Goal: Task Accomplishment & Management: Complete application form

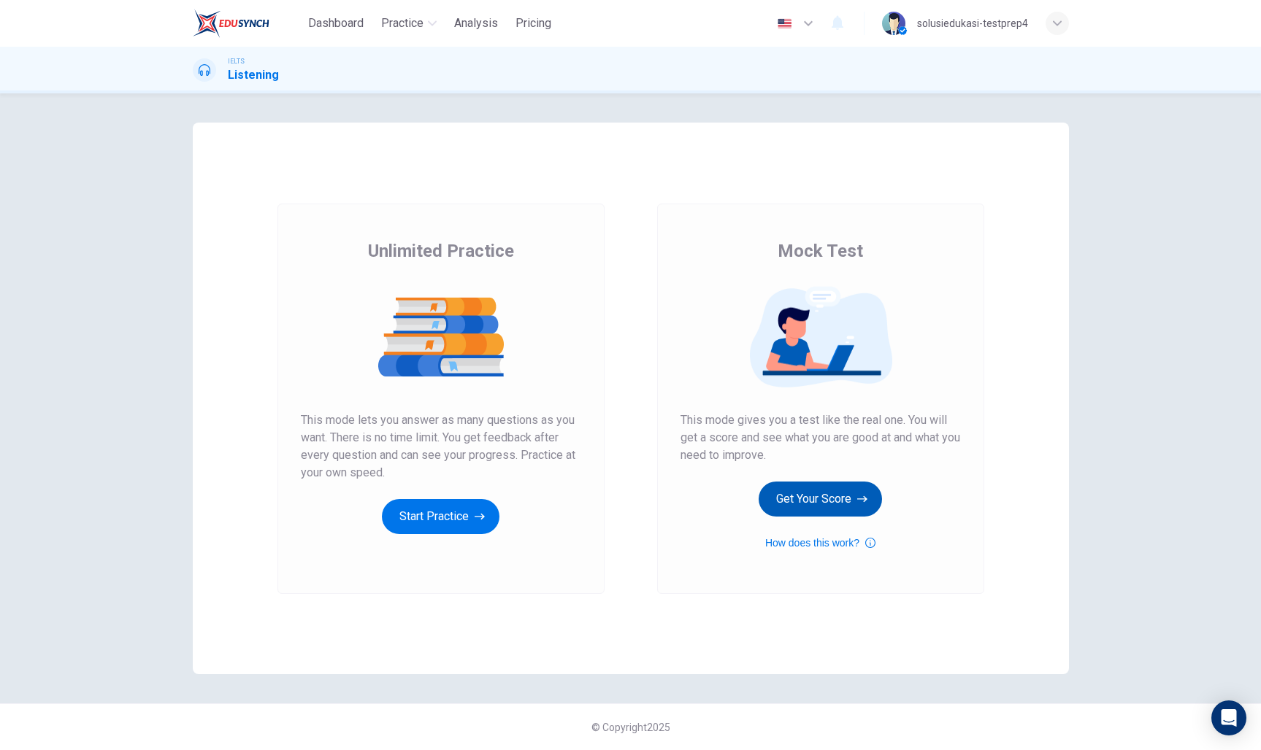
click at [793, 507] on button "Get Your Score" at bounding box center [819, 499] width 123 height 35
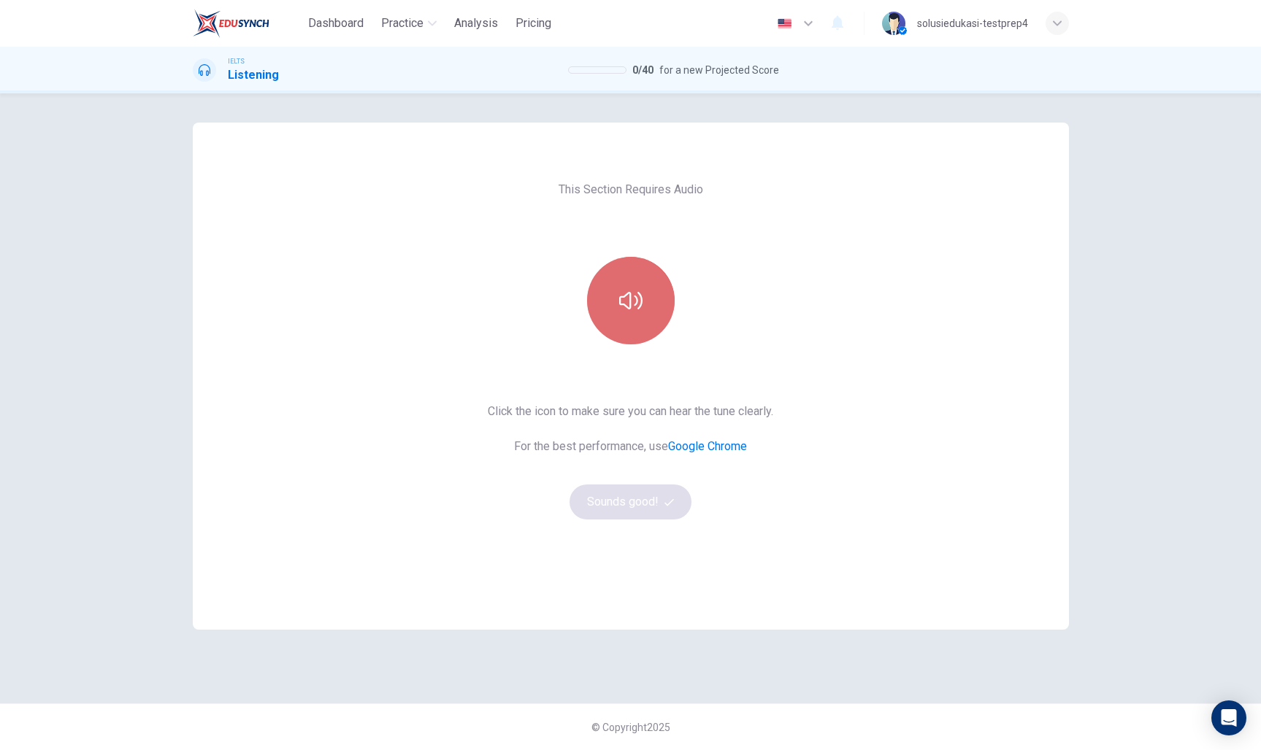
click at [627, 305] on icon "button" at bounding box center [630, 300] width 23 height 23
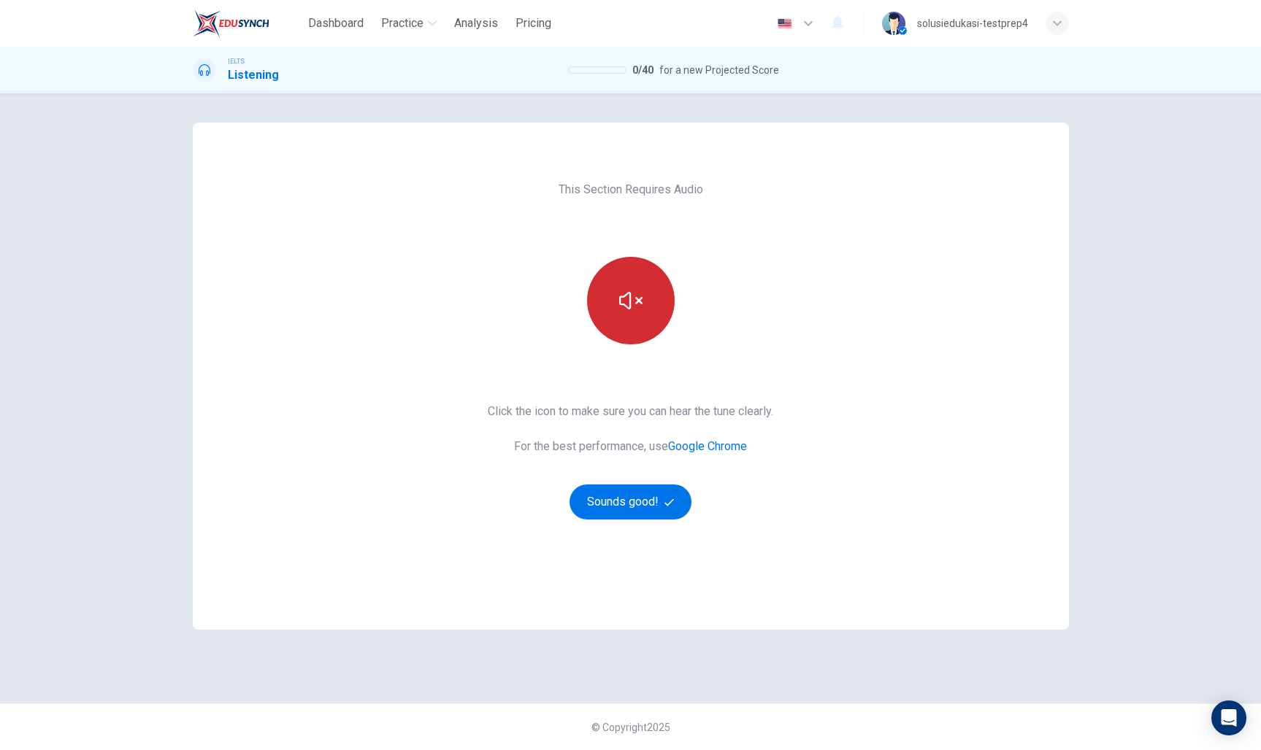
click at [658, 300] on button "button" at bounding box center [631, 301] width 88 height 88
click at [626, 515] on button "Sounds good!" at bounding box center [630, 502] width 123 height 35
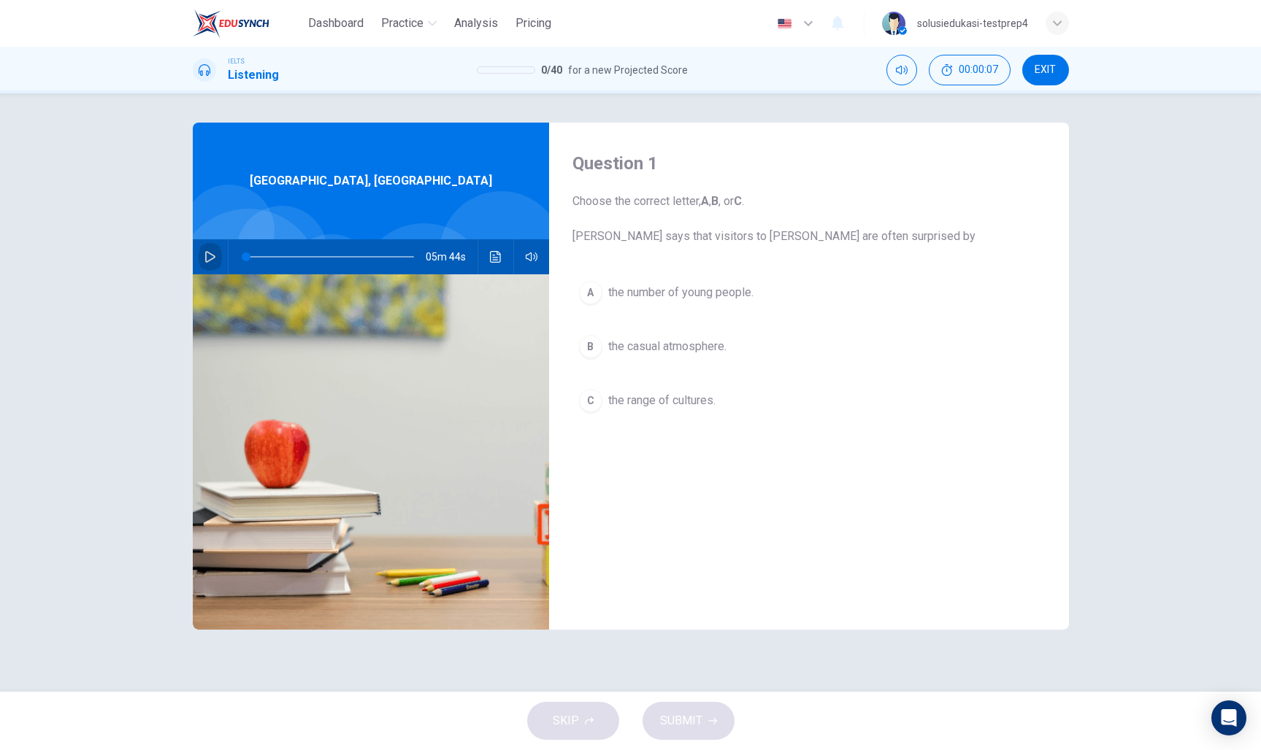
click at [209, 262] on icon "button" at bounding box center [210, 257] width 12 height 12
click at [204, 253] on icon "button" at bounding box center [210, 257] width 12 height 12
type input "3"
click at [1027, 76] on button "EXIT" at bounding box center [1045, 70] width 47 height 31
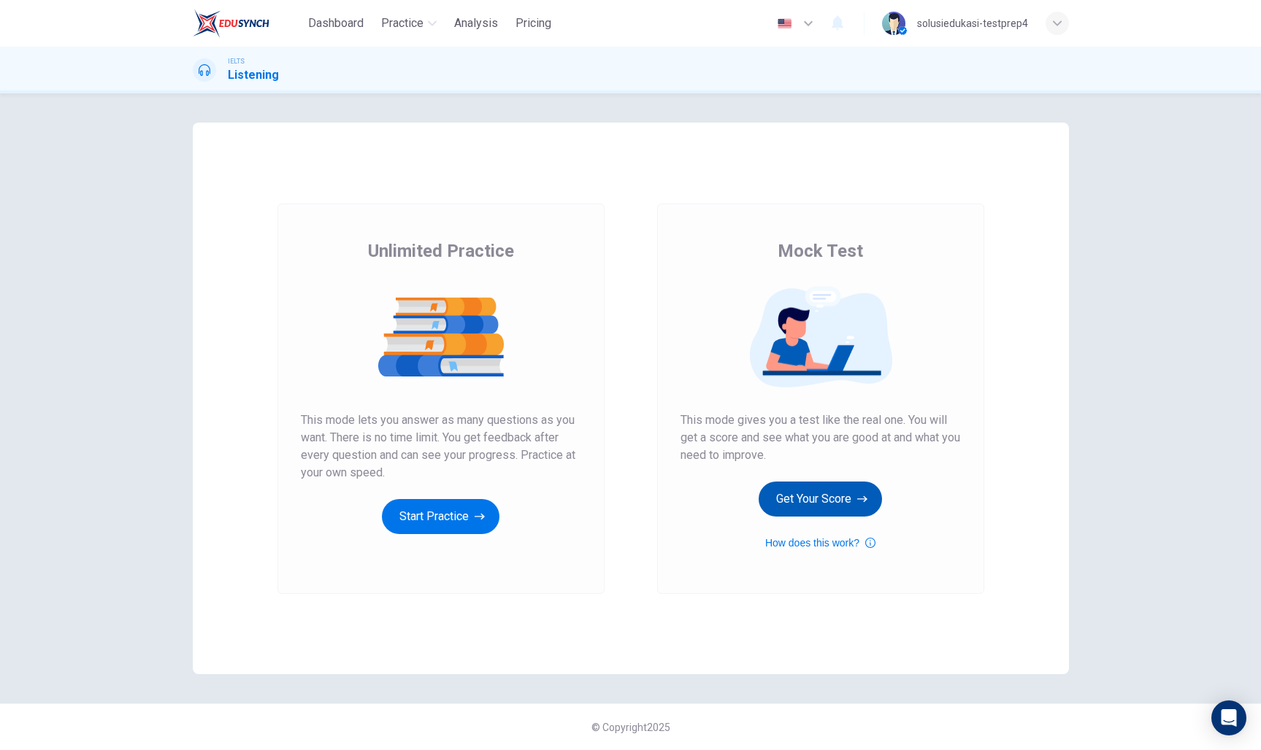
click at [817, 509] on button "Get Your Score" at bounding box center [819, 499] width 123 height 35
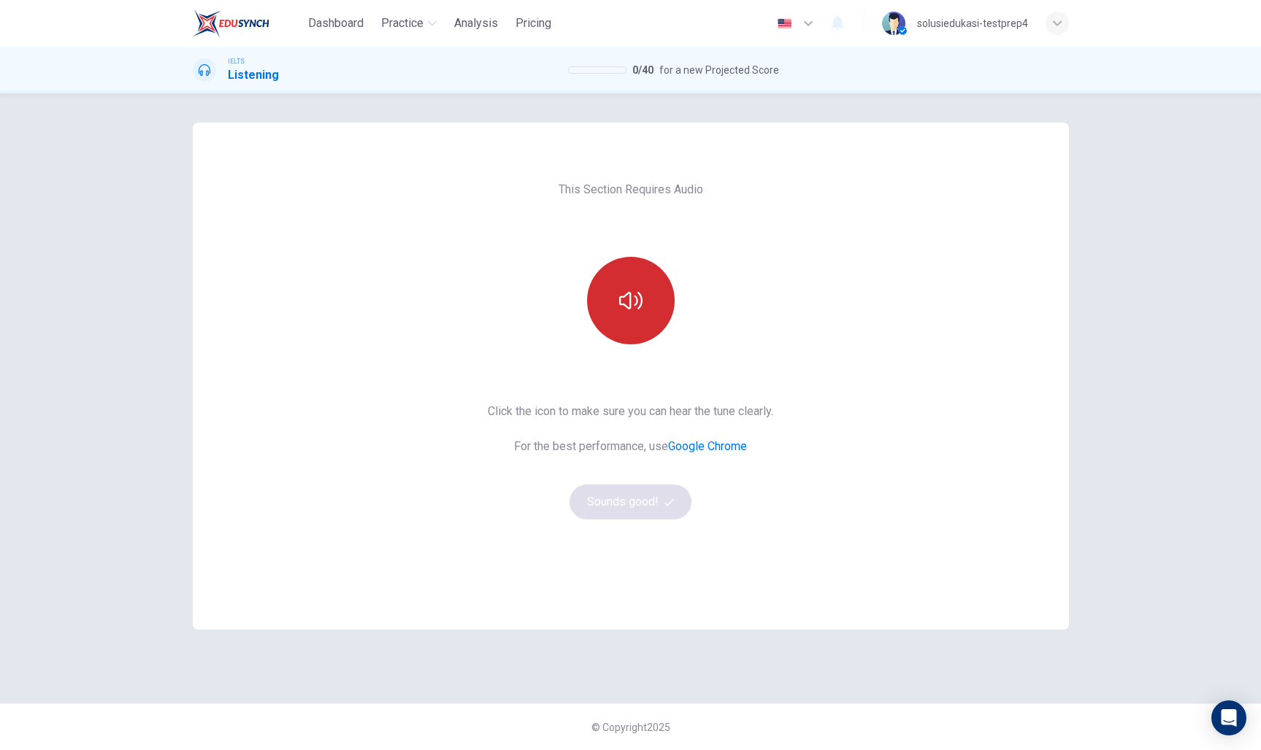
click at [629, 336] on button "button" at bounding box center [631, 301] width 88 height 88
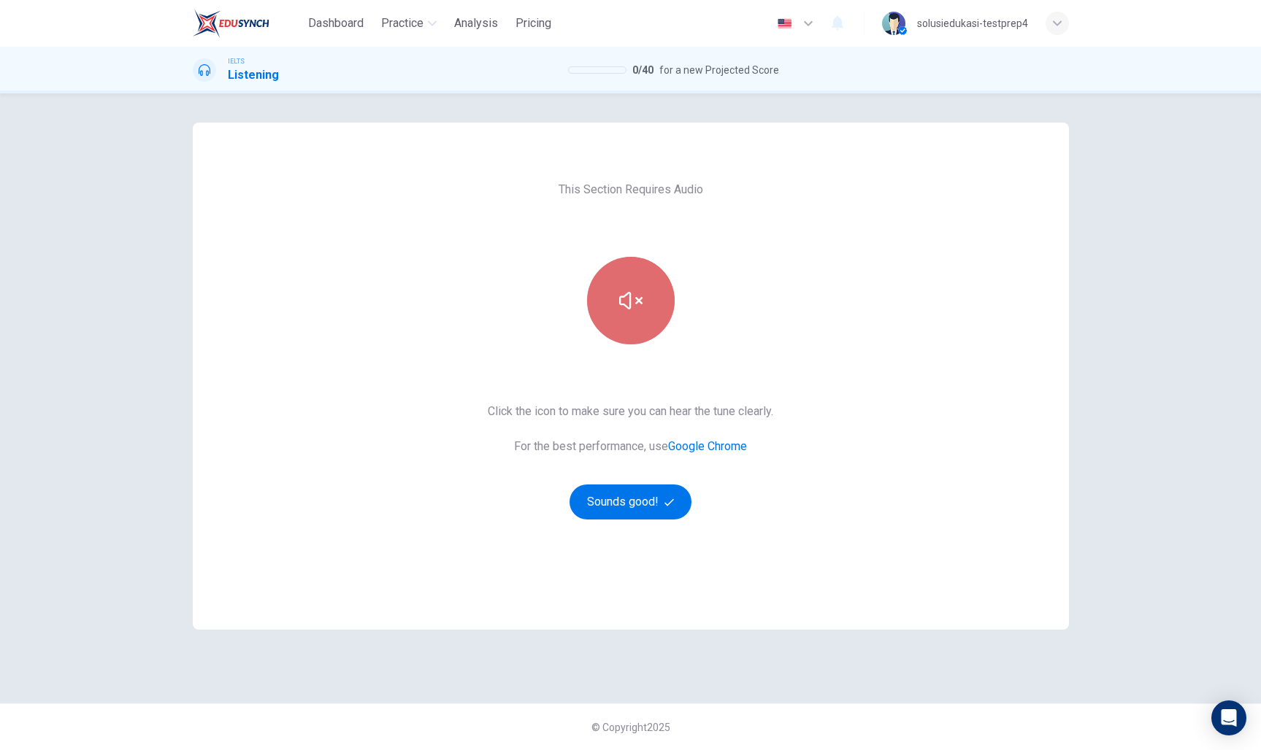
click at [629, 336] on button "button" at bounding box center [631, 301] width 88 height 88
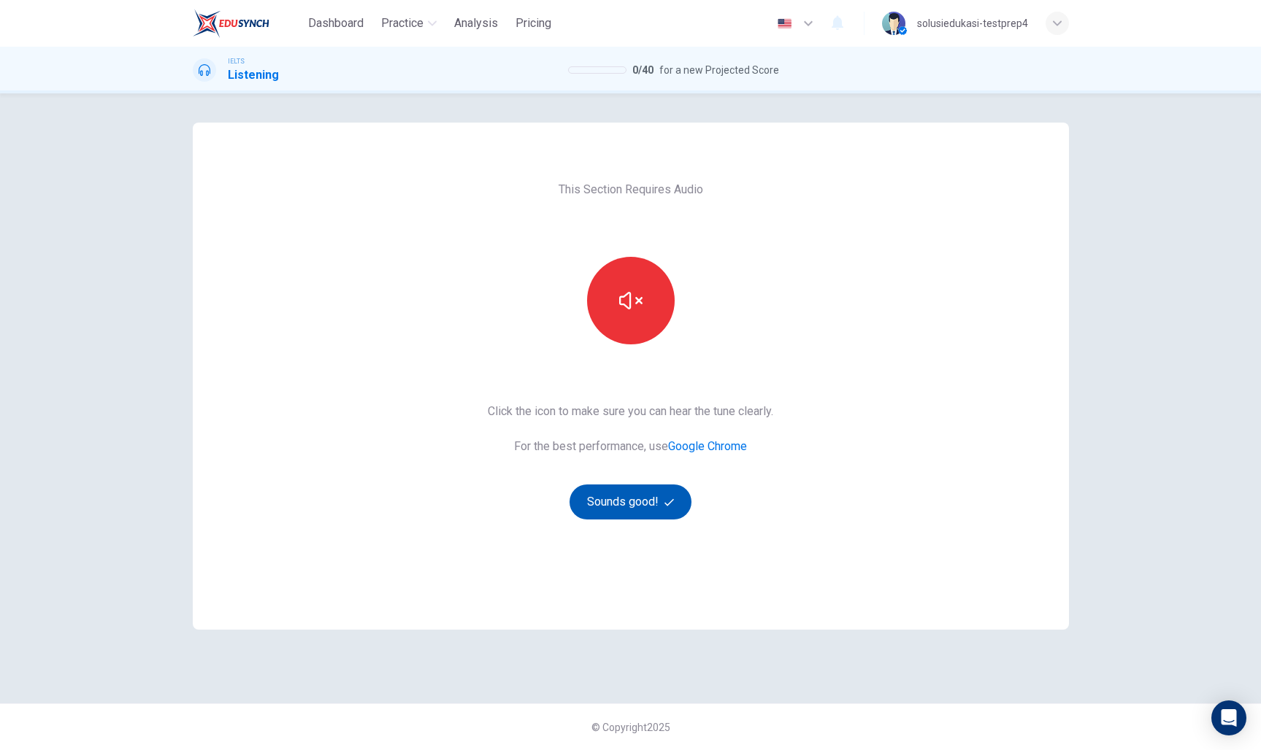
click at [636, 499] on button "Sounds good!" at bounding box center [630, 502] width 123 height 35
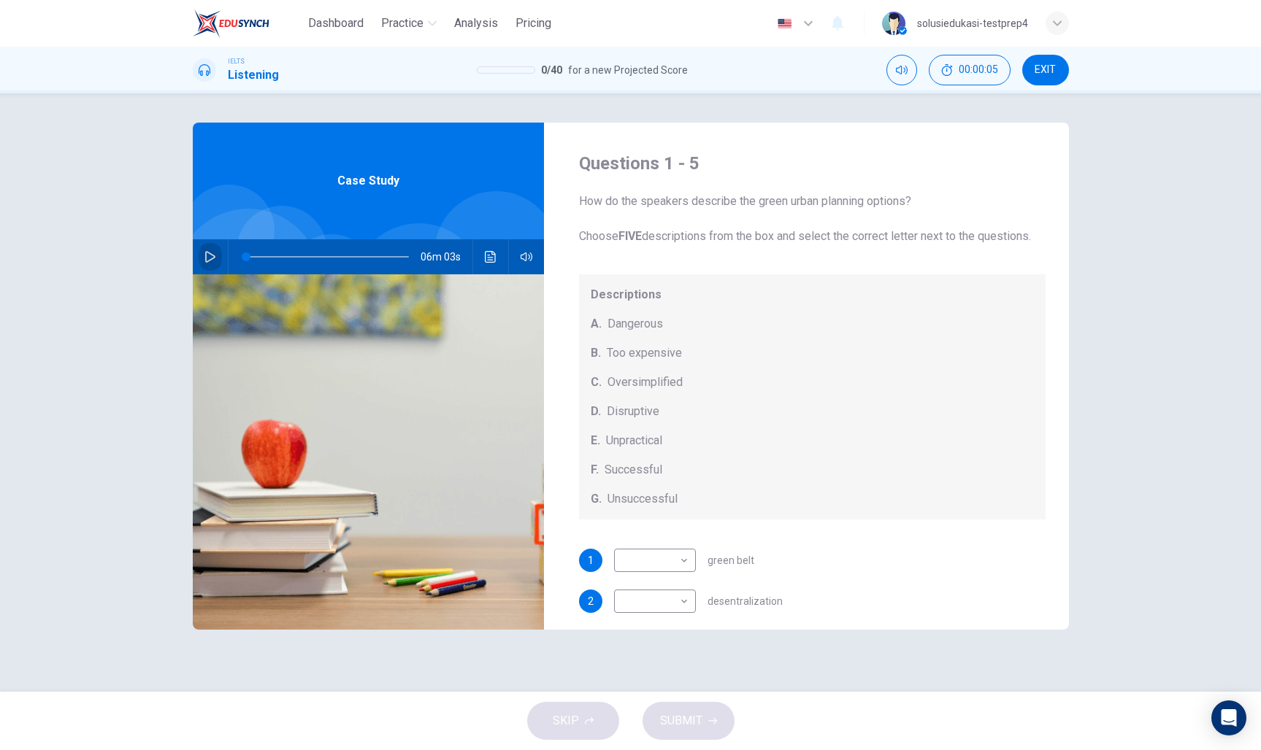
click at [211, 265] on button "button" at bounding box center [210, 256] width 23 height 35
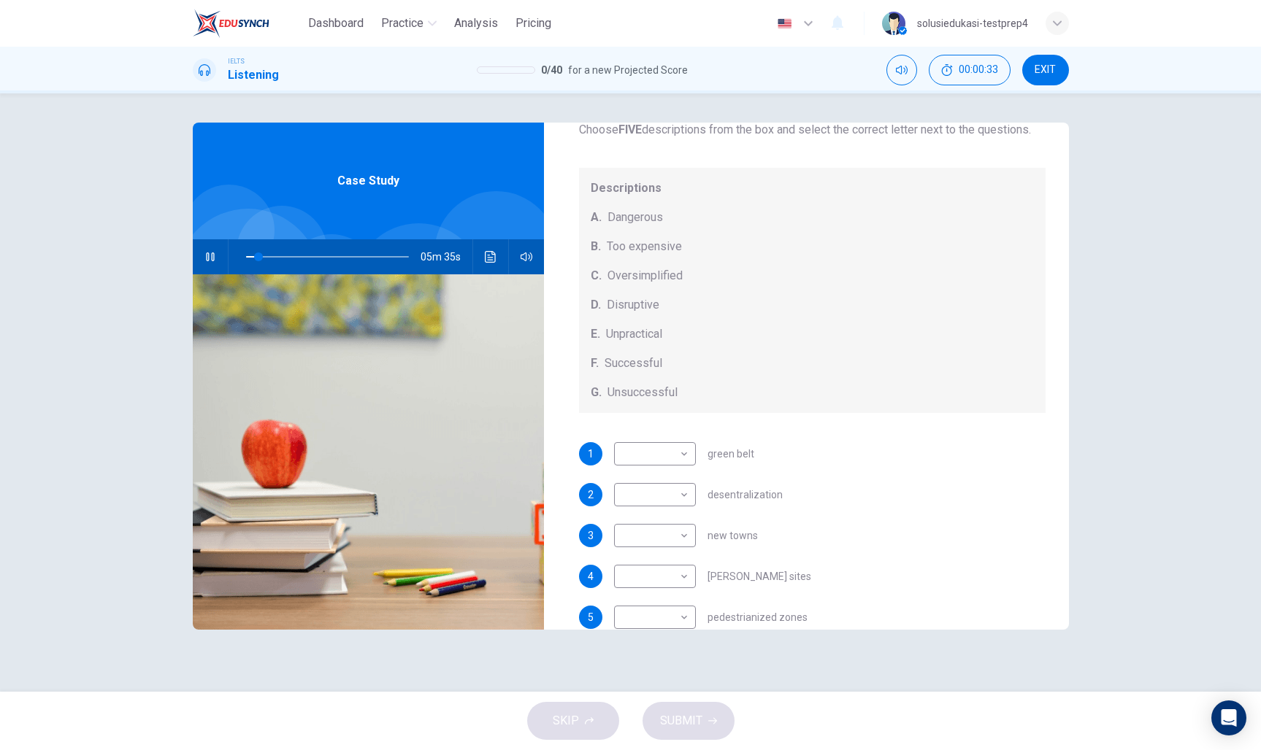
scroll to position [112, 0]
click at [687, 449] on body "Dashboard Practice Analysis Pricing English en ​ solusiedukasi-testprep4 IELTS …" at bounding box center [630, 375] width 1261 height 750
type input "21"
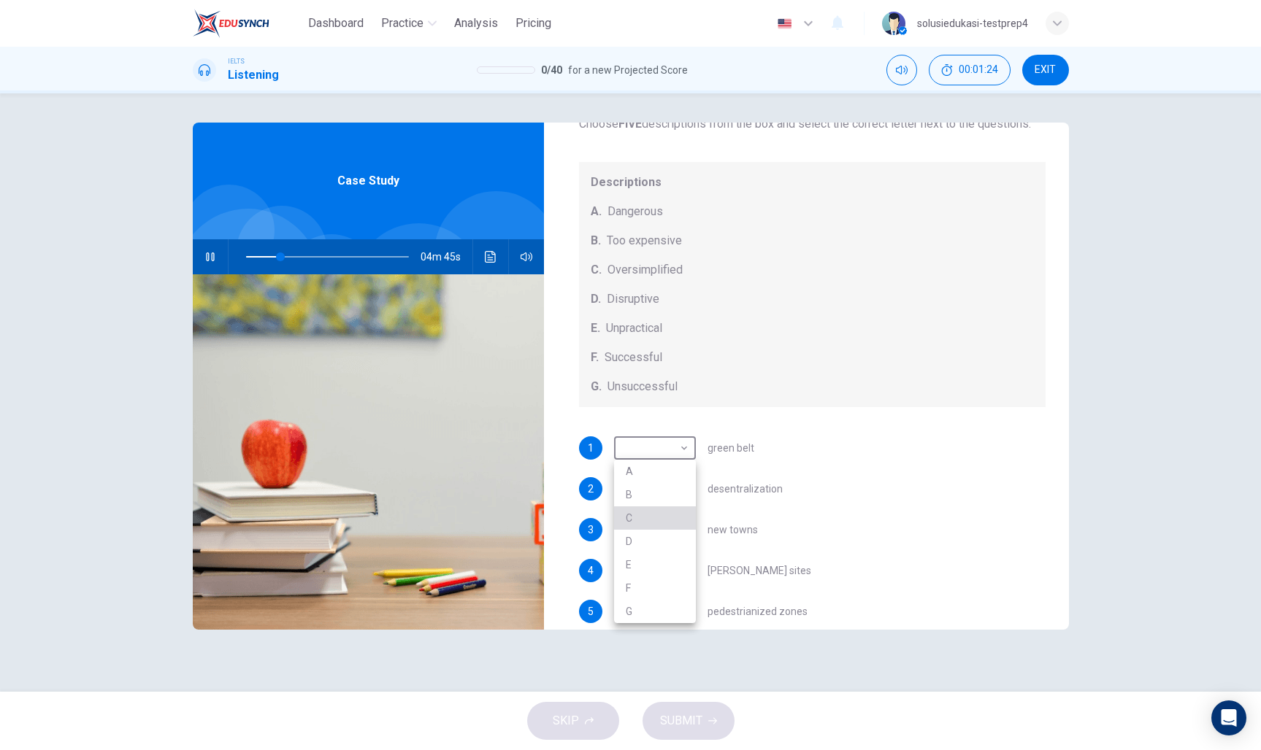
click at [647, 512] on li "C" at bounding box center [655, 518] width 82 height 23
type input "C"
click at [672, 484] on body "Dashboard Practice Analysis Pricing English en ​ solusiedukasi-testprep4 IELTS …" at bounding box center [630, 375] width 1261 height 750
type input "28"
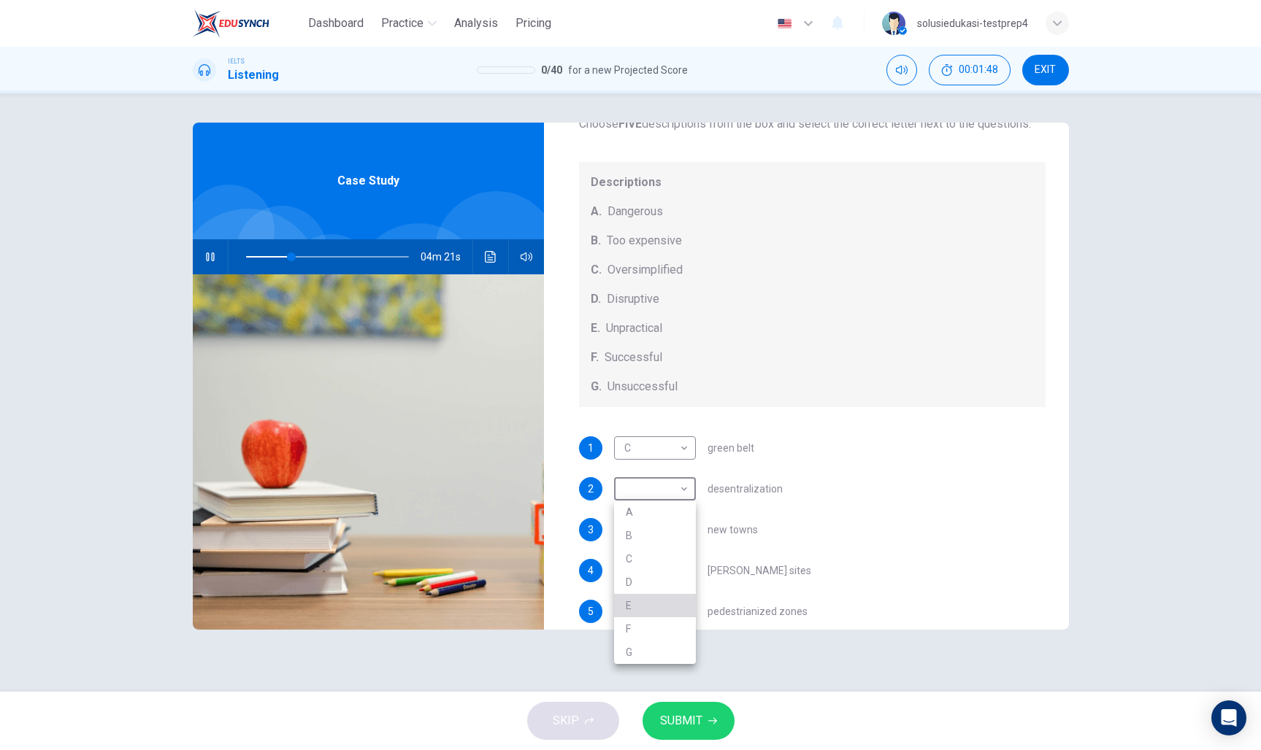
click at [632, 598] on li "E" at bounding box center [655, 605] width 82 height 23
type input "E"
click at [680, 531] on body "Dashboard Practice Analysis Pricing English en ​ solusiedukasi-testprep4 IELTS …" at bounding box center [630, 375] width 1261 height 750
type input "35"
click at [651, 570] on li "B" at bounding box center [655, 576] width 82 height 23
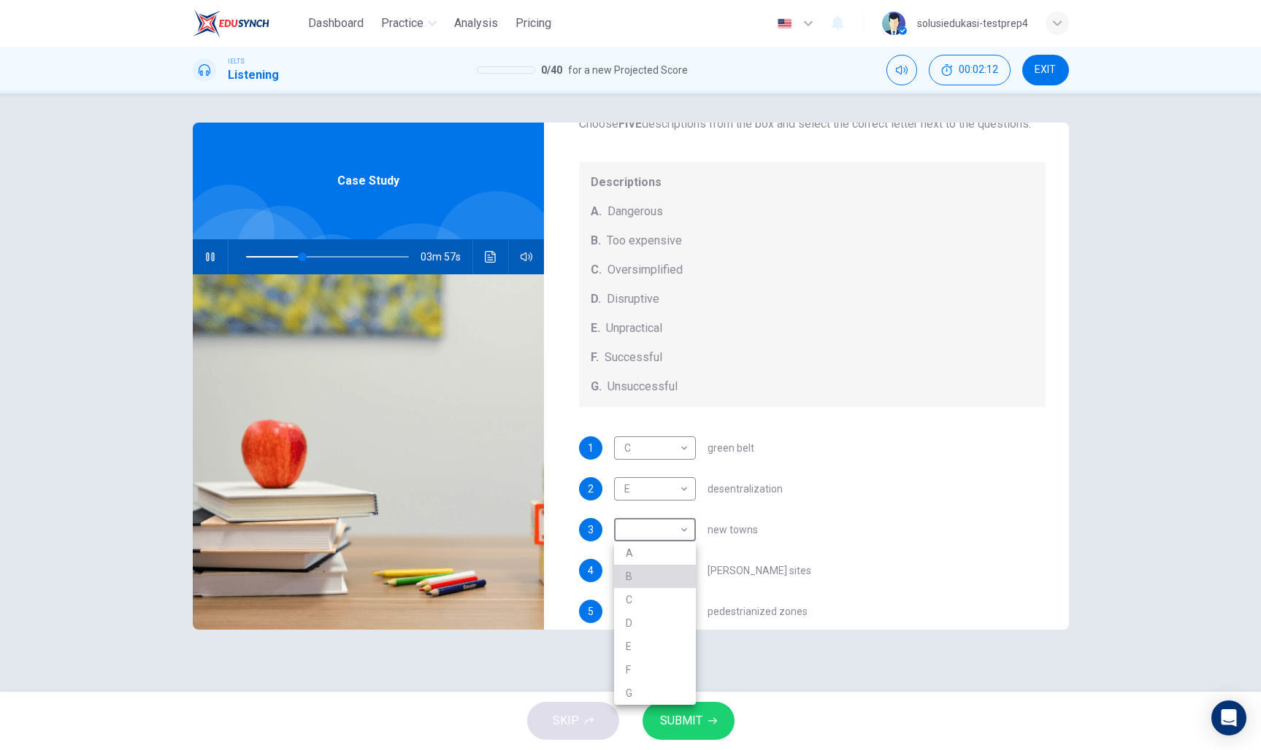
type input "B"
click at [680, 569] on body "Dashboard Practice Analysis Pricing English en ​ solusiedukasi-testprep4 IELTS …" at bounding box center [630, 375] width 1261 height 750
type input "44"
click at [662, 582] on li "A" at bounding box center [655, 586] width 82 height 23
type input "A"
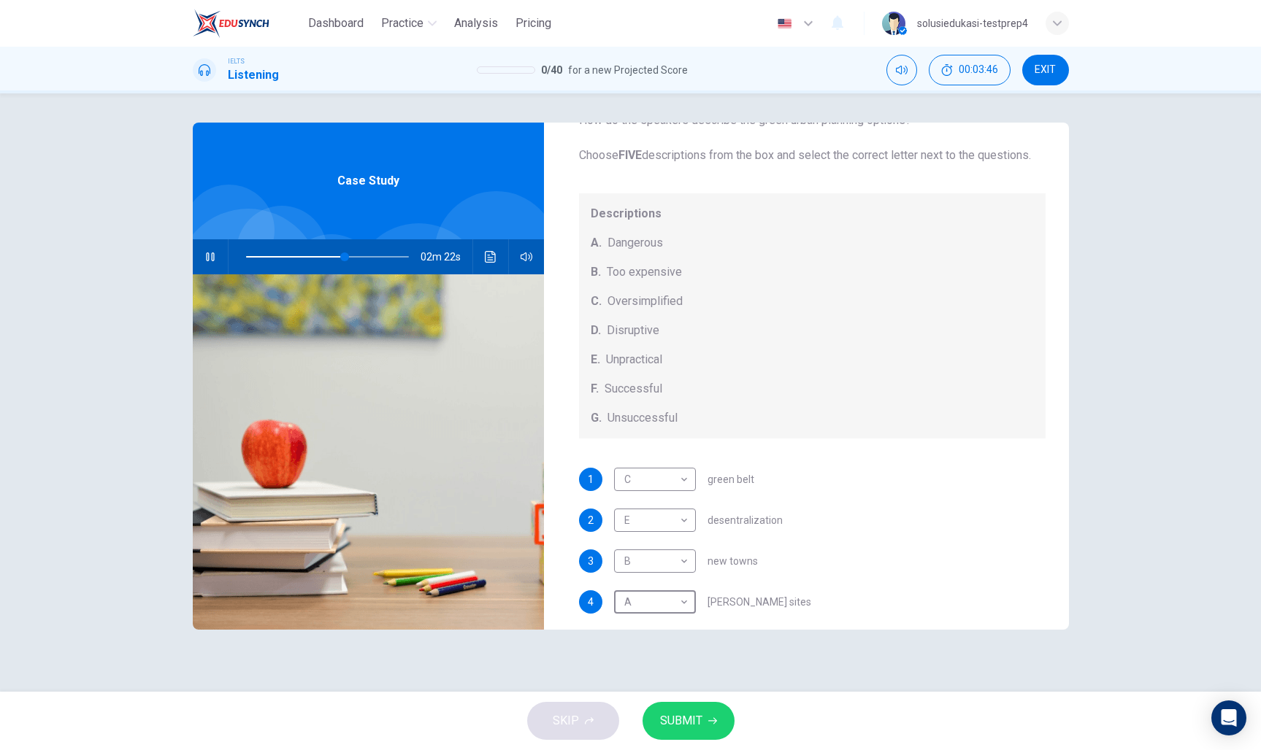
scroll to position [135, 0]
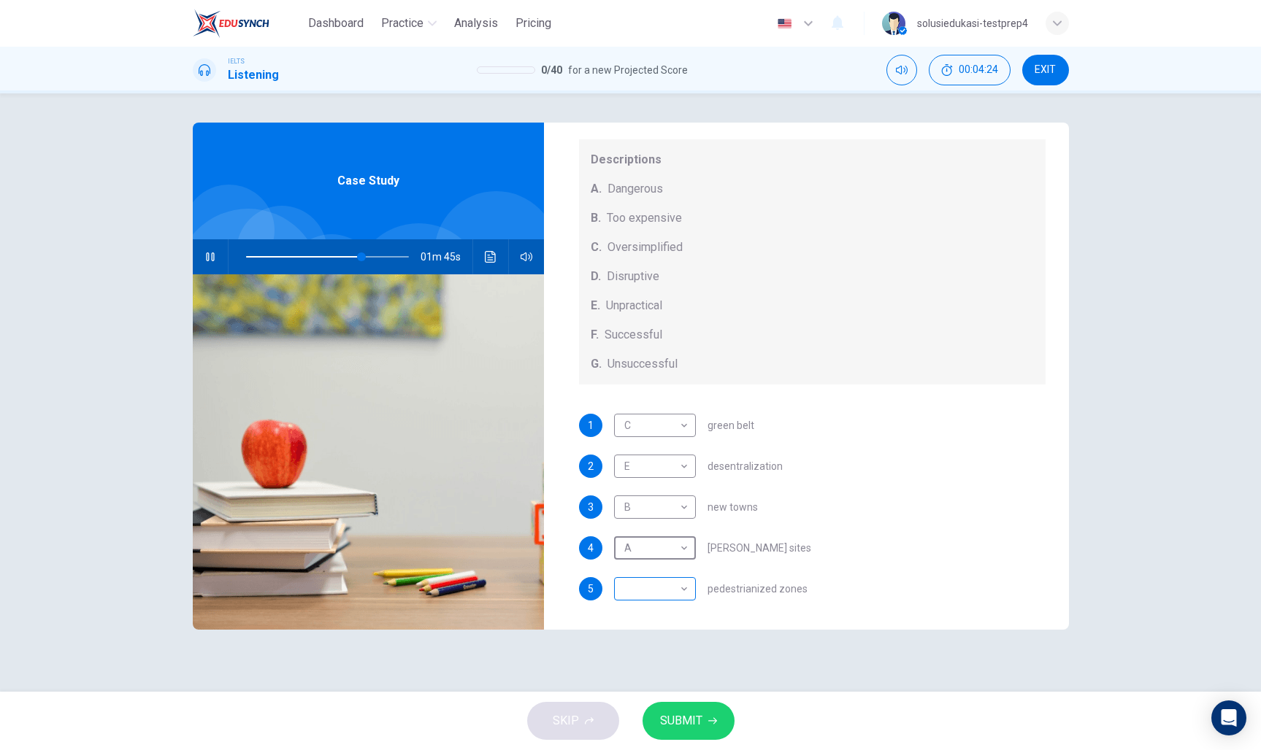
click at [661, 588] on body "Dashboard Practice Analysis Pricing English en ​ solusiedukasi-testprep4 IELTS …" at bounding box center [630, 375] width 1261 height 750
click at [206, 247] on div at bounding box center [630, 375] width 1261 height 750
click at [207, 257] on icon "button" at bounding box center [210, 257] width 8 height 9
type input "72"
click at [677, 584] on body "Dashboard Practice Analysis Pricing English en ​ solusiedukasi-testprep4 IELTS …" at bounding box center [630, 375] width 1261 height 750
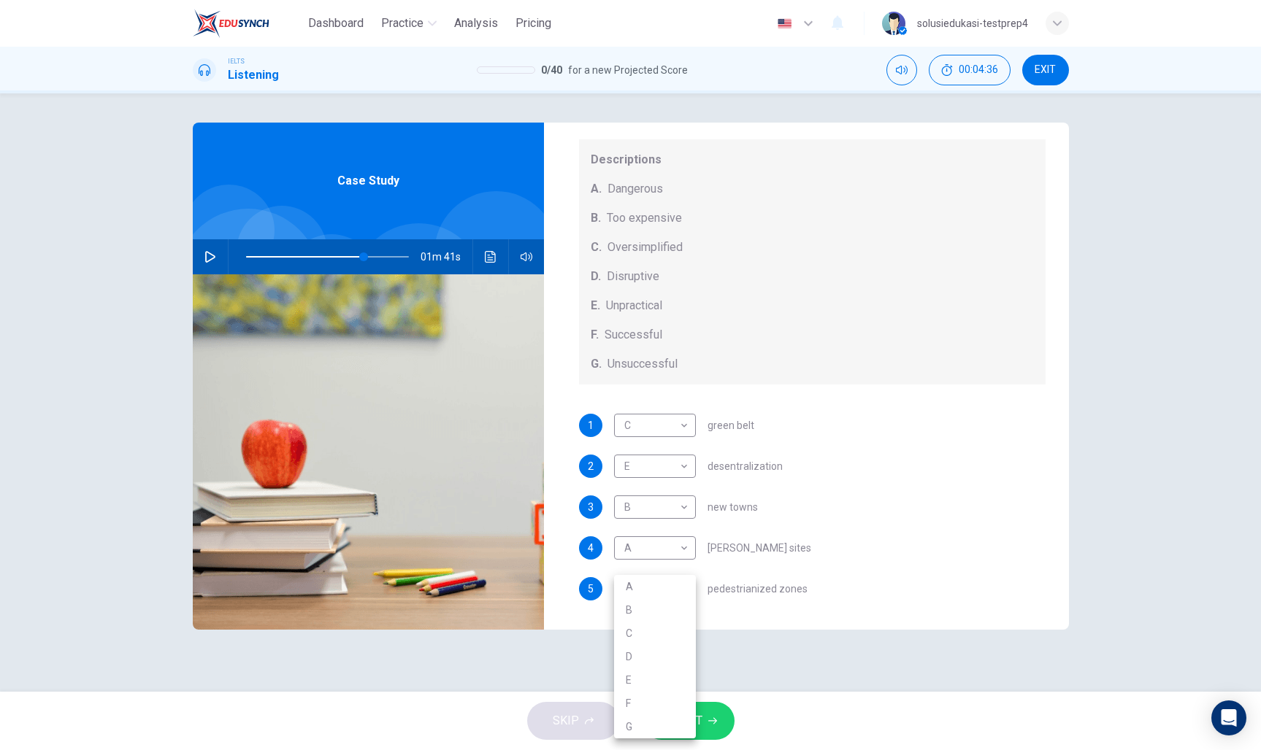
click at [643, 647] on li "D" at bounding box center [655, 656] width 82 height 23
type input "D"
click at [686, 724] on span "SUBMIT" at bounding box center [681, 721] width 42 height 20
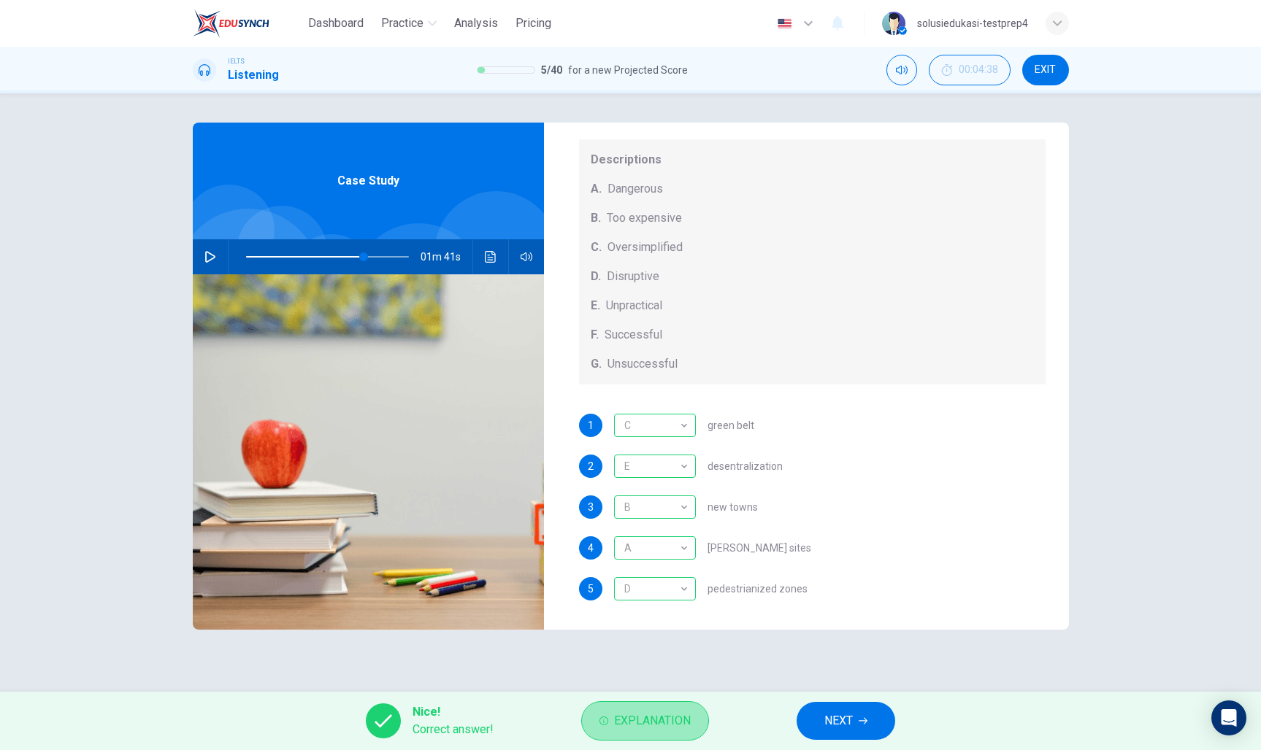
click at [644, 723] on span "Explanation" at bounding box center [652, 721] width 77 height 20
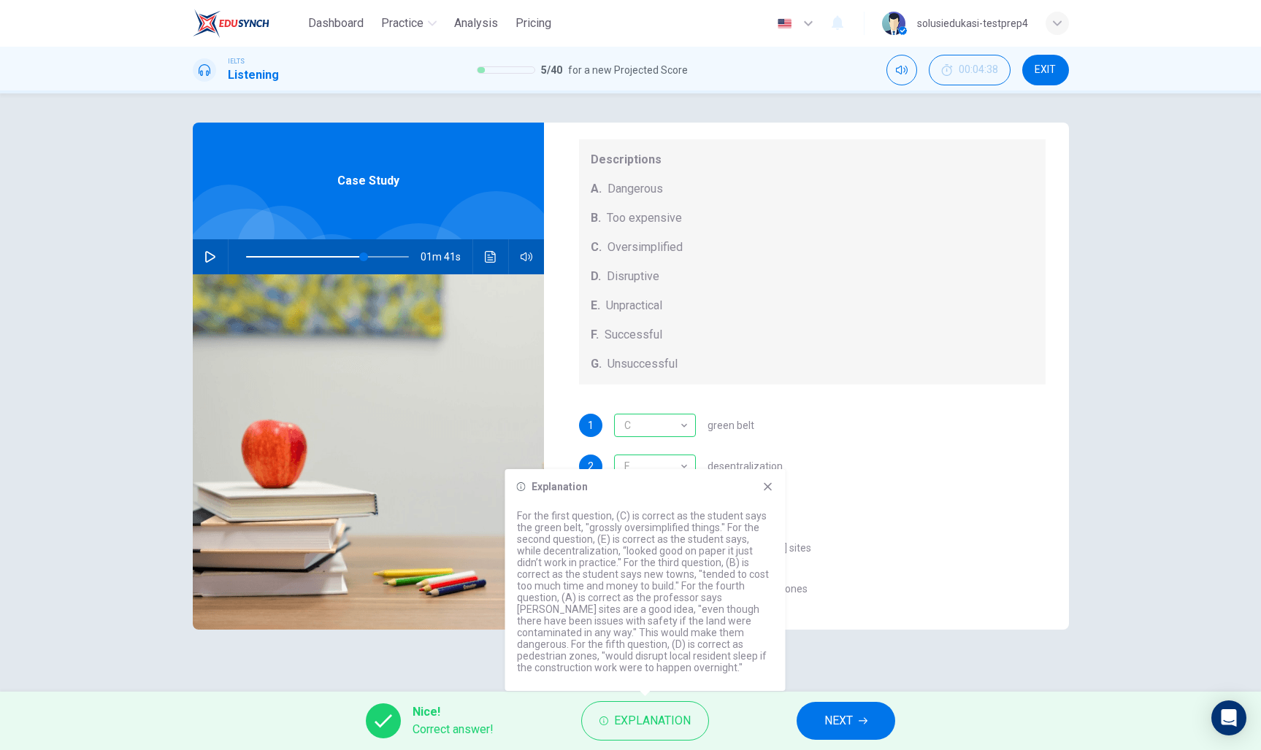
click at [807, 670] on div "Questions 1 - 5 How do the speakers describe the green urban planning options? …" at bounding box center [630, 392] width 1261 height 599
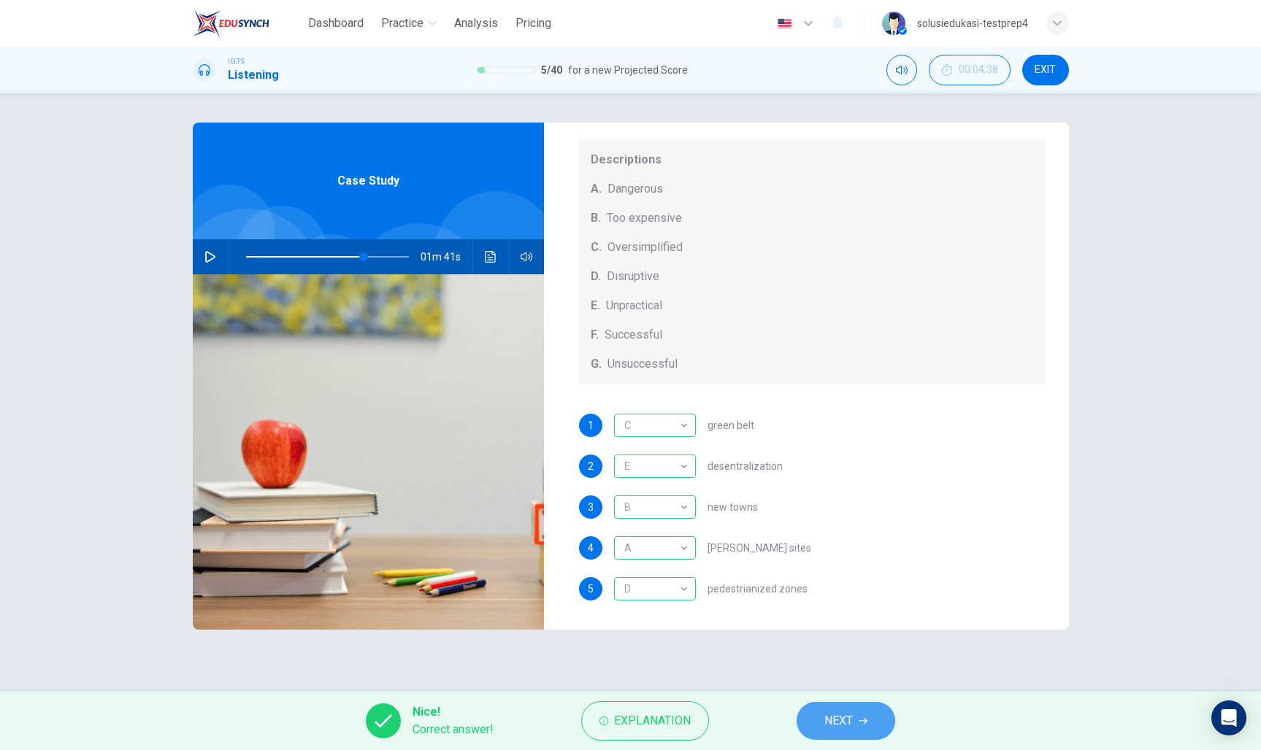
click at [831, 715] on span "NEXT" at bounding box center [838, 721] width 28 height 20
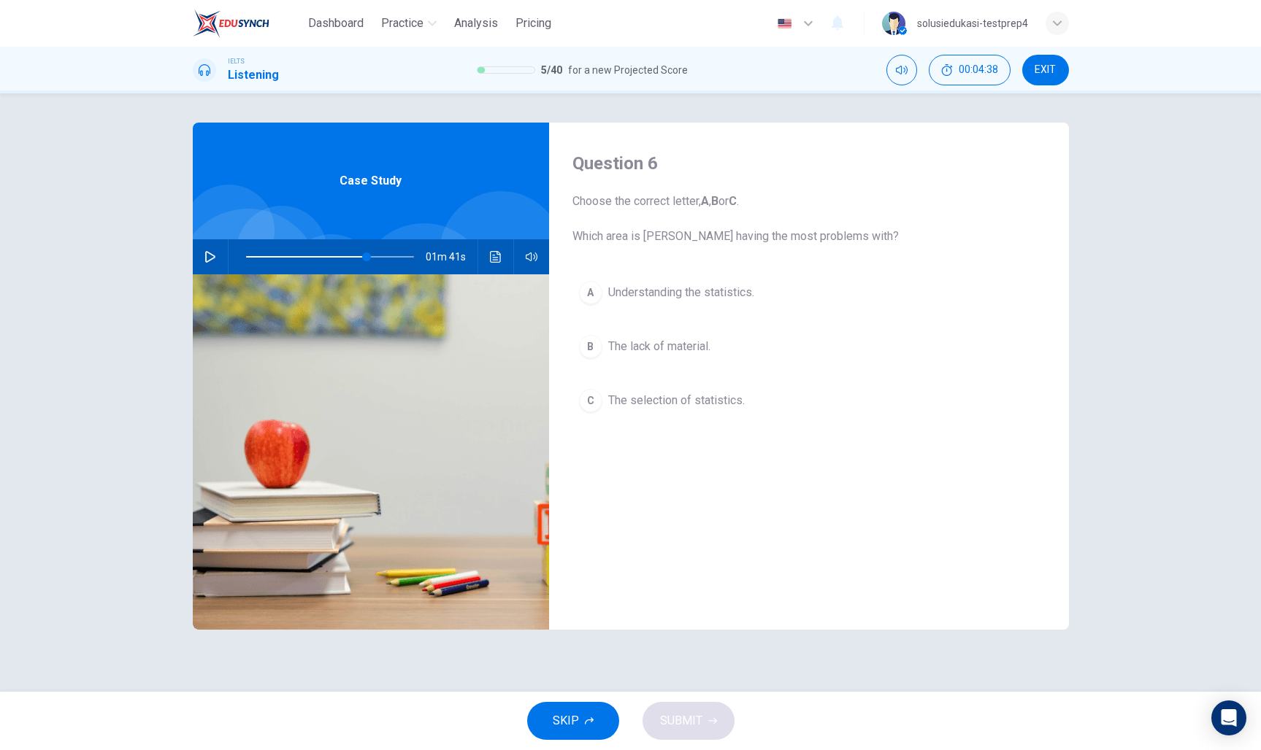
scroll to position [0, 0]
click at [357, 257] on span at bounding box center [356, 257] width 9 height 9
click at [350, 257] on span at bounding box center [349, 257] width 9 height 9
click at [345, 257] on span at bounding box center [349, 257] width 9 height 9
click at [336, 258] on span at bounding box center [336, 257] width 9 height 9
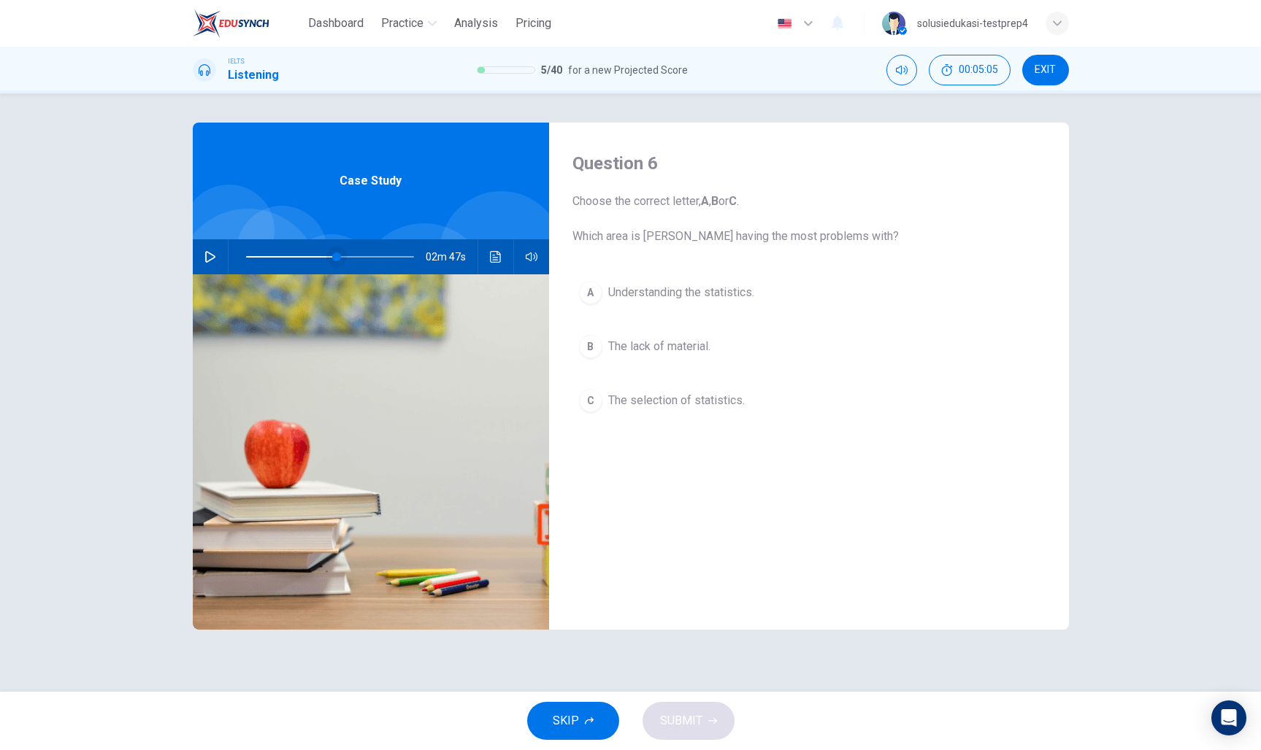
click at [332, 258] on span at bounding box center [336, 257] width 9 height 9
click at [218, 257] on button "button" at bounding box center [210, 256] width 23 height 35
click at [328, 261] on span at bounding box center [327, 257] width 9 height 9
click at [324, 260] on span at bounding box center [328, 257] width 9 height 9
click at [323, 260] on span at bounding box center [322, 257] width 9 height 9
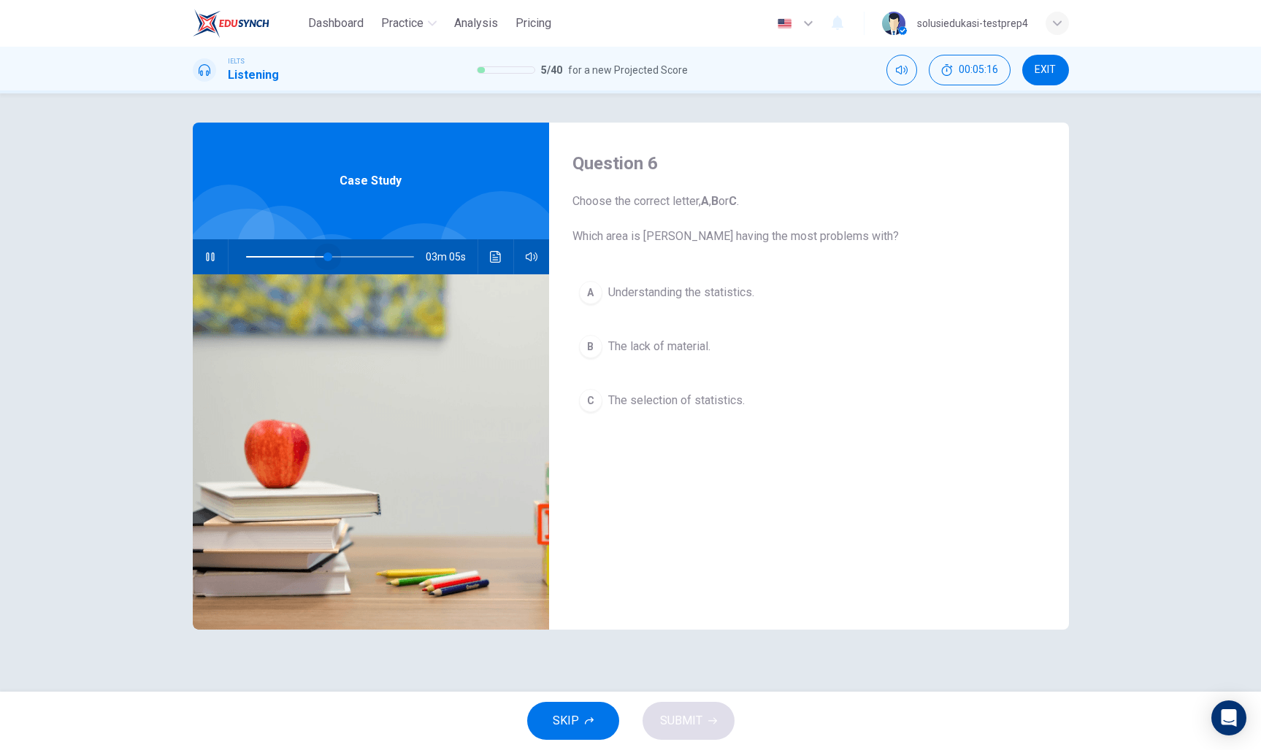
click at [328, 260] on span at bounding box center [327, 257] width 9 height 9
click at [220, 261] on button "button" at bounding box center [210, 256] width 23 height 35
type input "53"
click at [199, 239] on button "button" at bounding box center [210, 256] width 23 height 35
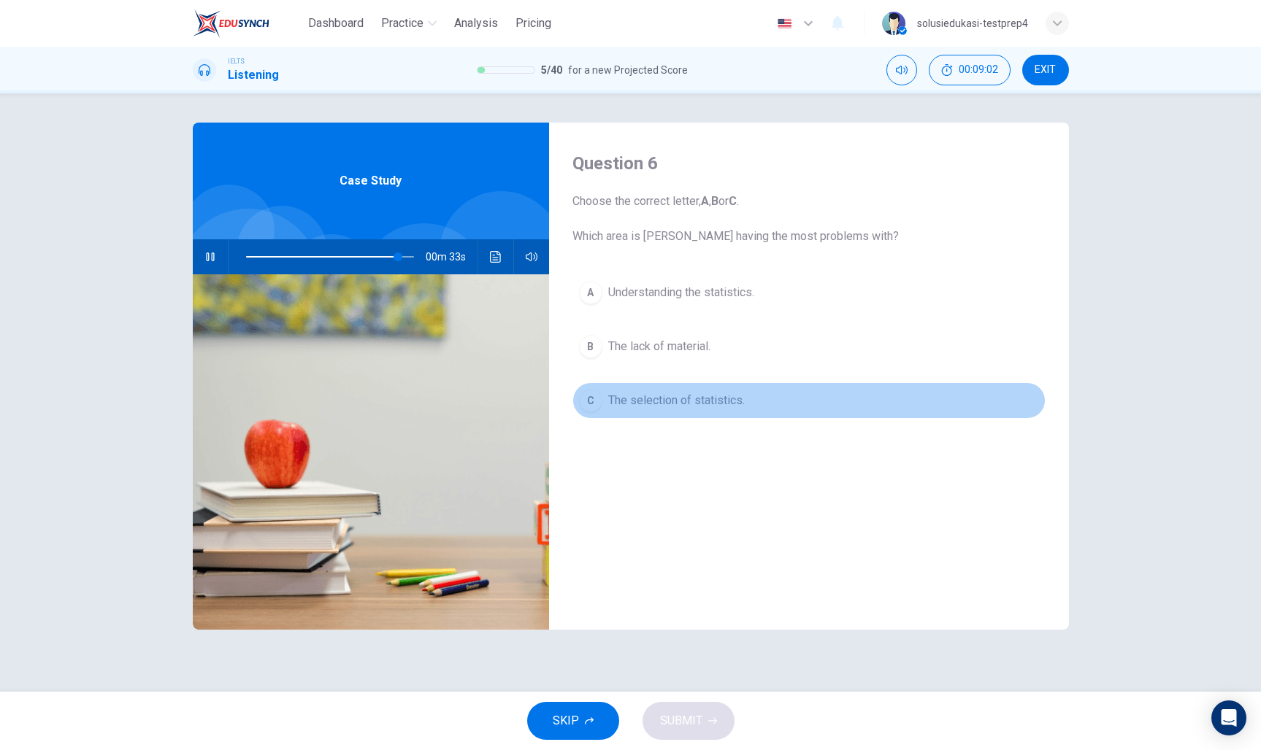
click at [585, 399] on div "C" at bounding box center [590, 400] width 23 height 23
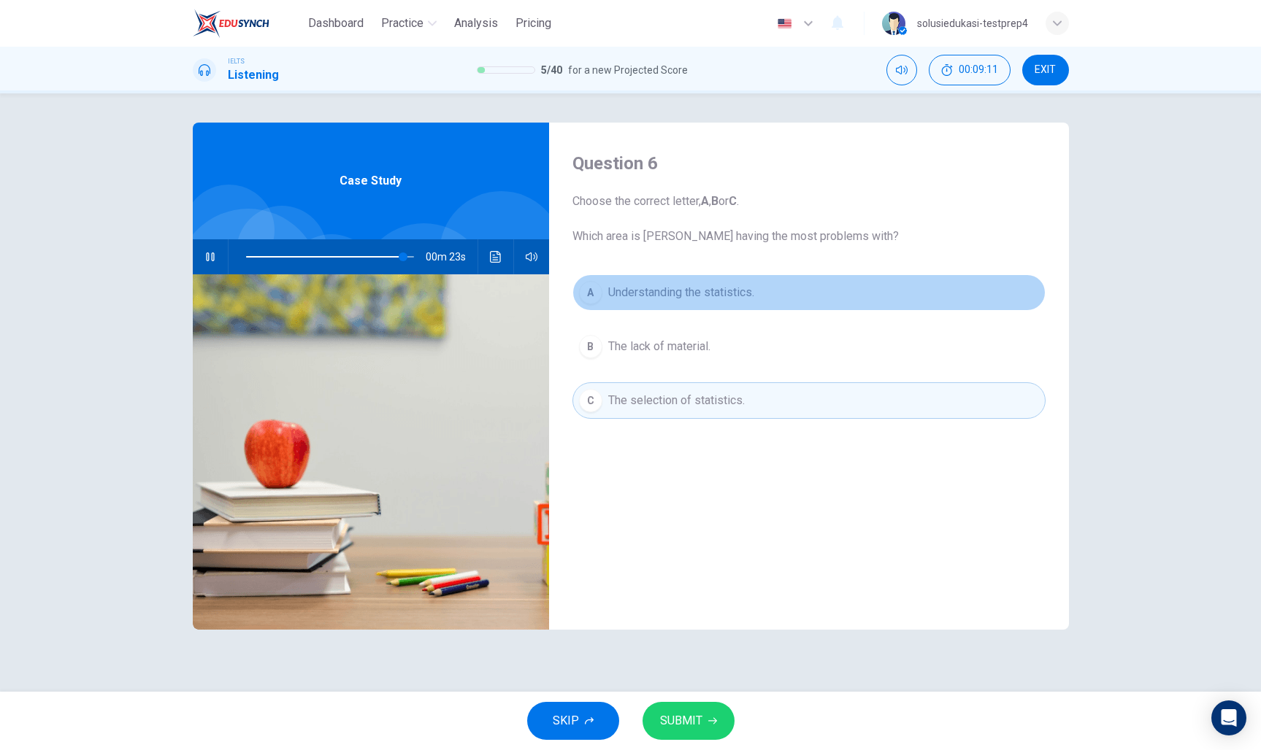
click at [691, 307] on button "A Understanding the statistics." at bounding box center [808, 292] width 473 height 36
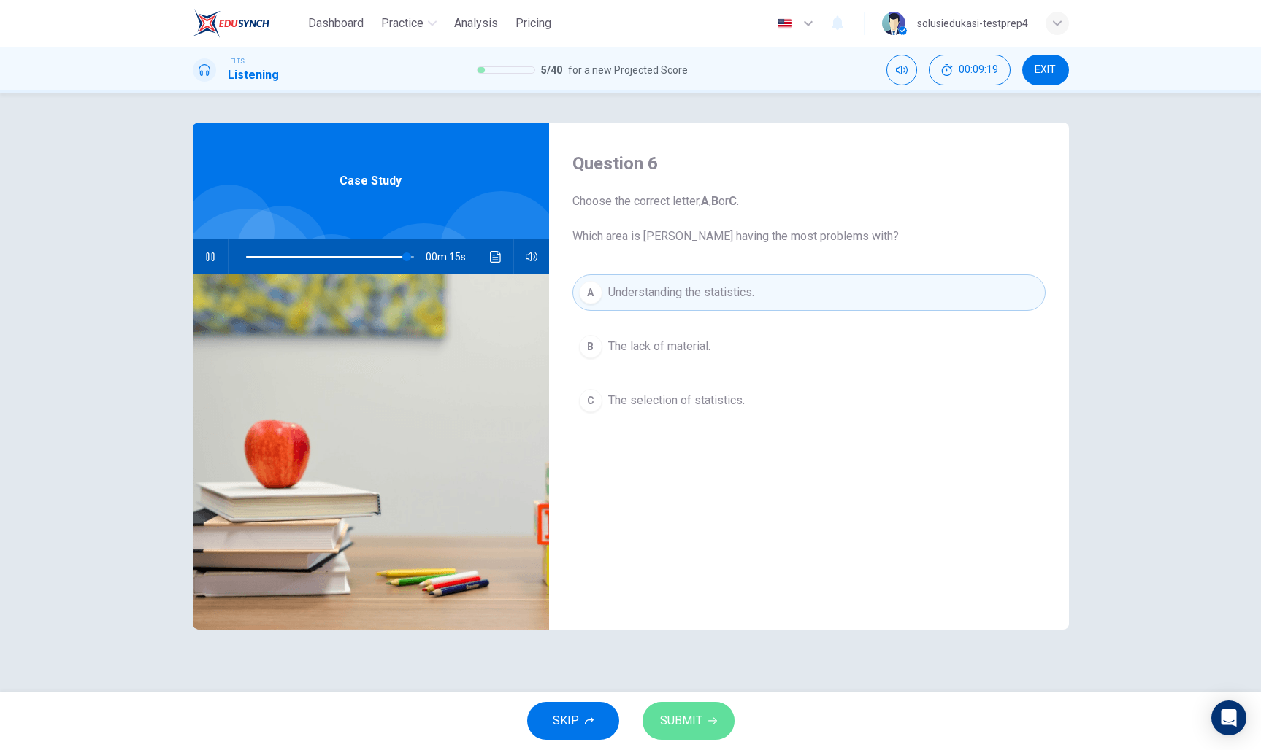
click at [680, 715] on span "SUBMIT" at bounding box center [681, 721] width 42 height 20
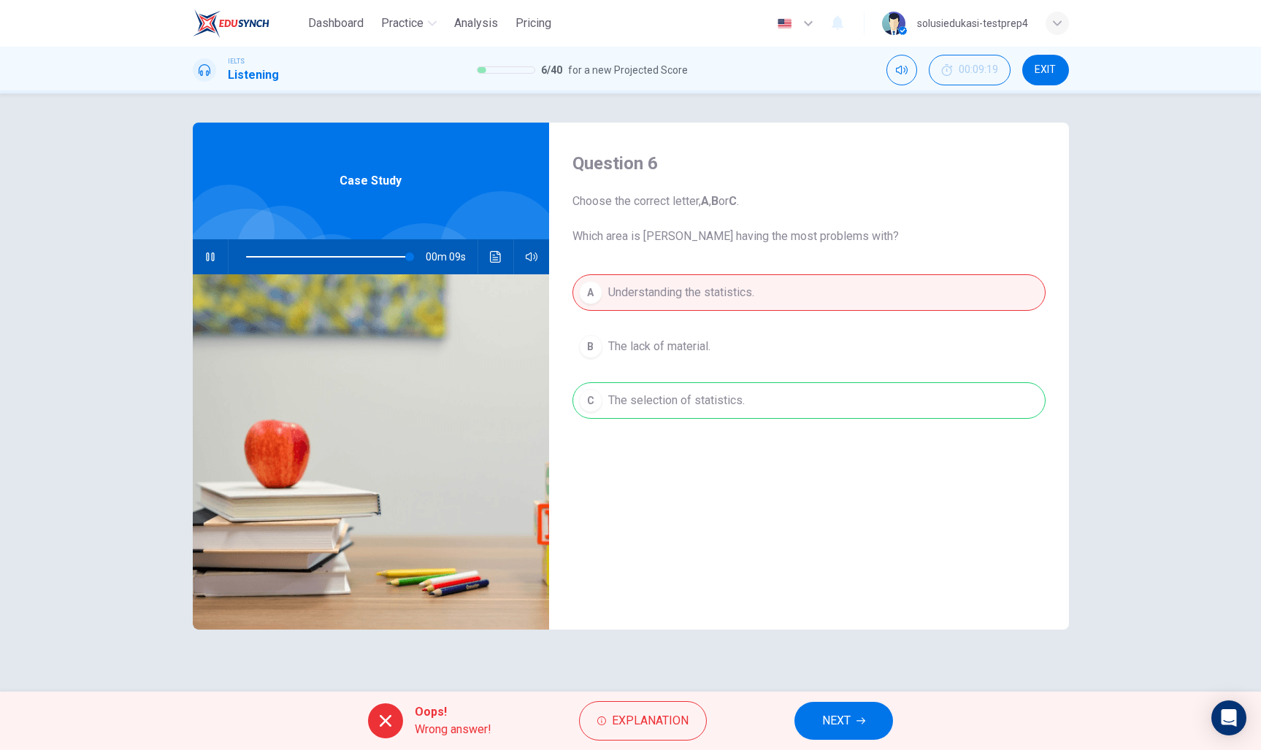
click at [624, 412] on div "A Understanding the statistics. B The lack of material. C The selection of stat…" at bounding box center [808, 361] width 473 height 174
click at [819, 720] on button "NEXT" at bounding box center [843, 721] width 99 height 38
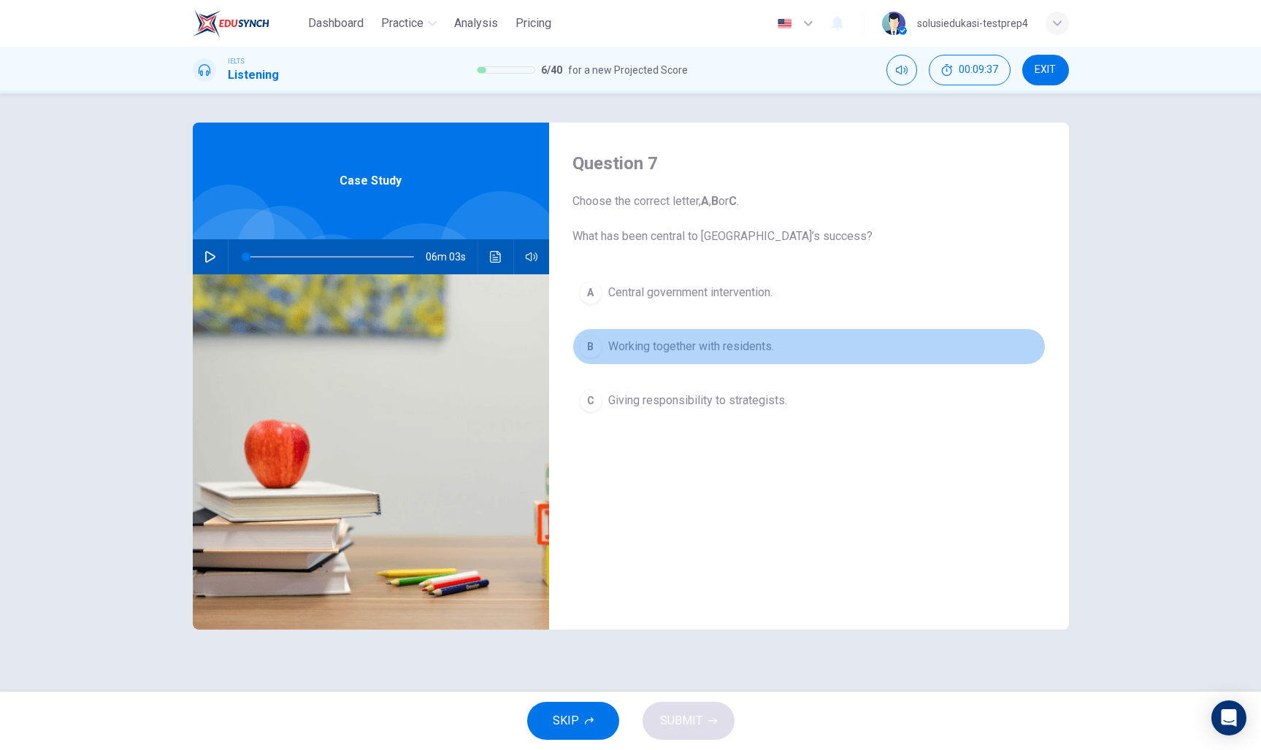
click at [680, 356] on button "B Working together with residents." at bounding box center [808, 346] width 473 height 36
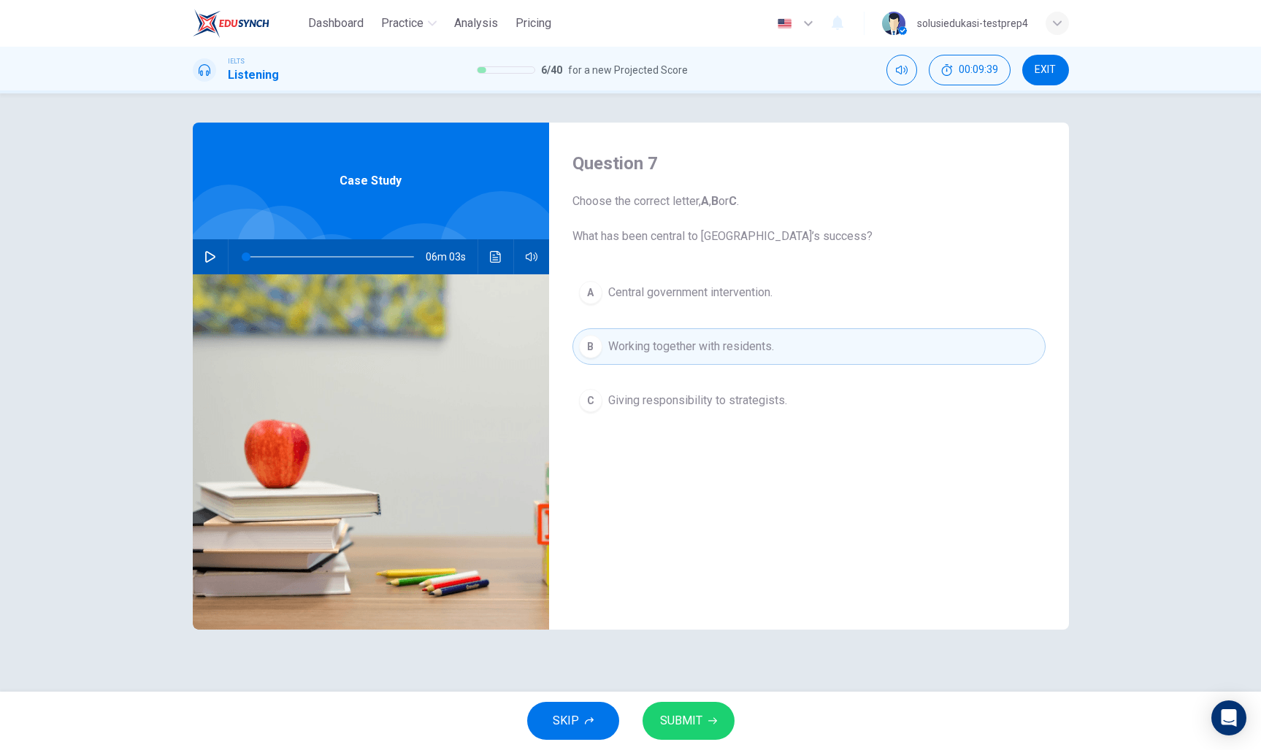
click at [693, 711] on span "SUBMIT" at bounding box center [681, 721] width 42 height 20
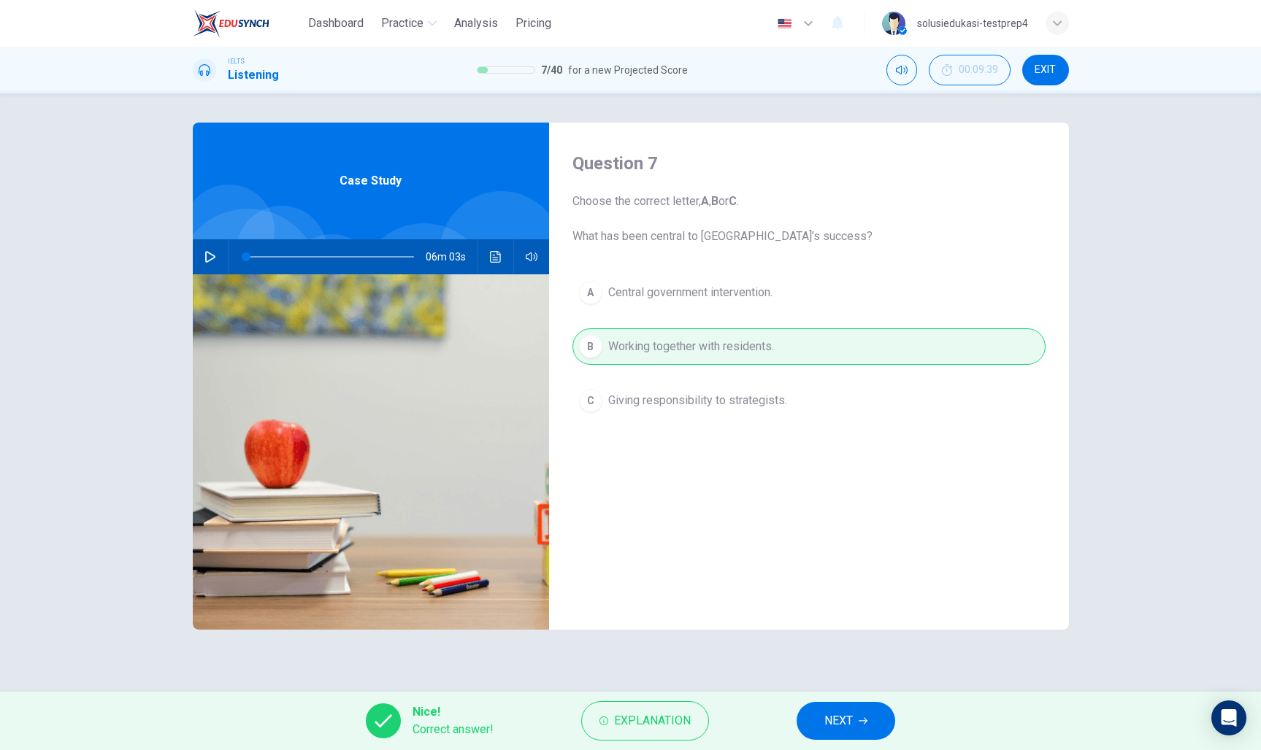
click at [831, 720] on span "NEXT" at bounding box center [838, 721] width 28 height 20
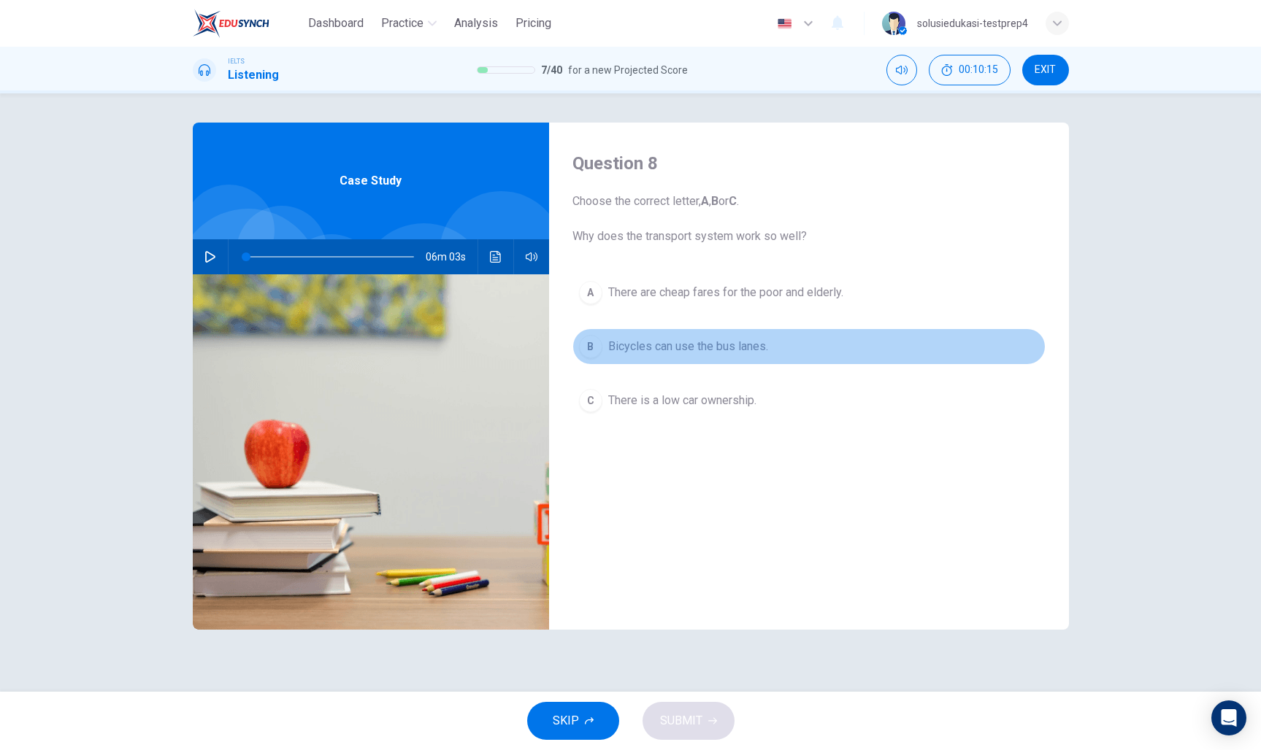
click at [671, 353] on span "Bicycles can use the bus lanes." at bounding box center [688, 347] width 160 height 18
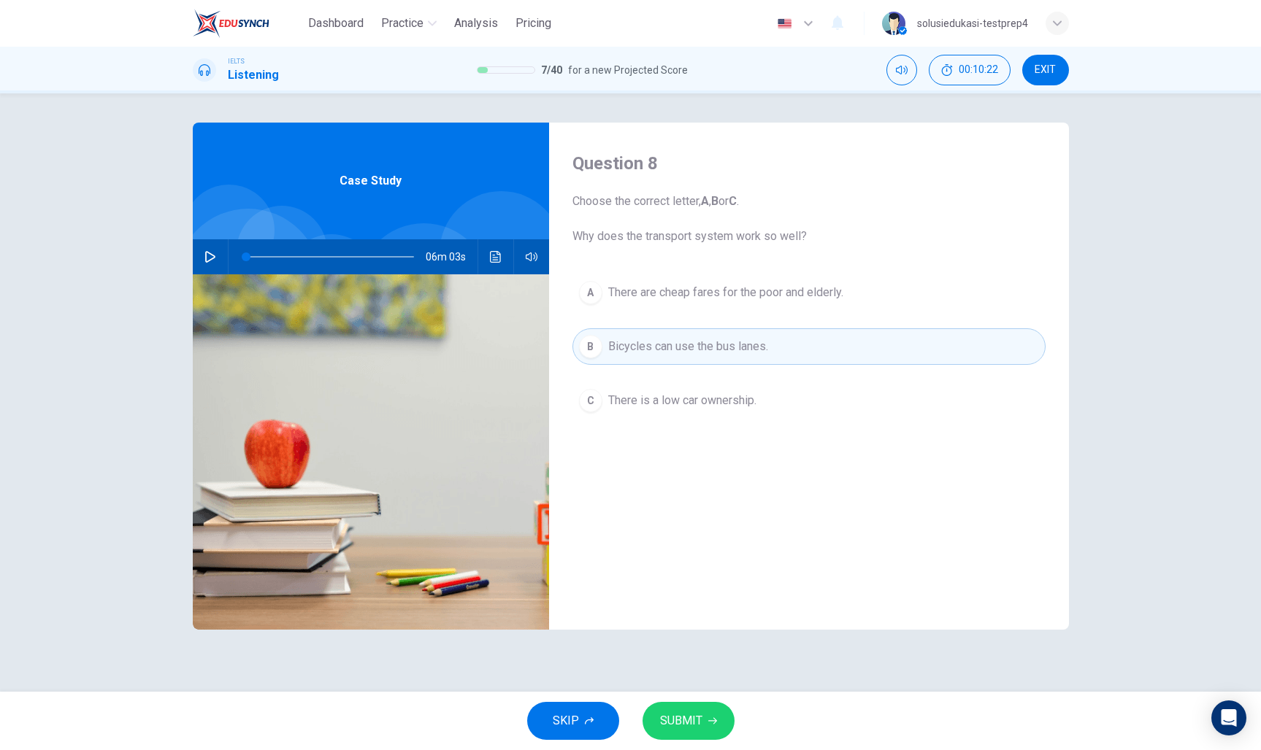
click at [691, 414] on button "C There is a low car ownership." at bounding box center [808, 400] width 473 height 36
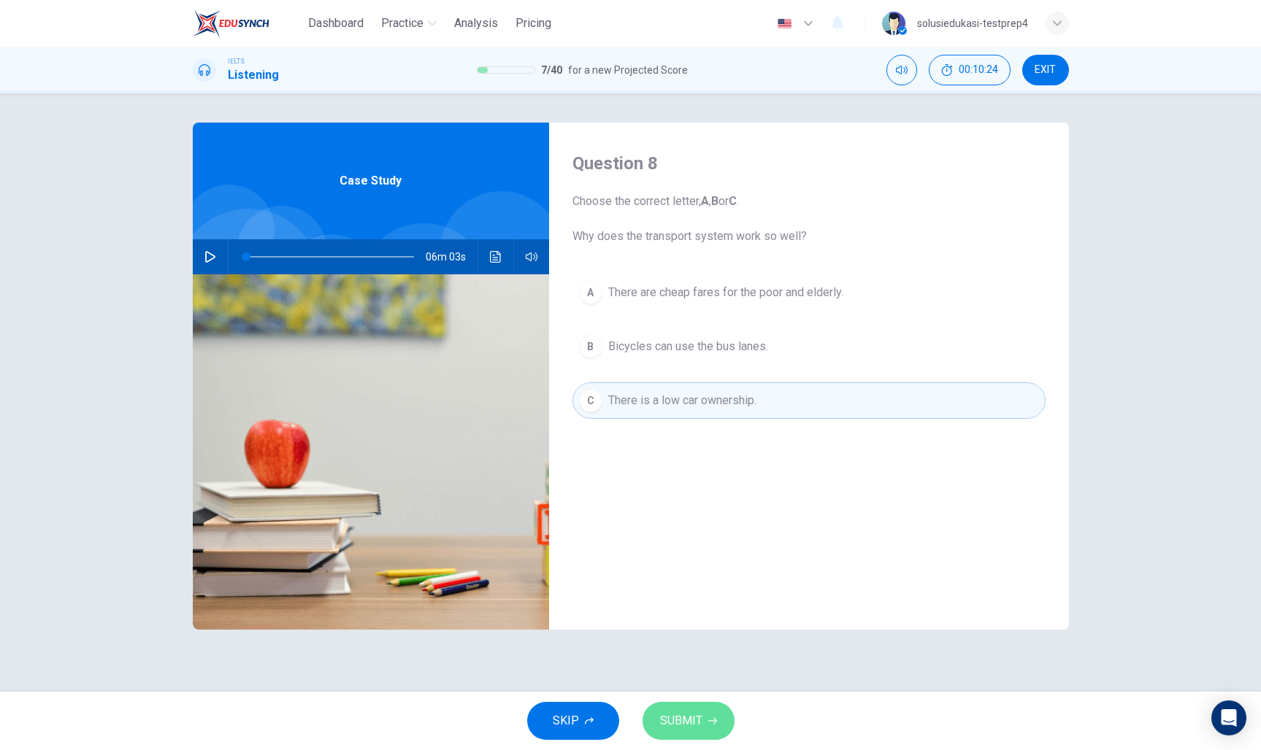
click at [678, 717] on span "SUBMIT" at bounding box center [681, 721] width 42 height 20
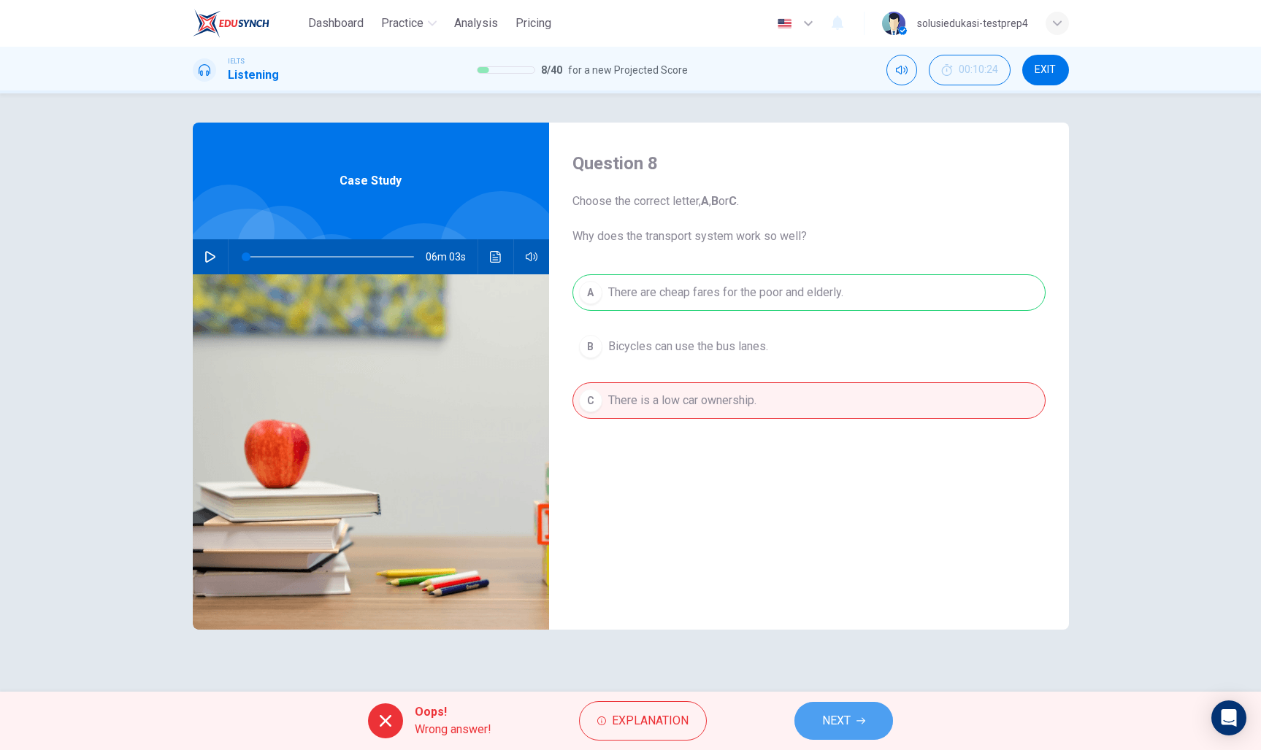
click at [819, 717] on button "NEXT" at bounding box center [843, 721] width 99 height 38
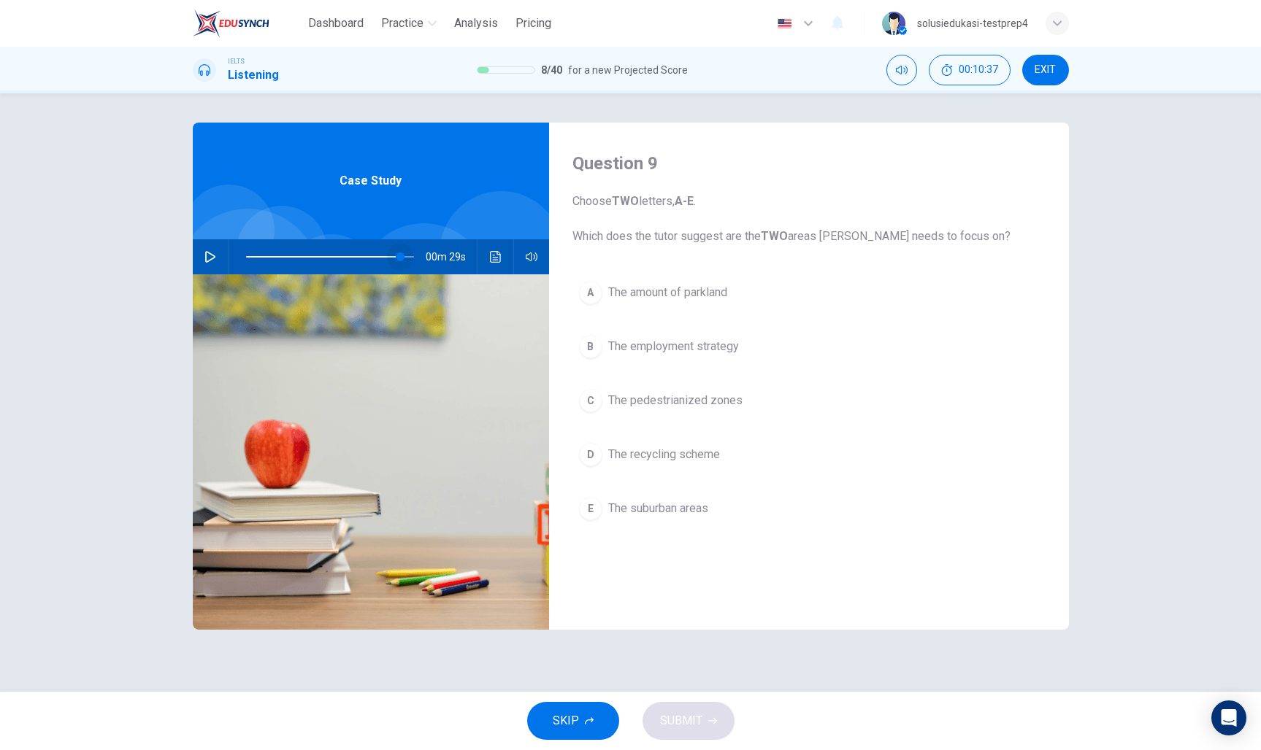
click at [400, 258] on span at bounding box center [330, 257] width 168 height 20
click at [218, 261] on button "button" at bounding box center [210, 256] width 23 height 35
click at [397, 261] on span at bounding box center [397, 257] width 9 height 9
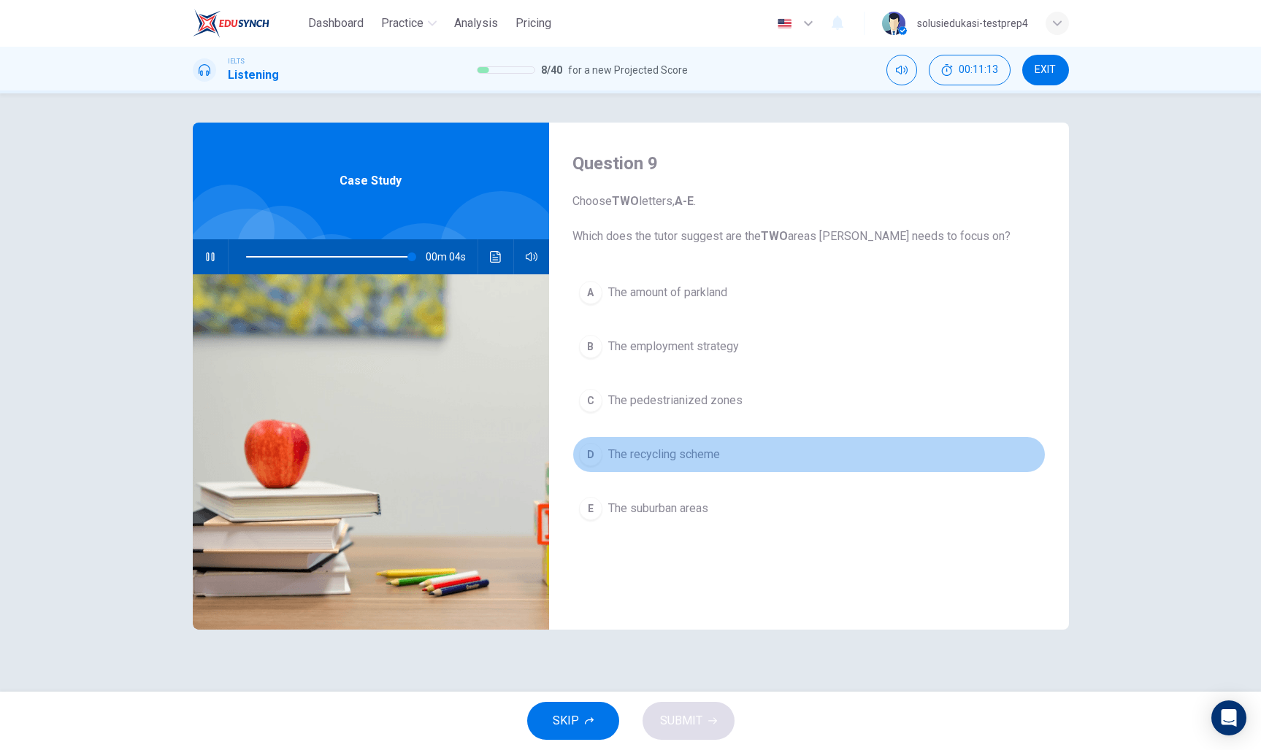
click at [685, 451] on span "The recycling scheme" at bounding box center [664, 455] width 112 height 18
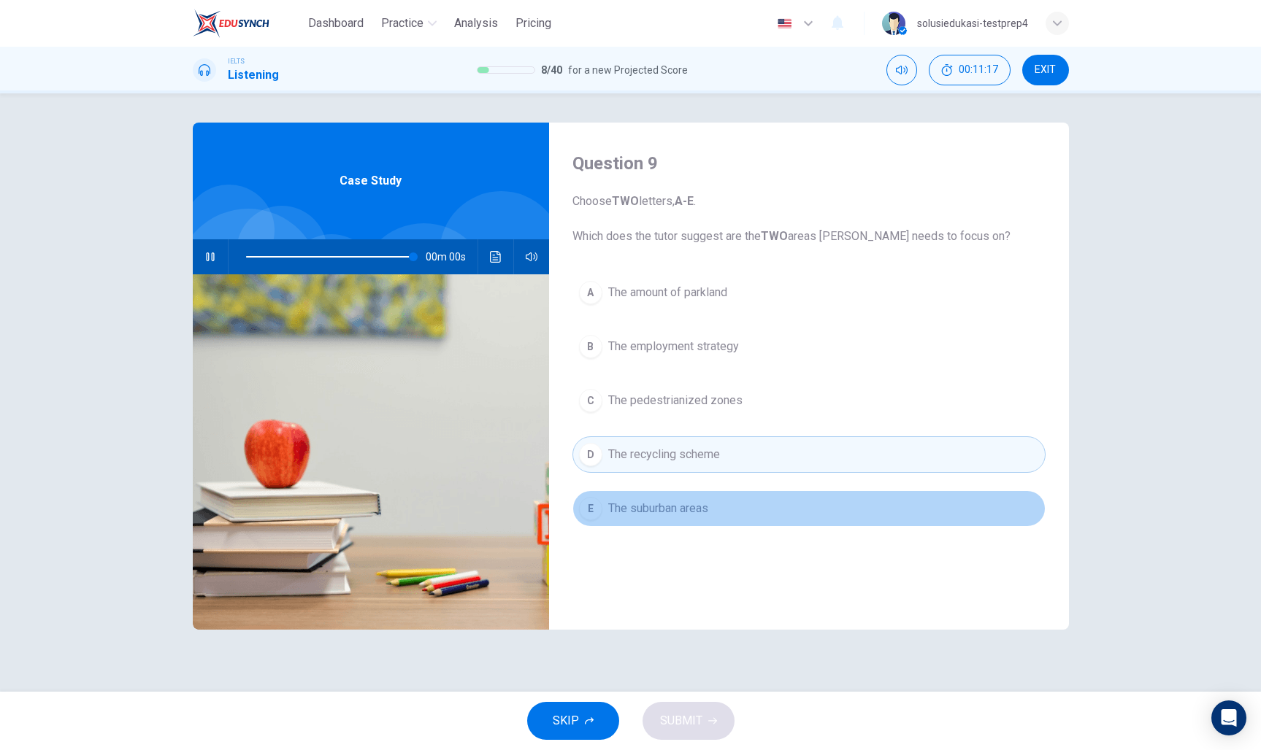
click at [631, 502] on span "The suburban areas" at bounding box center [658, 509] width 100 height 18
type input "0"
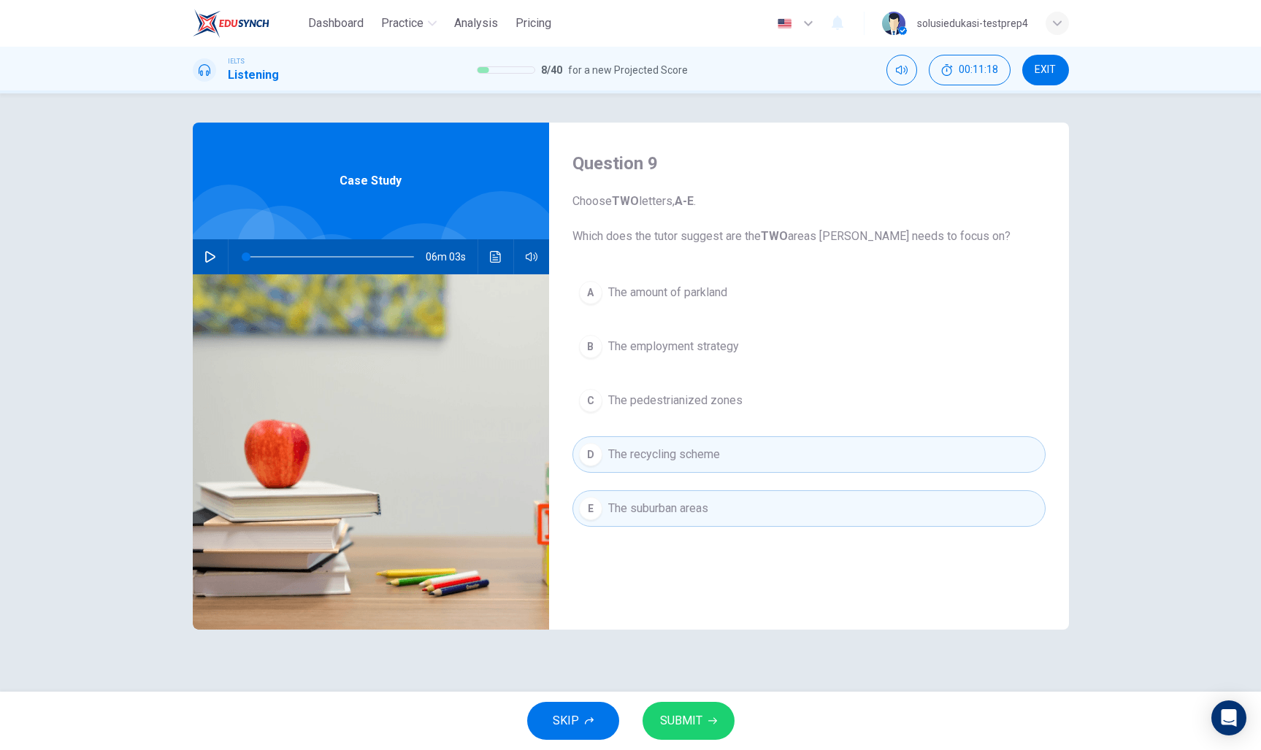
click at [697, 715] on span "SUBMIT" at bounding box center [681, 721] width 42 height 20
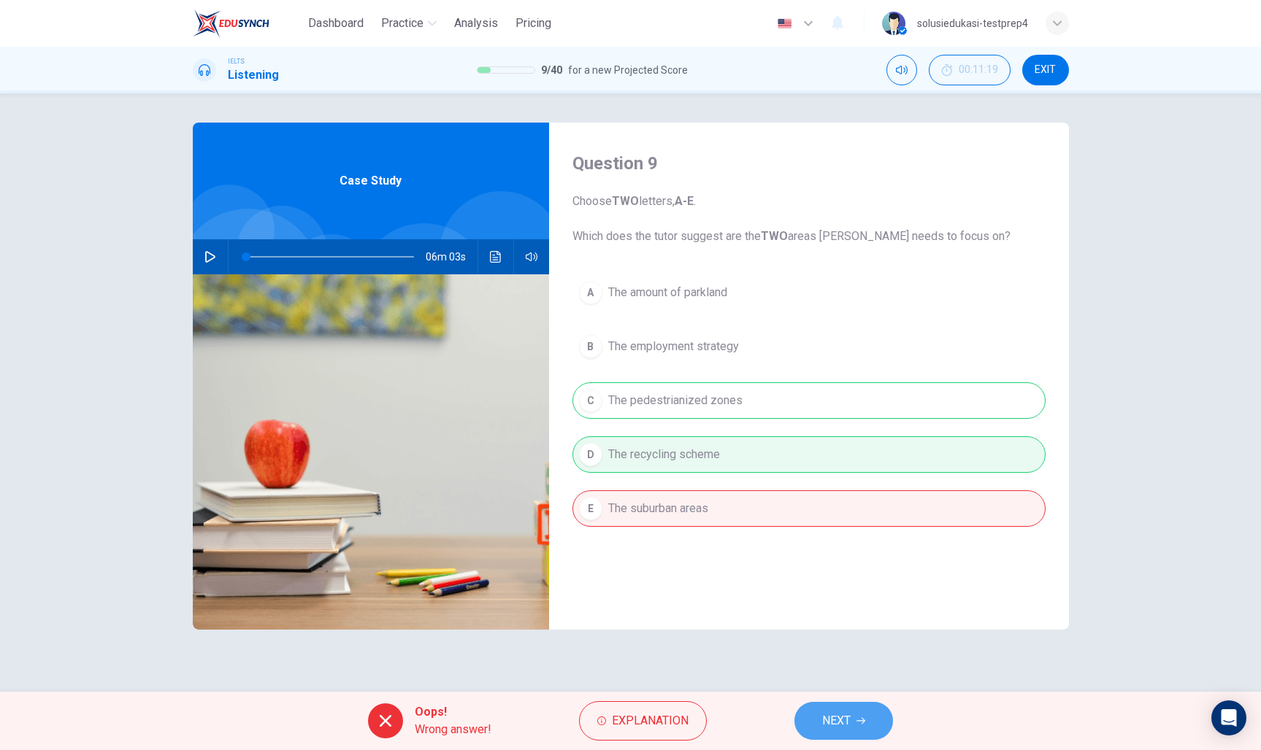
click at [870, 720] on button "NEXT" at bounding box center [843, 721] width 99 height 38
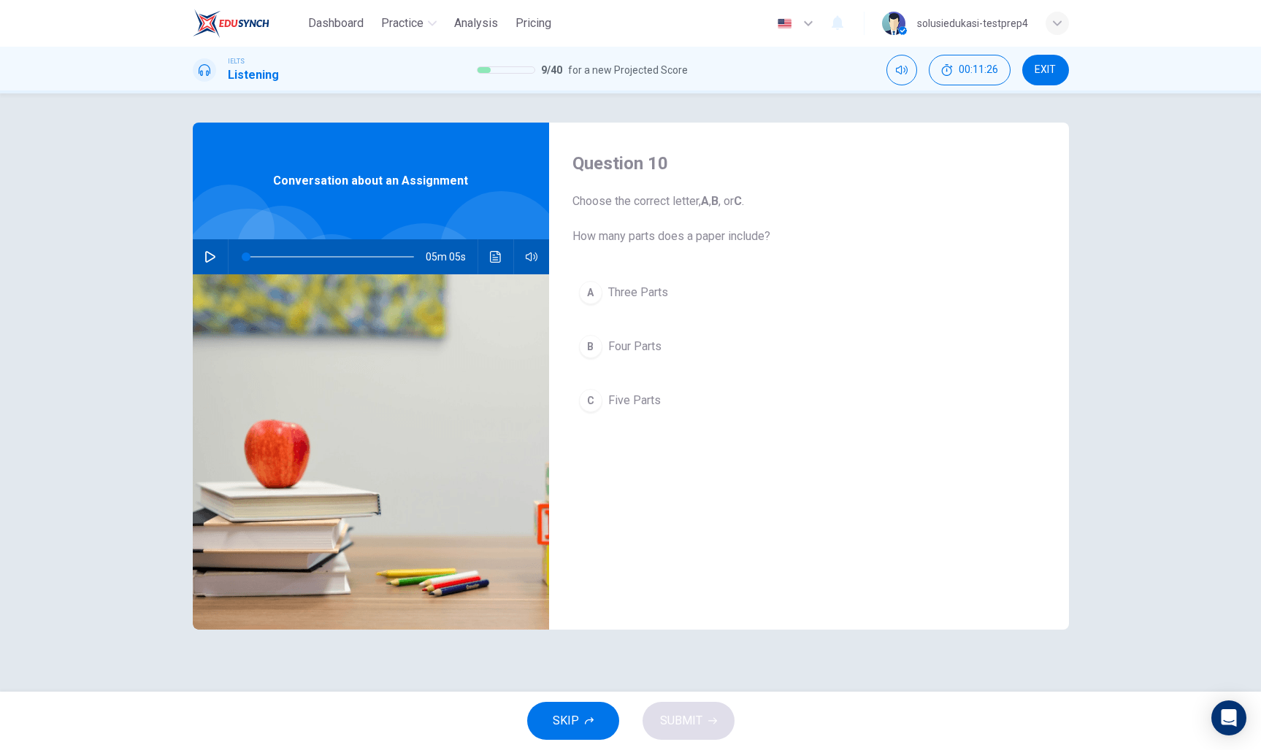
click at [205, 266] on button "button" at bounding box center [210, 256] width 23 height 35
click at [207, 258] on icon "button" at bounding box center [210, 257] width 8 height 9
click at [610, 401] on span "Five Parts" at bounding box center [634, 401] width 53 height 18
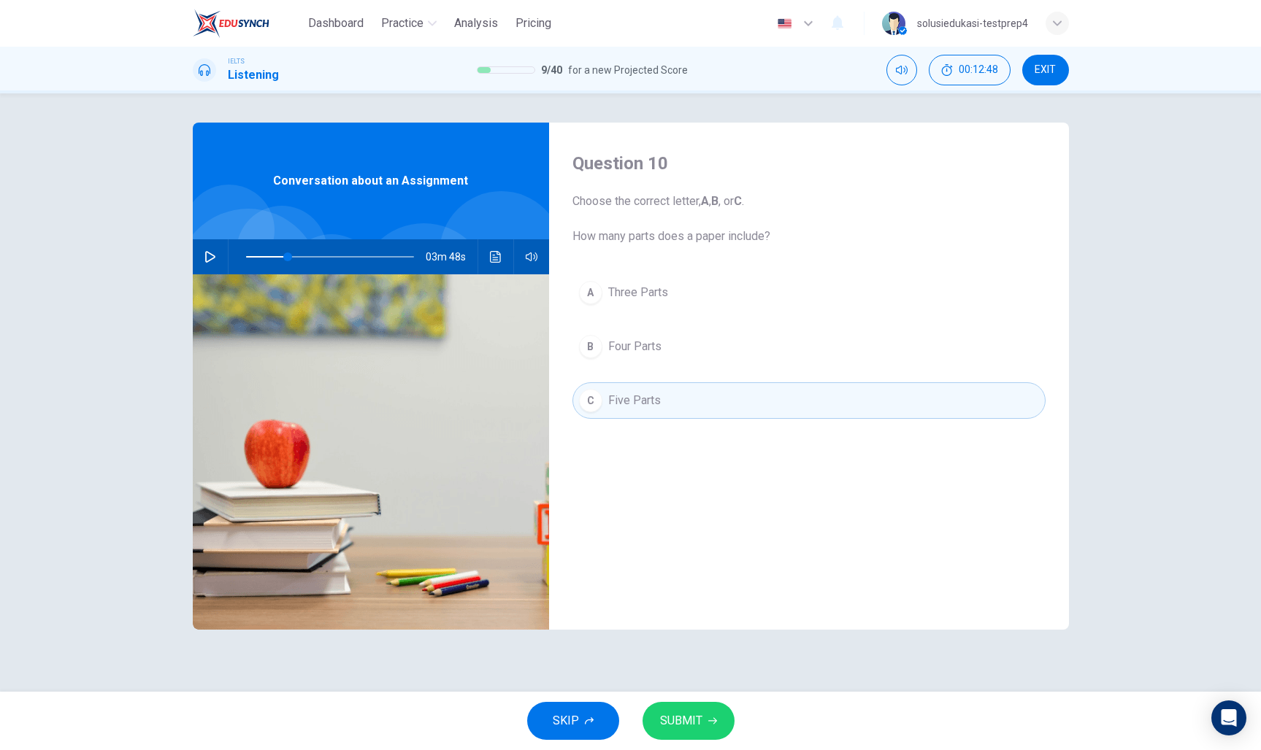
click at [693, 716] on span "SUBMIT" at bounding box center [681, 721] width 42 height 20
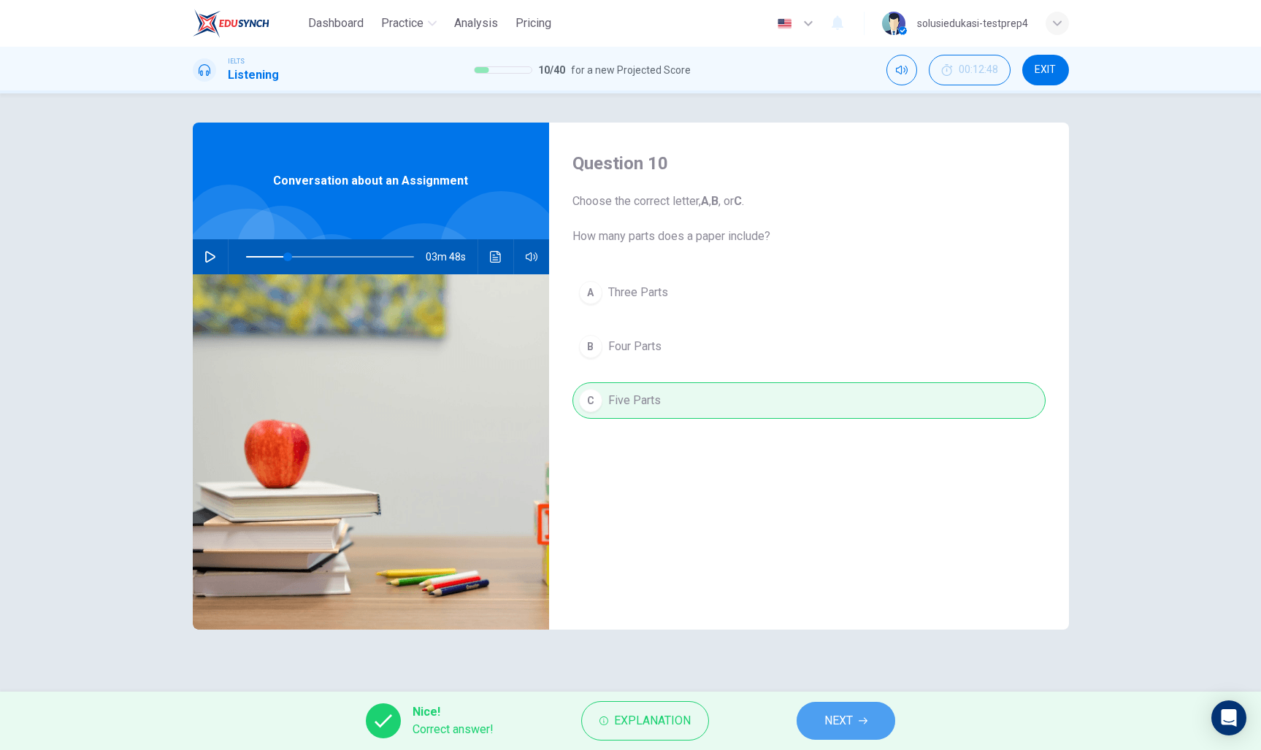
click at [850, 715] on span "NEXT" at bounding box center [838, 721] width 28 height 20
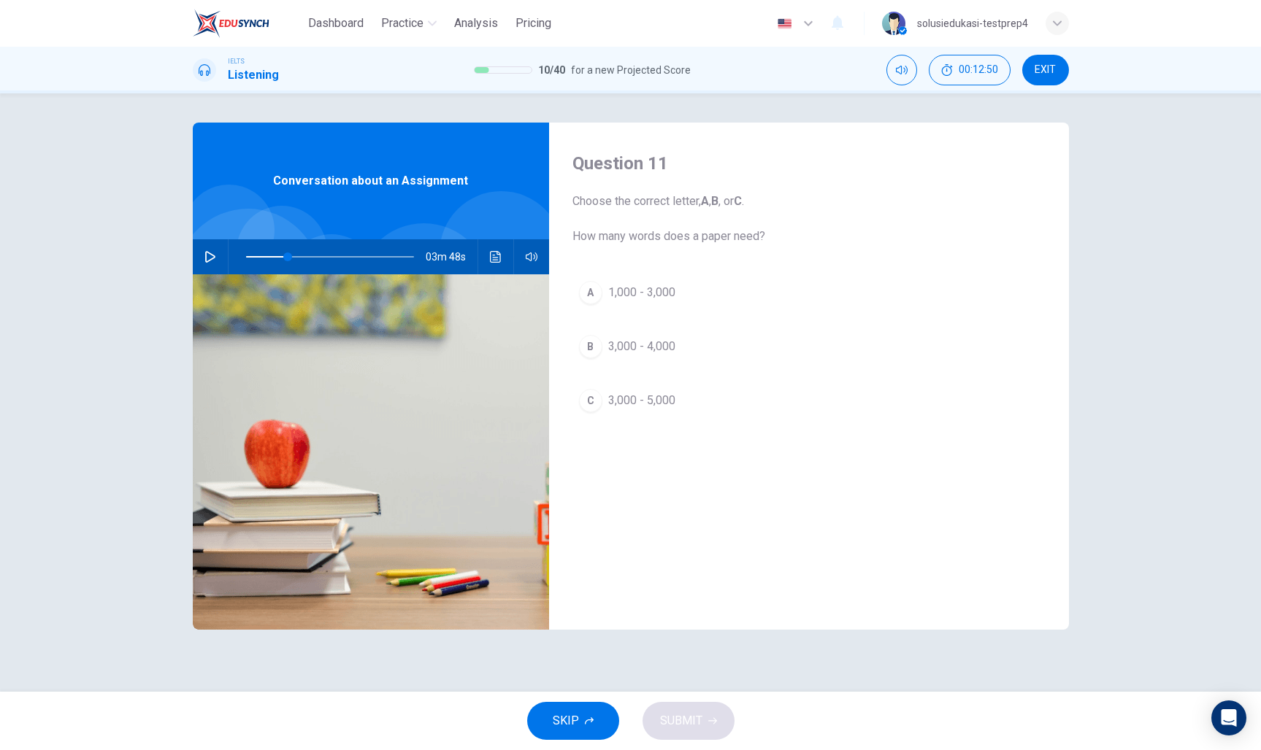
click at [204, 257] on icon "button" at bounding box center [210, 257] width 12 height 12
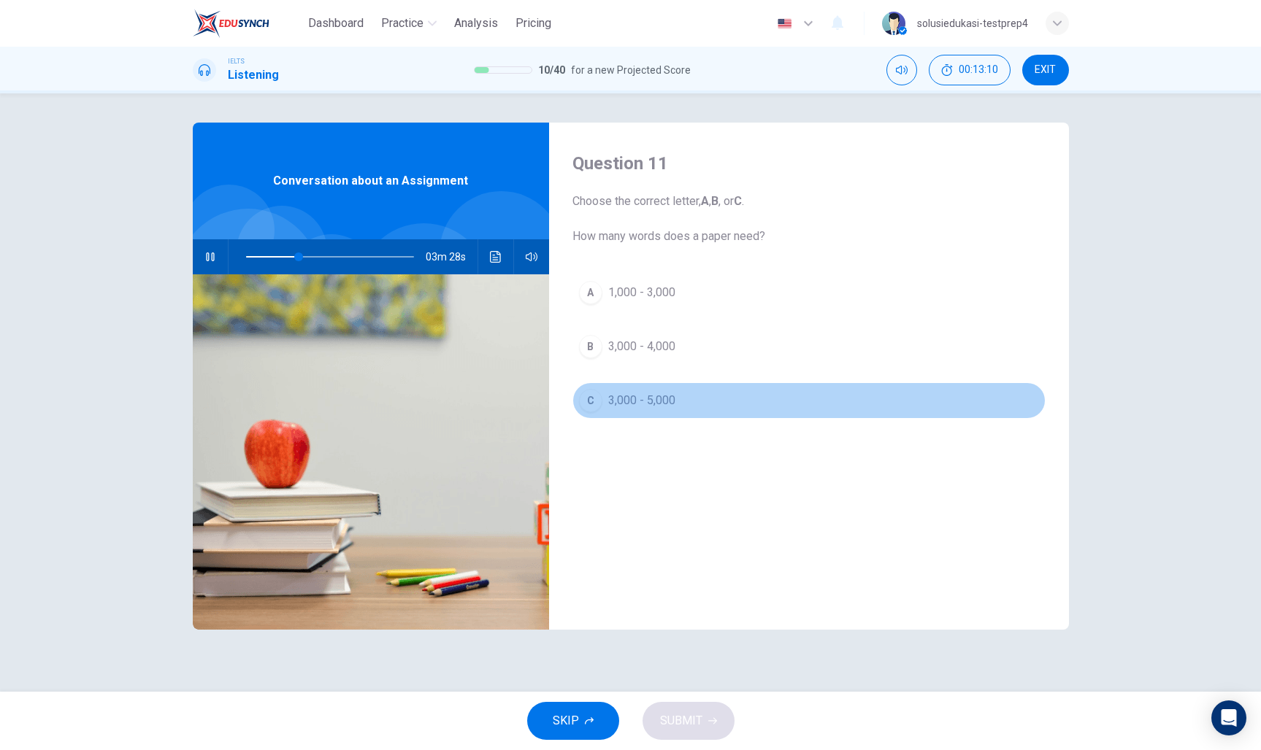
click at [648, 397] on span "3,000 - 5,000" at bounding box center [641, 401] width 67 height 18
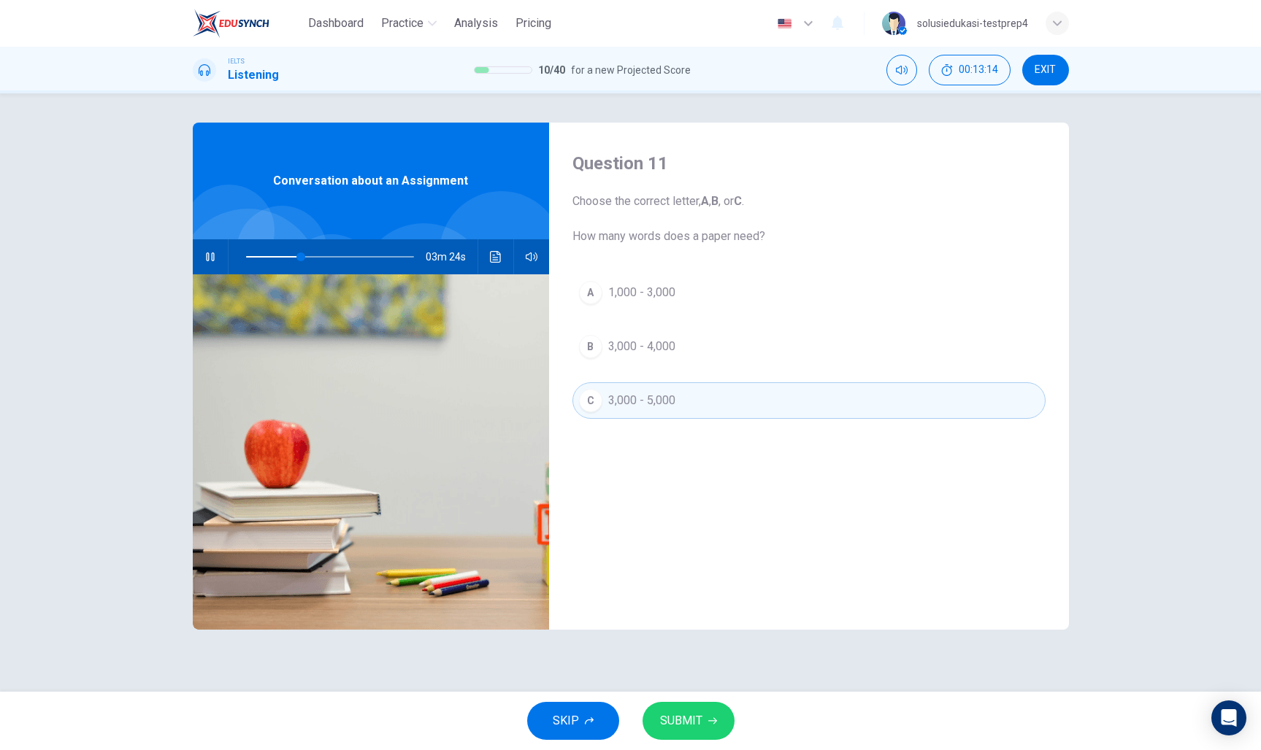
click at [685, 712] on span "SUBMIT" at bounding box center [681, 721] width 42 height 20
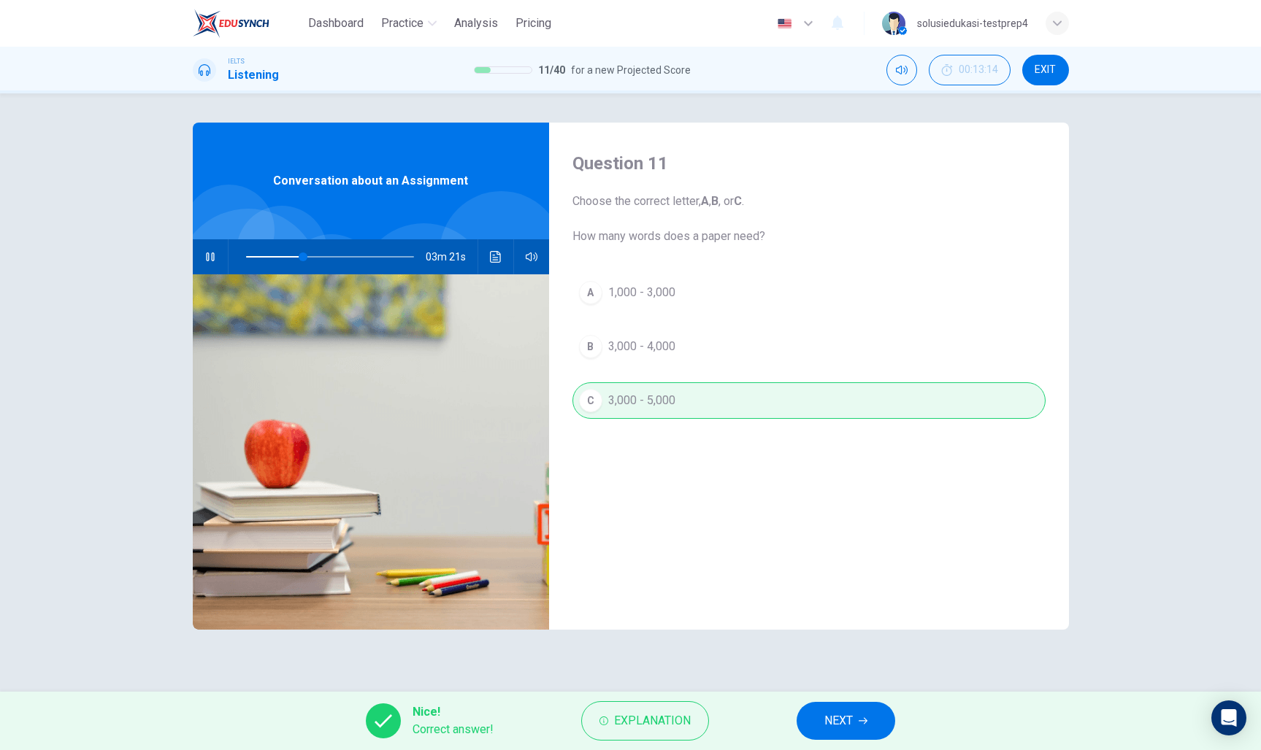
click at [830, 728] on span "NEXT" at bounding box center [838, 721] width 28 height 20
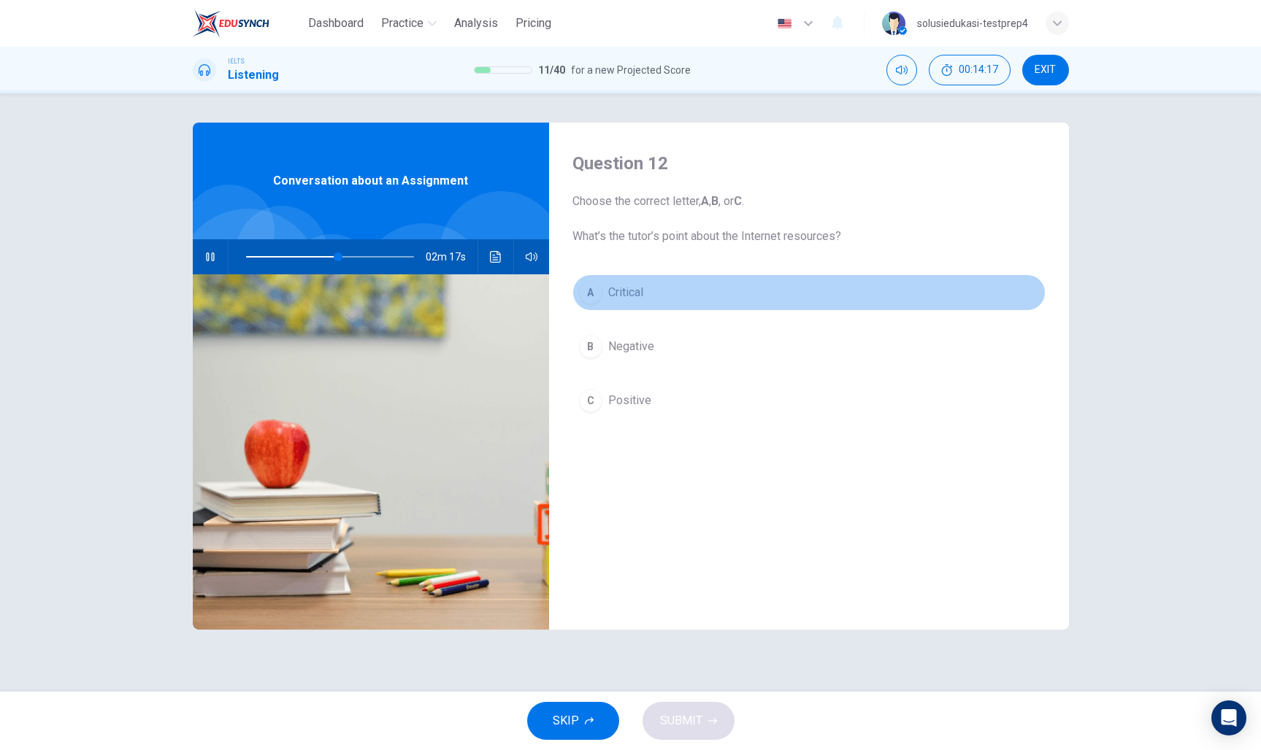
click at [595, 293] on div "A" at bounding box center [590, 292] width 23 height 23
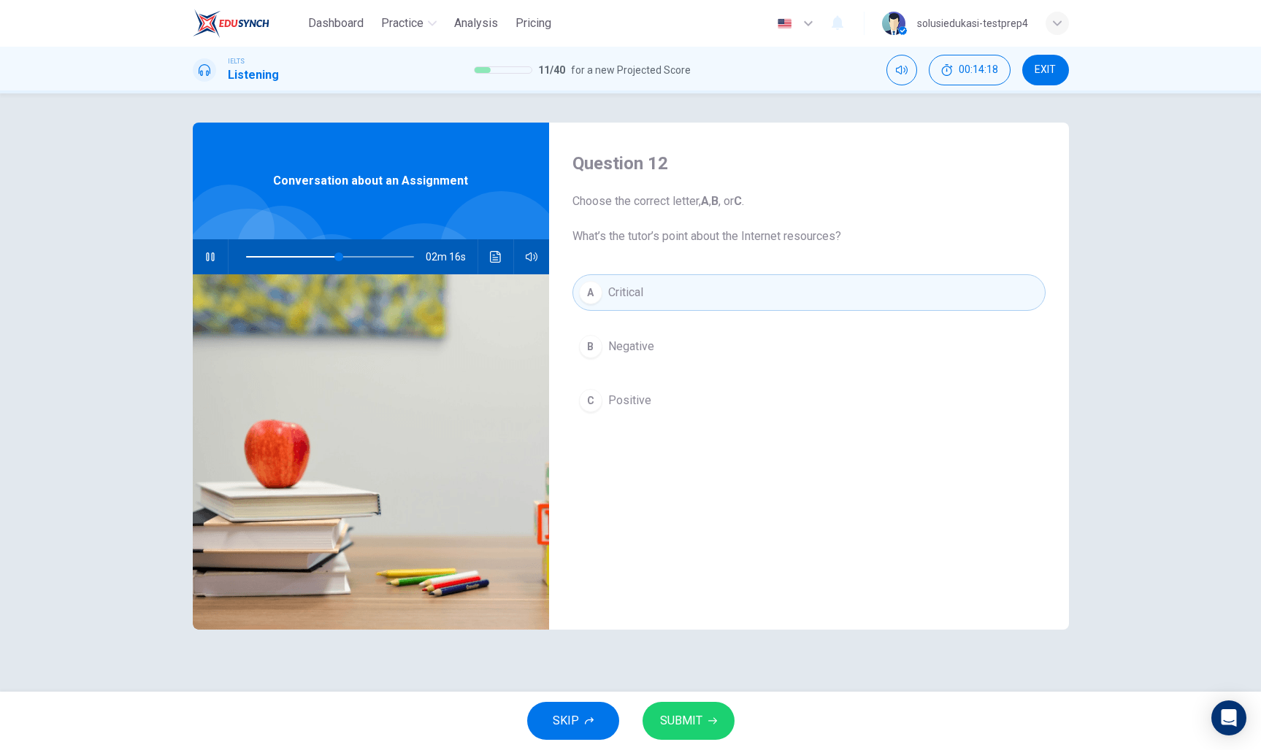
click at [689, 707] on button "SUBMIT" at bounding box center [688, 721] width 92 height 38
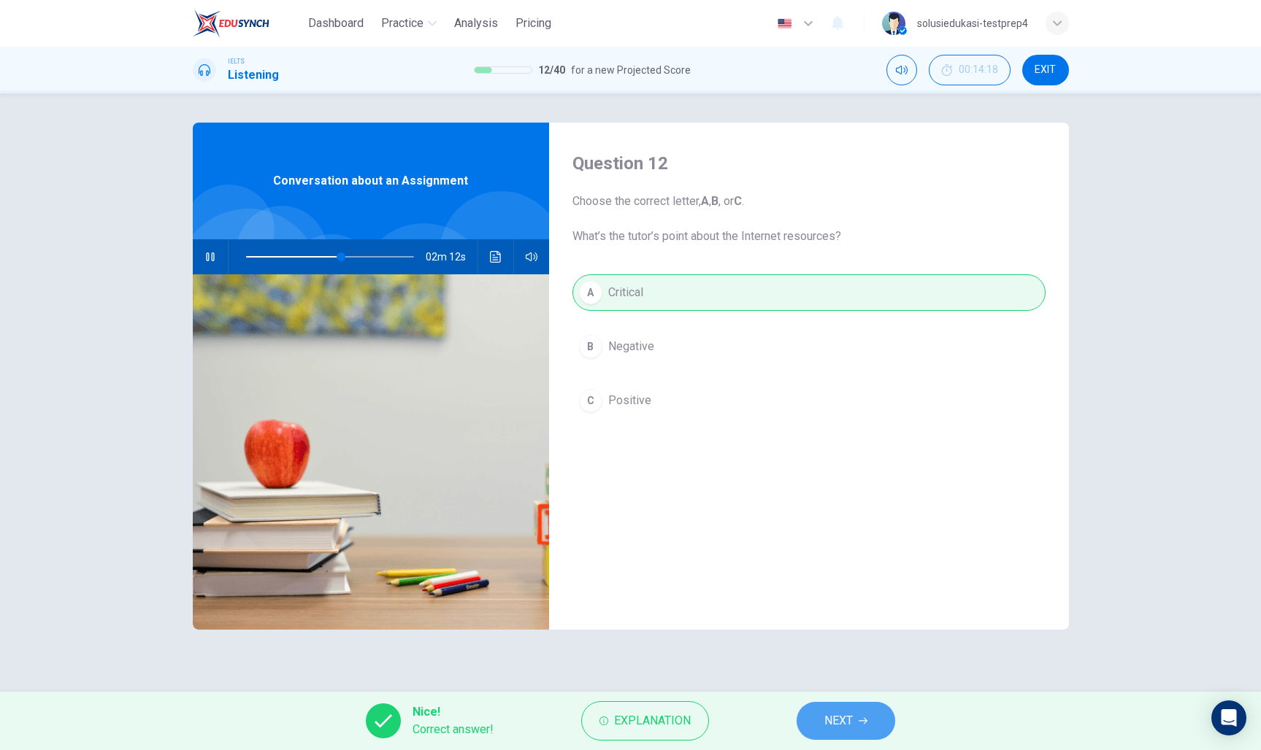
click at [852, 717] on span "NEXT" at bounding box center [838, 721] width 28 height 20
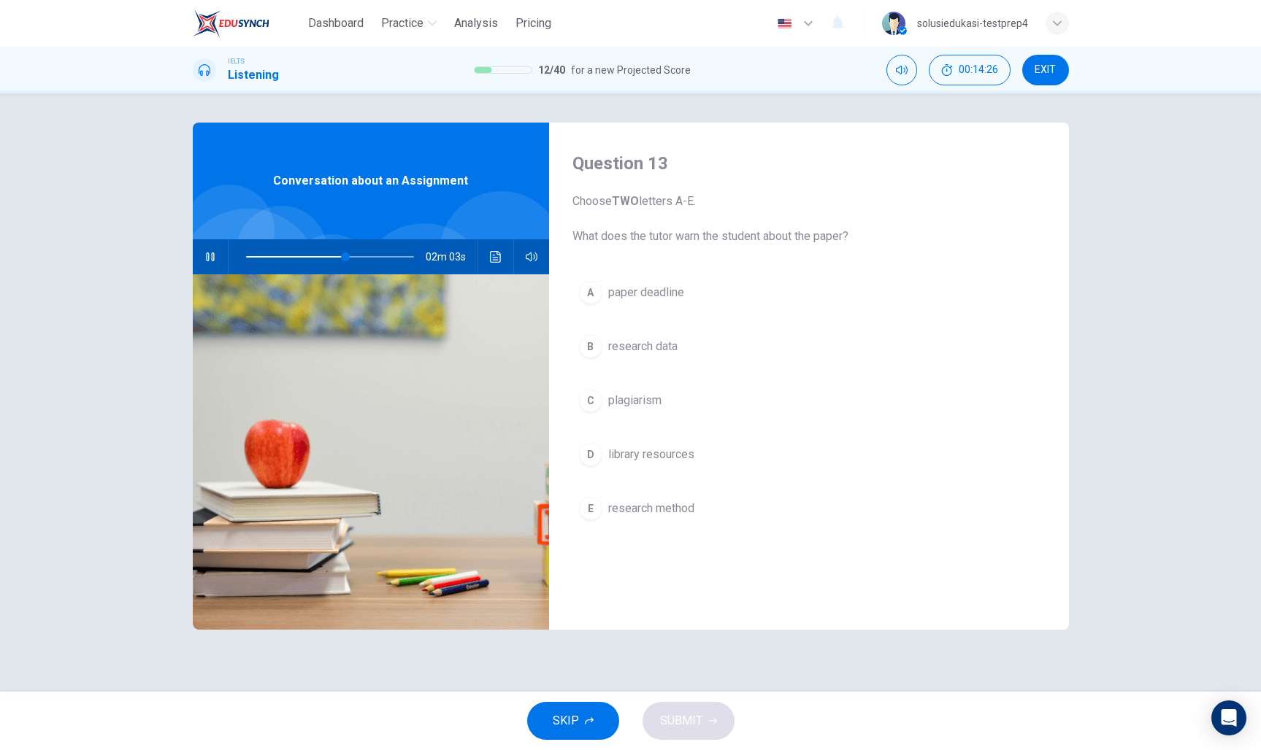
click at [640, 399] on span "plagiarism" at bounding box center [634, 401] width 53 height 18
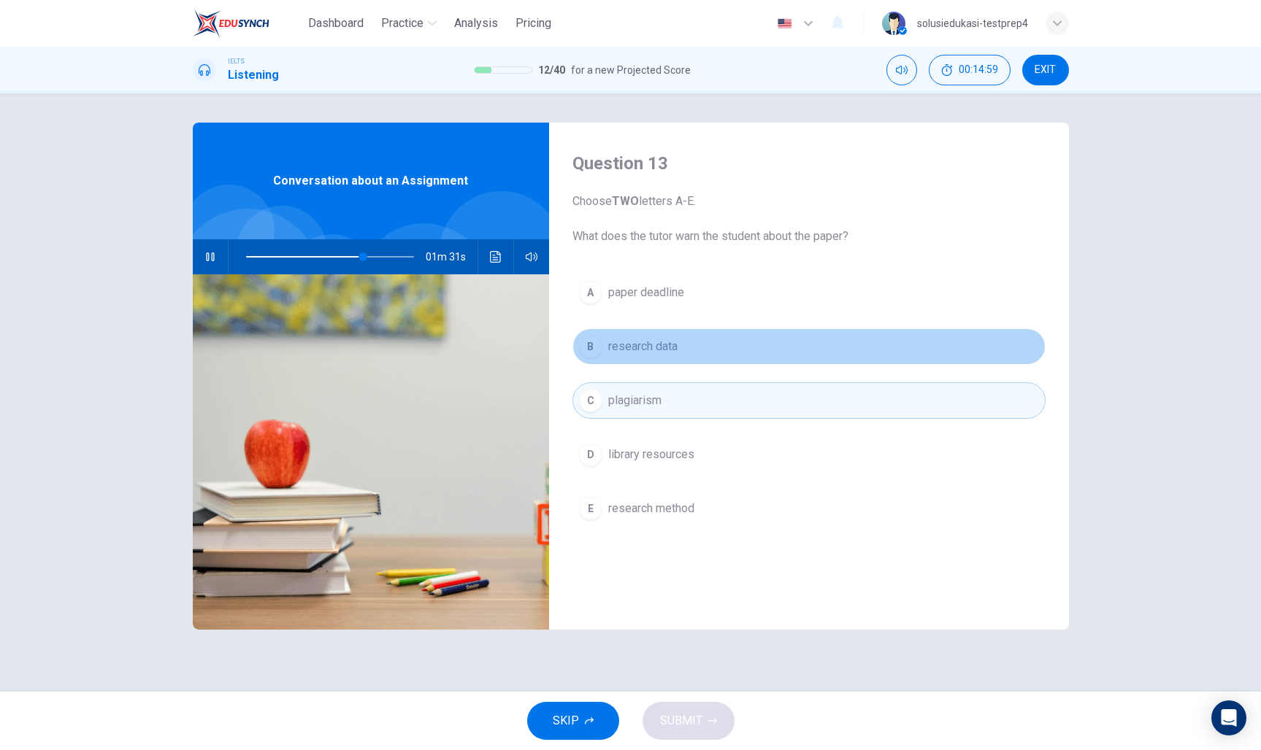
click at [769, 346] on button "B research data" at bounding box center [808, 346] width 473 height 36
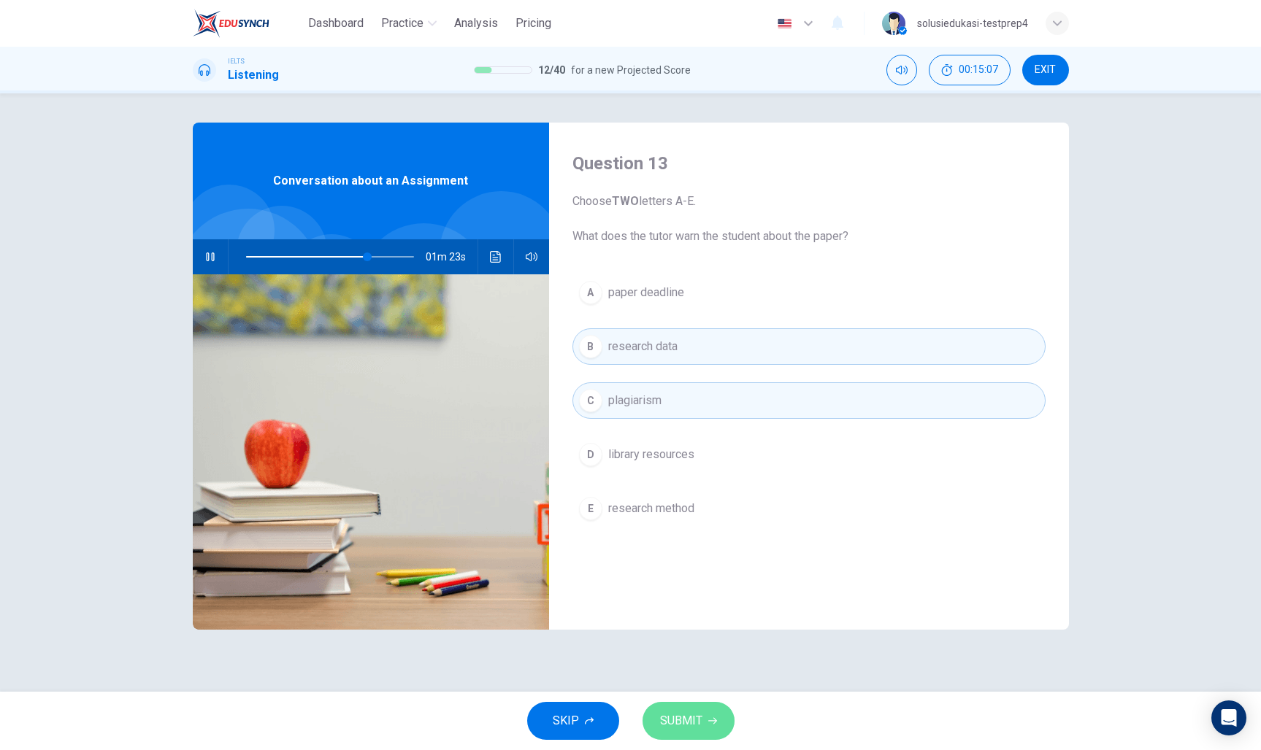
click at [702, 726] on button "SUBMIT" at bounding box center [688, 721] width 92 height 38
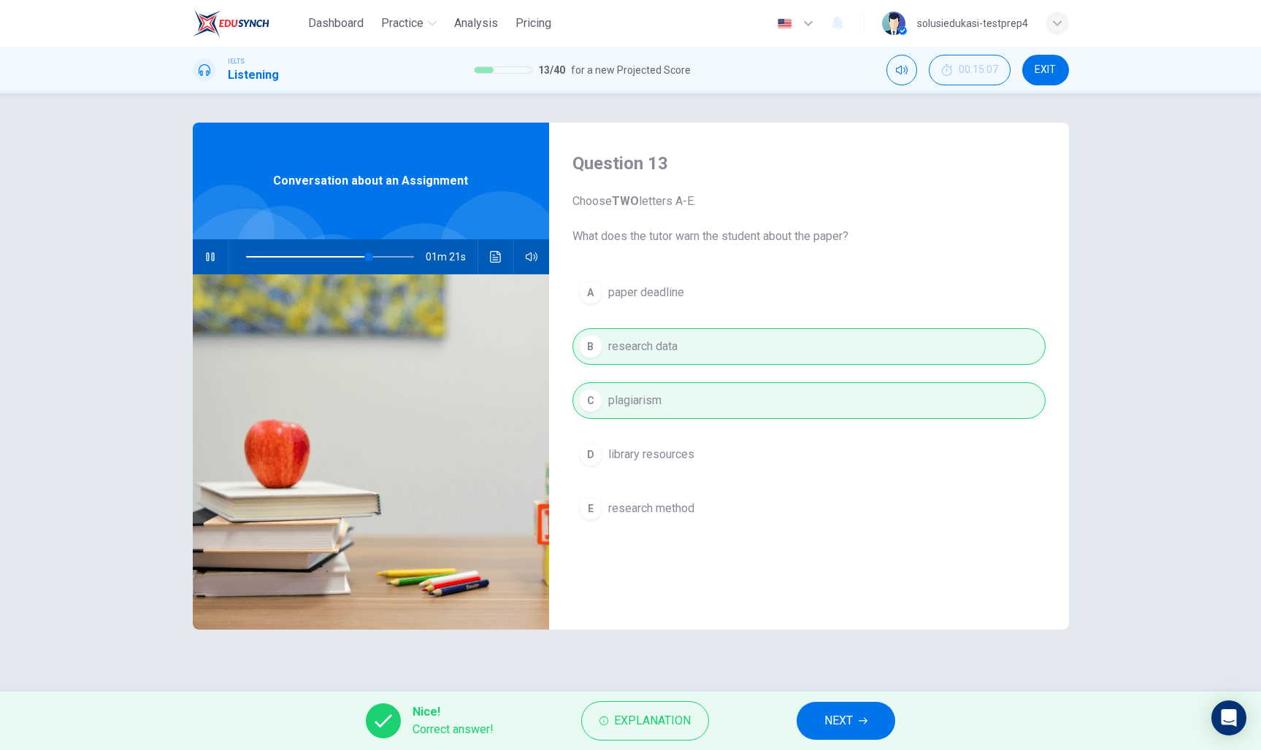
click at [841, 729] on span "NEXT" at bounding box center [838, 721] width 28 height 20
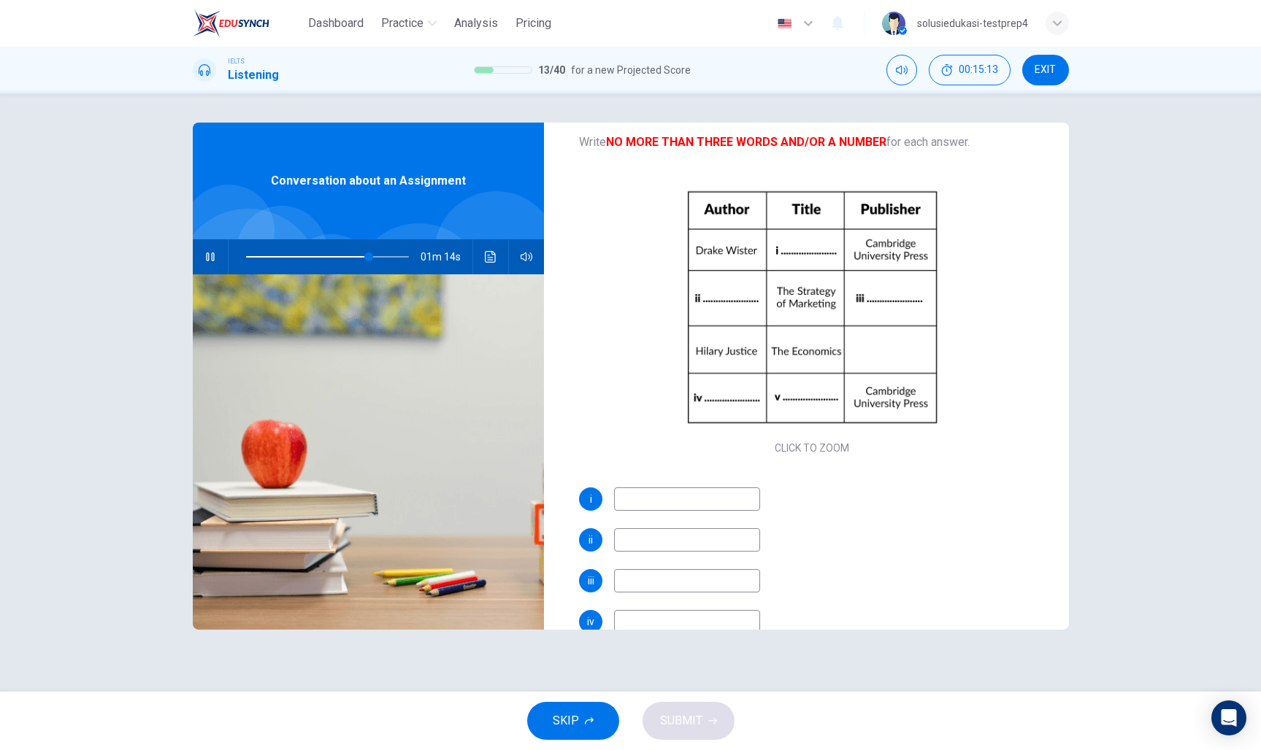
scroll to position [88, 0]
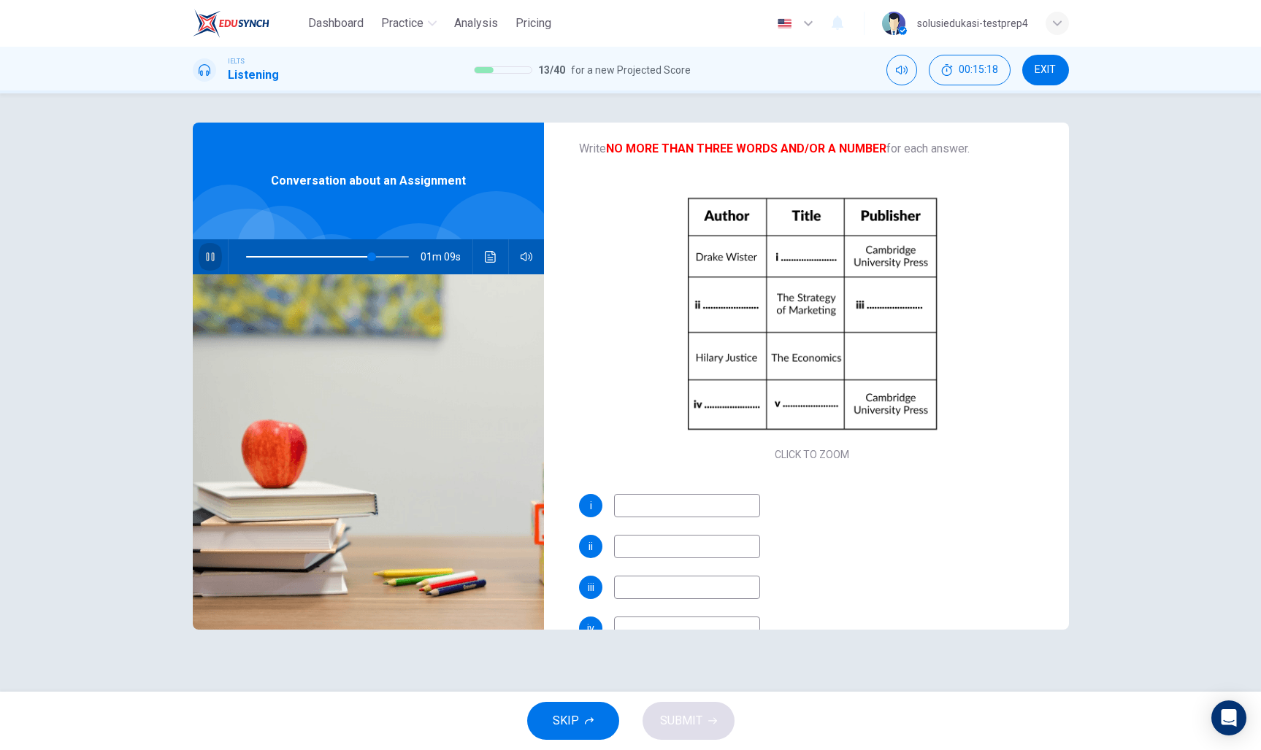
click at [215, 263] on button "button" at bounding box center [210, 256] width 23 height 35
type input "77"
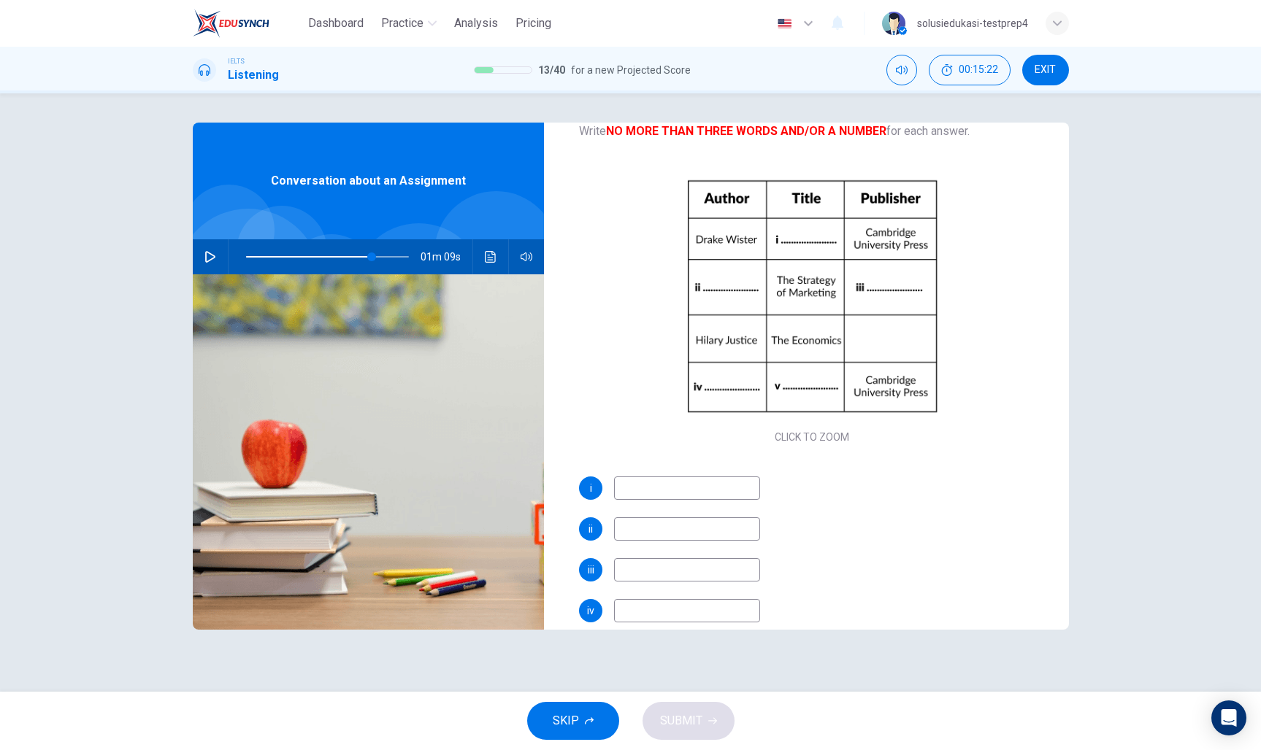
scroll to position [107, 0]
click at [667, 489] on input at bounding box center [687, 486] width 146 height 23
type input "global economy"
click at [204, 256] on icon "button" at bounding box center [210, 257] width 12 height 12
click at [643, 524] on input at bounding box center [687, 527] width 146 height 23
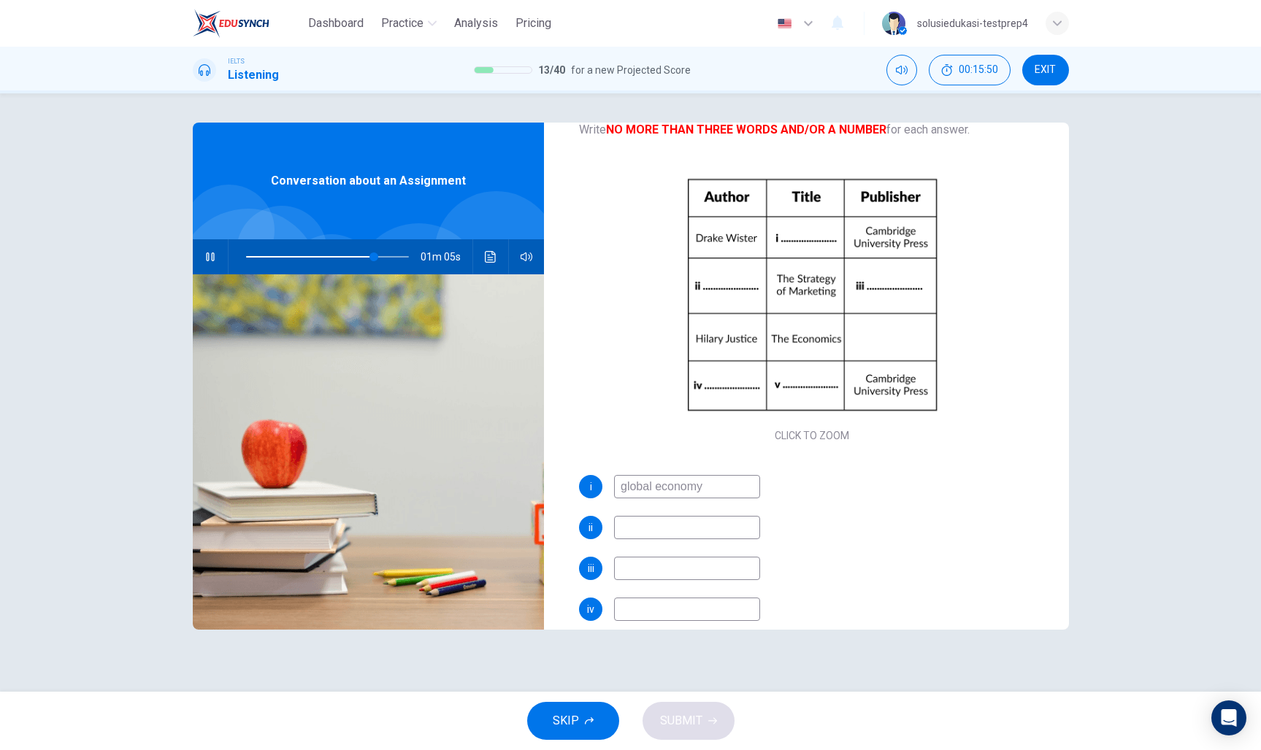
type input "79"
type input "vi"
type input "79"
type input "victir"
type input "80"
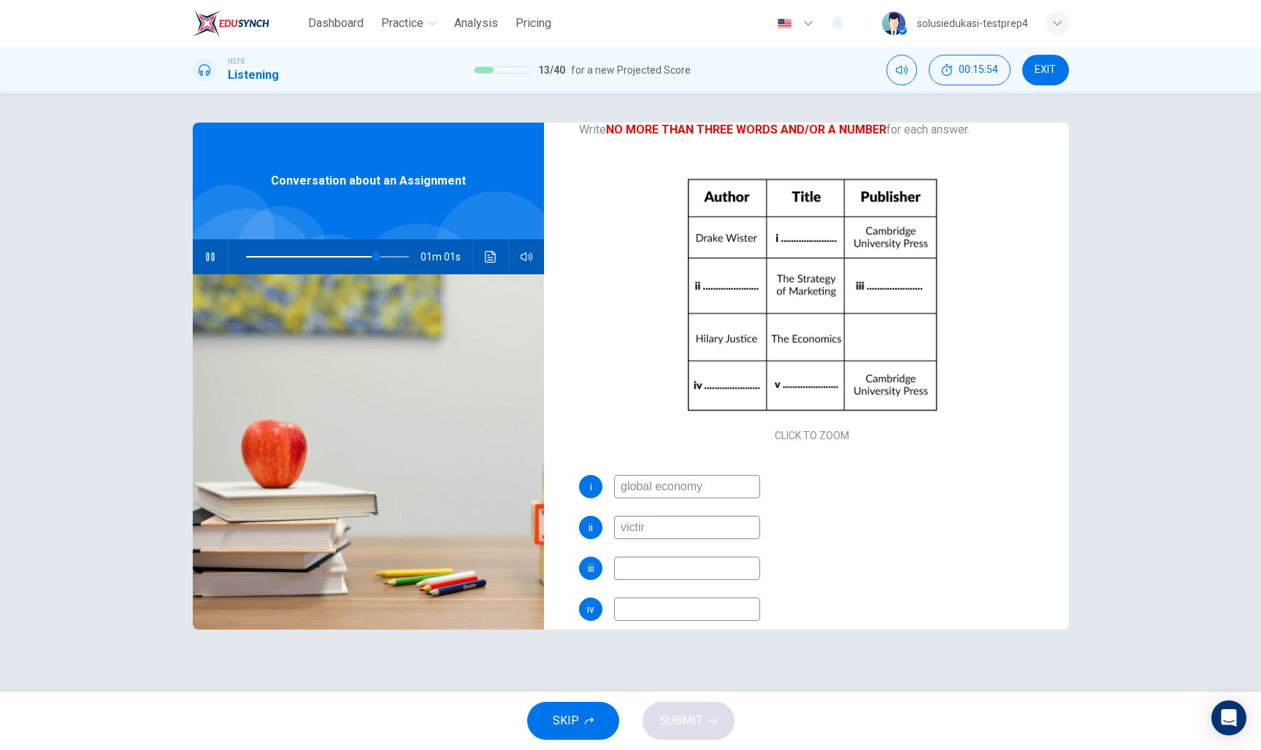
type input "victi"
type input "80"
type input "victi="
type input "81"
type input "vict"
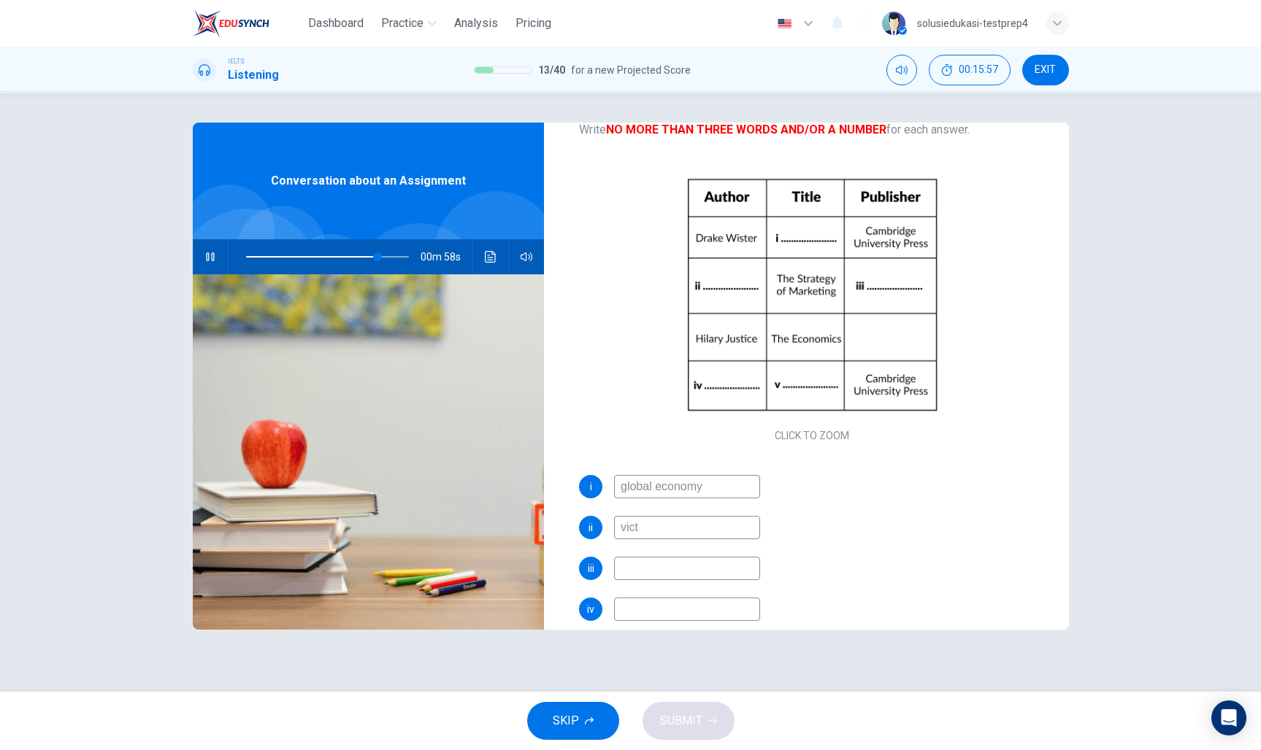
type input "81"
type input "victo"
type input "81"
type input "victoria s"
type input "82"
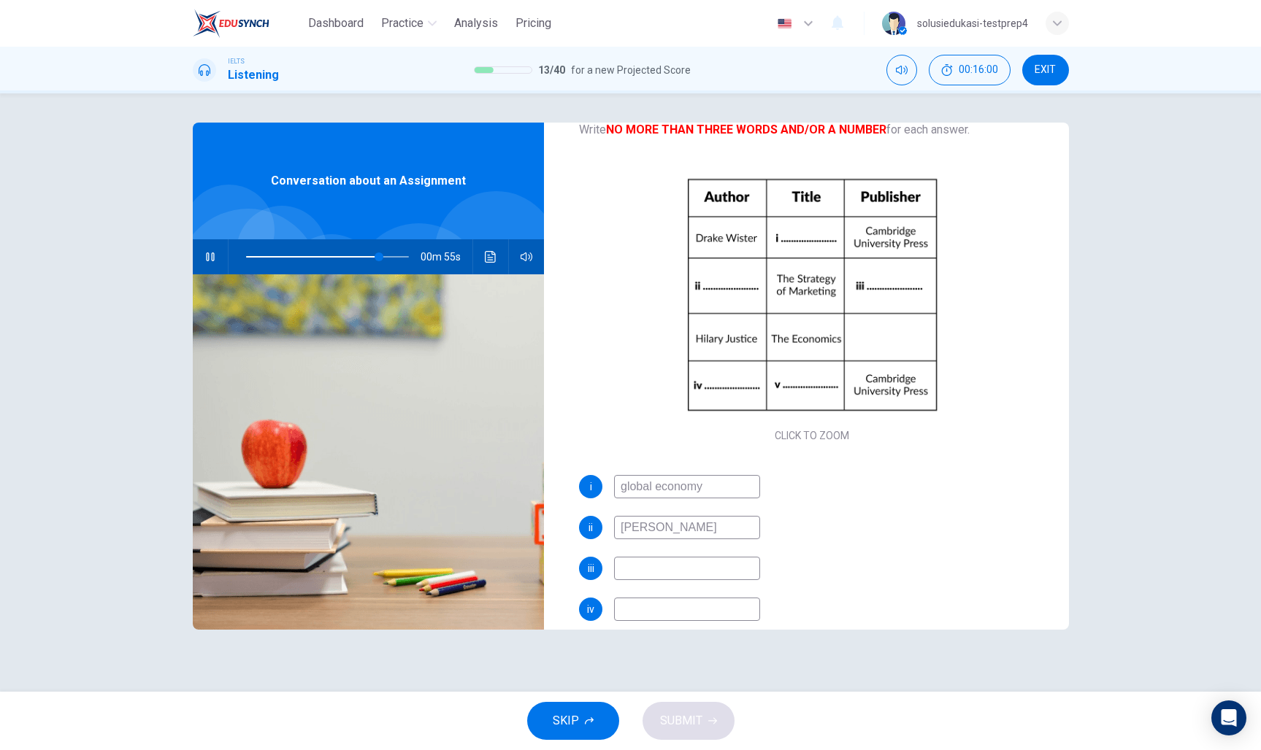
type input "victoria smith"
type input "84"
type input "victoria smith"
click at [668, 565] on input at bounding box center [687, 568] width 146 height 23
type input "87"
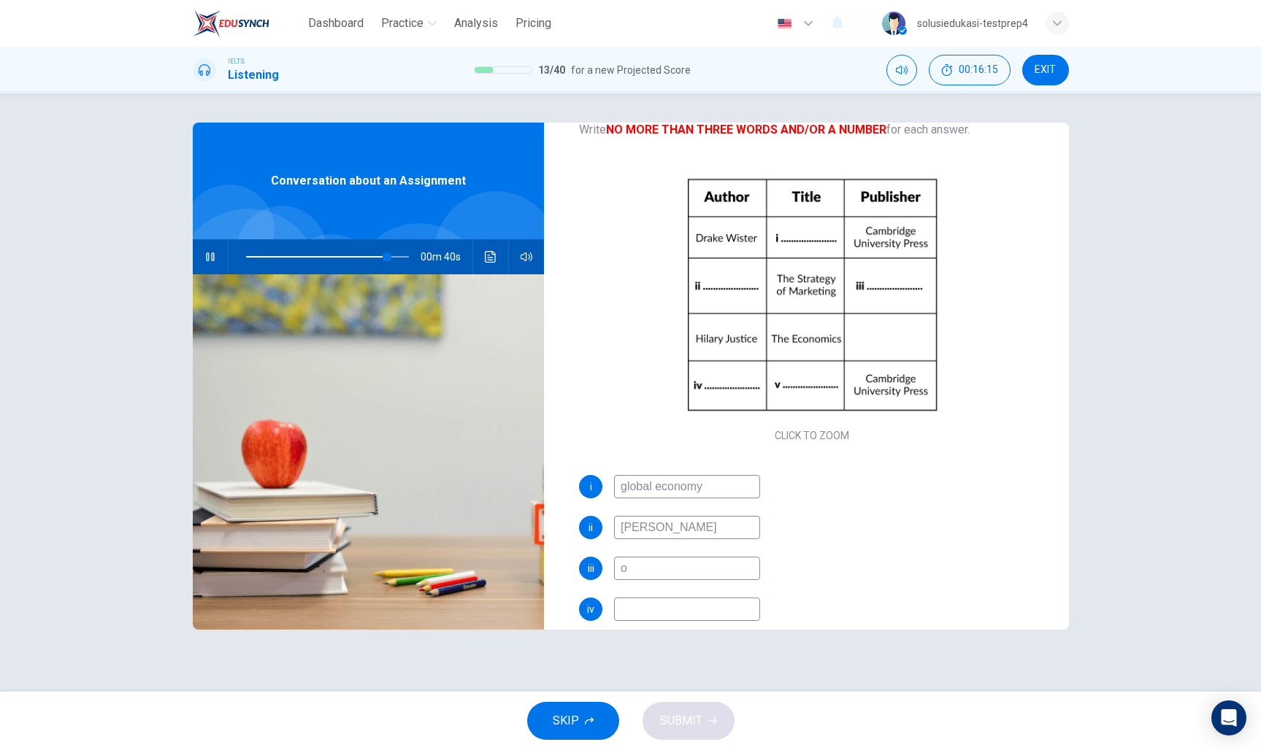
type input "ox"
type input "87"
type input "oxford"
type input "87"
type input "oxford univer"
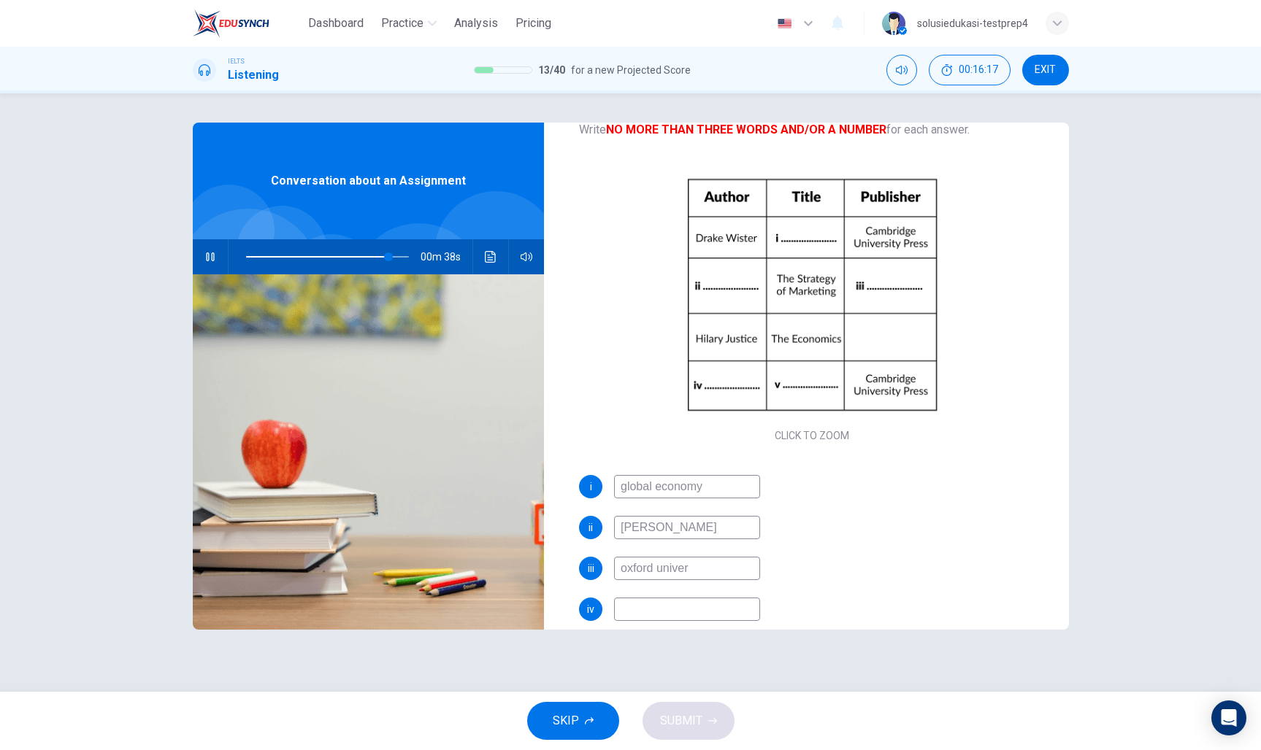
type input "88"
type input "oxford university"
type input "88"
type input "oxford university pre"
type input "88"
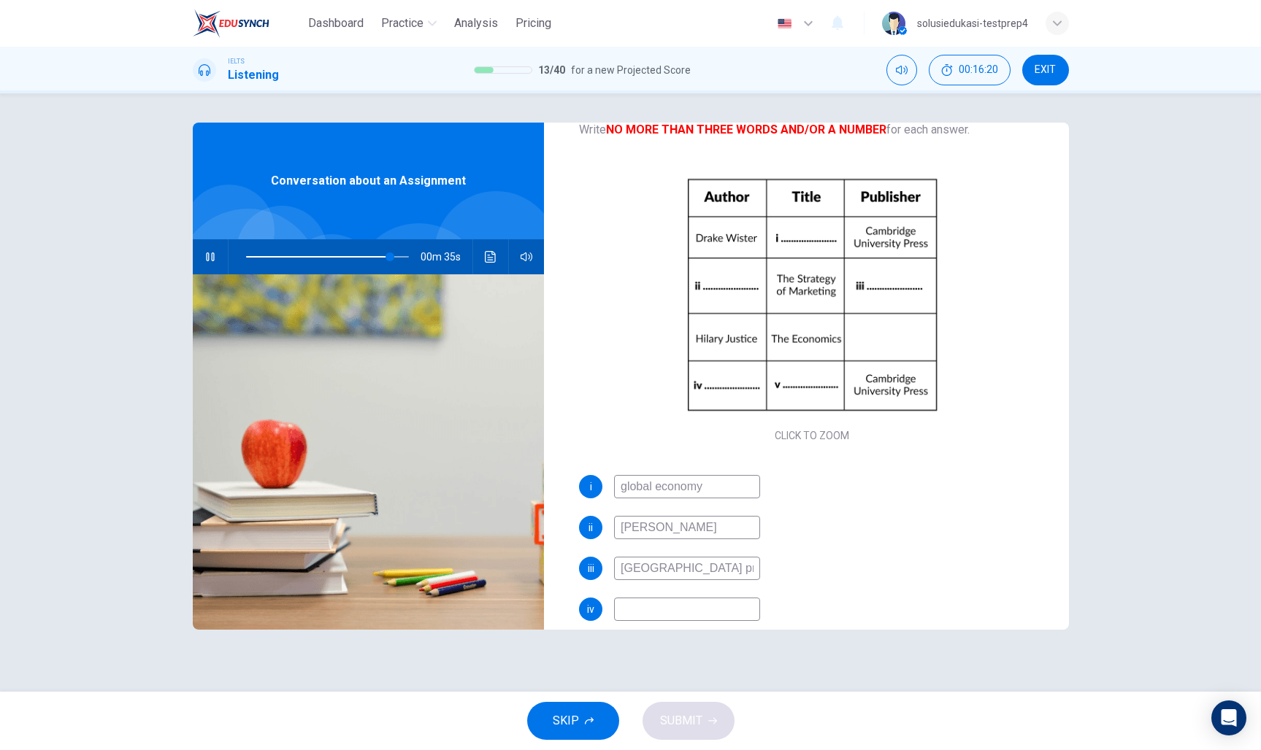
type input "oxford university pree"
type input "89"
type input "oxford university press"
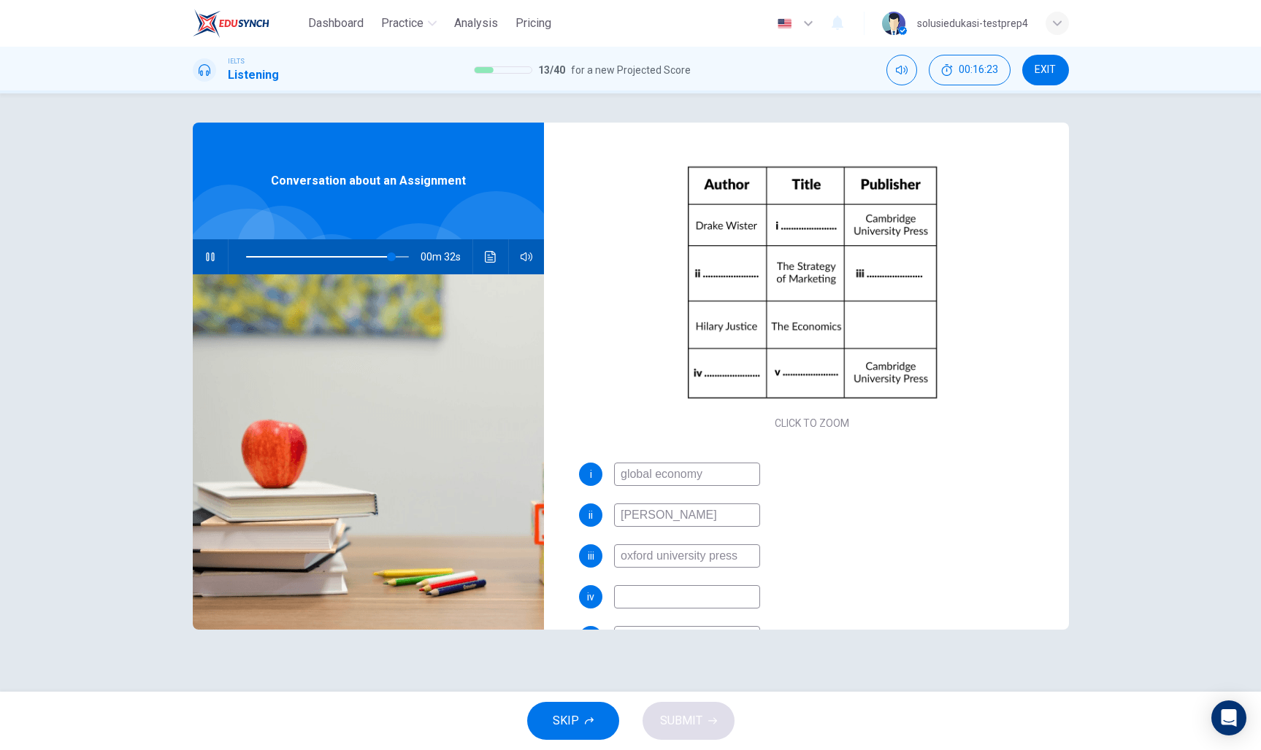
type input "90"
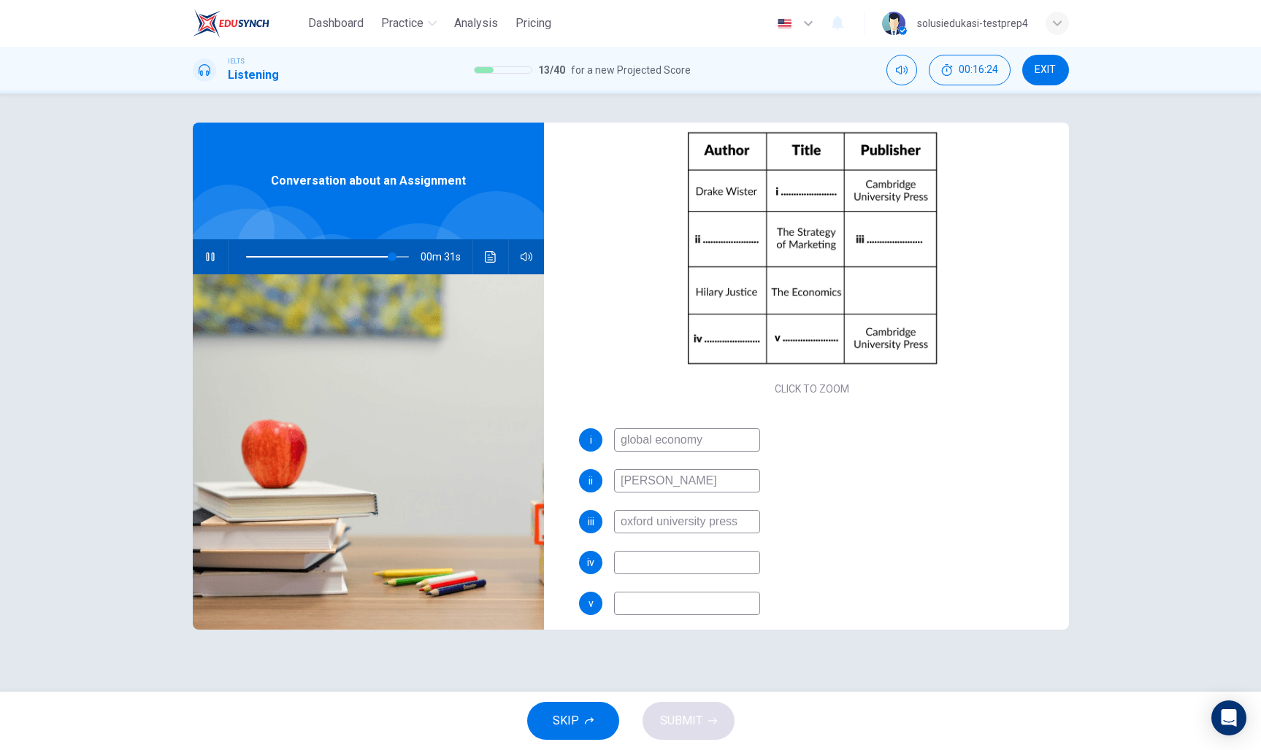
scroll to position [158, 0]
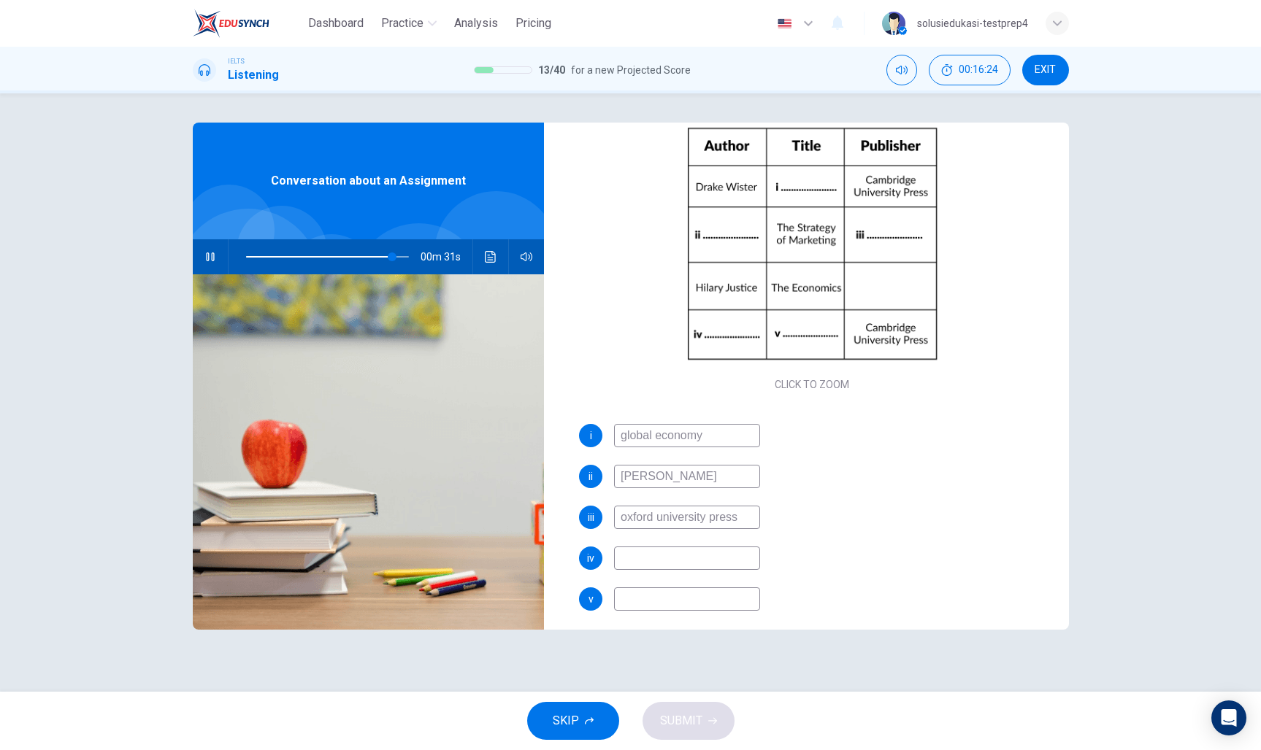
type input "oxford university press"
click at [681, 595] on input at bounding box center [687, 599] width 146 height 23
click at [666, 567] on input at bounding box center [687, 558] width 146 height 23
type input "91"
type input "wi"
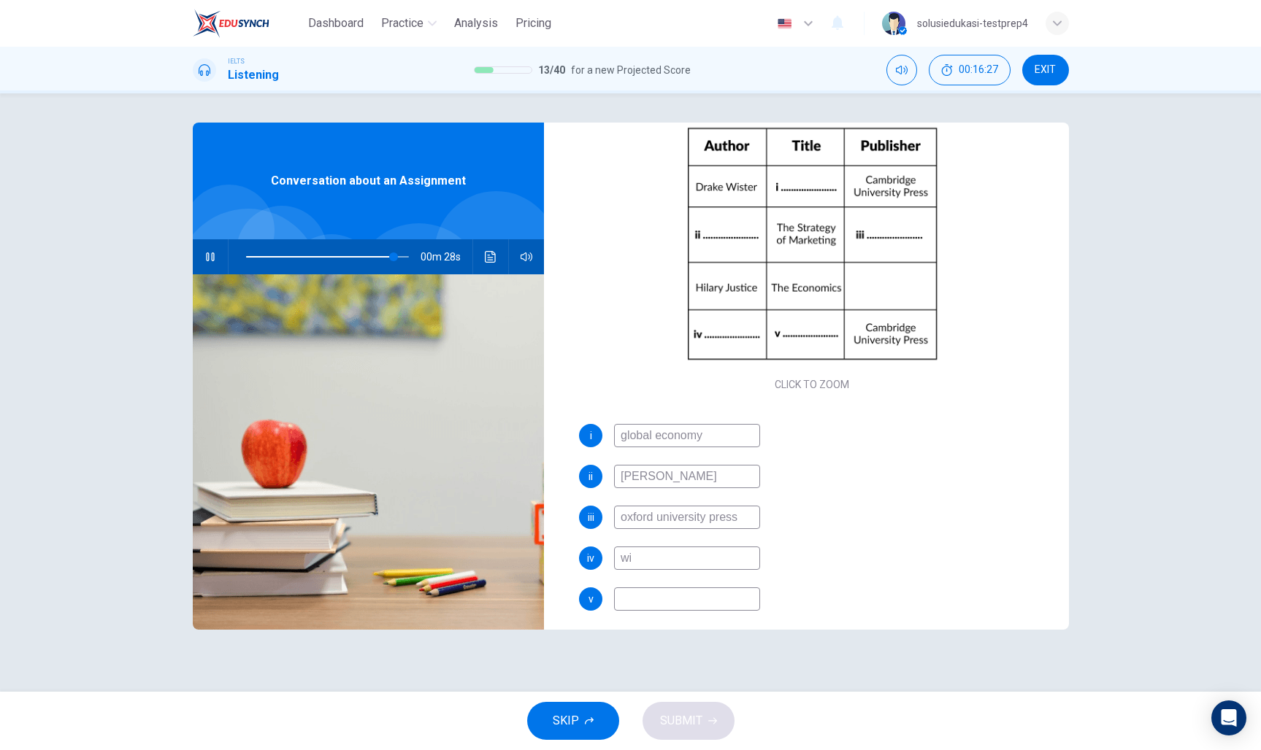
type input "91"
type input "william"
type input "91"
type input "william"
type input "92"
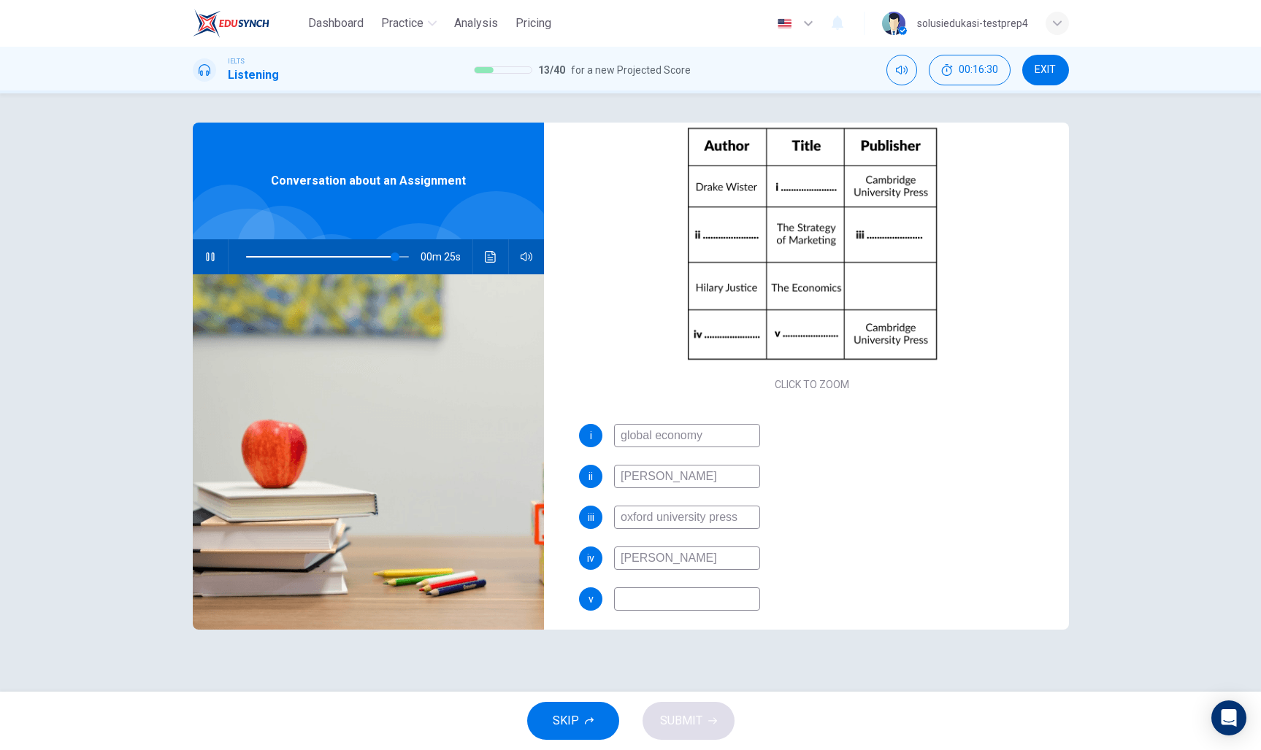
type input "william hann"
type input "92"
type input "william hannah"
type input "93"
type input "william hanna"
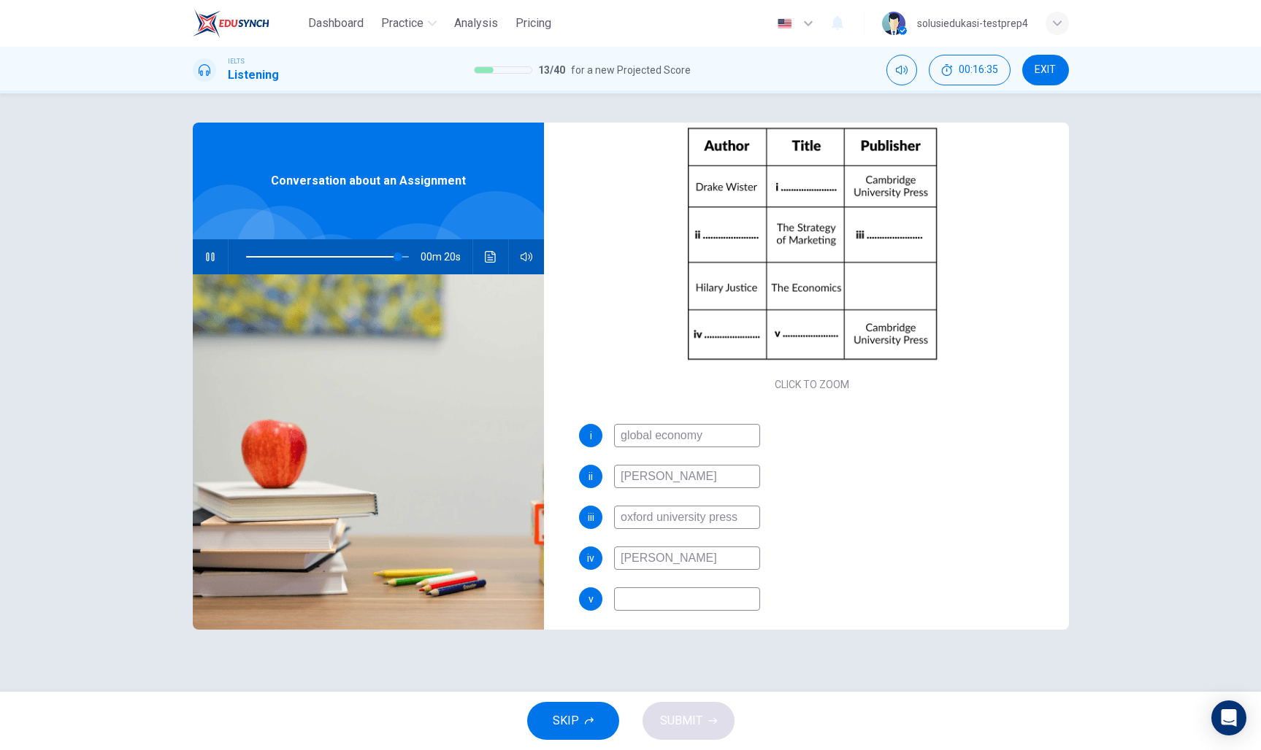
type input "94"
type input "william hanna"
click at [674, 593] on input at bounding box center [687, 599] width 146 height 23
type input "94"
type input "bu"
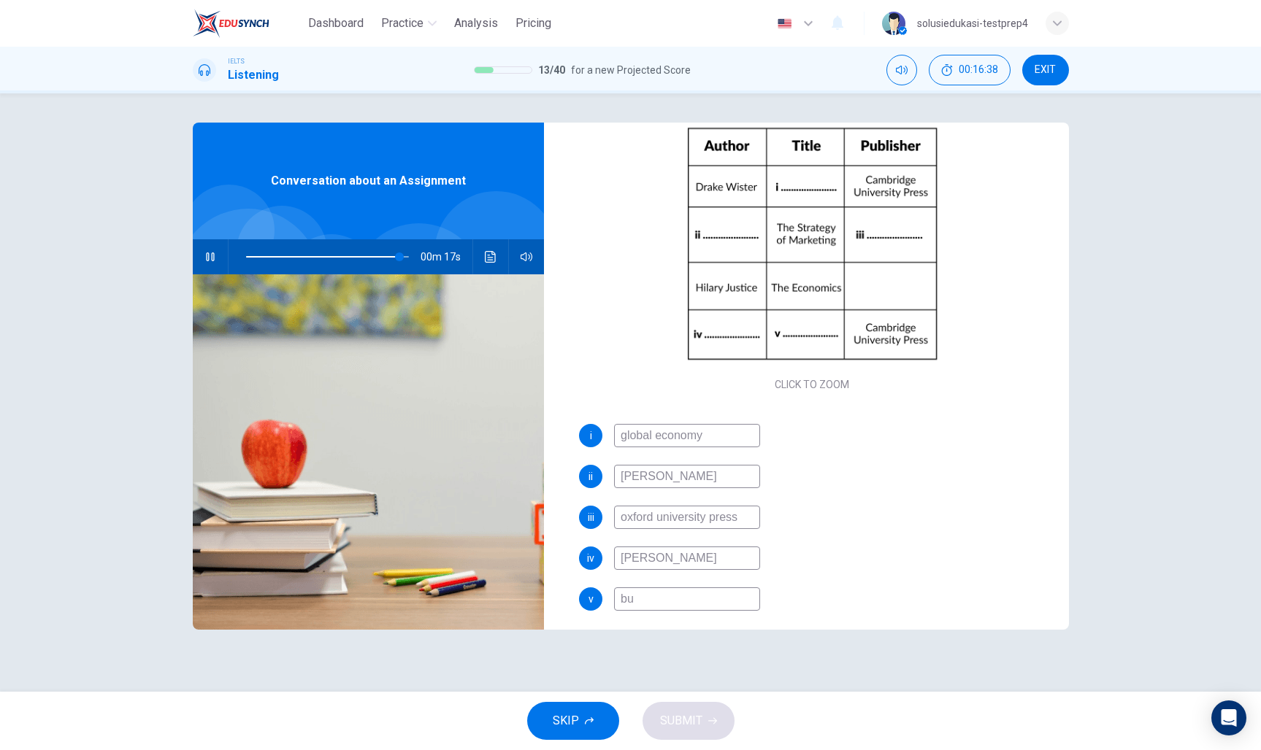
type input "94"
type input "bus"
type input "94"
type input "busi"
type input "94"
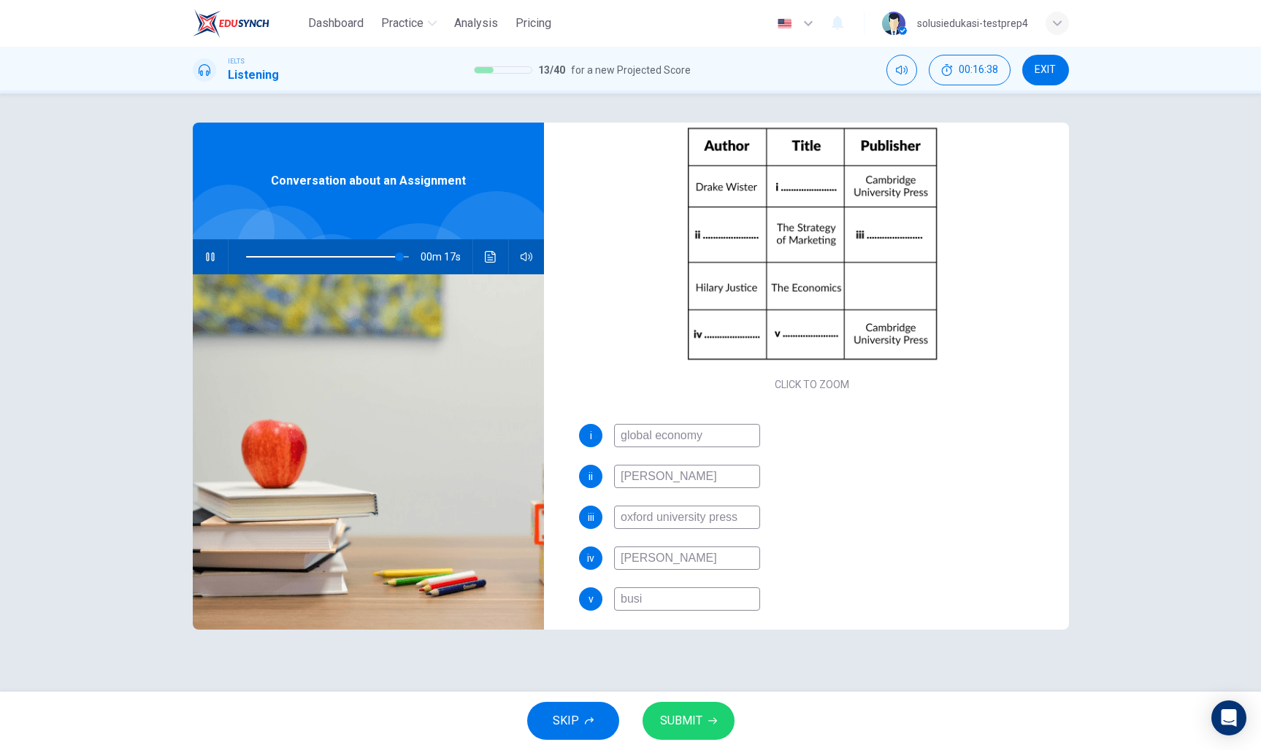
type input "busin"
type input "94"
type input "busine"
type input "94"
type input "business"
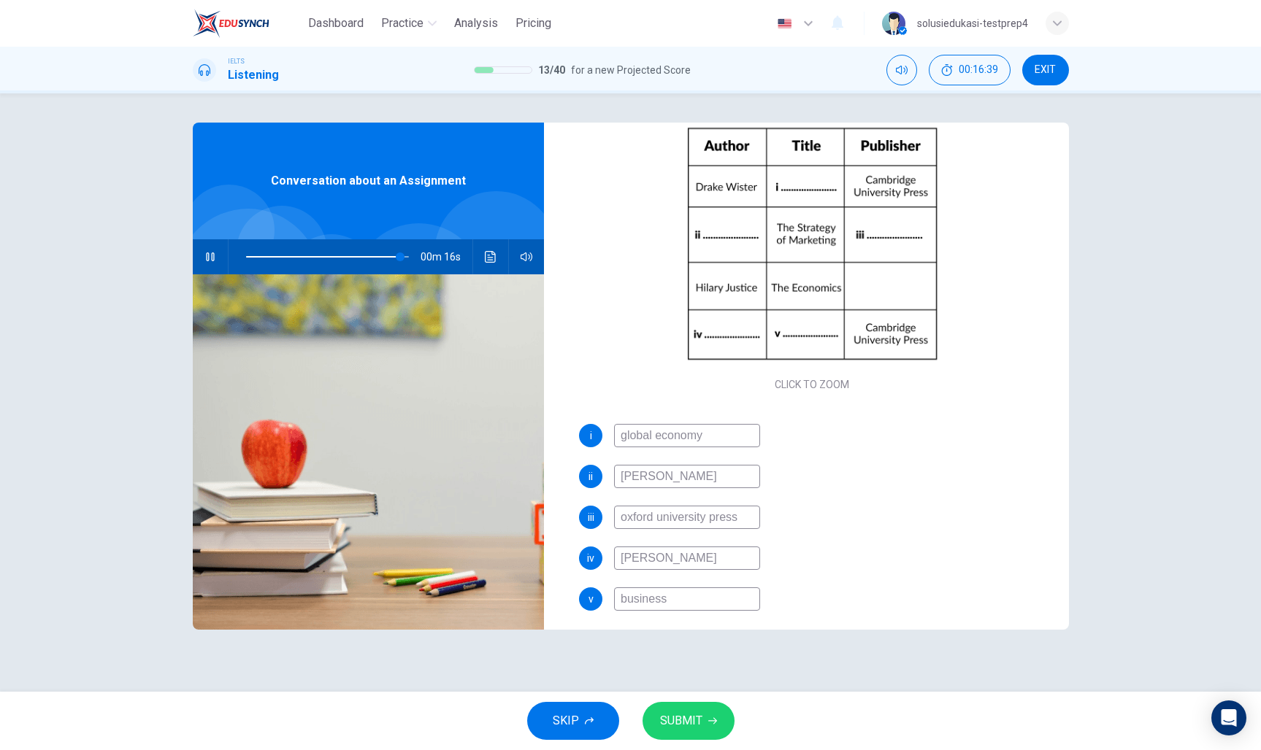
type input "95"
type input "business m"
type input "95"
type input "business man"
type input "95"
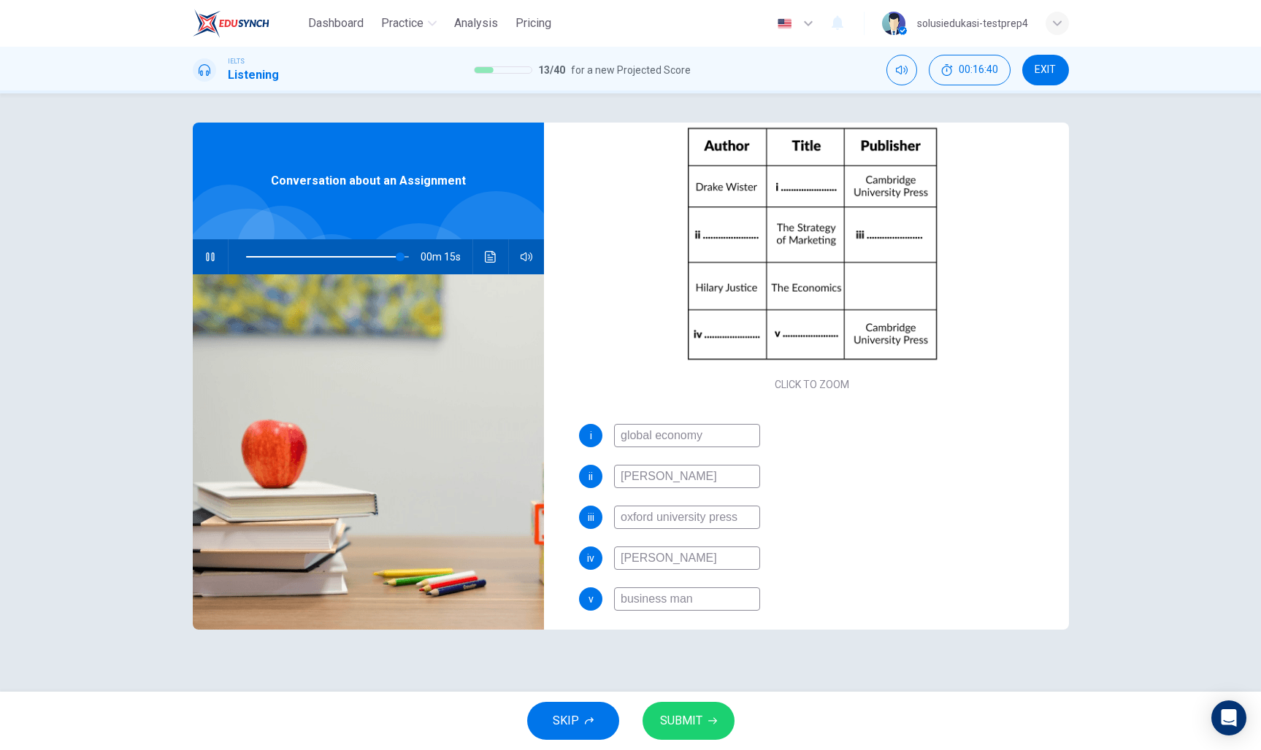
type input "business mana"
type input "95"
type input "business manag"
type input "95"
type input "business manage"
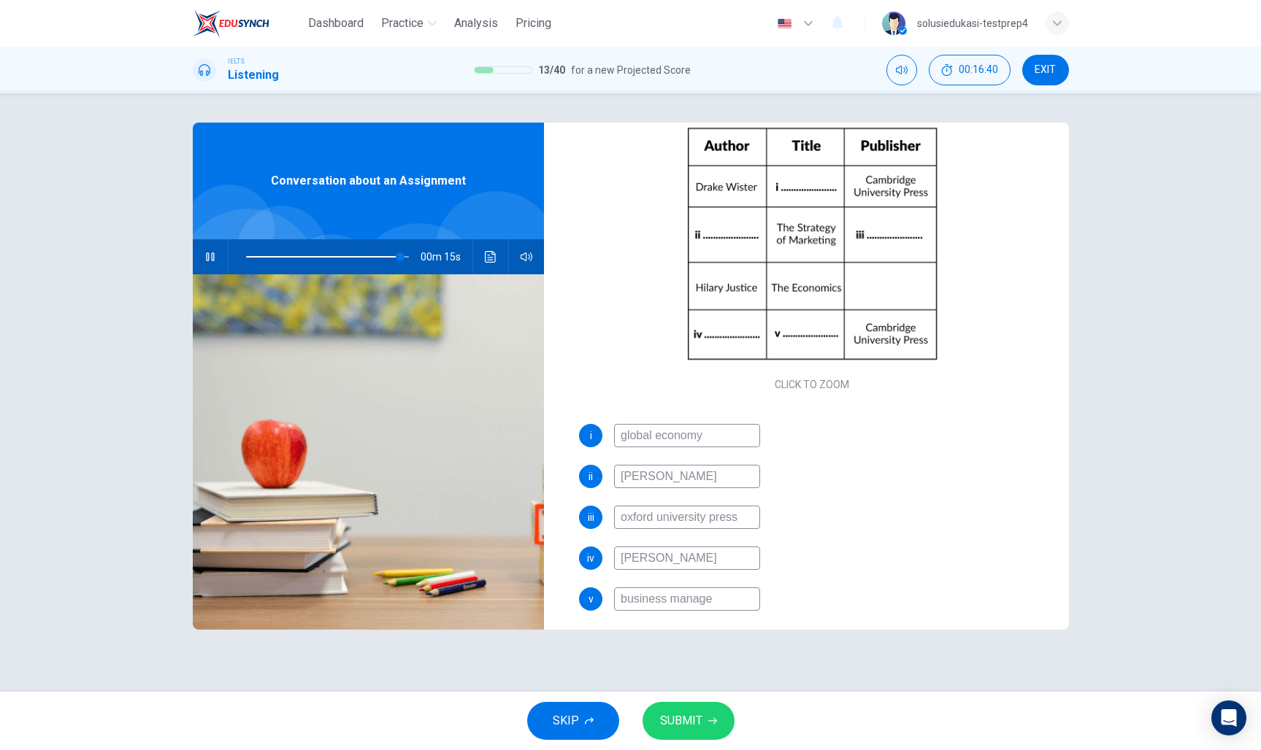
type input "95"
type input "business managem"
type input "95"
type input "business manageme"
type input "95"
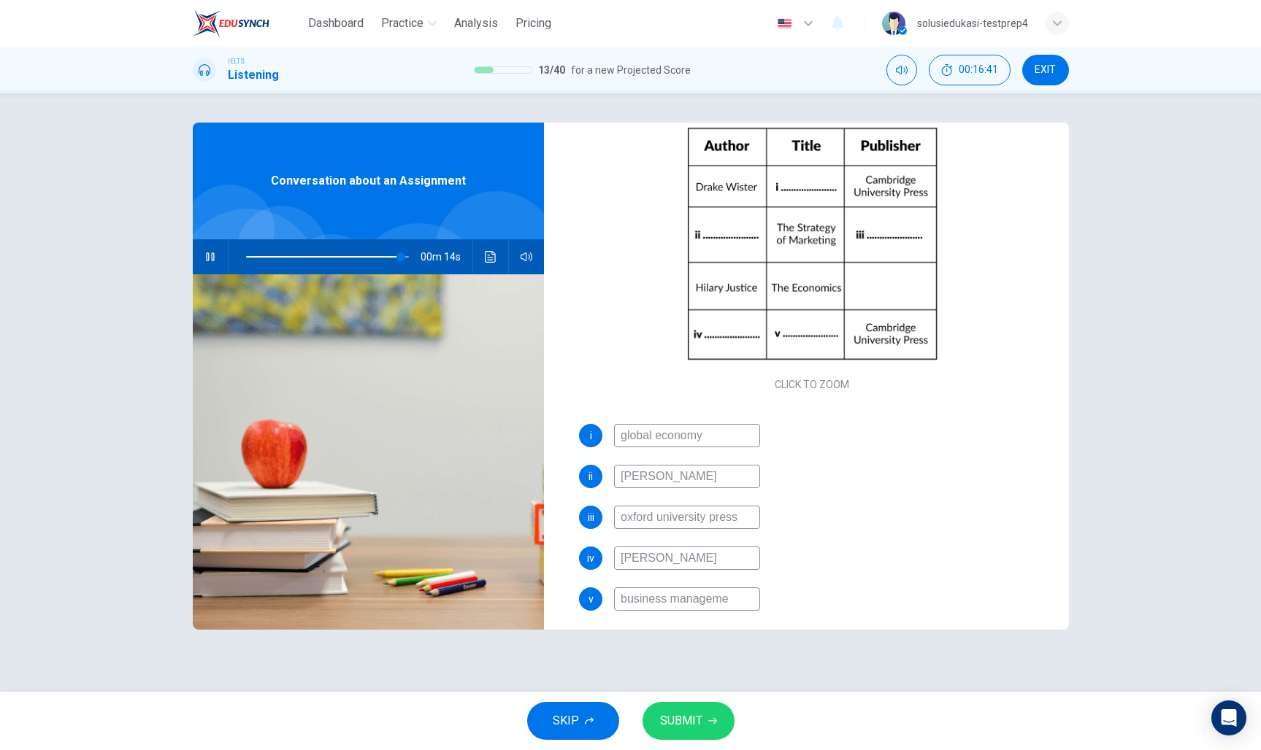
type input "business managemen"
type input "95"
type input "business management"
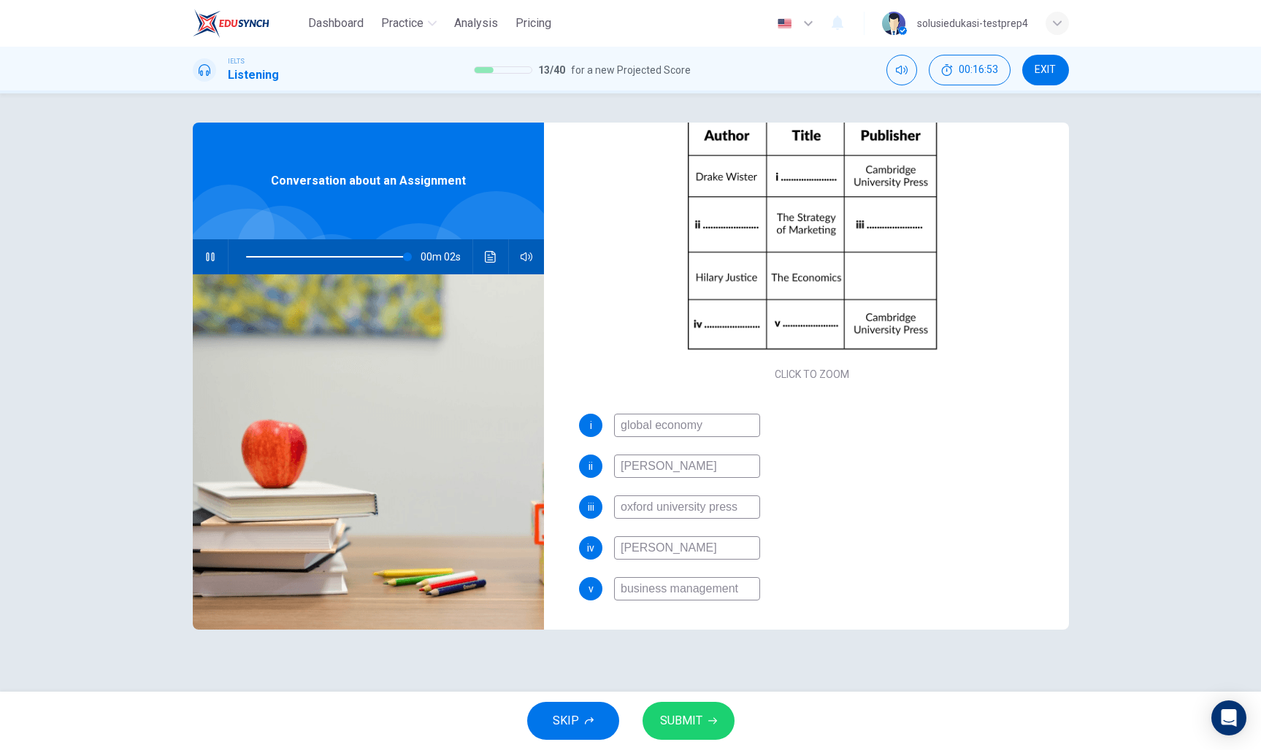
type input "99"
type input "business management"
click at [682, 716] on span "SUBMIT" at bounding box center [681, 721] width 42 height 20
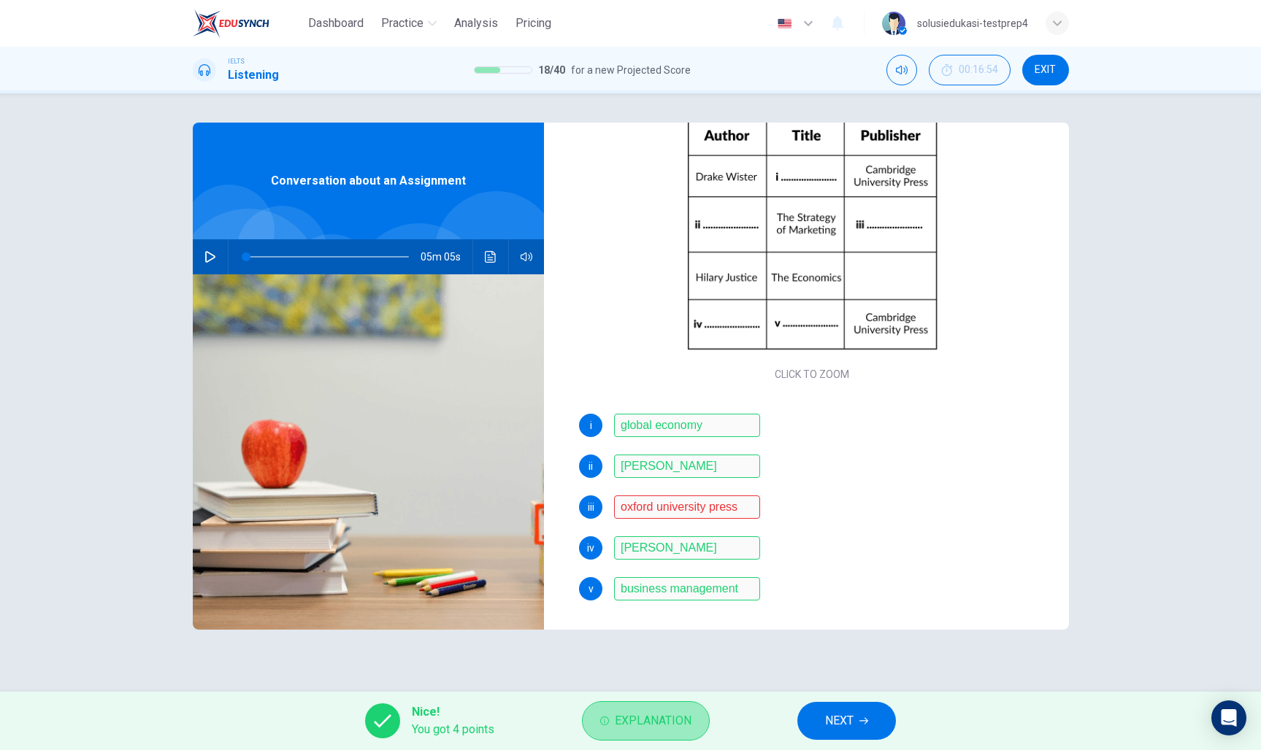
click at [661, 724] on span "Explanation" at bounding box center [653, 721] width 77 height 20
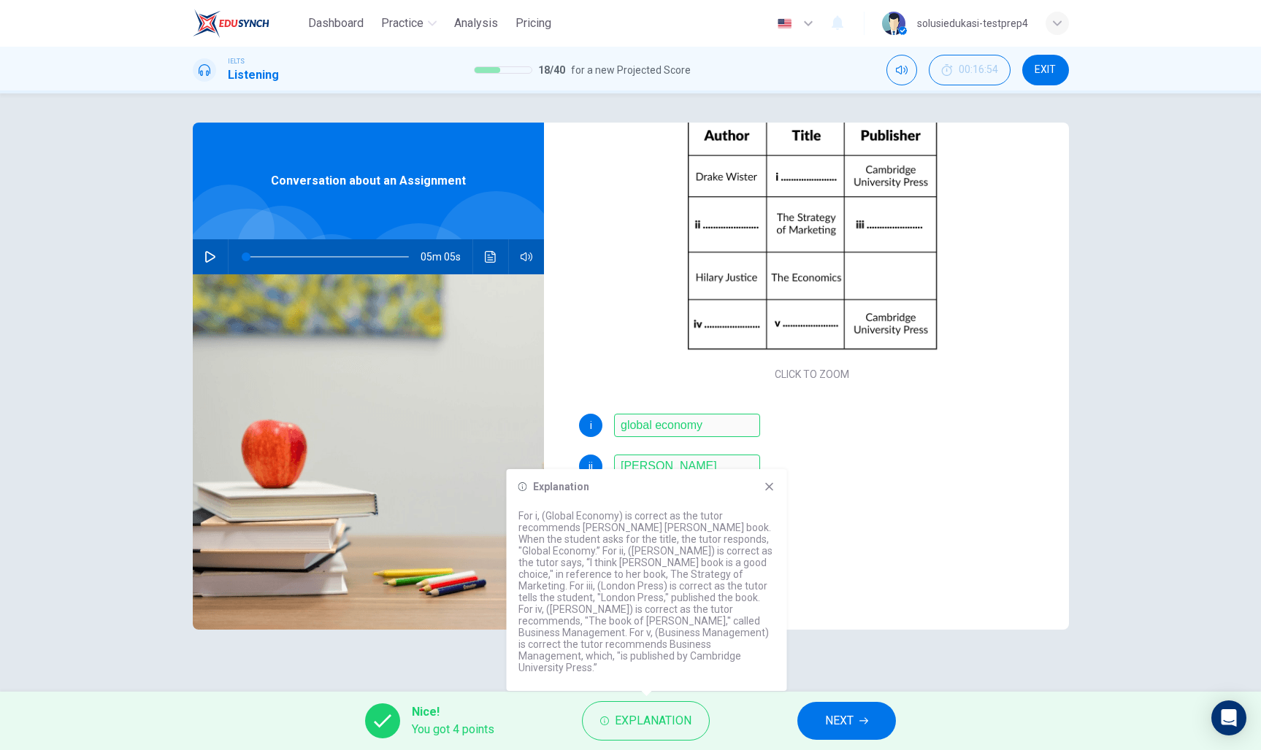
click at [772, 509] on div "Explanation For i, (Global Economy) is correct as the tutor recommends Drake Wi…" at bounding box center [647, 580] width 280 height 222
click at [773, 493] on icon at bounding box center [769, 487] width 12 height 12
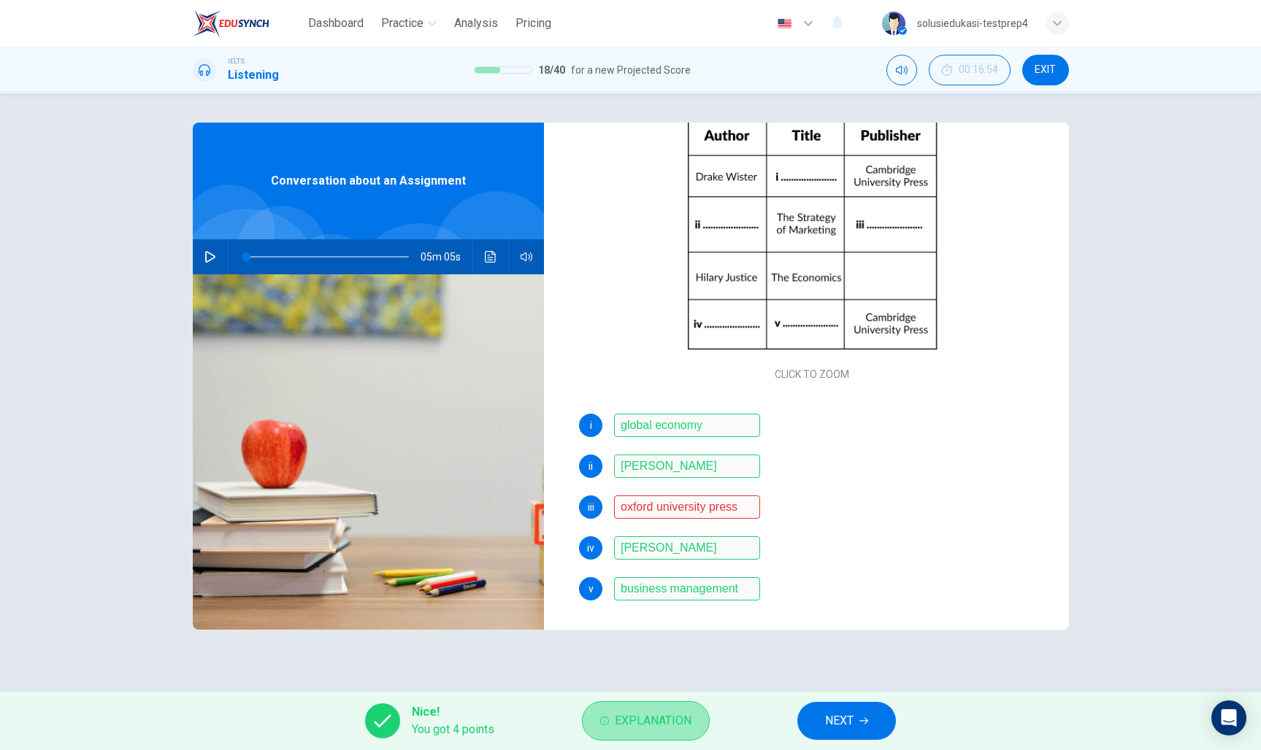
click at [649, 715] on span "Explanation" at bounding box center [653, 721] width 77 height 20
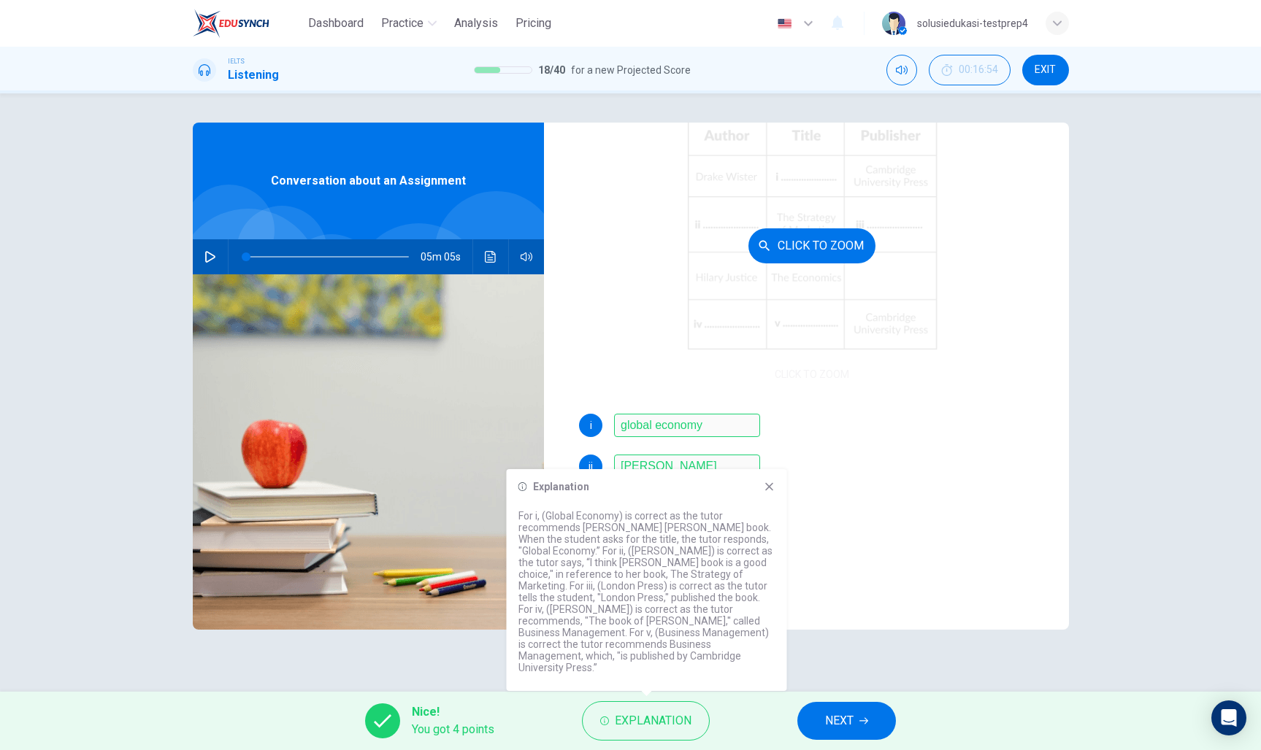
click at [605, 369] on div "Click to Zoom" at bounding box center [812, 246] width 466 height 278
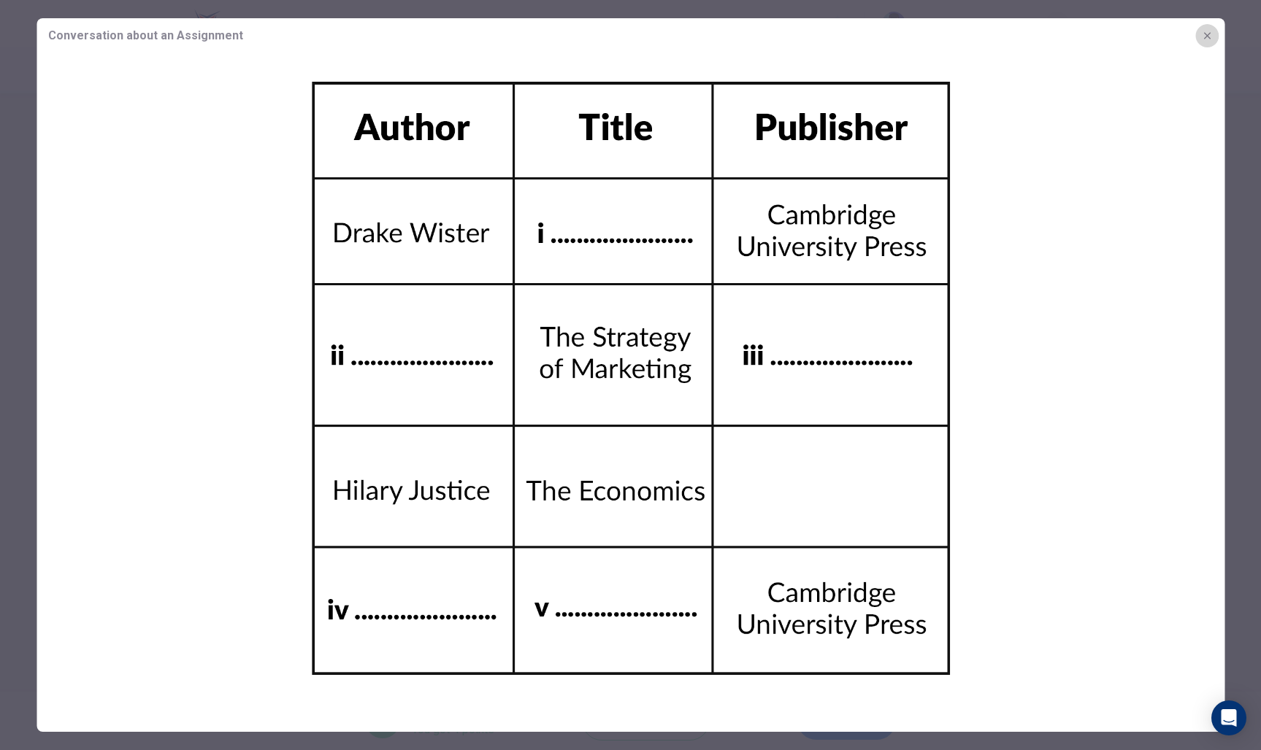
drag, startPoint x: 1209, startPoint y: 42, endPoint x: 1196, endPoint y: 54, distance: 18.1
click at [1209, 42] on button "button" at bounding box center [1206, 35] width 23 height 23
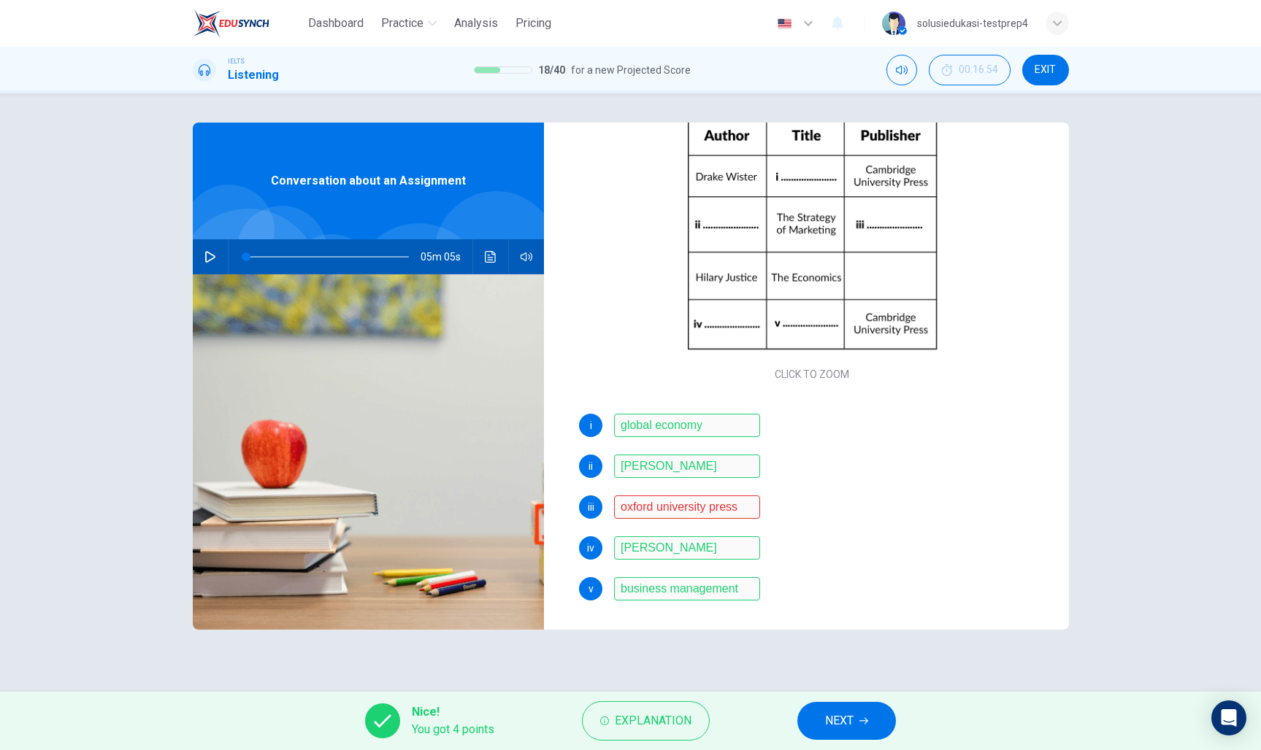
click at [342, 259] on span at bounding box center [327, 257] width 163 height 20
click at [219, 260] on button "button" at bounding box center [210, 256] width 23 height 35
click at [358, 263] on span at bounding box center [327, 257] width 163 height 20
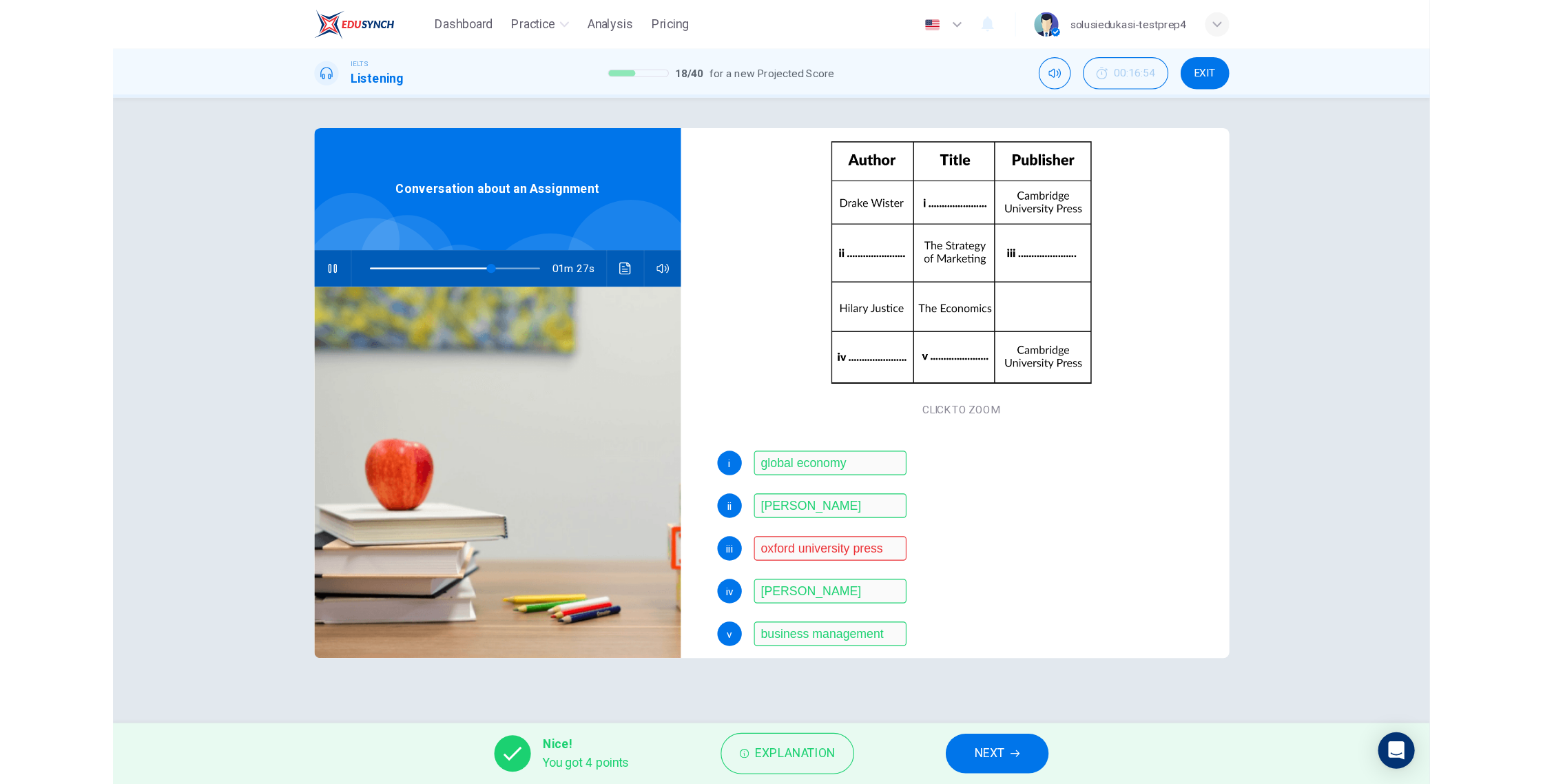
scroll to position [148, 0]
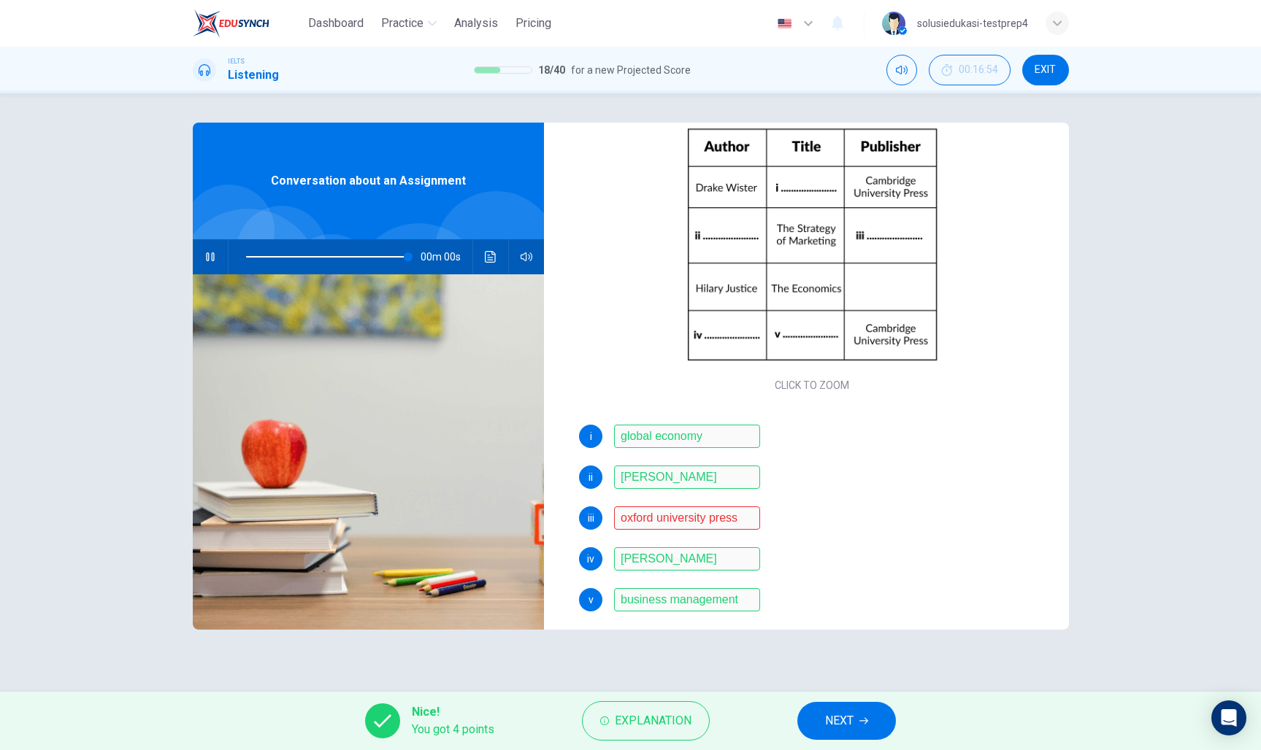
type input "0"
click at [834, 712] on span "NEXT" at bounding box center [839, 721] width 28 height 20
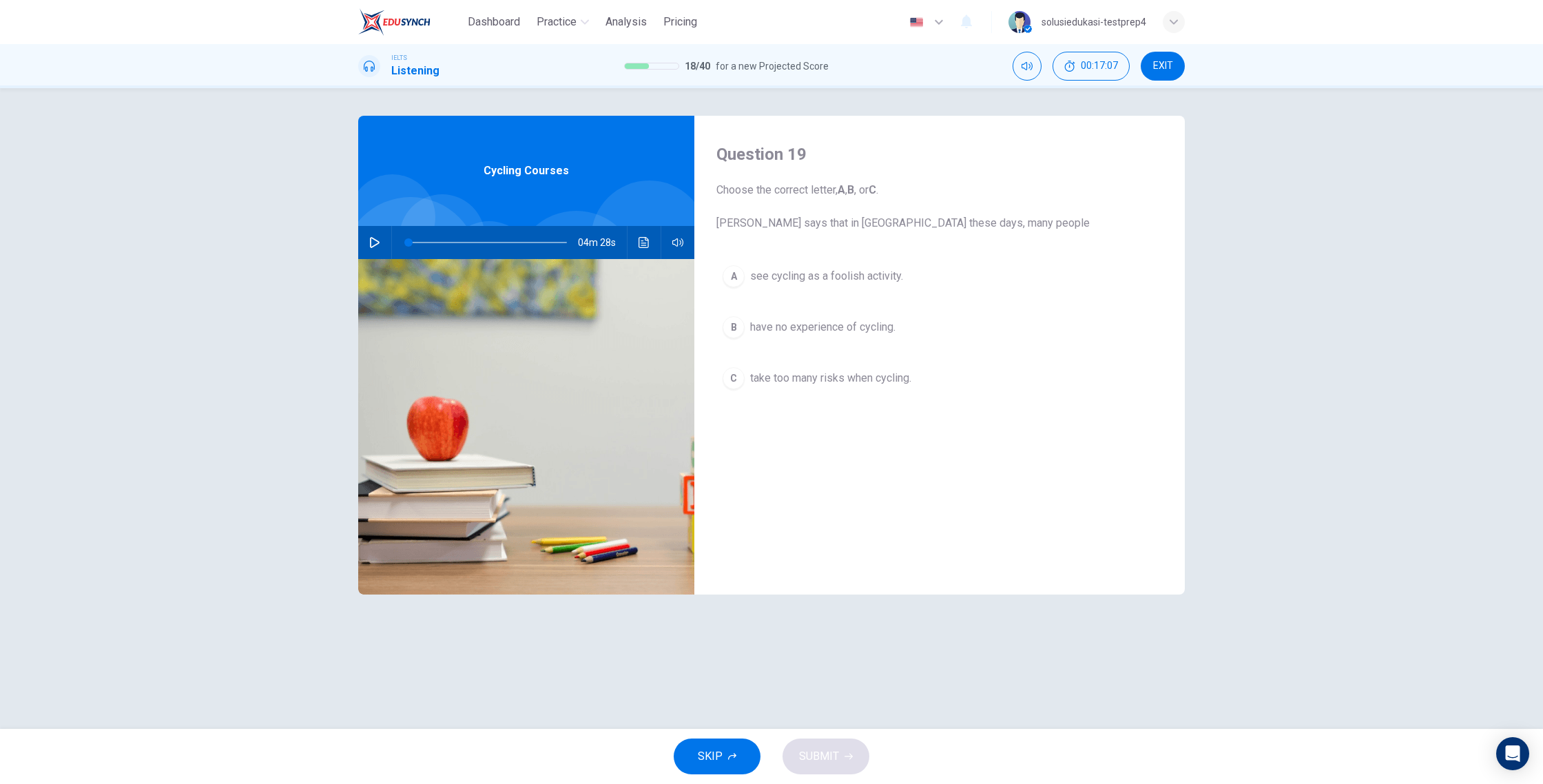
click at [368, 241] on button "button" at bounding box center [374, 242] width 22 height 33
click at [377, 245] on icon "button" at bounding box center [375, 242] width 8 height 8
click at [377, 245] on icon "button" at bounding box center [375, 242] width 11 height 11
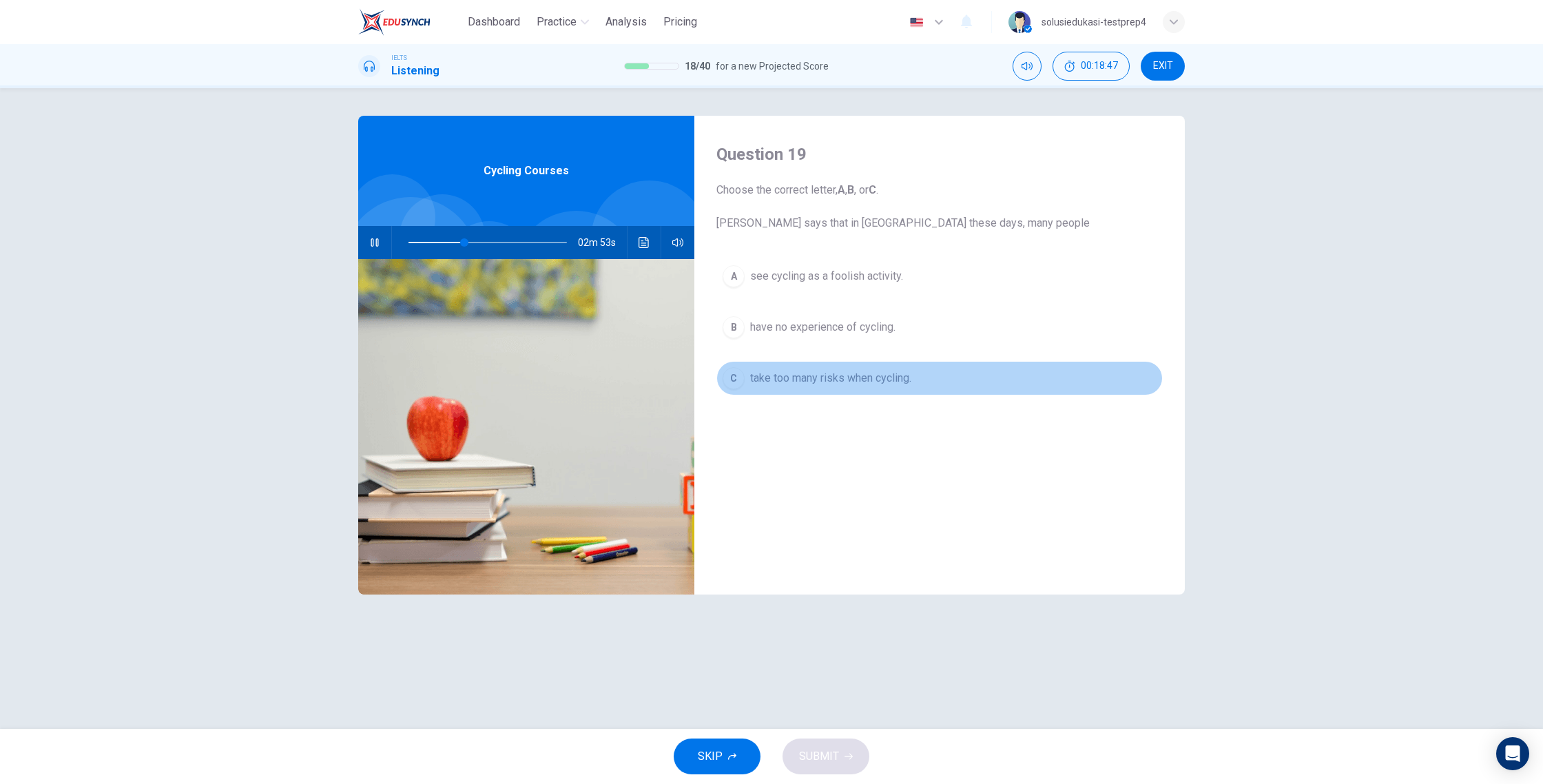
click at [814, 378] on span "take too many risks when cycling." at bounding box center [830, 378] width 161 height 17
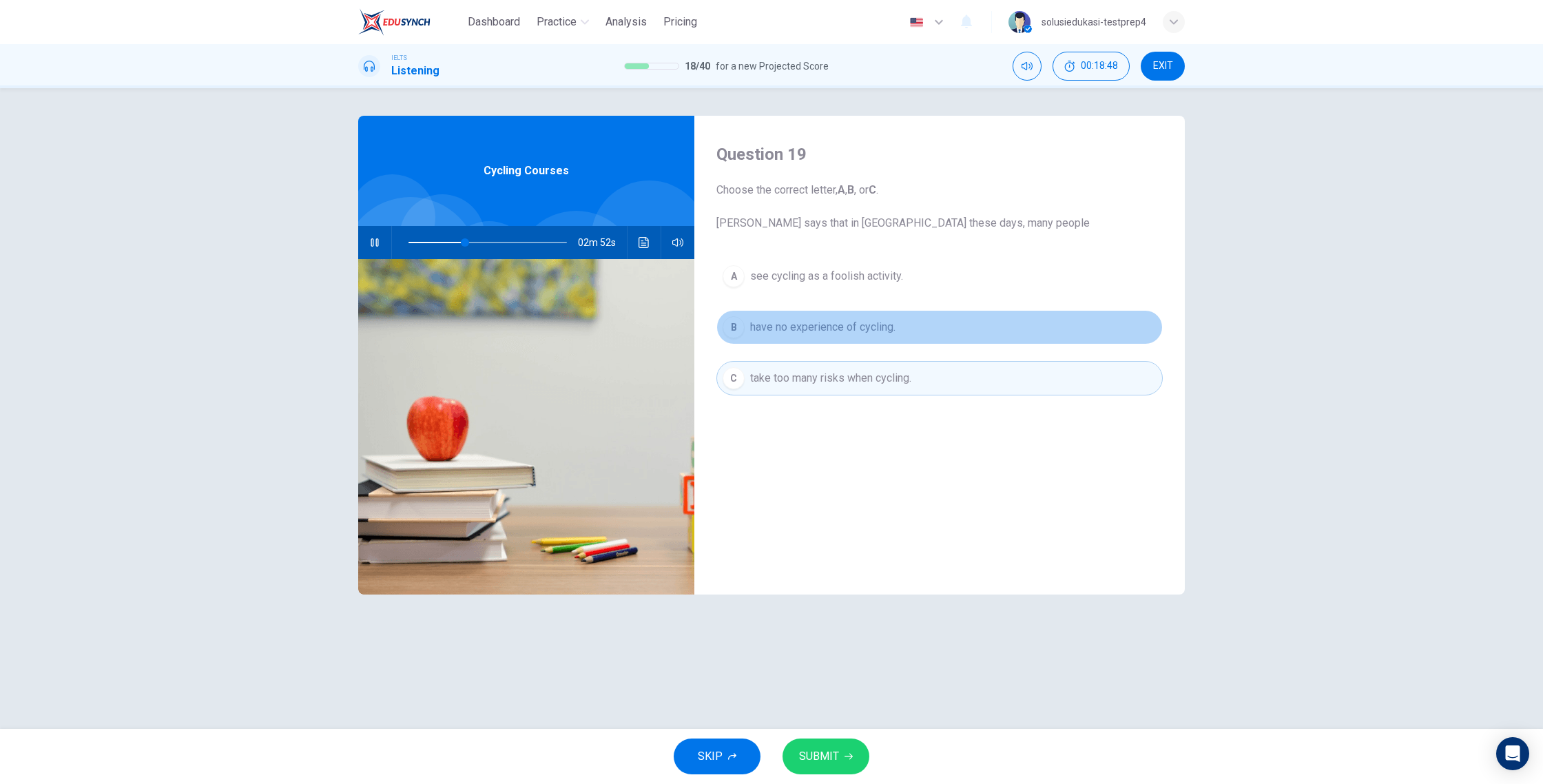
click at [763, 342] on button "B have no experience of cycling." at bounding box center [939, 326] width 446 height 34
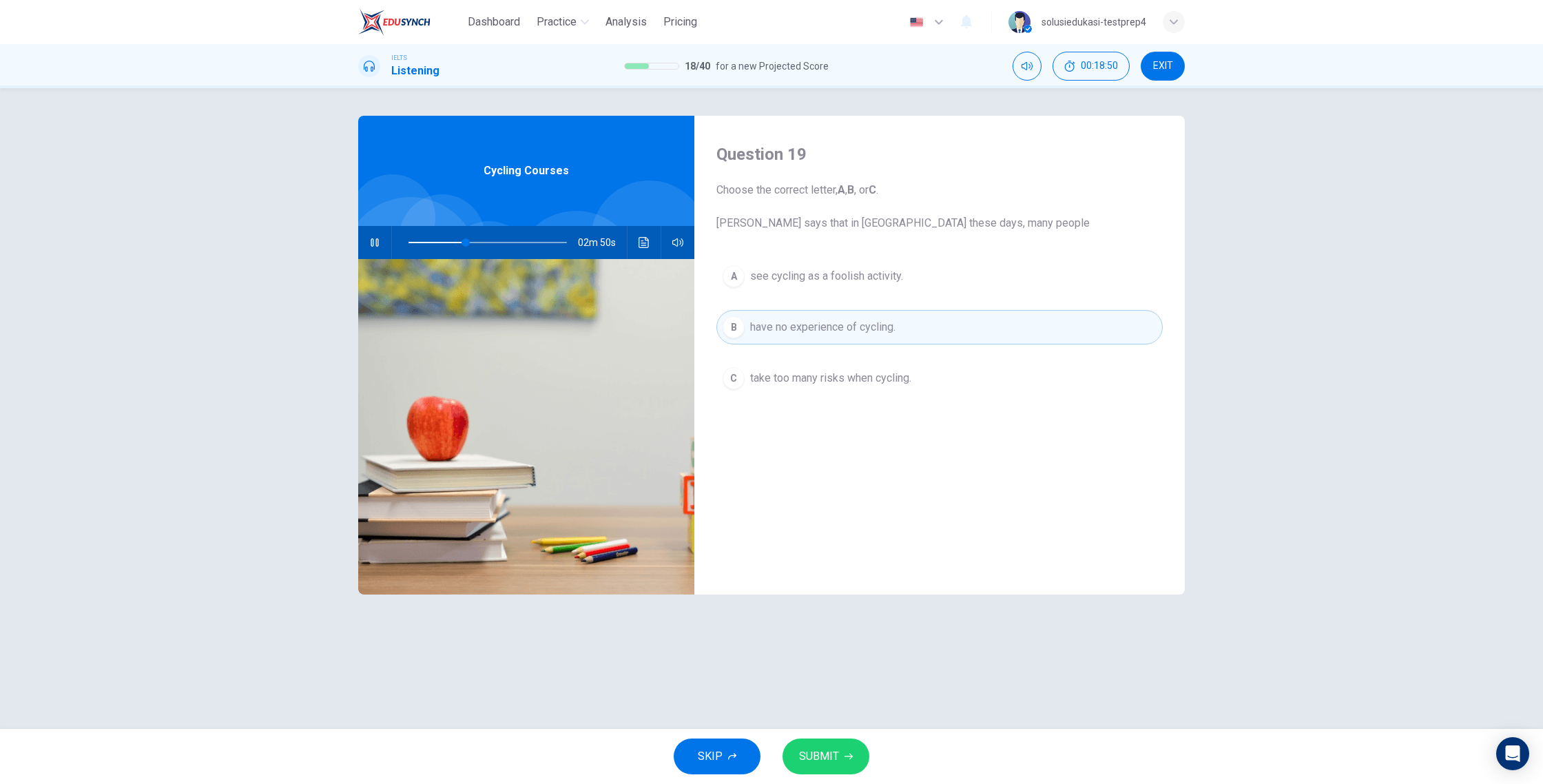
click at [376, 240] on icon "button" at bounding box center [375, 242] width 11 height 11
click at [848, 708] on button "SUBMIT" at bounding box center [826, 756] width 87 height 36
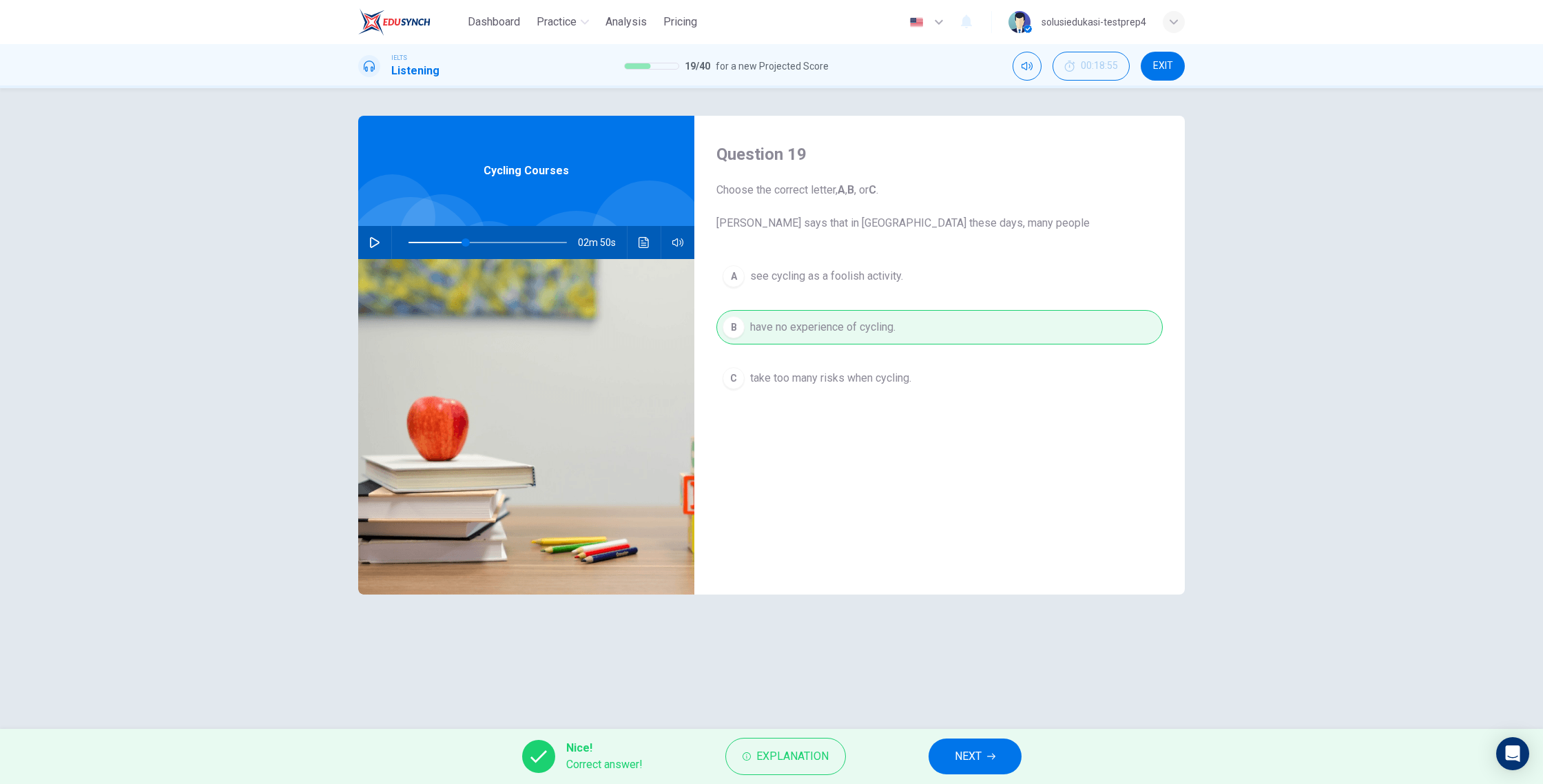
click at [952, 708] on button "NEXT" at bounding box center [975, 756] width 93 height 36
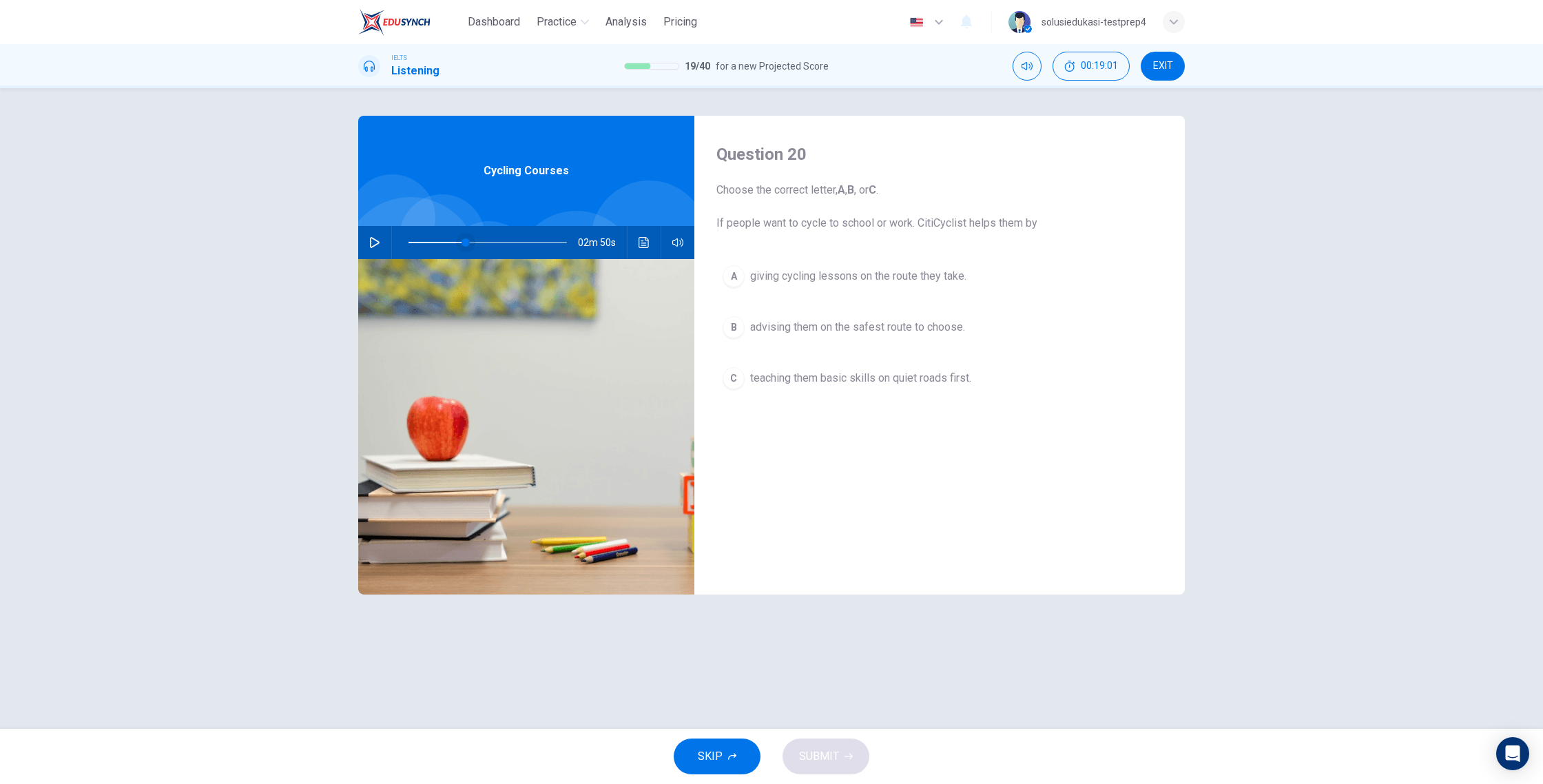
click at [462, 245] on span at bounding box center [465, 242] width 8 height 8
click at [458, 244] on span at bounding box center [457, 242] width 8 height 8
click at [374, 248] on button "button" at bounding box center [374, 242] width 22 height 33
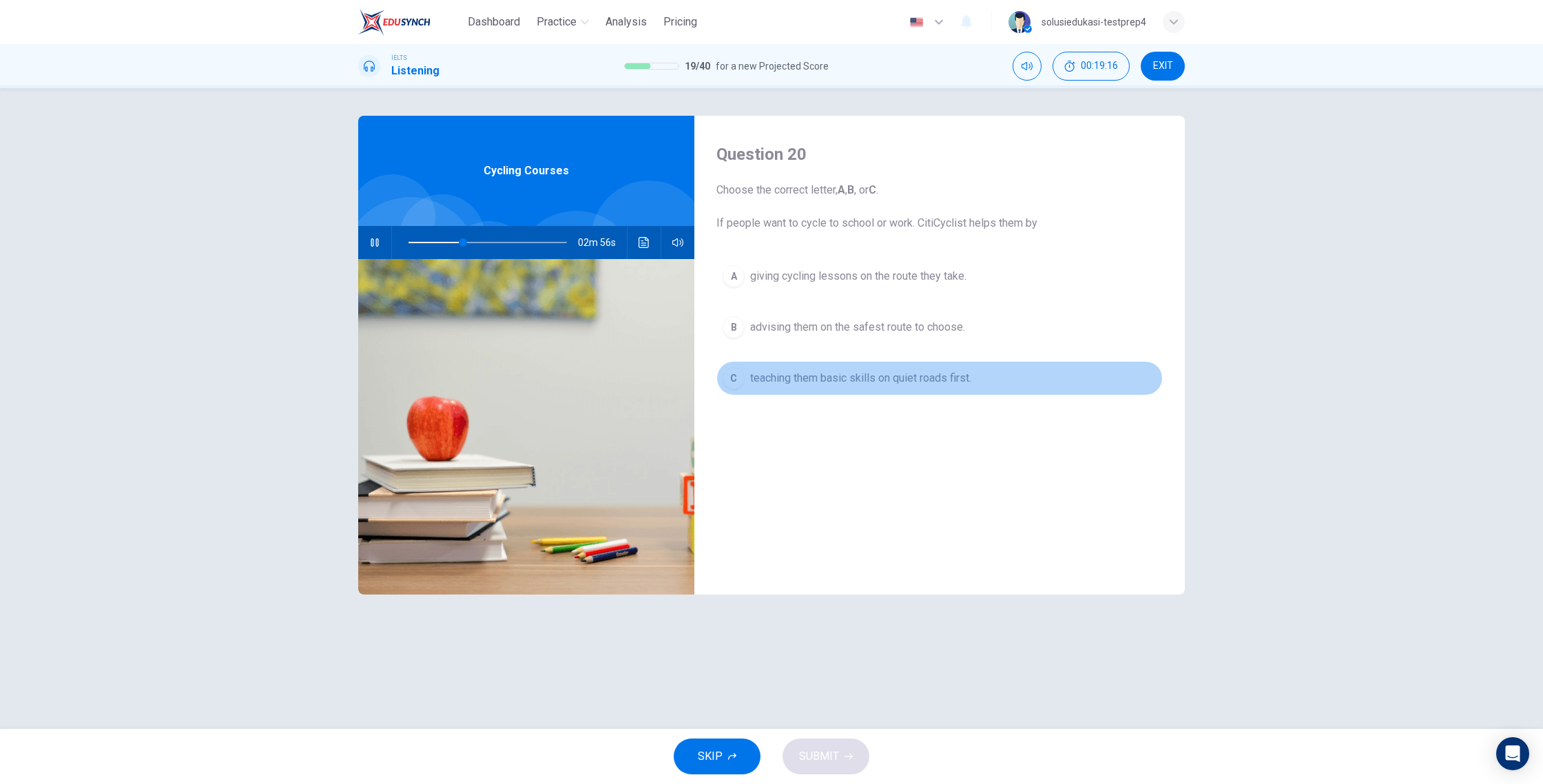
click at [789, 374] on span "teaching them basic skills on quiet roads first." at bounding box center [861, 378] width 221 height 17
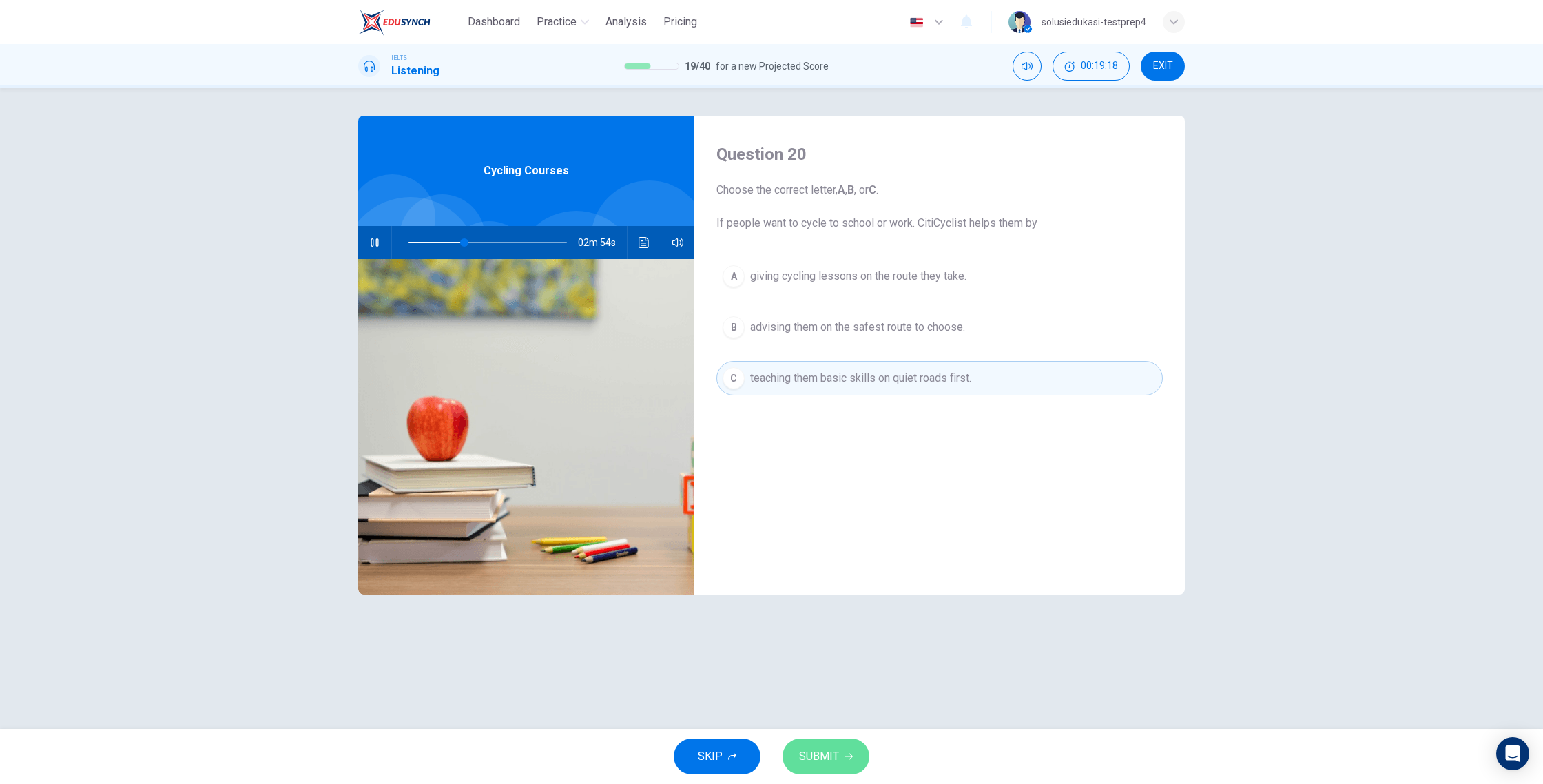
click at [840, 708] on button "SUBMIT" at bounding box center [826, 756] width 87 height 36
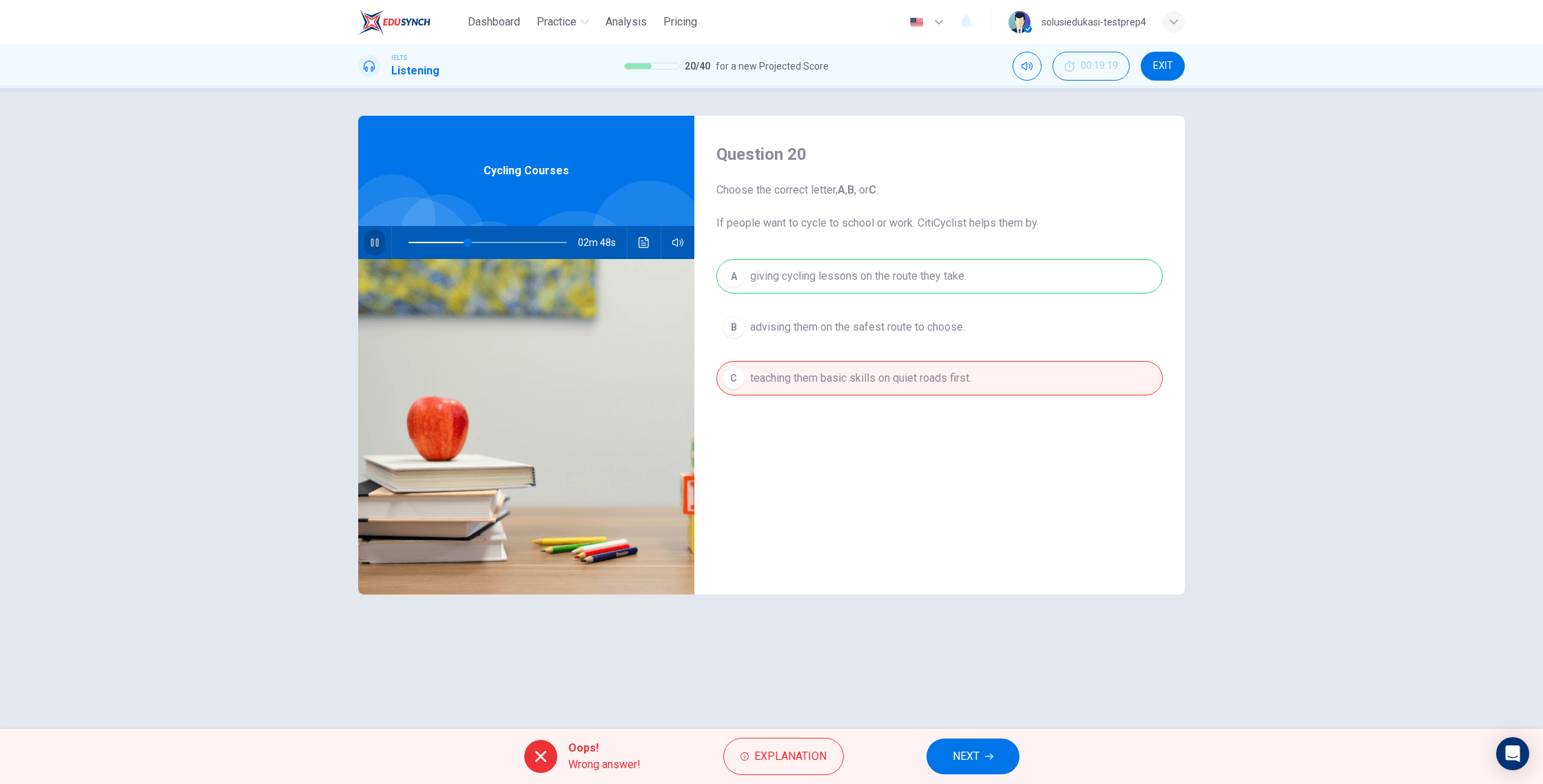
click at [378, 251] on button "button" at bounding box center [374, 242] width 22 height 33
click at [463, 244] on span at bounding box center [467, 242] width 8 height 8
click at [450, 245] on span at bounding box center [449, 242] width 8 height 8
click at [363, 243] on button "button" at bounding box center [374, 242] width 22 height 33
click at [985, 708] on button "NEXT" at bounding box center [973, 756] width 93 height 36
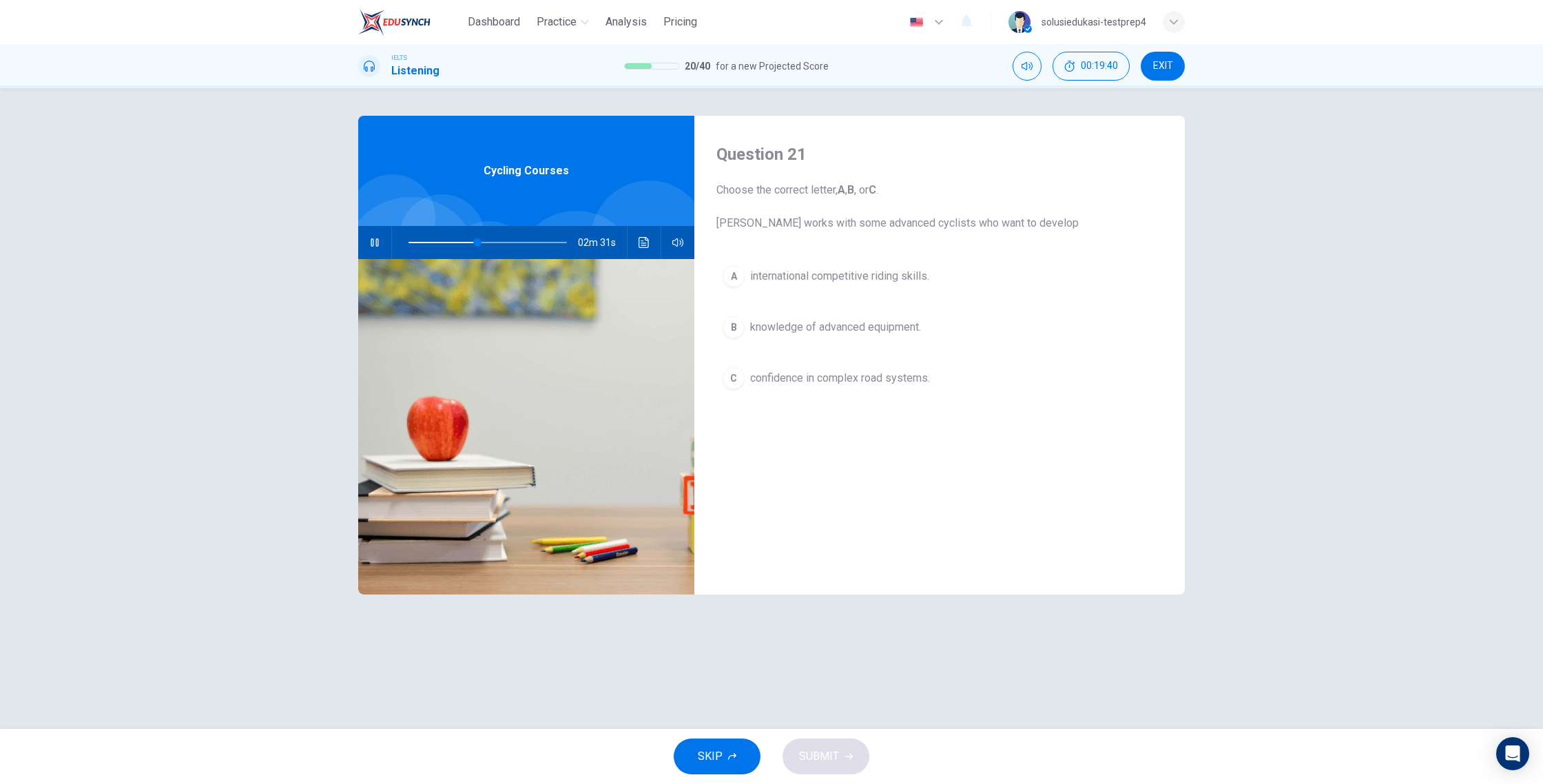
click at [916, 379] on span "confidence in complex road systems." at bounding box center [840, 378] width 179 height 17
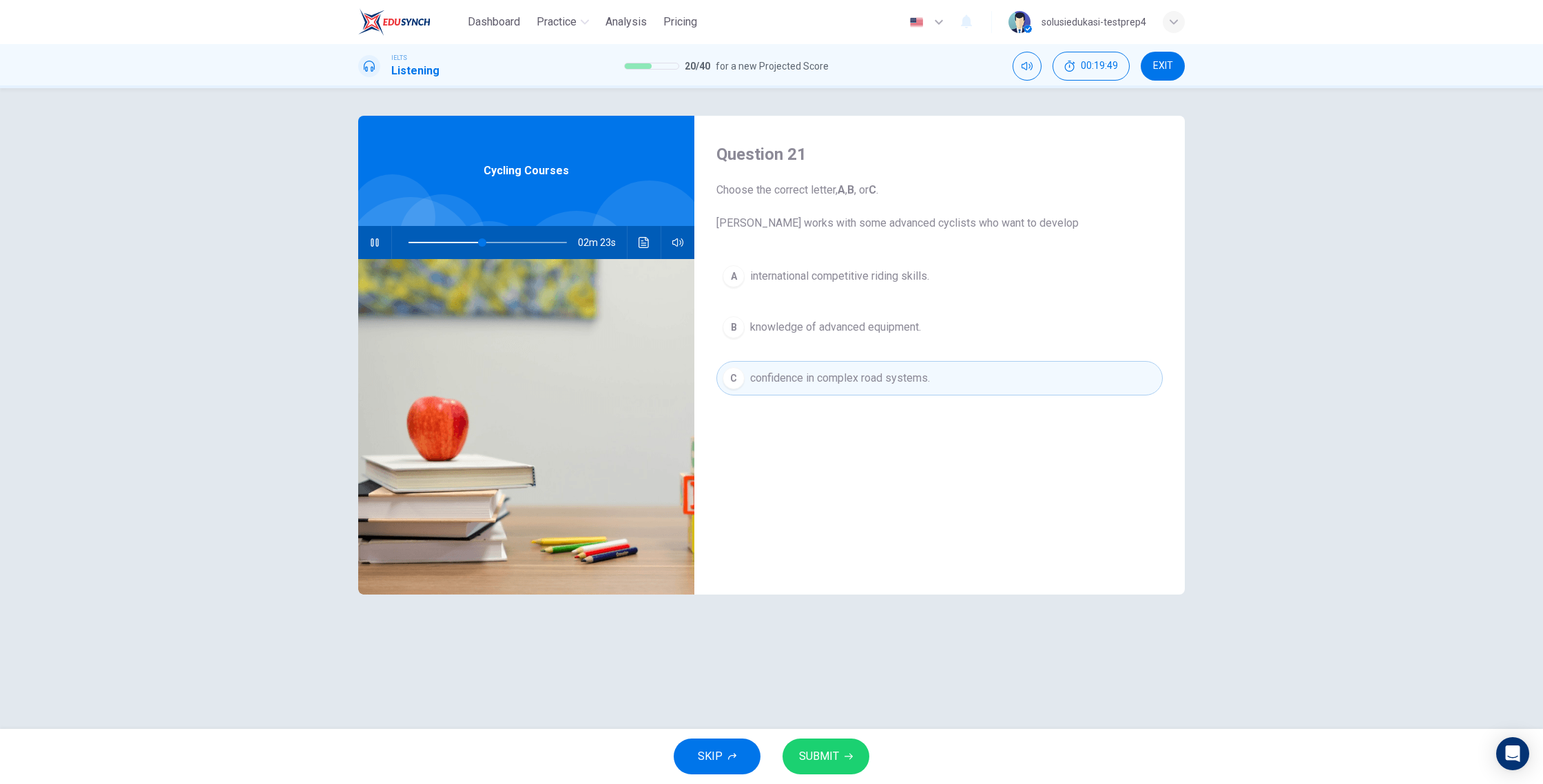
click at [832, 708] on span "SUBMIT" at bounding box center [819, 756] width 40 height 19
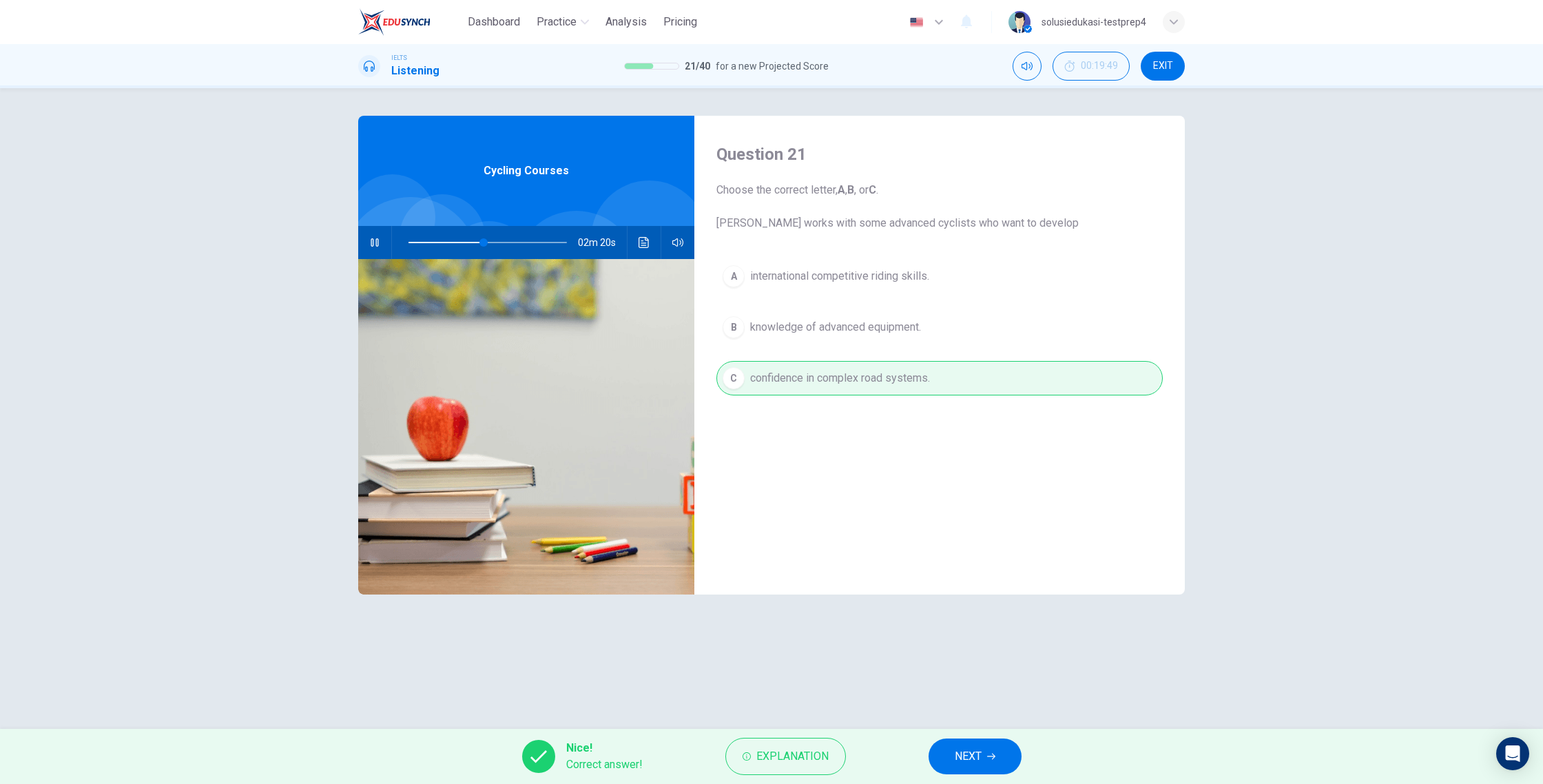
click at [951, 708] on button "NEXT" at bounding box center [975, 756] width 93 height 36
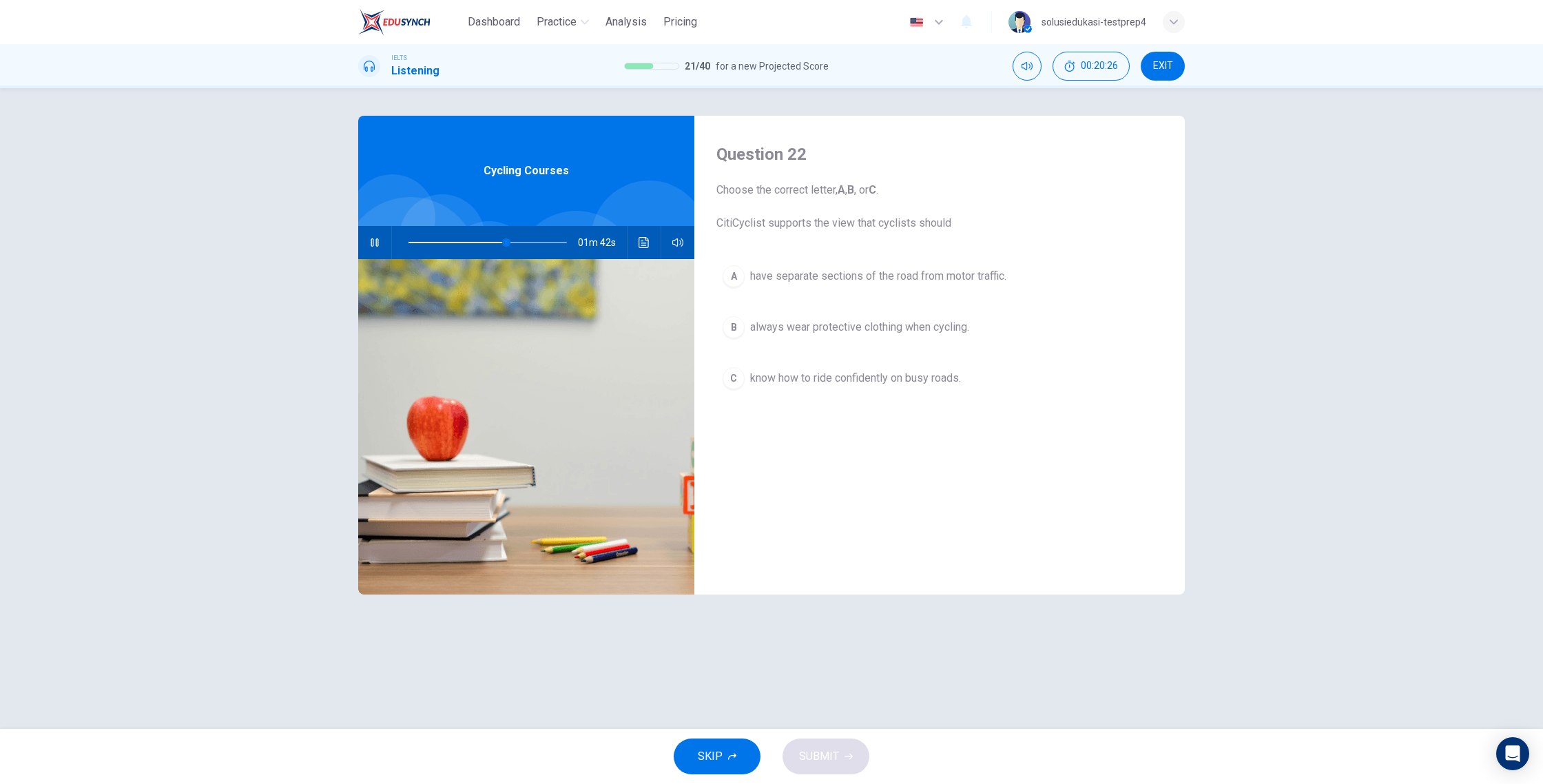
click at [369, 236] on button "button" at bounding box center [374, 242] width 22 height 33
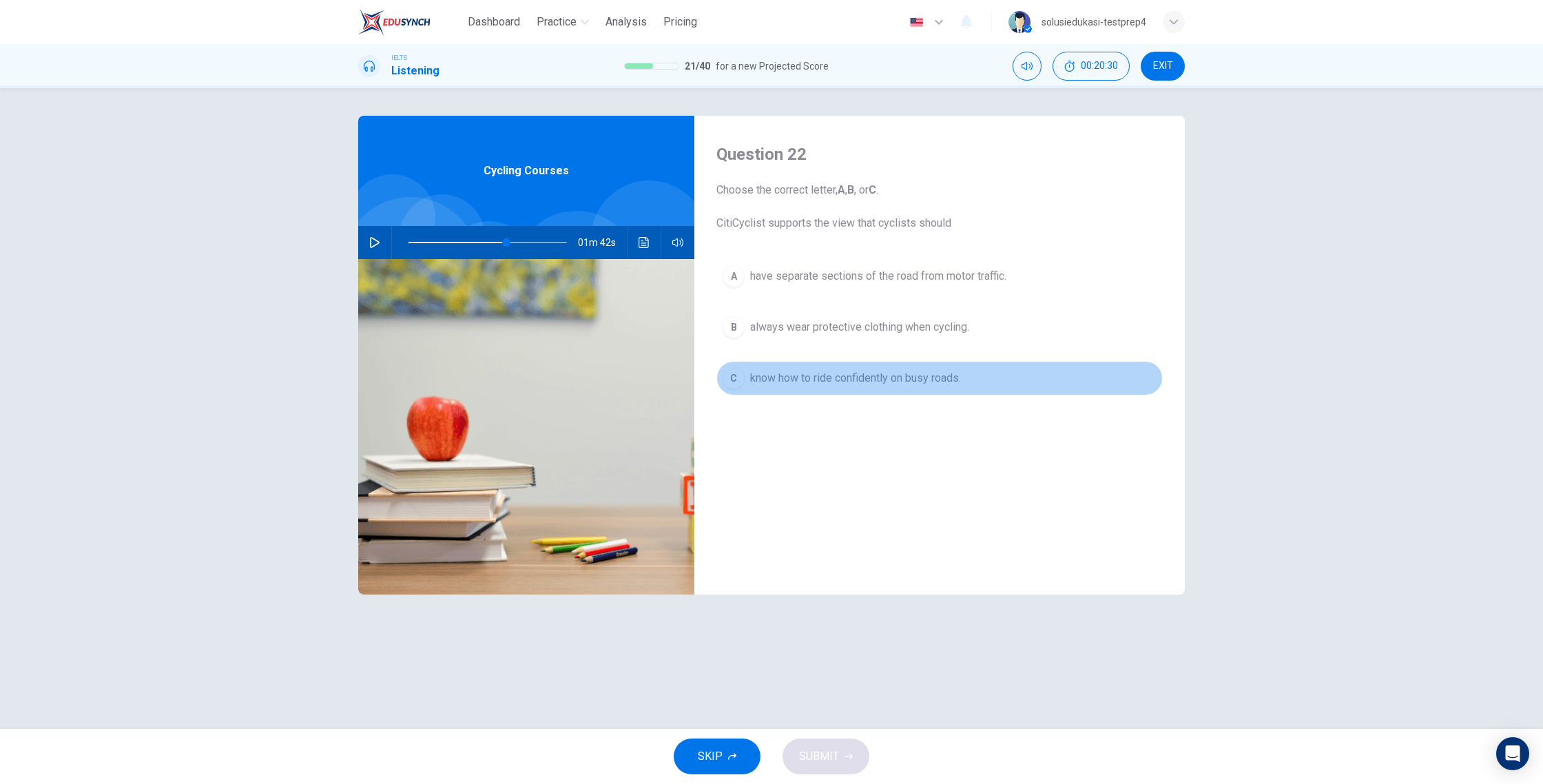
click at [742, 384] on div "C" at bounding box center [733, 377] width 22 height 22
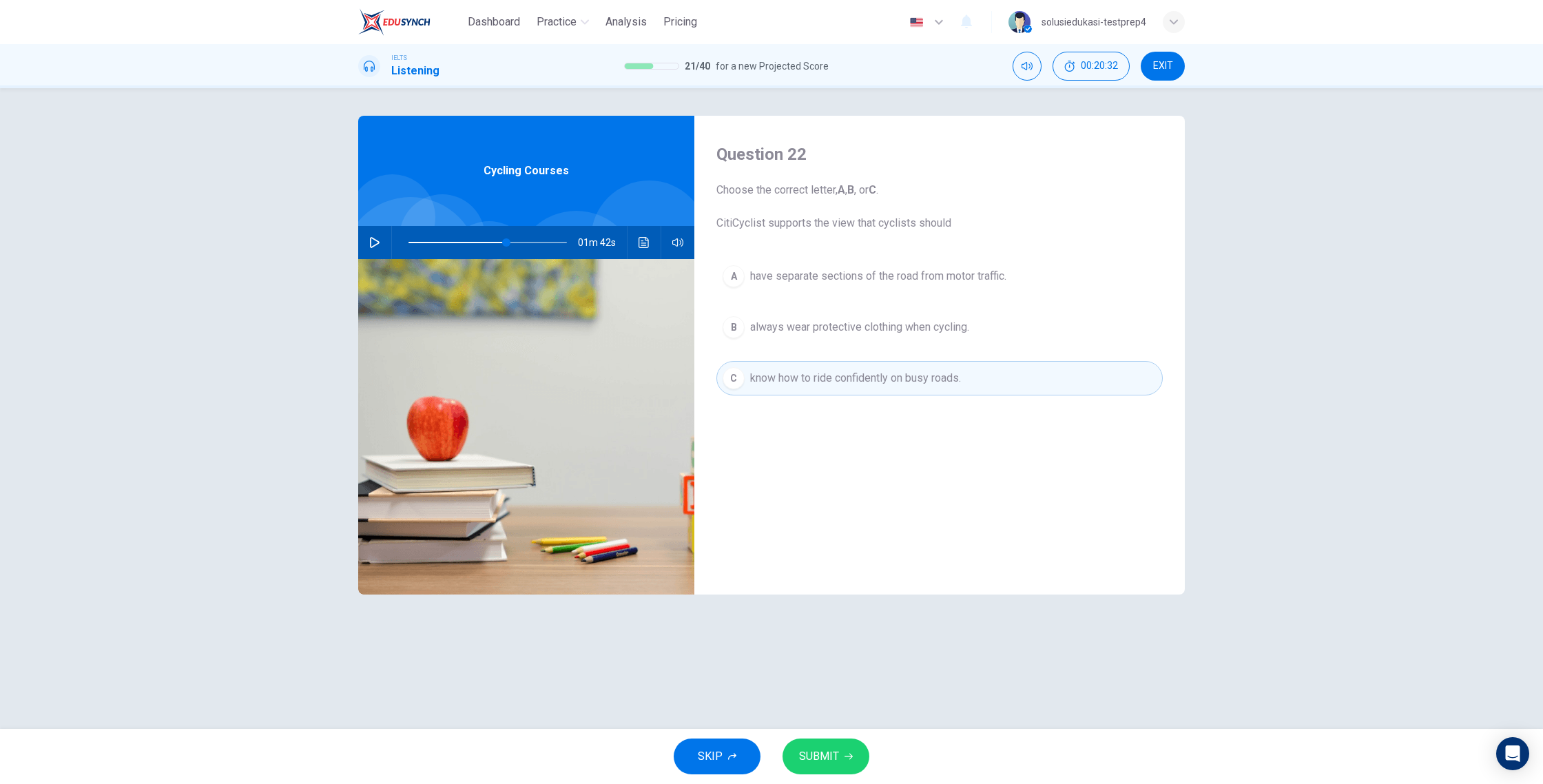
click at [836, 708] on button "SUBMIT" at bounding box center [826, 756] width 87 height 36
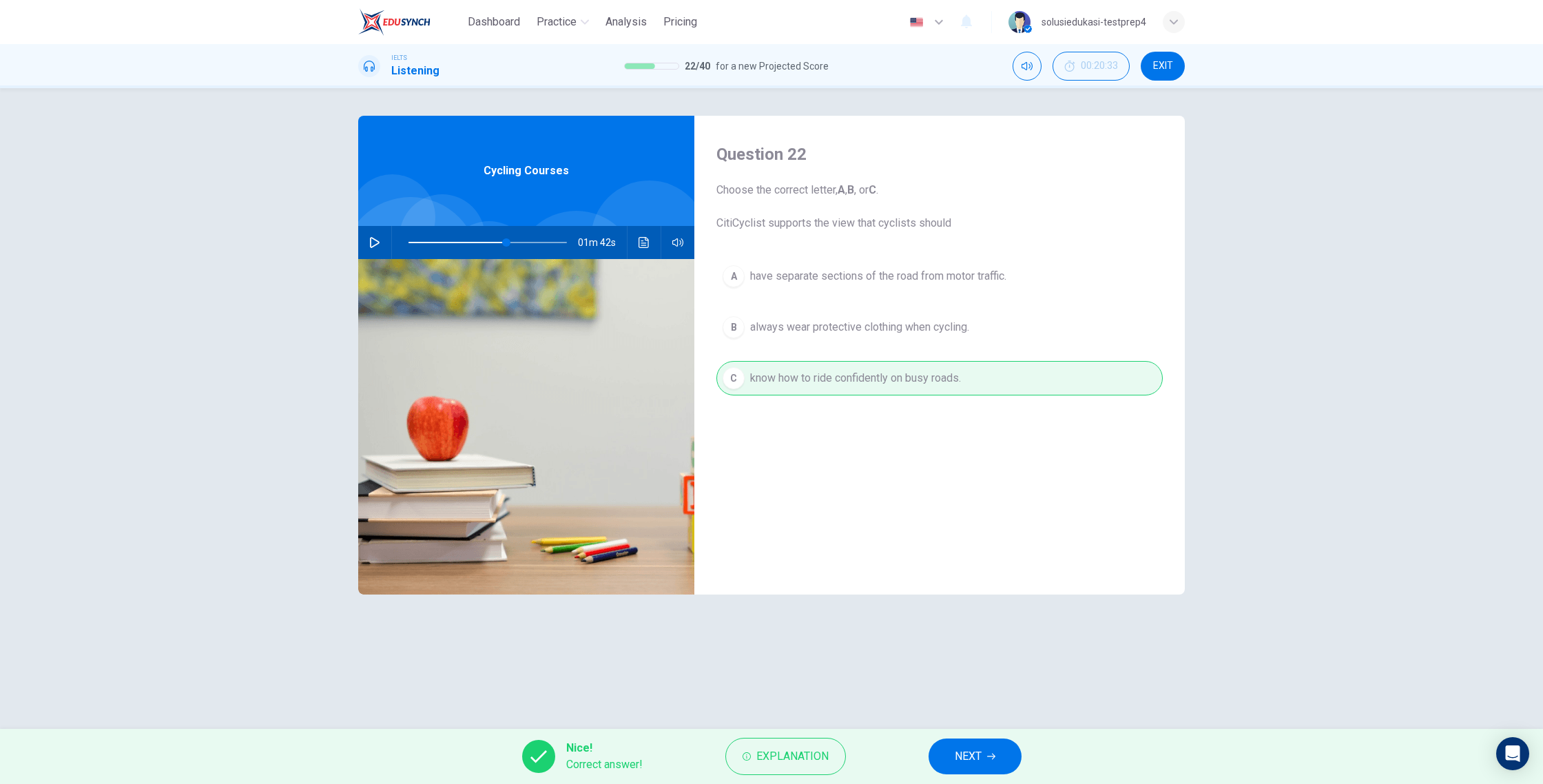
click at [991, 708] on icon "button" at bounding box center [991, 756] width 8 height 8
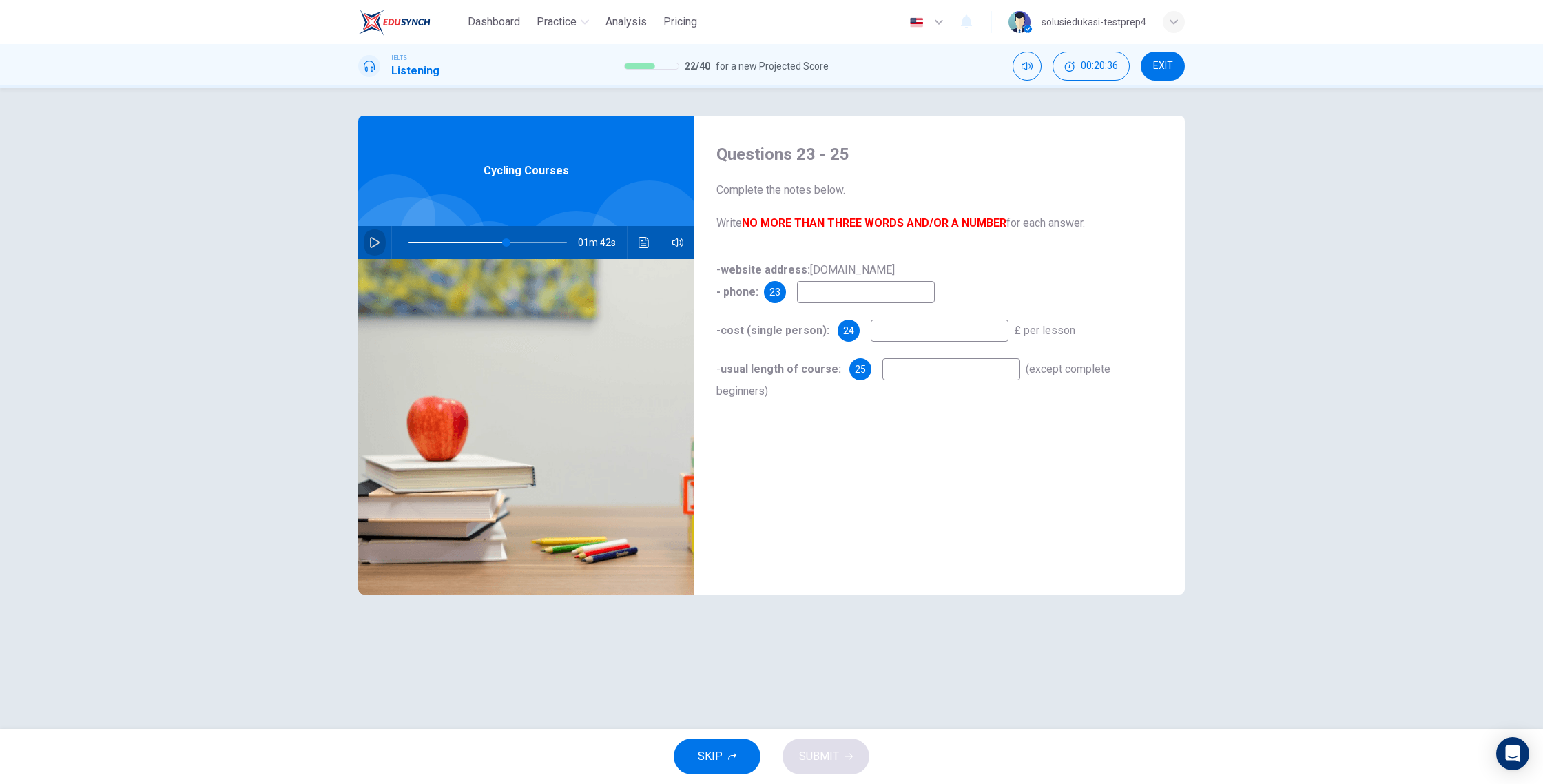
click at [368, 248] on button "button" at bounding box center [374, 242] width 22 height 33
click at [832, 299] on input at bounding box center [865, 292] width 138 height 22
type input "83"
type input "0"
type input "84"
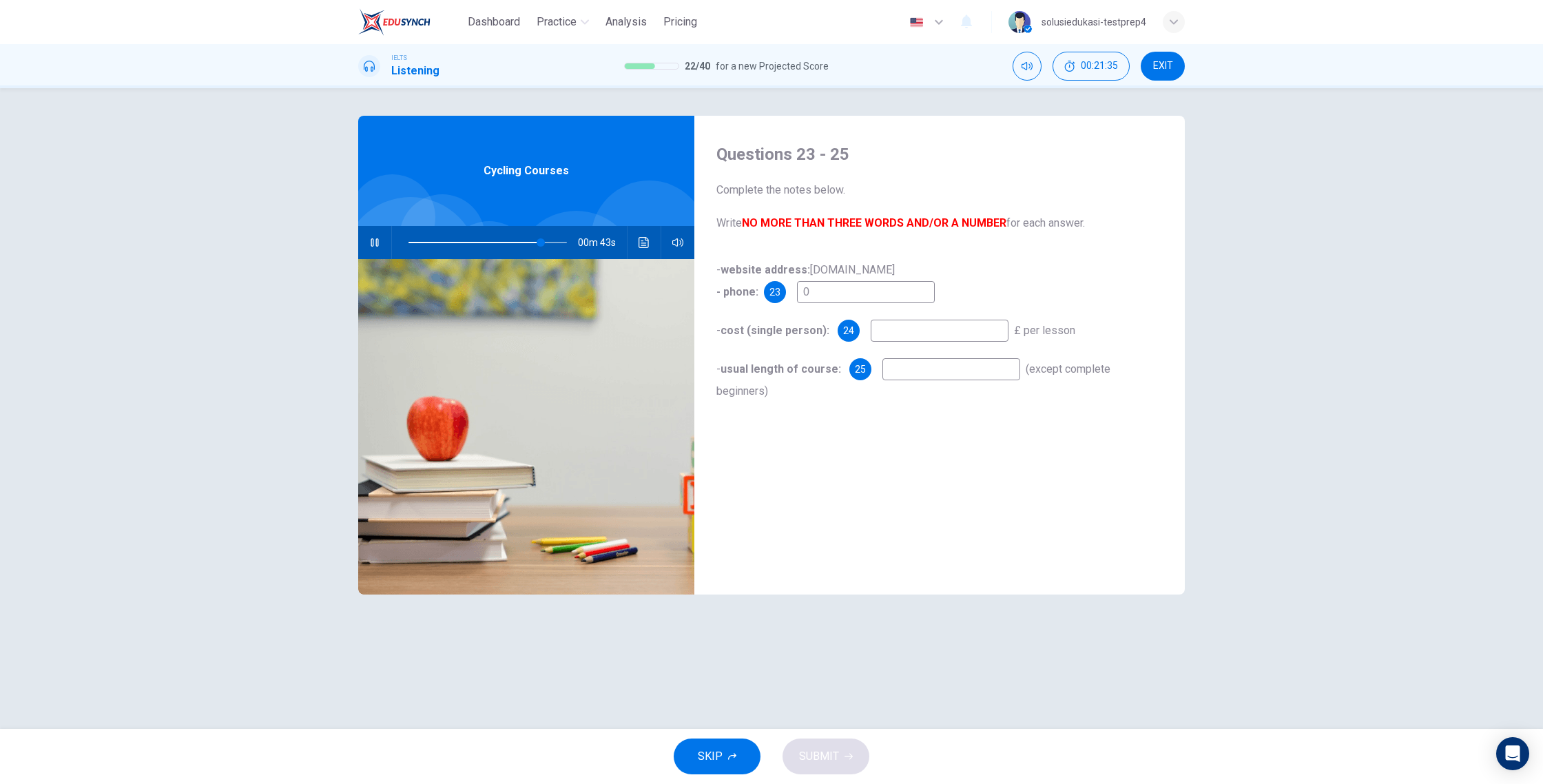
type input "02"
type input "84"
type input "0207"
type input "84"
type input "02075"
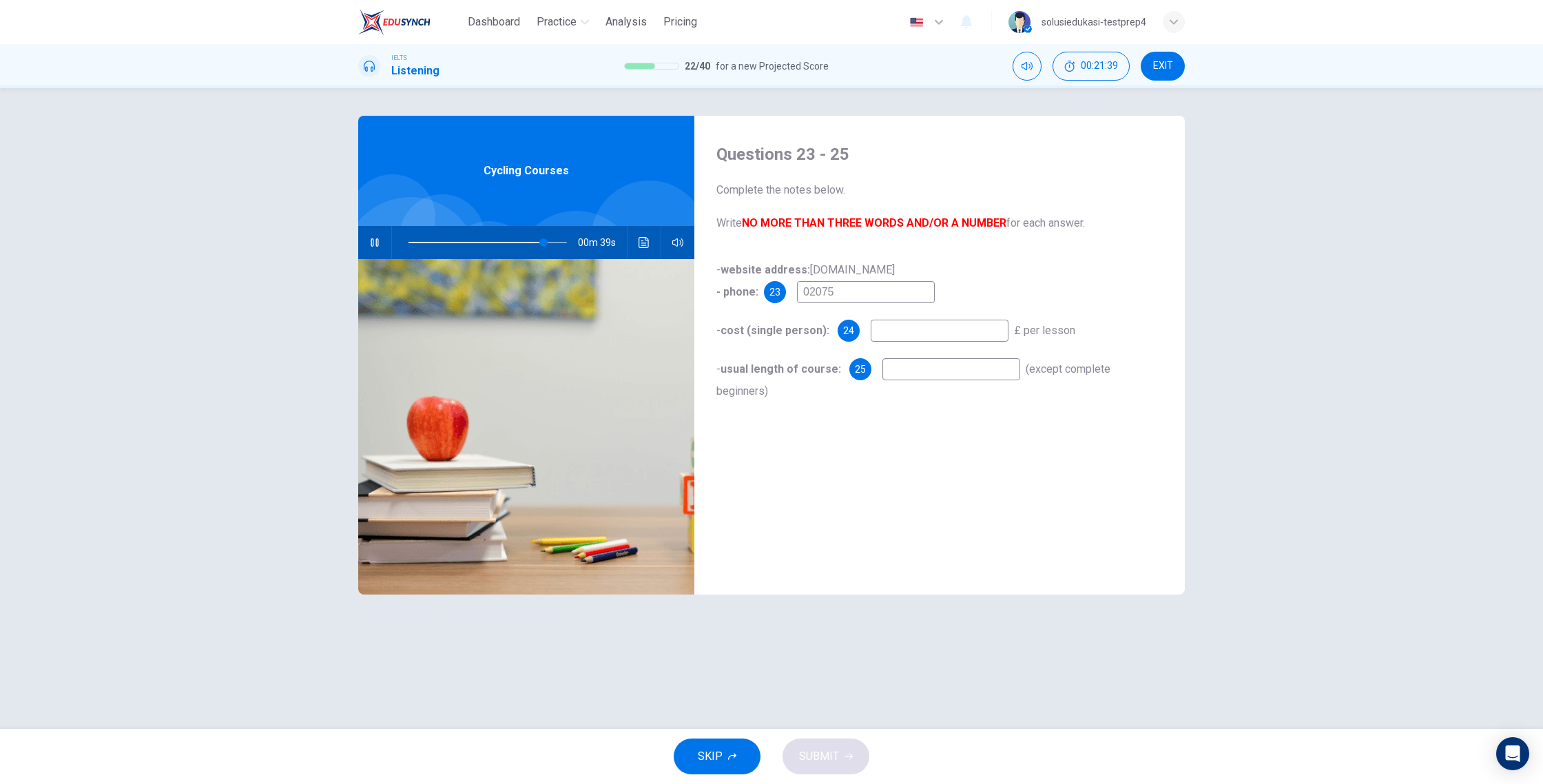
type input "86"
type input "0207562"
type input "87"
type input "0207562"
click at [898, 338] on input at bounding box center [940, 330] width 138 height 22
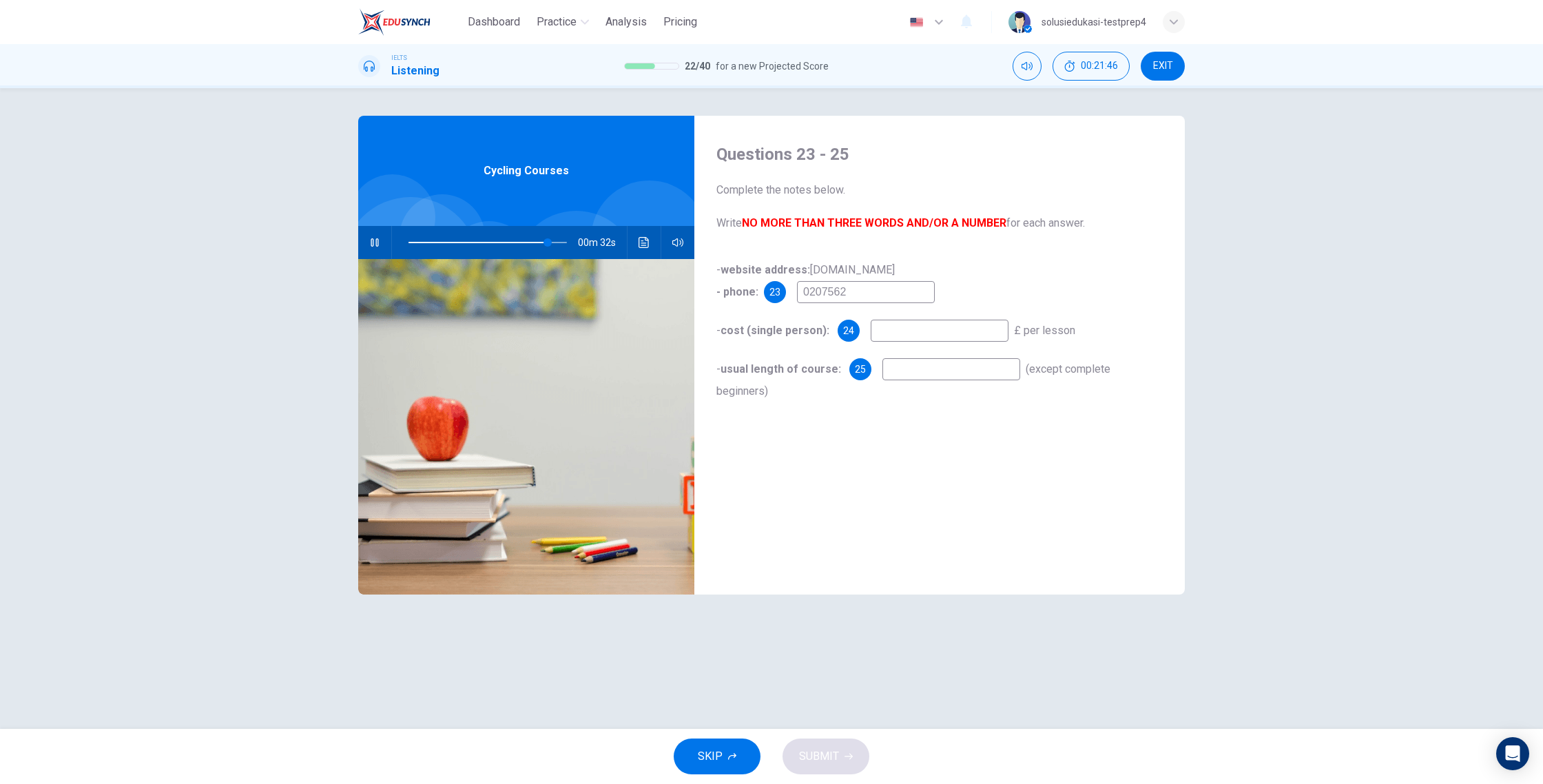
type input "88"
type input "2"
type input "88"
type input "27"
type input "90"
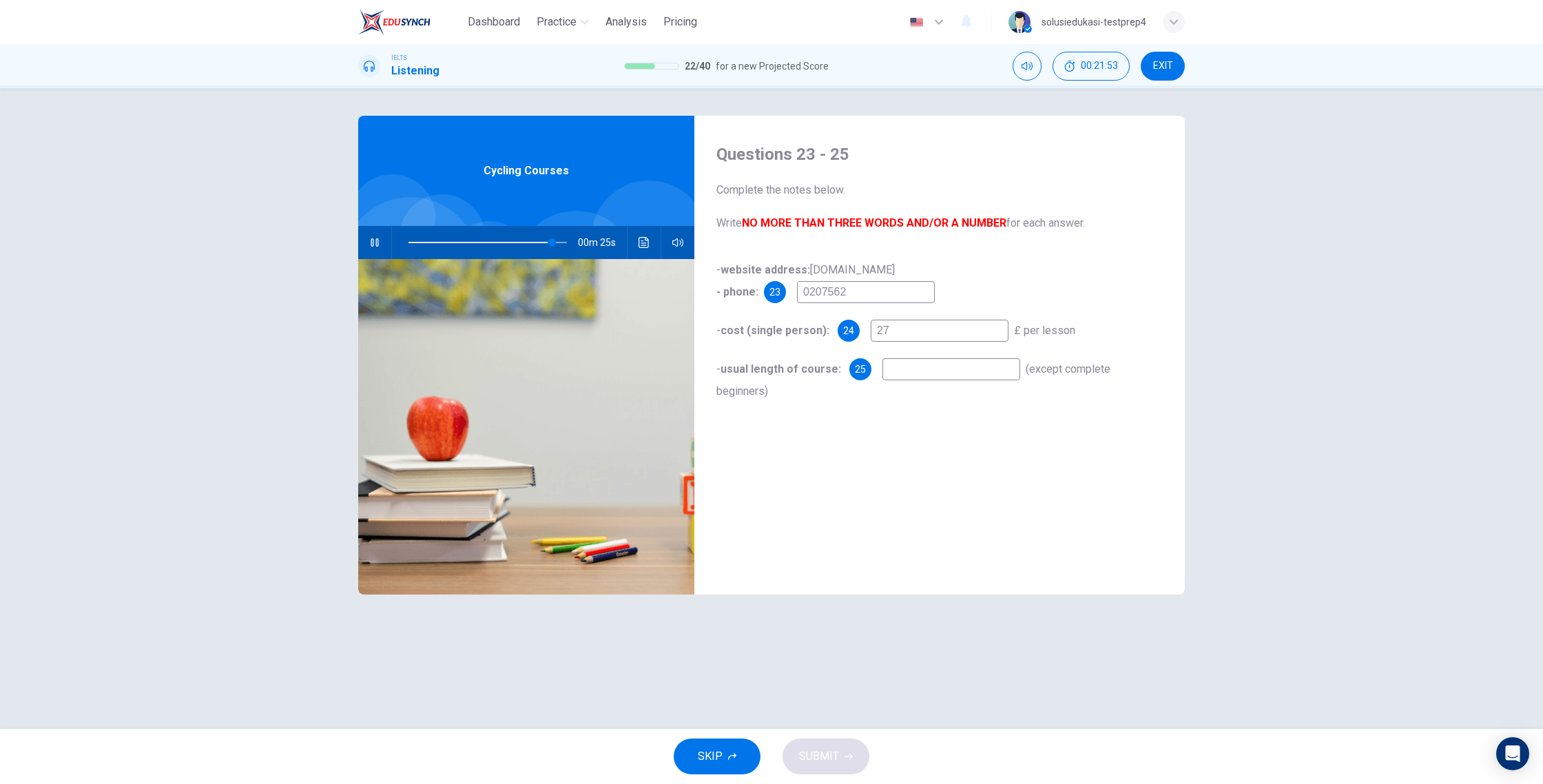
type input "27"
click at [957, 376] on input at bounding box center [951, 369] width 138 height 22
type input "96"
type input "3"
type input "97"
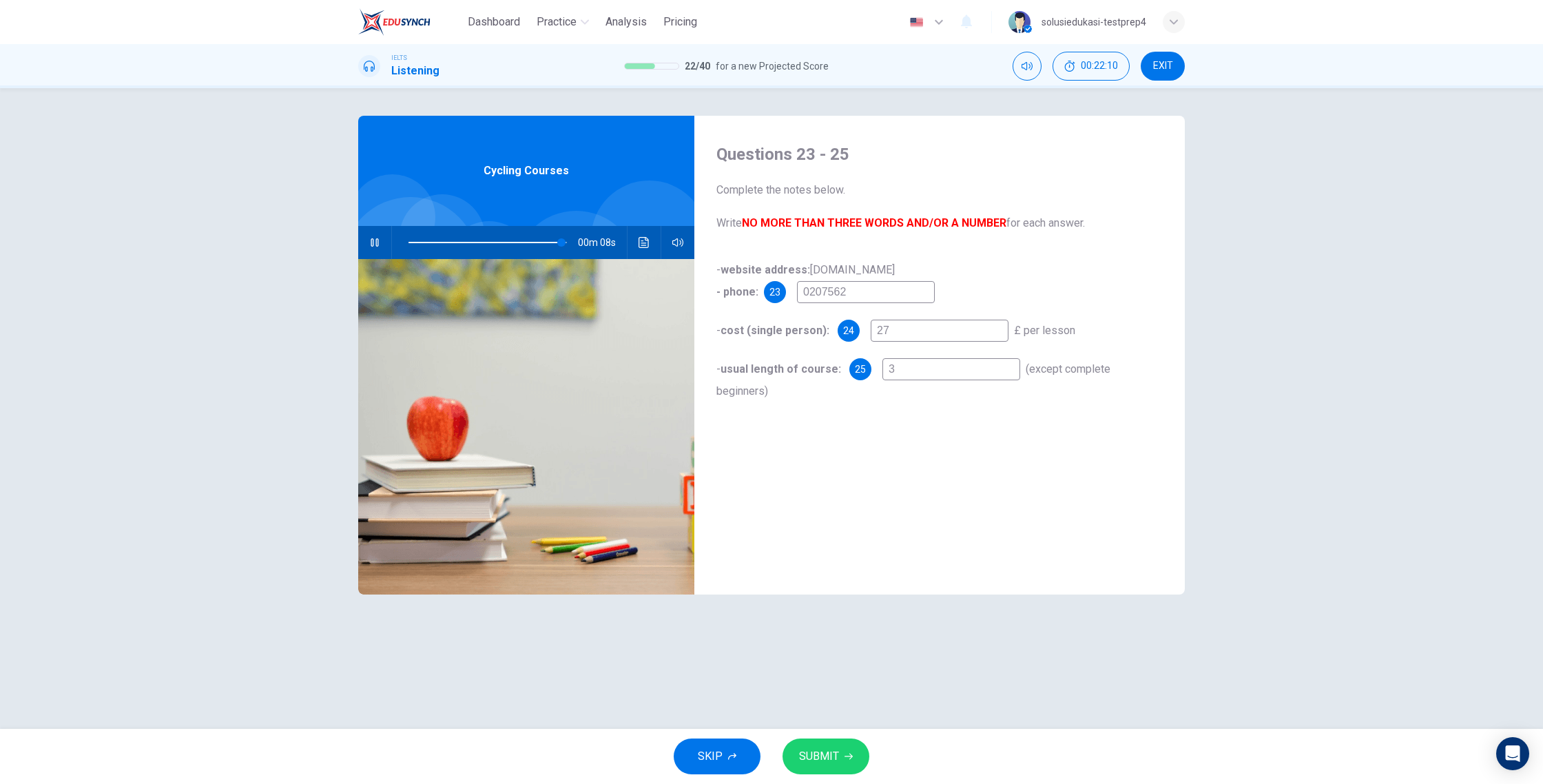
type input "3 h"
type input "97"
type input "3 ho"
type input "97"
type input "3 hou"
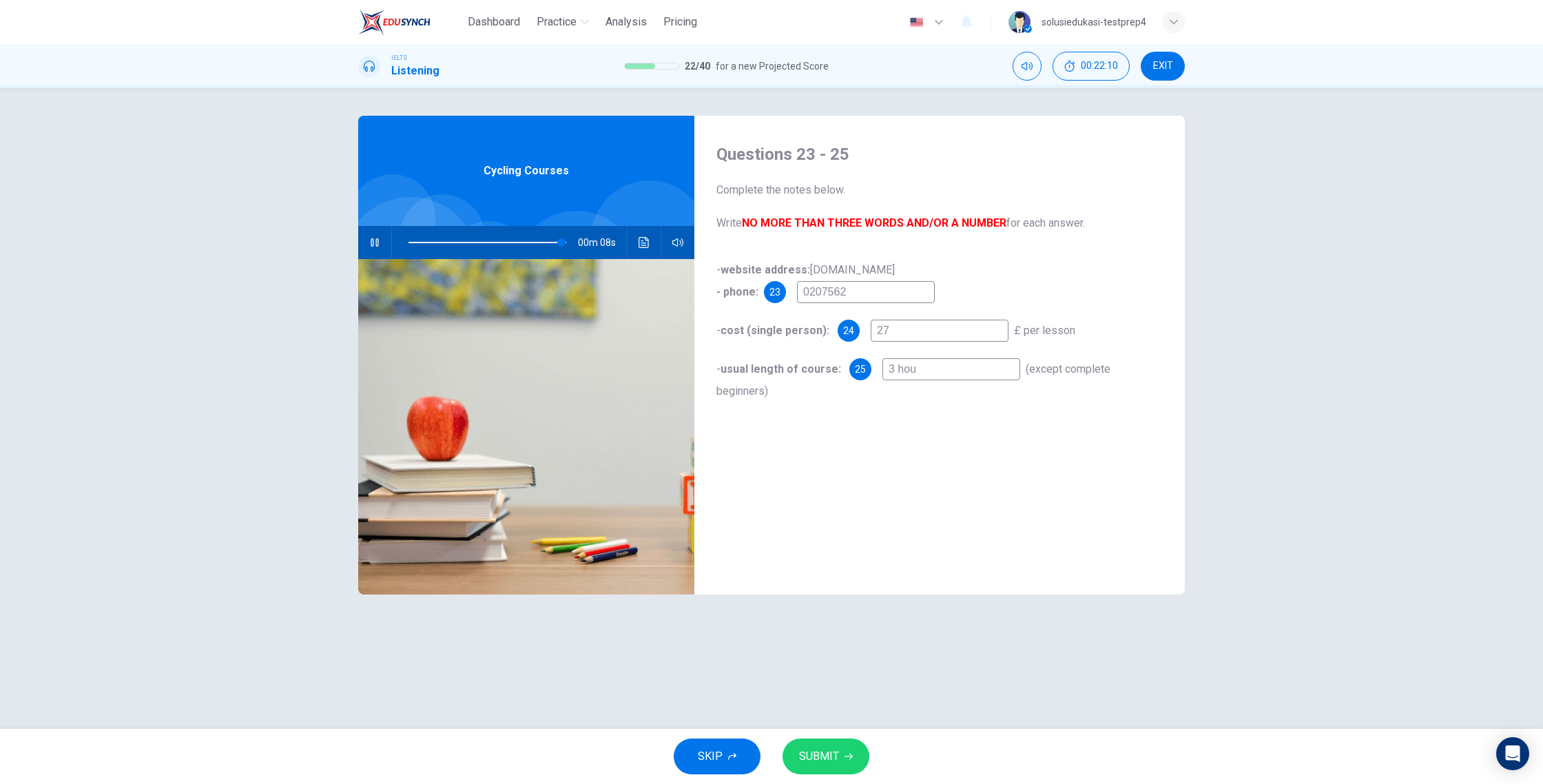
type input "97"
type input "3 hour"
type input "0"
type input "3 hour"
click at [558, 244] on span at bounding box center [488, 242] width 159 height 19
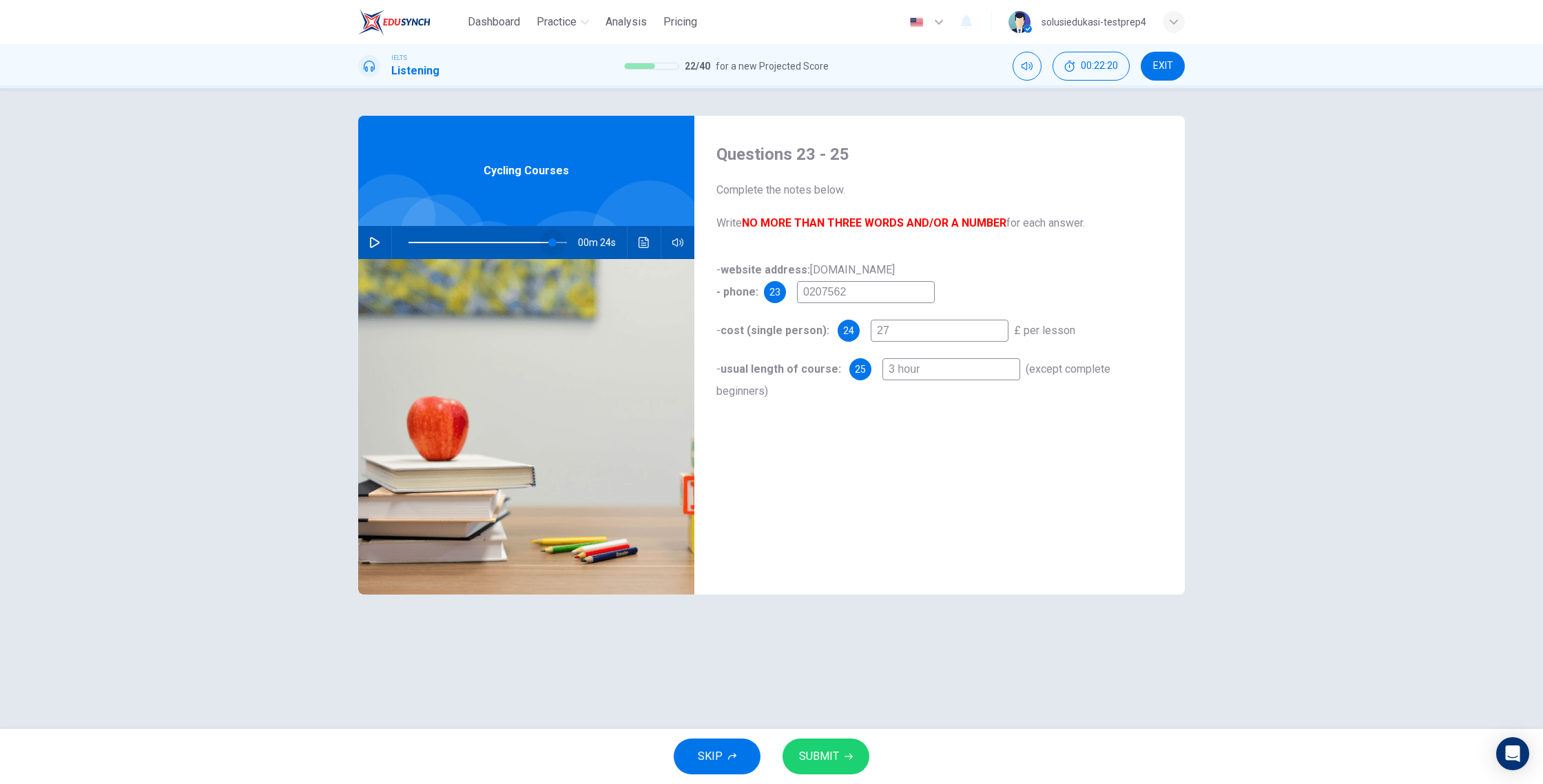
click at [552, 243] on span at bounding box center [552, 242] width 8 height 8
click at [550, 243] on span at bounding box center [549, 242] width 8 height 8
click at [383, 241] on button "button" at bounding box center [374, 242] width 22 height 33
click at [547, 246] on span at bounding box center [550, 242] width 8 height 8
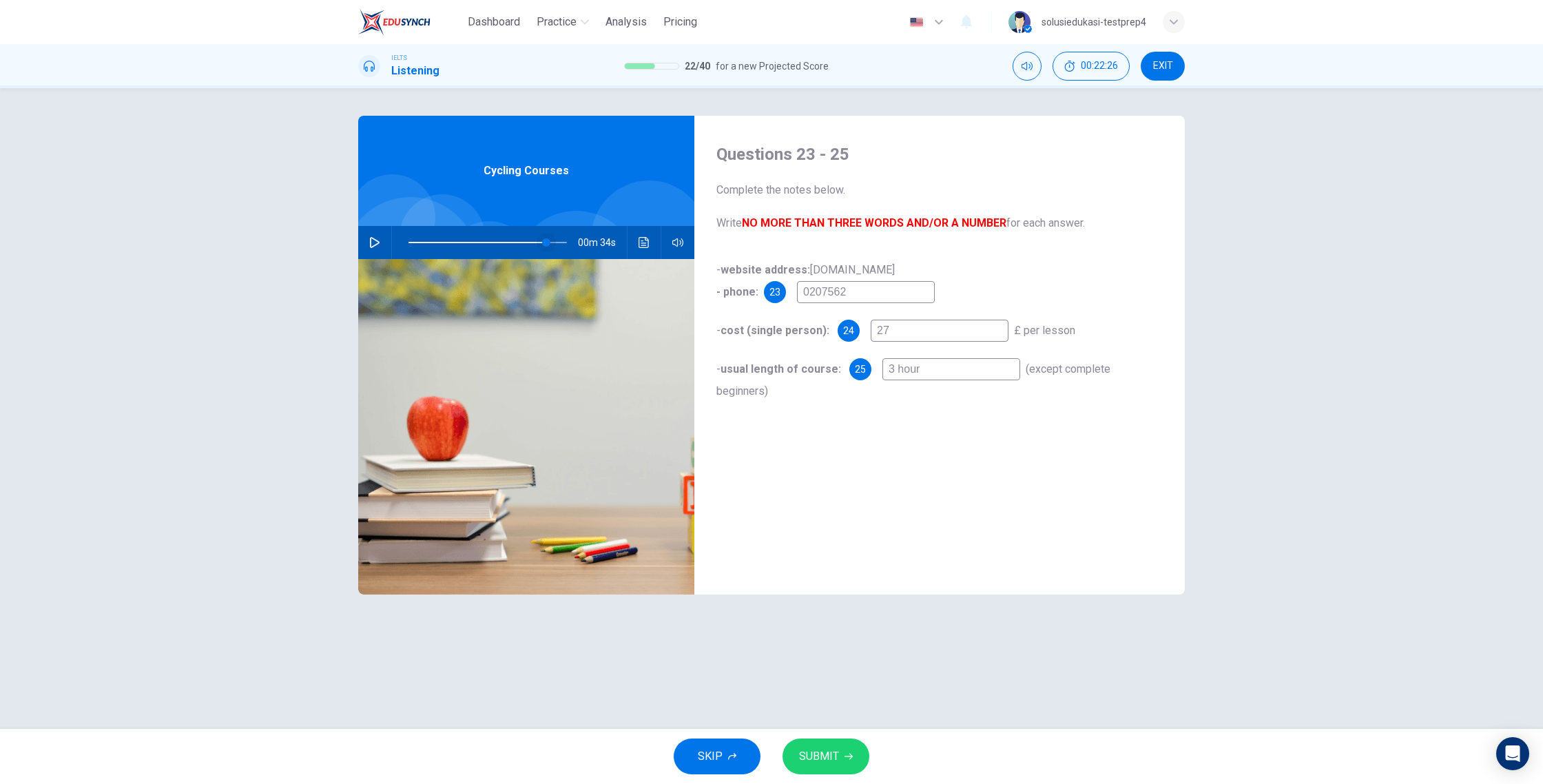
click at [545, 245] on span at bounding box center [545, 242] width 8 height 8
click at [544, 244] on span at bounding box center [545, 242] width 8 height 8
click at [383, 243] on button "button" at bounding box center [374, 242] width 22 height 33
click at [545, 246] on span at bounding box center [546, 242] width 8 height 8
click at [540, 246] on span at bounding box center [543, 242] width 8 height 8
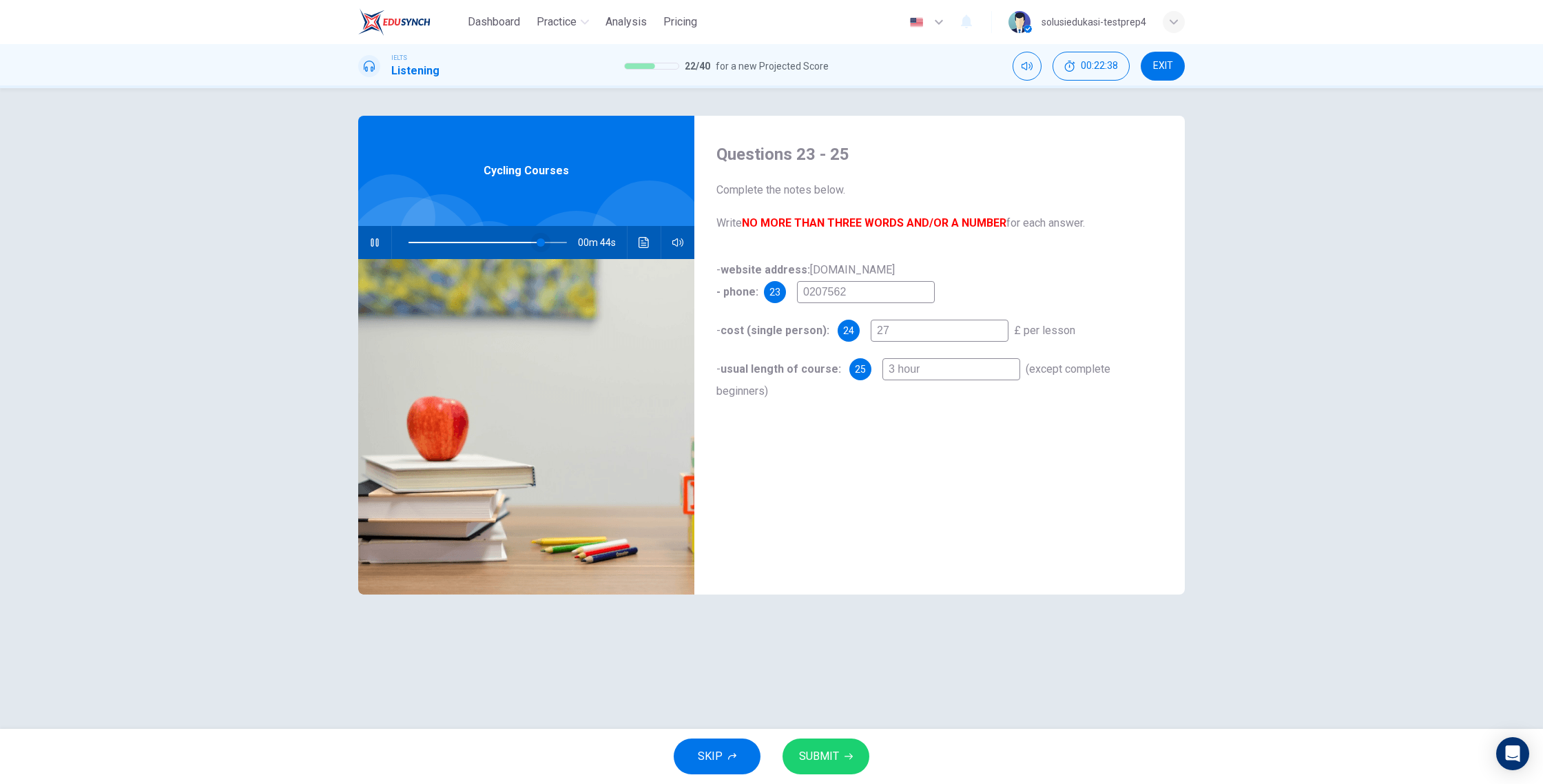
click at [539, 246] on span at bounding box center [541, 242] width 8 height 8
click at [856, 301] on input "0207562" at bounding box center [865, 292] width 138 height 22
click at [368, 233] on button "button" at bounding box center [374, 242] width 22 height 33
click at [537, 245] on span at bounding box center [536, 242] width 8 height 8
click at [383, 247] on button "button" at bounding box center [374, 242] width 22 height 33
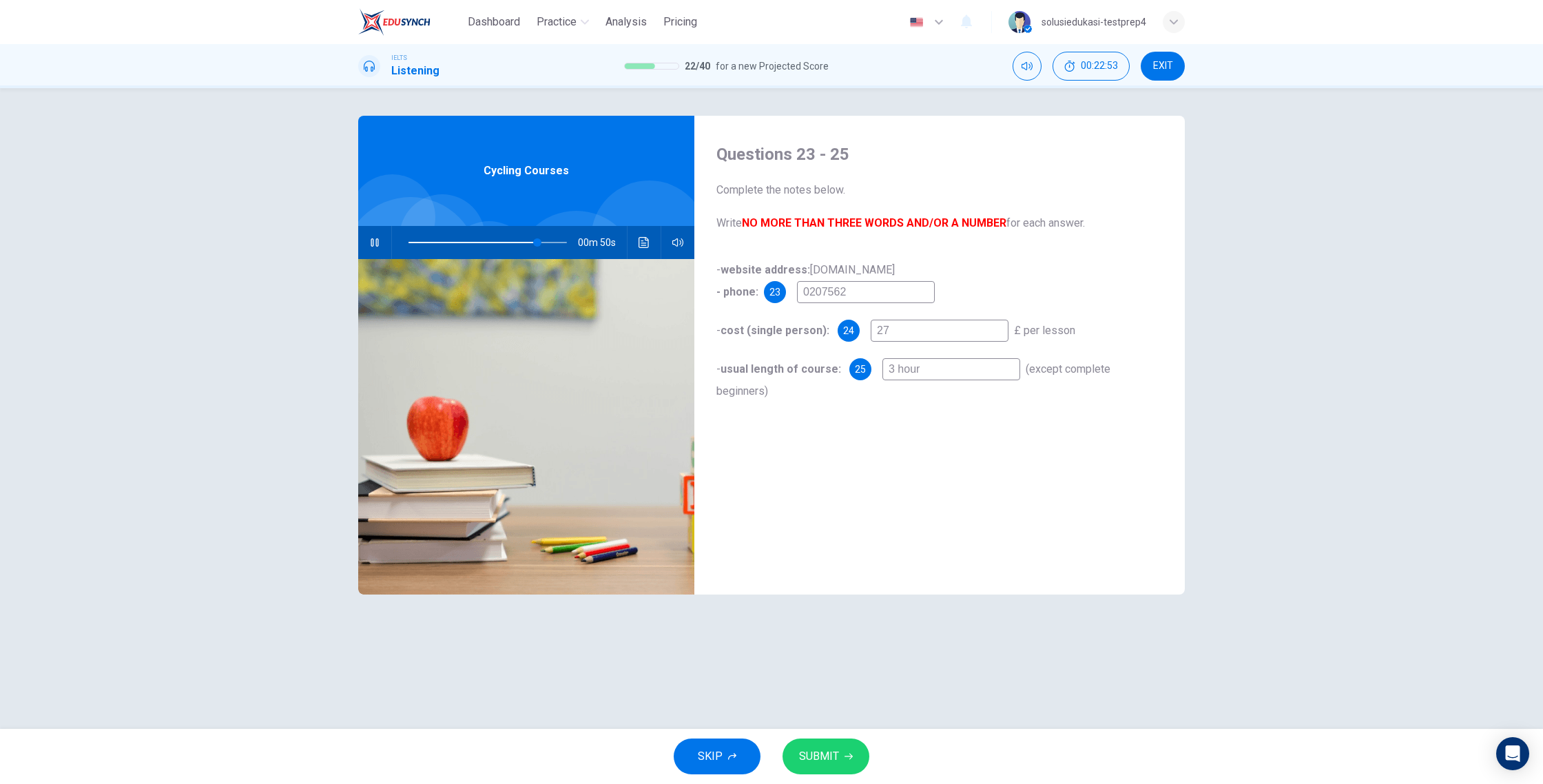
drag, startPoint x: 859, startPoint y: 290, endPoint x: 871, endPoint y: 292, distance: 12.2
click at [859, 290] on input "0207562" at bounding box center [865, 292] width 138 height 22
type input "83"
type input "020756202"
type input "84"
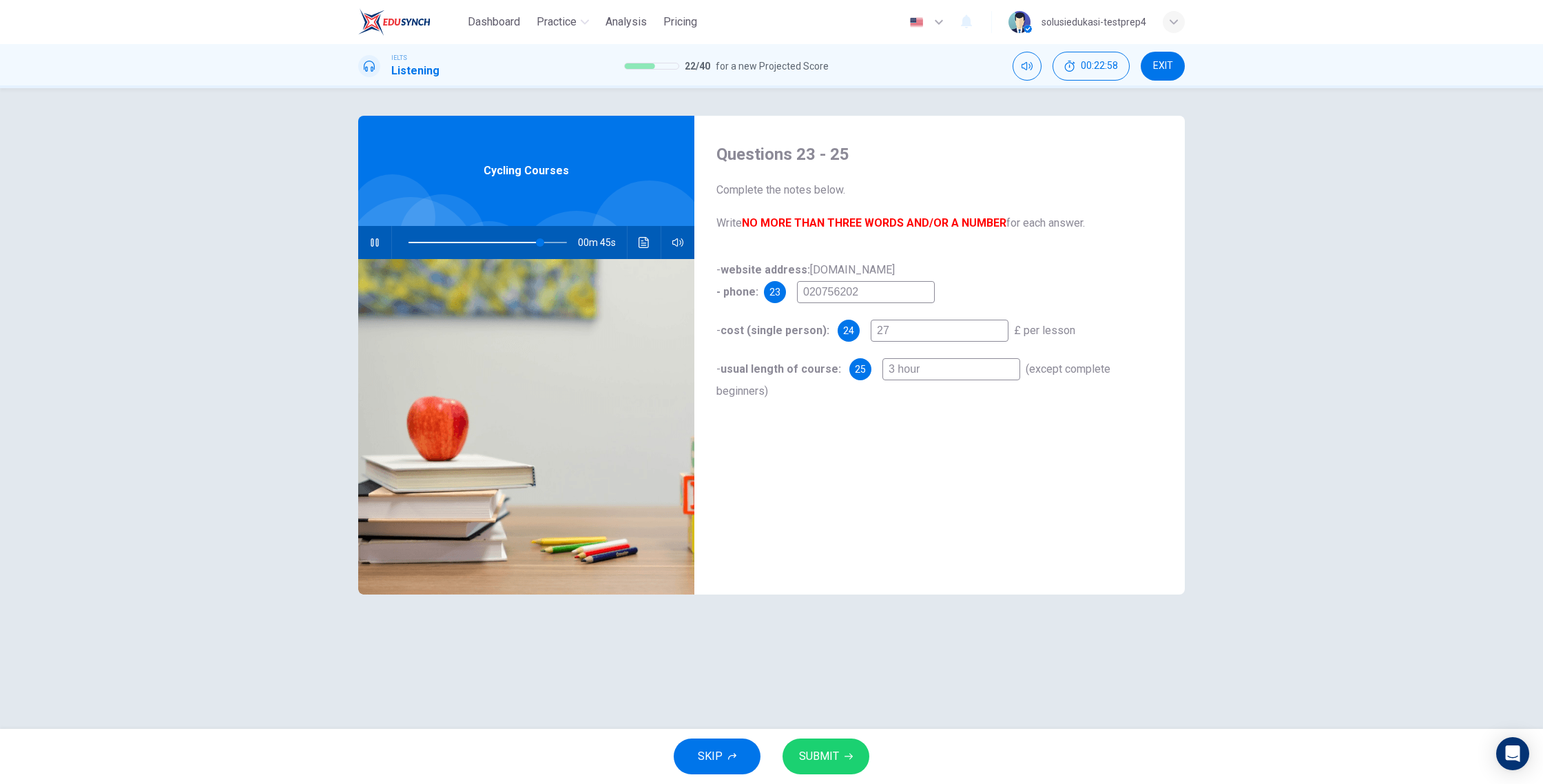
type input "0207562020"
type input "84"
type input "020756202"
type input "84"
type input "02075620"
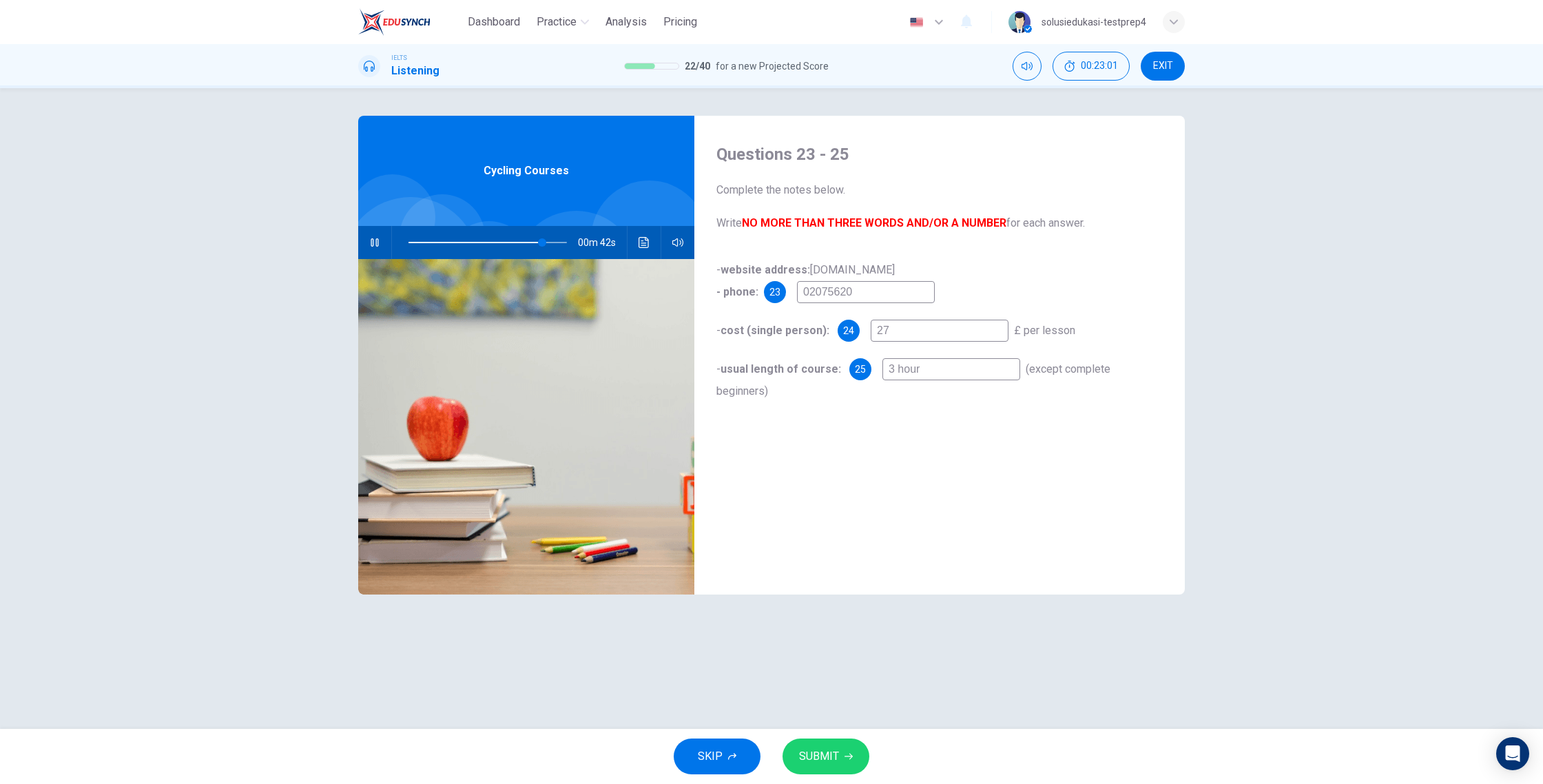
type input "84"
type input "0207562"
type input "85"
type input "02075624"
type input "85"
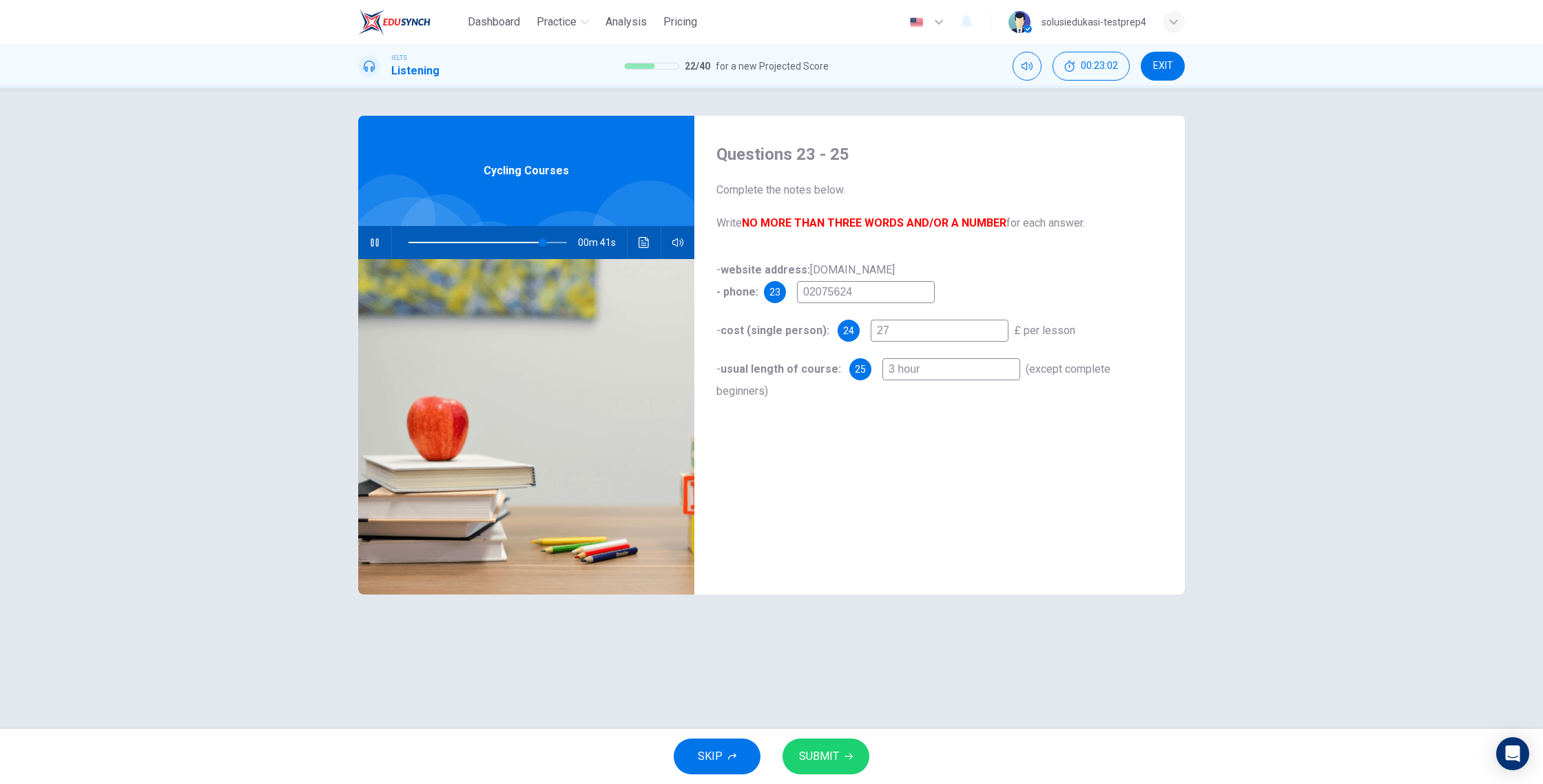
type input "020756242"
type input "86"
type input "0207562420"
type input "86"
type input "02075624208"
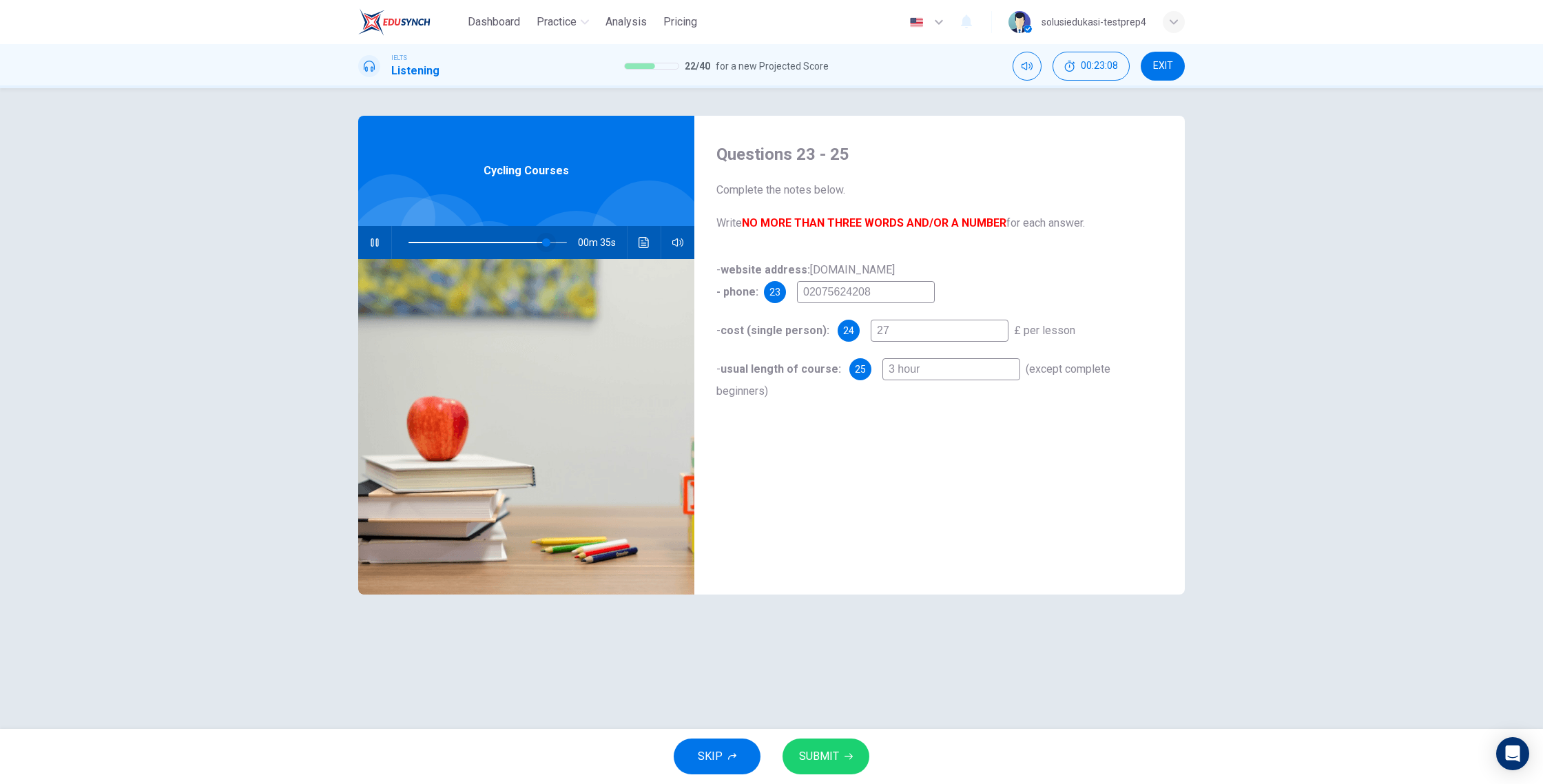
type input "87"
type input "02075624208"
click at [546, 246] on span at bounding box center [545, 242] width 8 height 8
click at [545, 246] on span at bounding box center [545, 242] width 8 height 8
drag, startPoint x: 544, startPoint y: 246, endPoint x: 530, endPoint y: 247, distance: 14.0
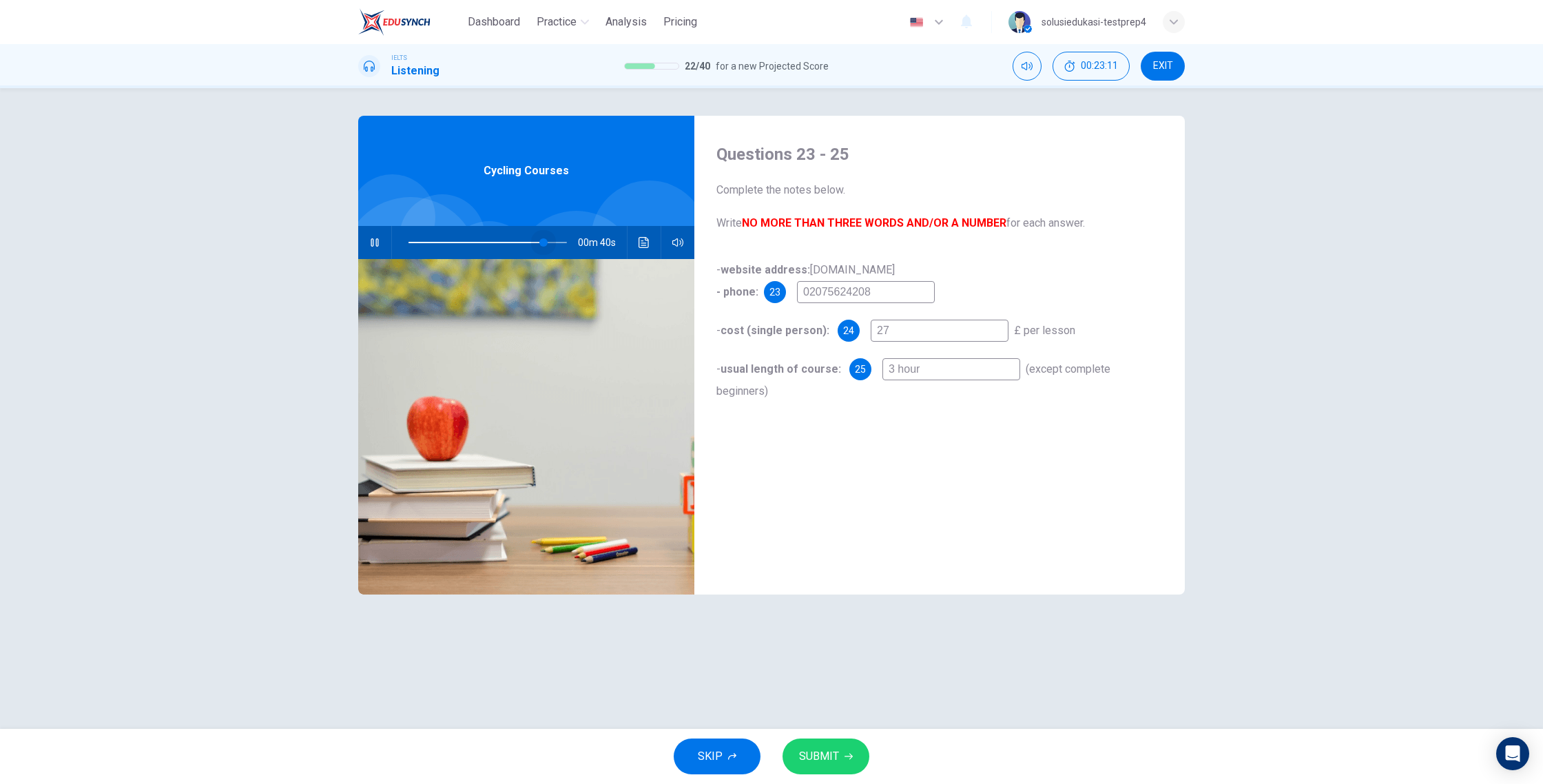
click at [542, 246] on span at bounding box center [543, 242] width 8 height 8
click at [542, 246] on span at bounding box center [541, 242] width 8 height 8
drag, startPoint x: 859, startPoint y: 292, endPoint x: 872, endPoint y: 297, distance: 13.9
click at [864, 293] on input "02075624208" at bounding box center [865, 292] width 138 height 22
type input "86"
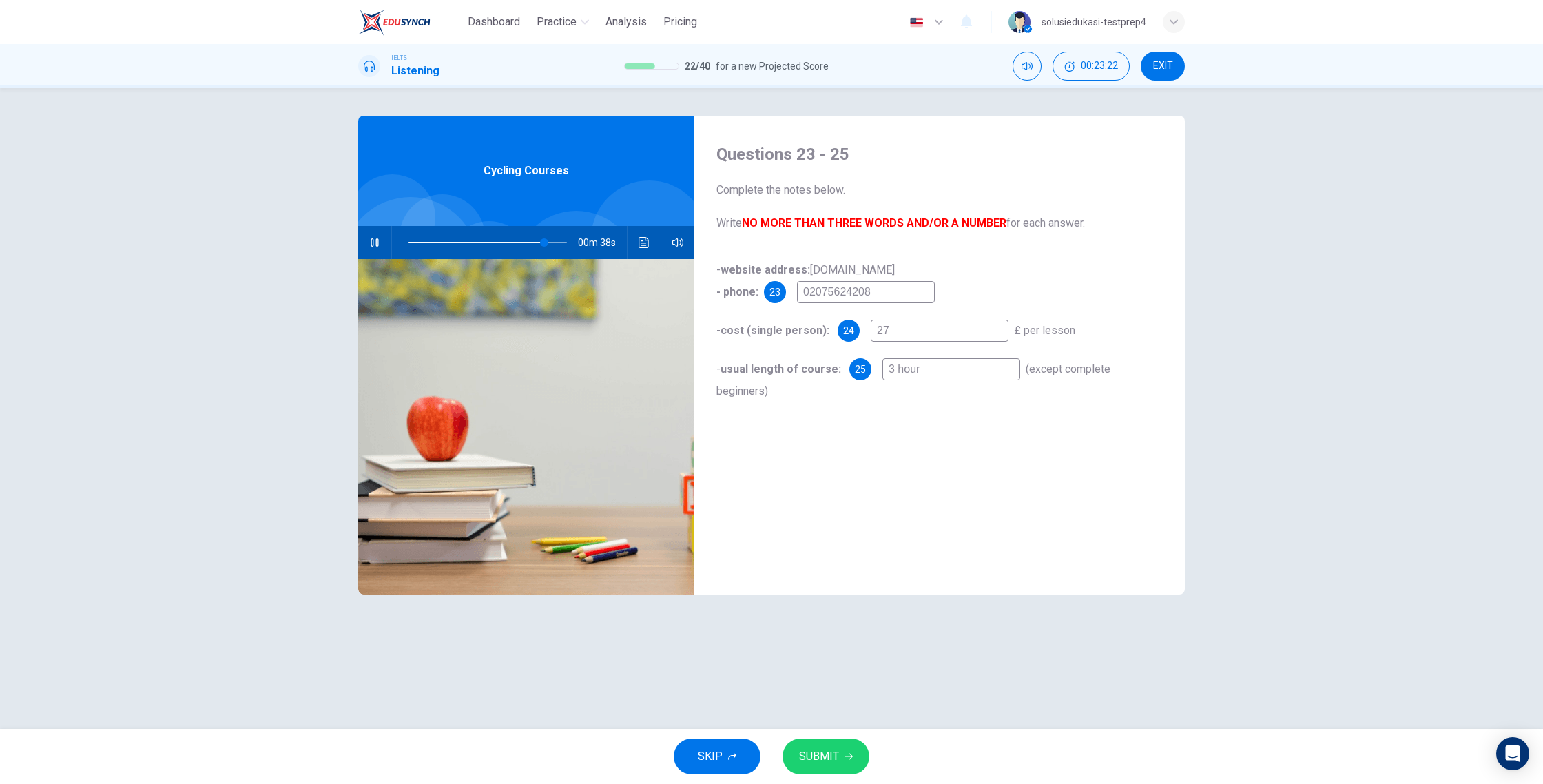
type input "0207562428"
type input "87"
type input "02075624028"
type input "87"
type input "02075624028"
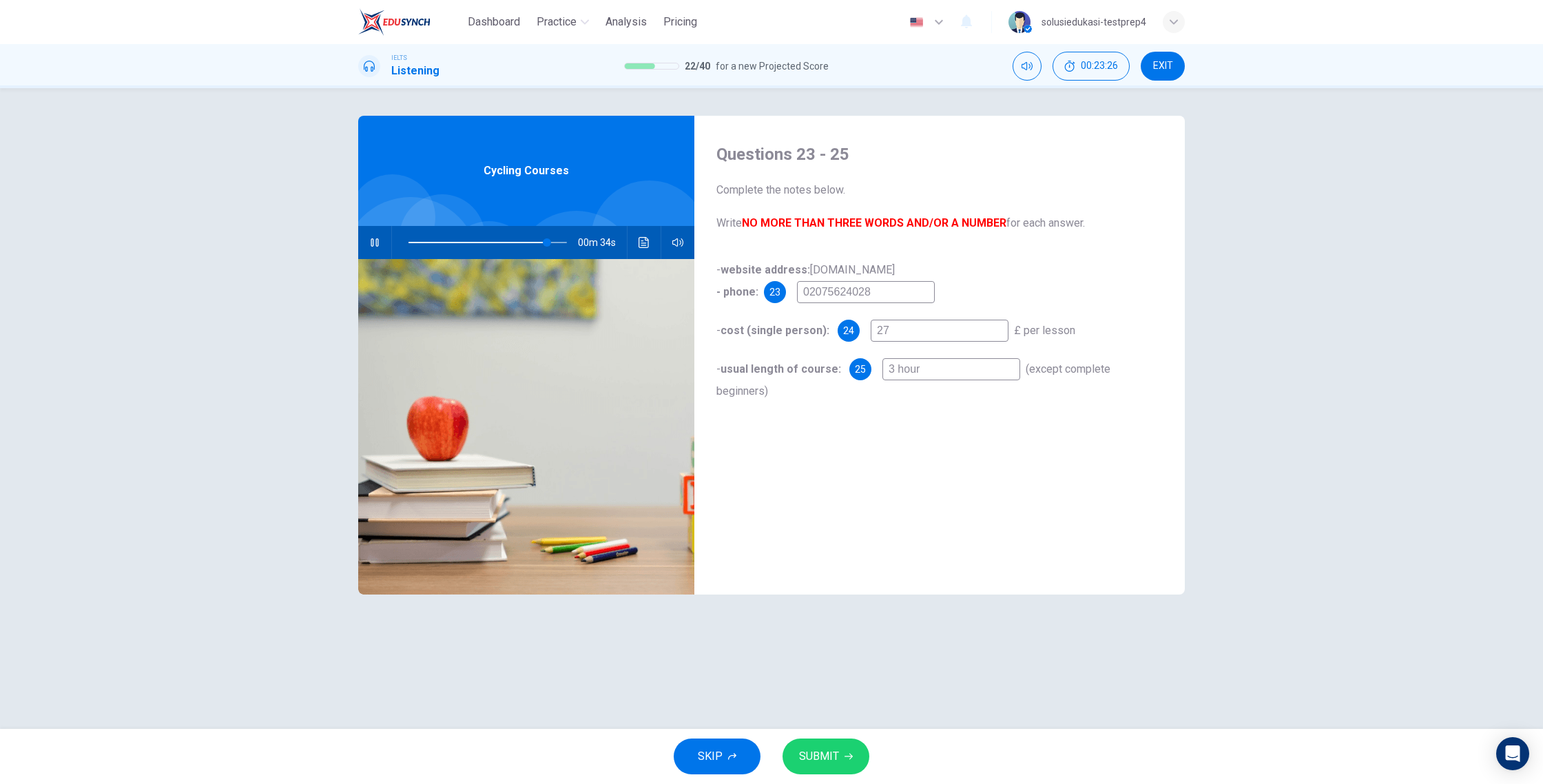
click at [898, 328] on input "27" at bounding box center [940, 330] width 138 height 22
click at [552, 246] on span at bounding box center [552, 242] width 8 height 8
click at [547, 246] on span at bounding box center [547, 242] width 8 height 8
click at [369, 248] on button "button" at bounding box center [374, 242] width 22 height 33
click at [546, 246] on span at bounding box center [548, 242] width 8 height 8
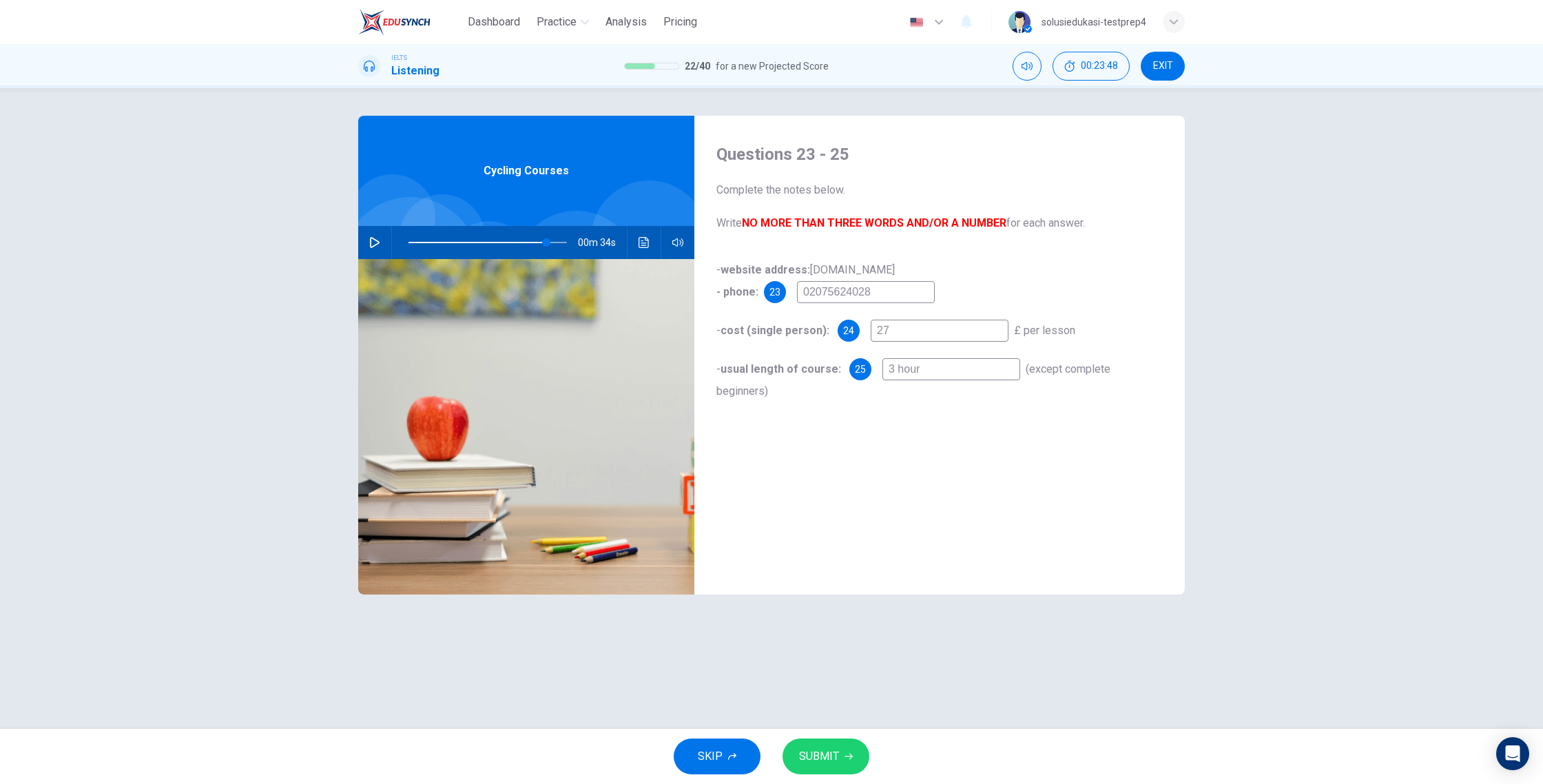
click at [386, 243] on div "00m 34s" at bounding box center [527, 242] width 336 height 33
click at [379, 247] on icon "button" at bounding box center [375, 242] width 11 height 11
click at [361, 245] on div "00m 30s" at bounding box center [527, 242] width 336 height 33
click at [366, 245] on button "button" at bounding box center [374, 242] width 22 height 33
click at [548, 246] on span at bounding box center [547, 242] width 8 height 8
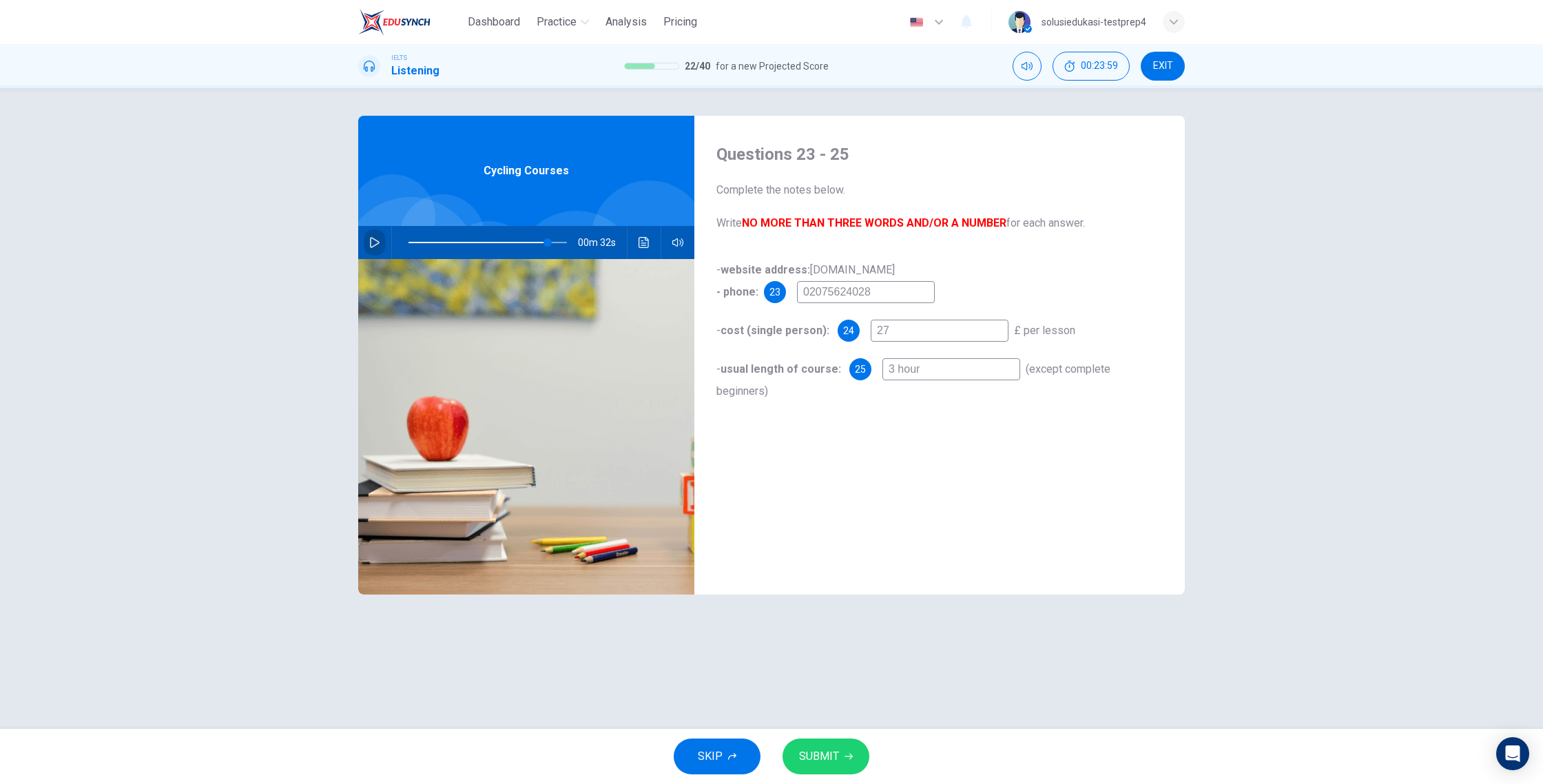
click at [374, 245] on icon "button" at bounding box center [375, 242] width 9 height 11
click at [547, 244] on span at bounding box center [547, 242] width 8 height 8
click at [546, 245] on span at bounding box center [545, 242] width 8 height 8
click at [544, 245] on span at bounding box center [543, 242] width 8 height 8
click at [907, 326] on input "27" at bounding box center [940, 330] width 138 height 22
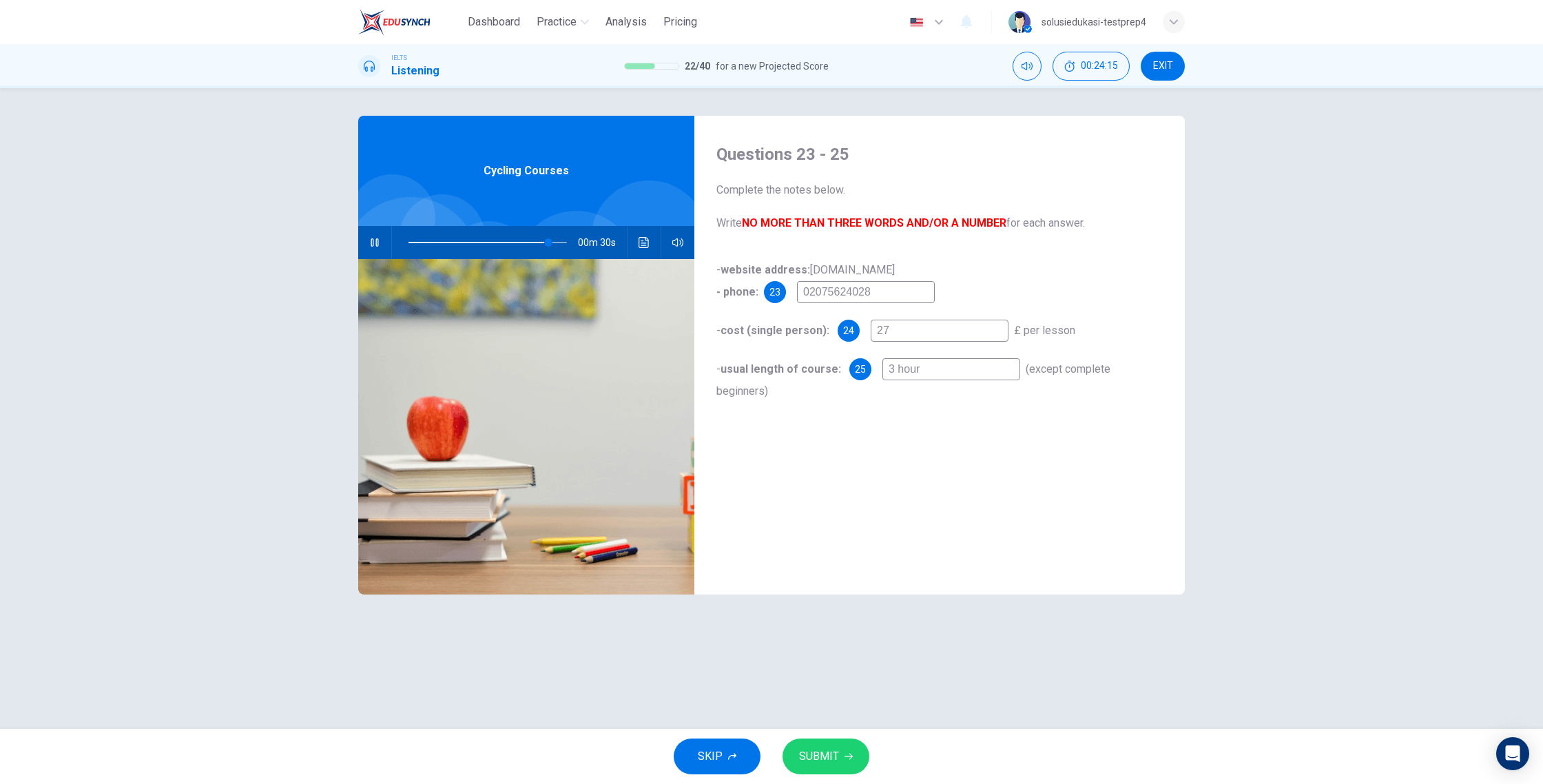
type input "88"
type input "27."
type input "89"
type input "27.5"
type input "89"
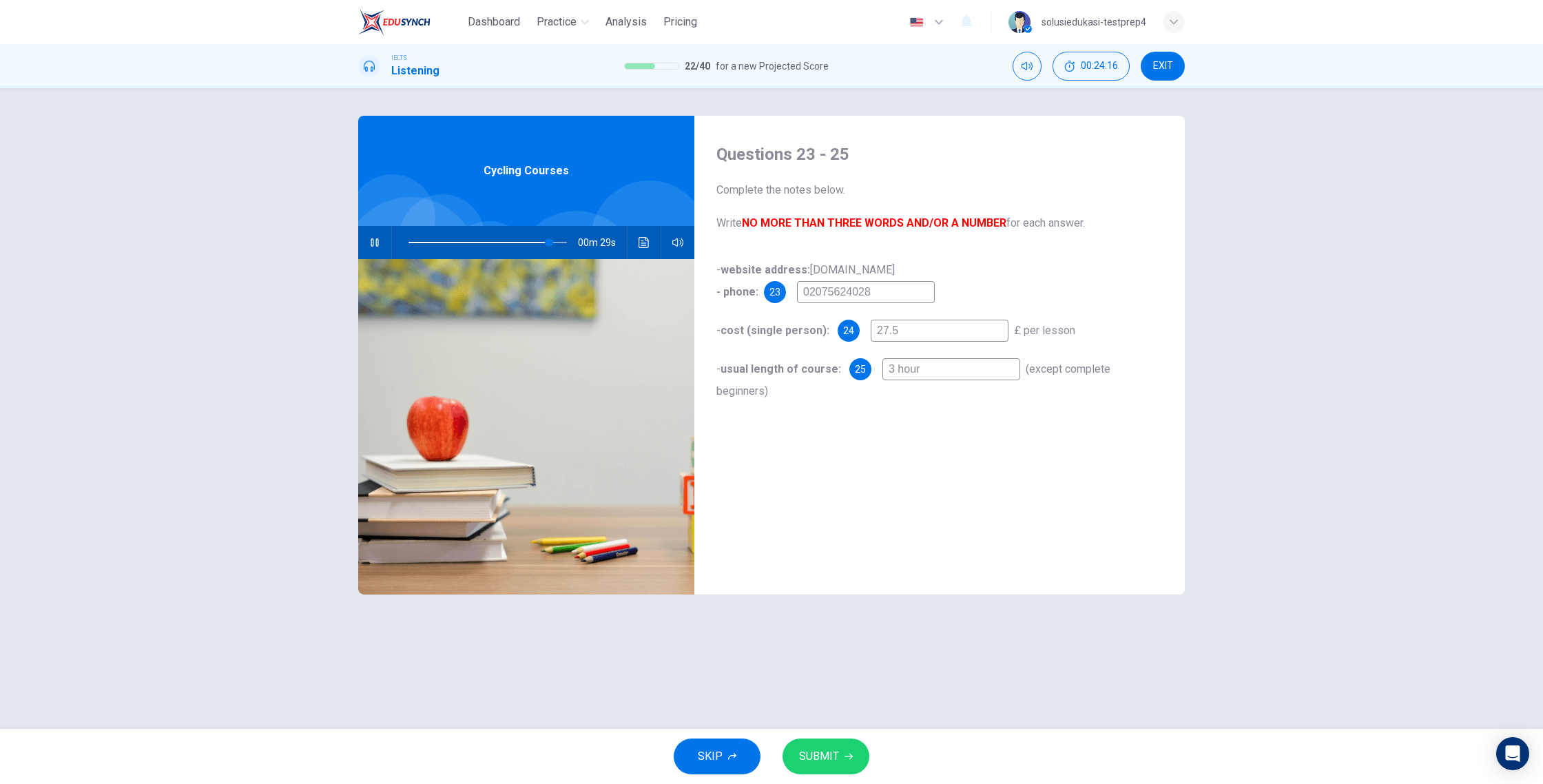
type input "27.59"
type input "89"
type input "27.5"
type input "90"
type input "27.50"
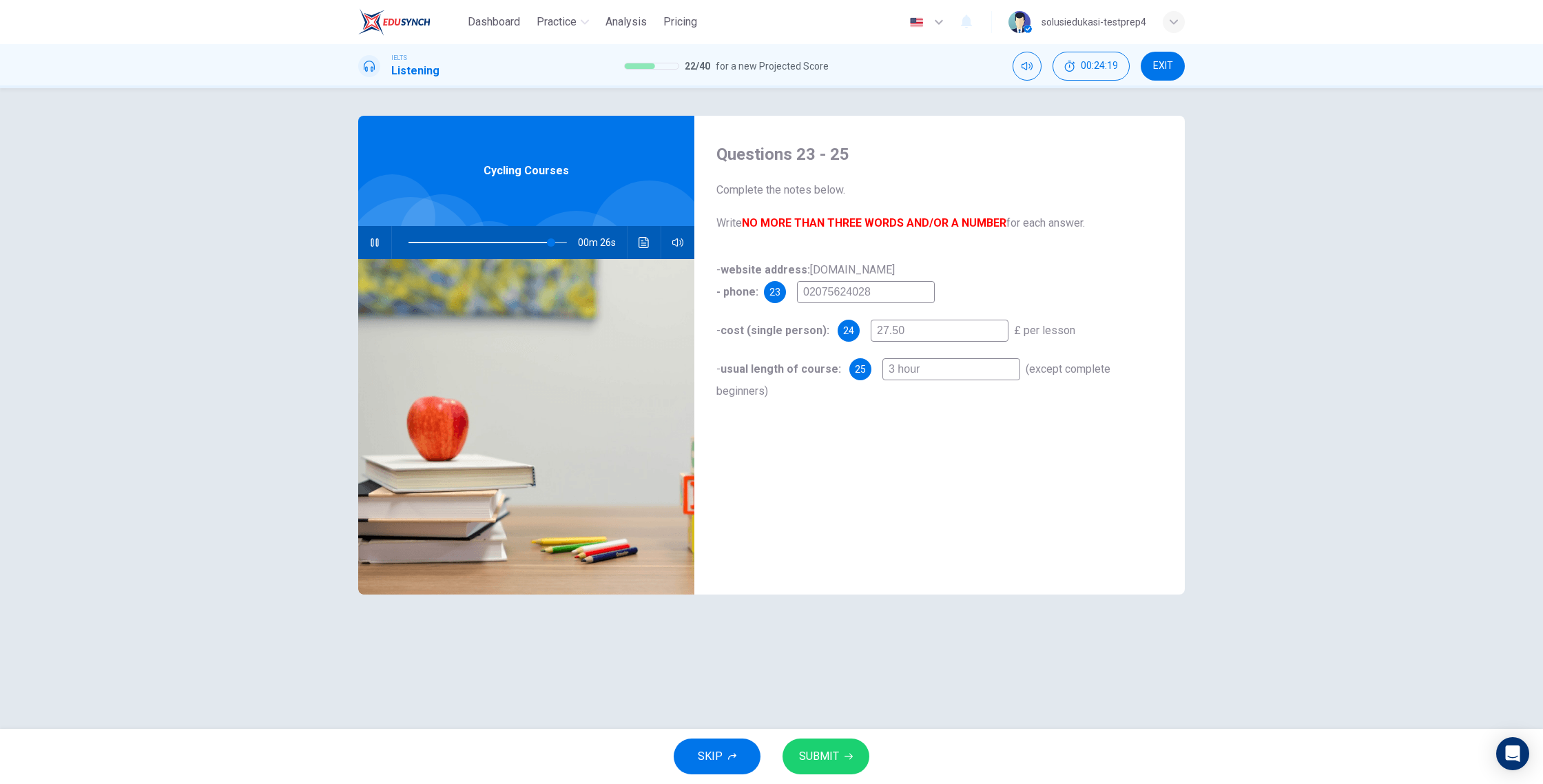
type input "90"
type input "27.50"
click at [932, 369] on input "3 hour" at bounding box center [951, 369] width 138 height 22
click at [820, 708] on span "SUBMIT" at bounding box center [819, 756] width 40 height 19
type input "0"
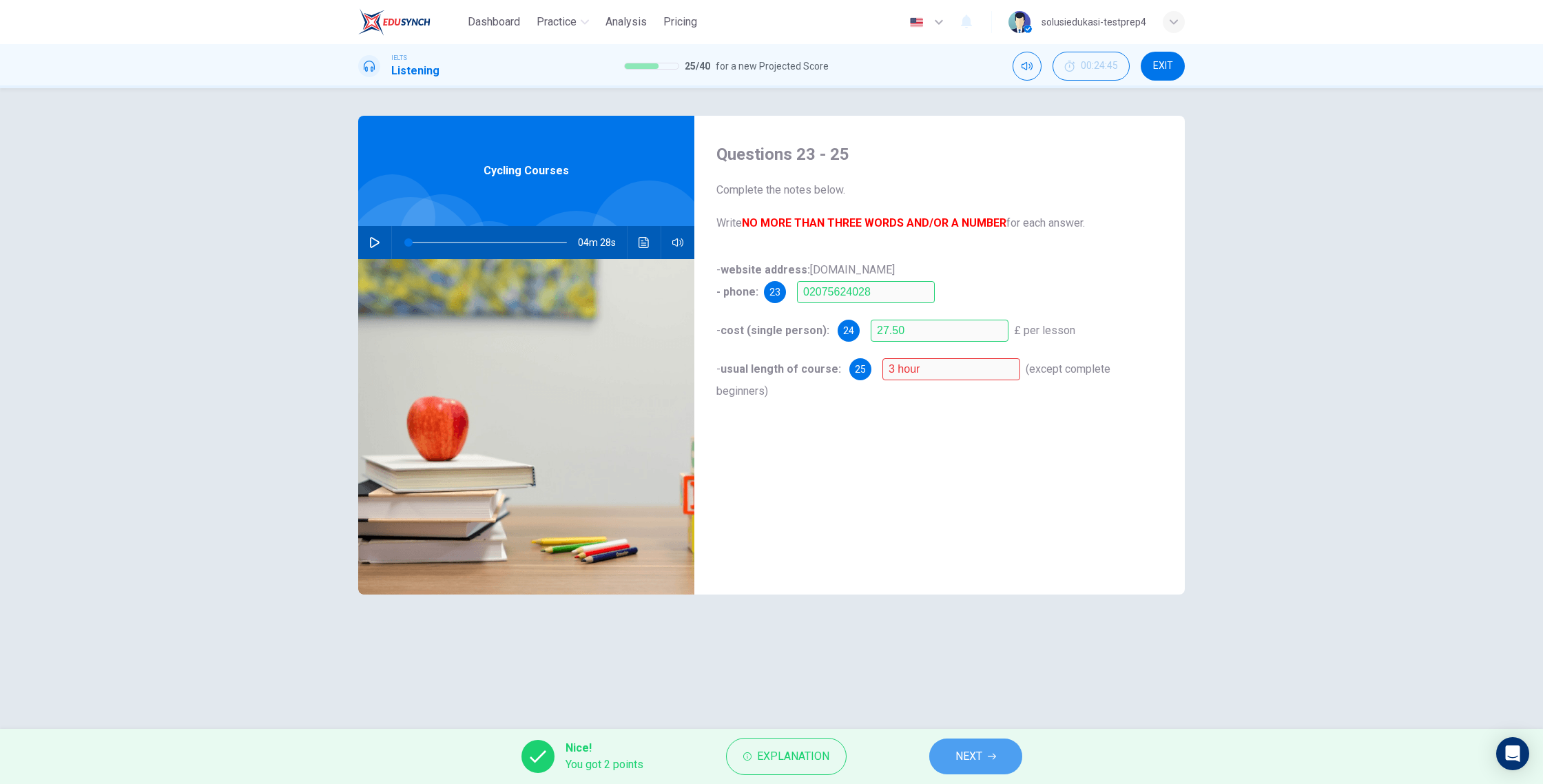
click at [972, 708] on span "NEXT" at bounding box center [968, 756] width 26 height 19
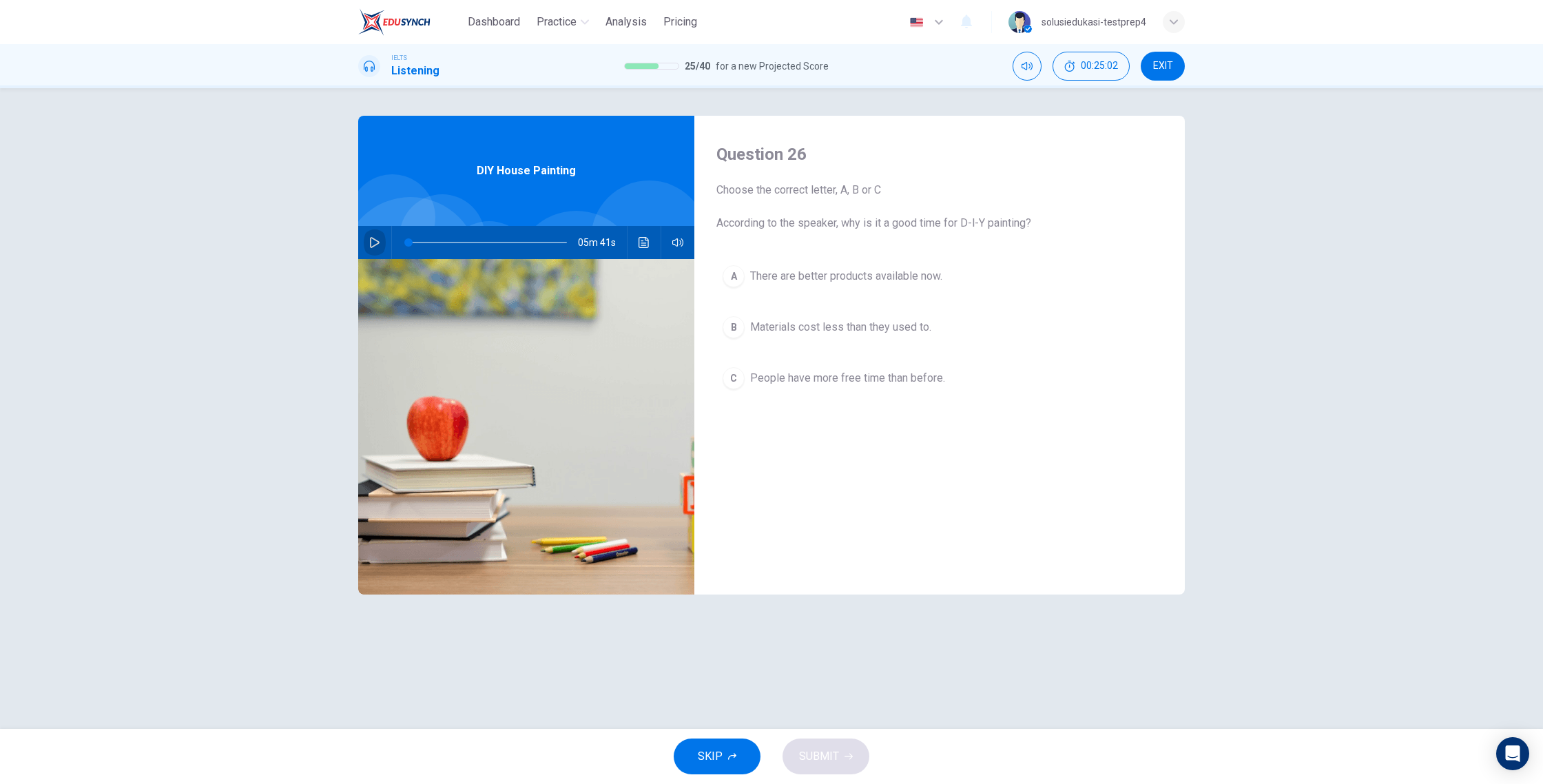
click at [366, 242] on button "button" at bounding box center [374, 242] width 22 height 33
click at [372, 243] on icon "button" at bounding box center [375, 242] width 11 height 11
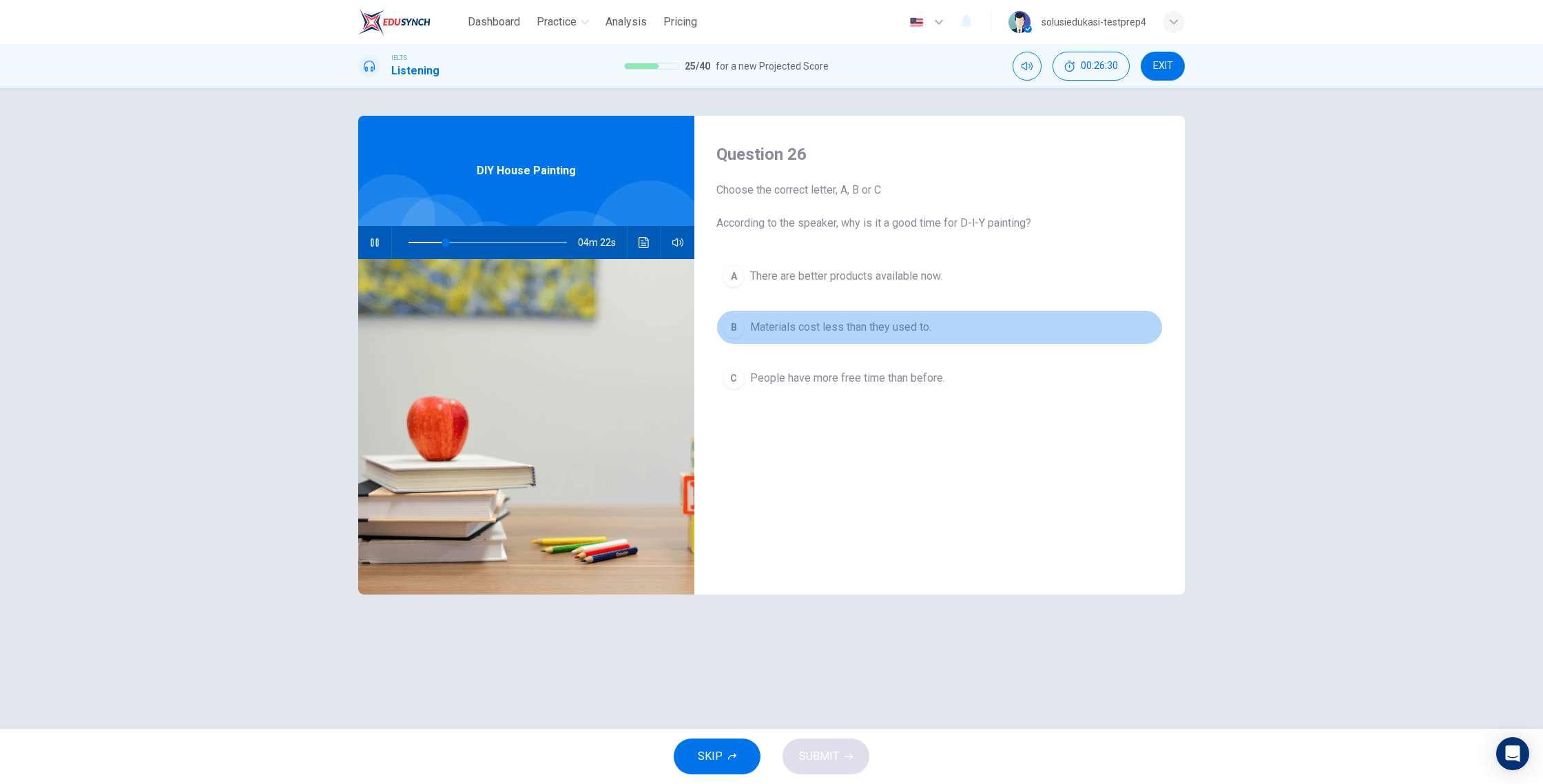
click at [730, 331] on div "B" at bounding box center [733, 326] width 22 height 22
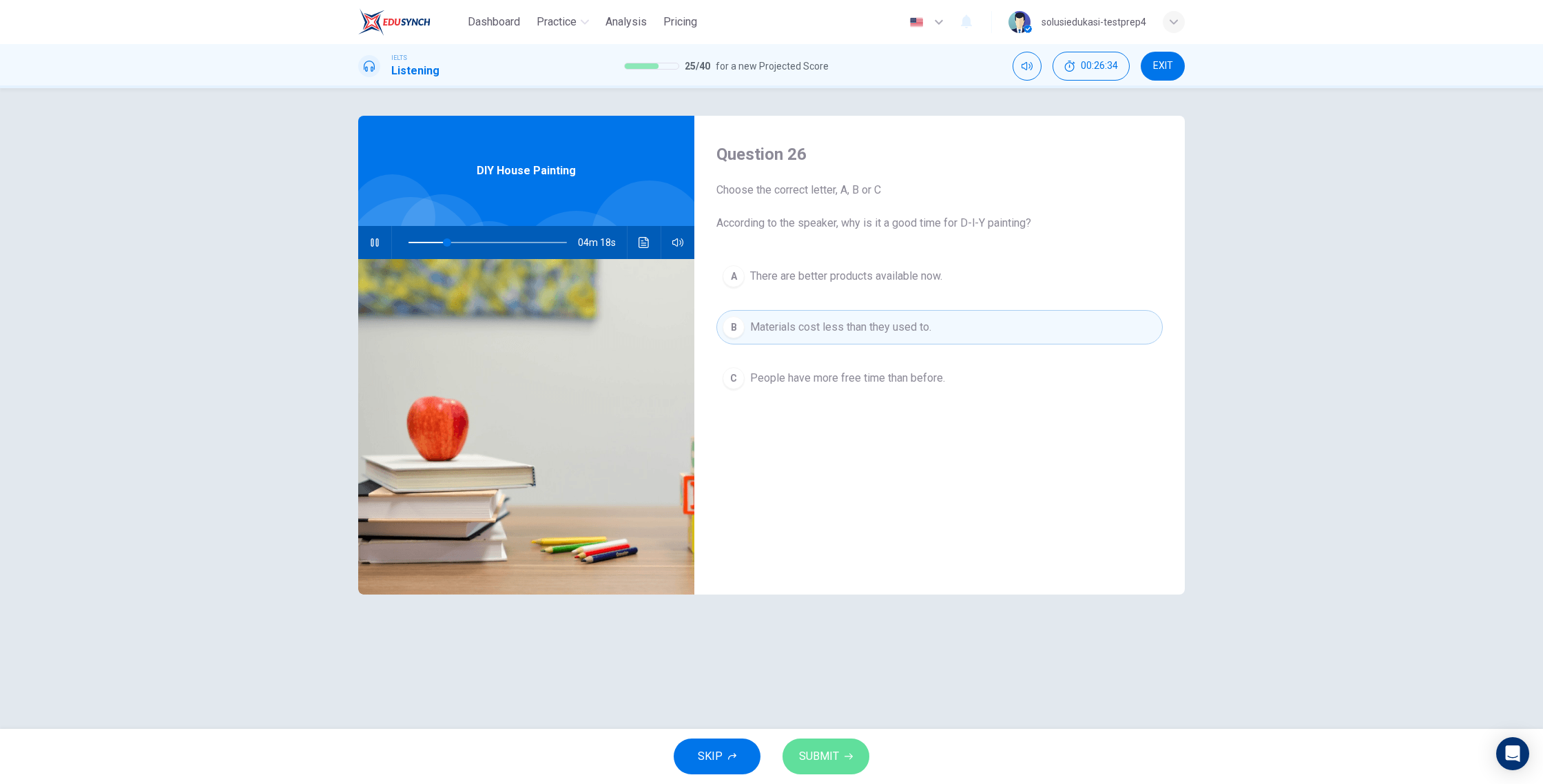
click at [831, 708] on span "SUBMIT" at bounding box center [819, 756] width 40 height 19
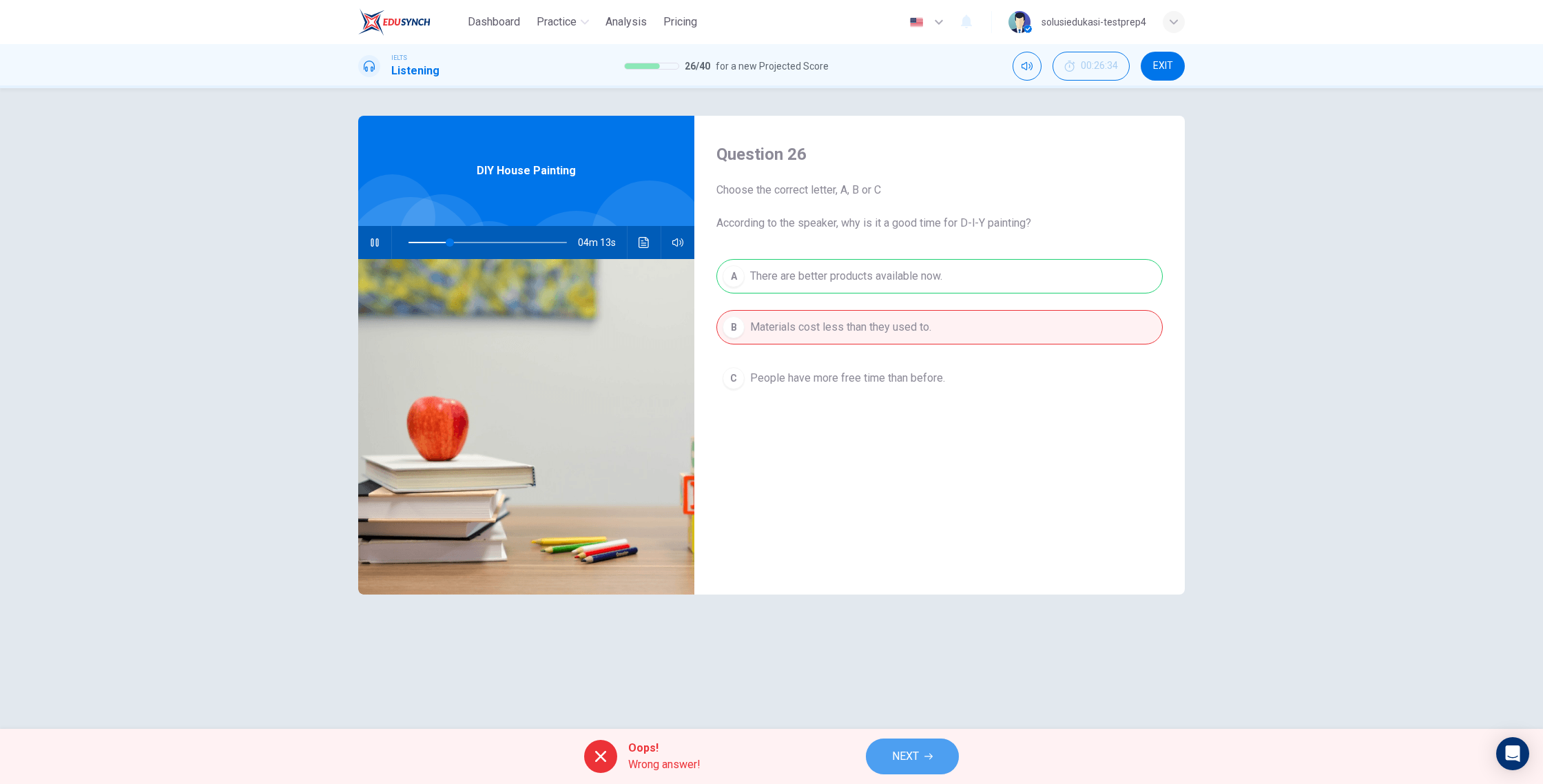
click at [904, 708] on button "NEXT" at bounding box center [912, 756] width 93 height 36
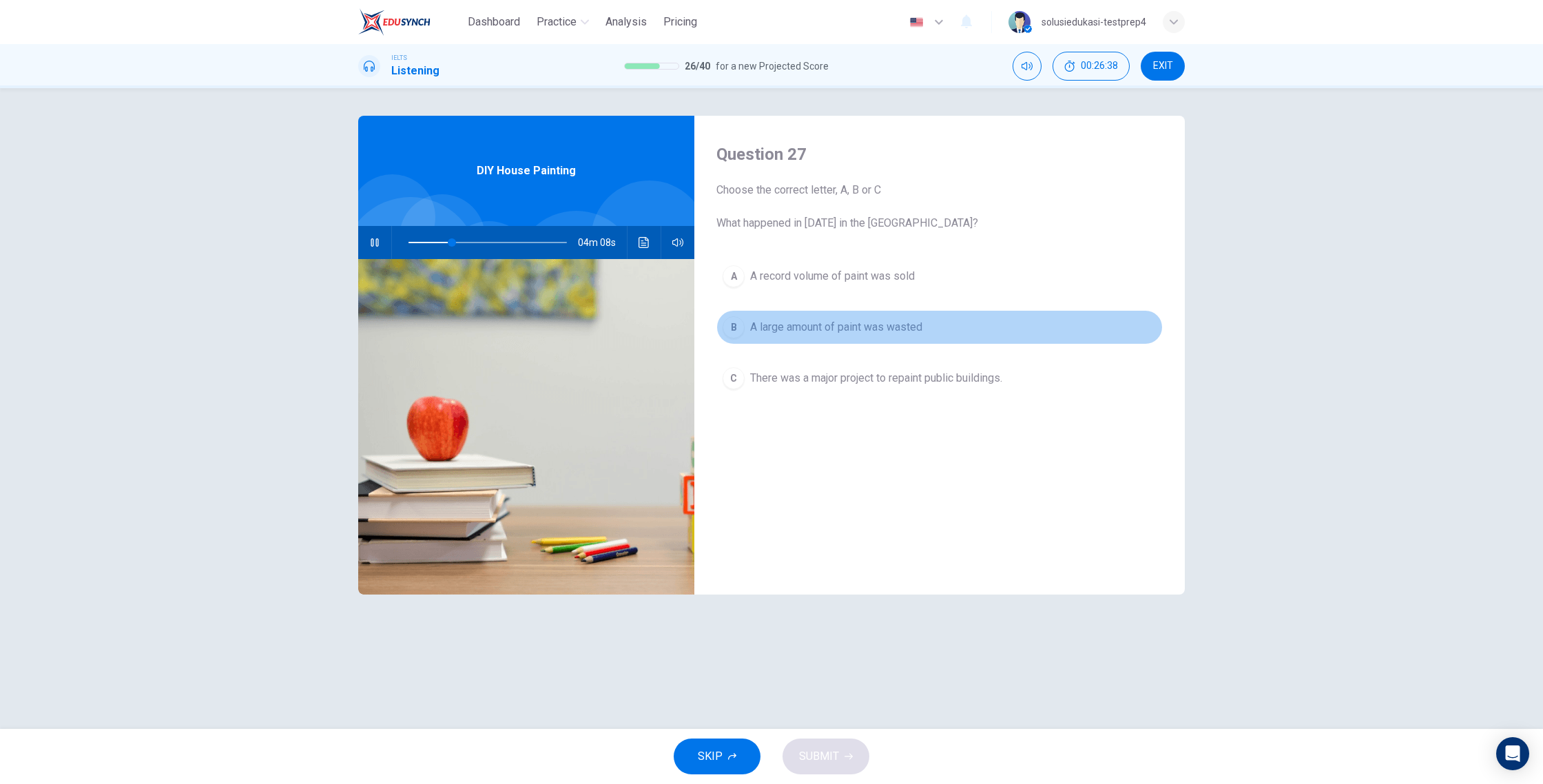
click at [741, 322] on div "B" at bounding box center [733, 326] width 22 height 22
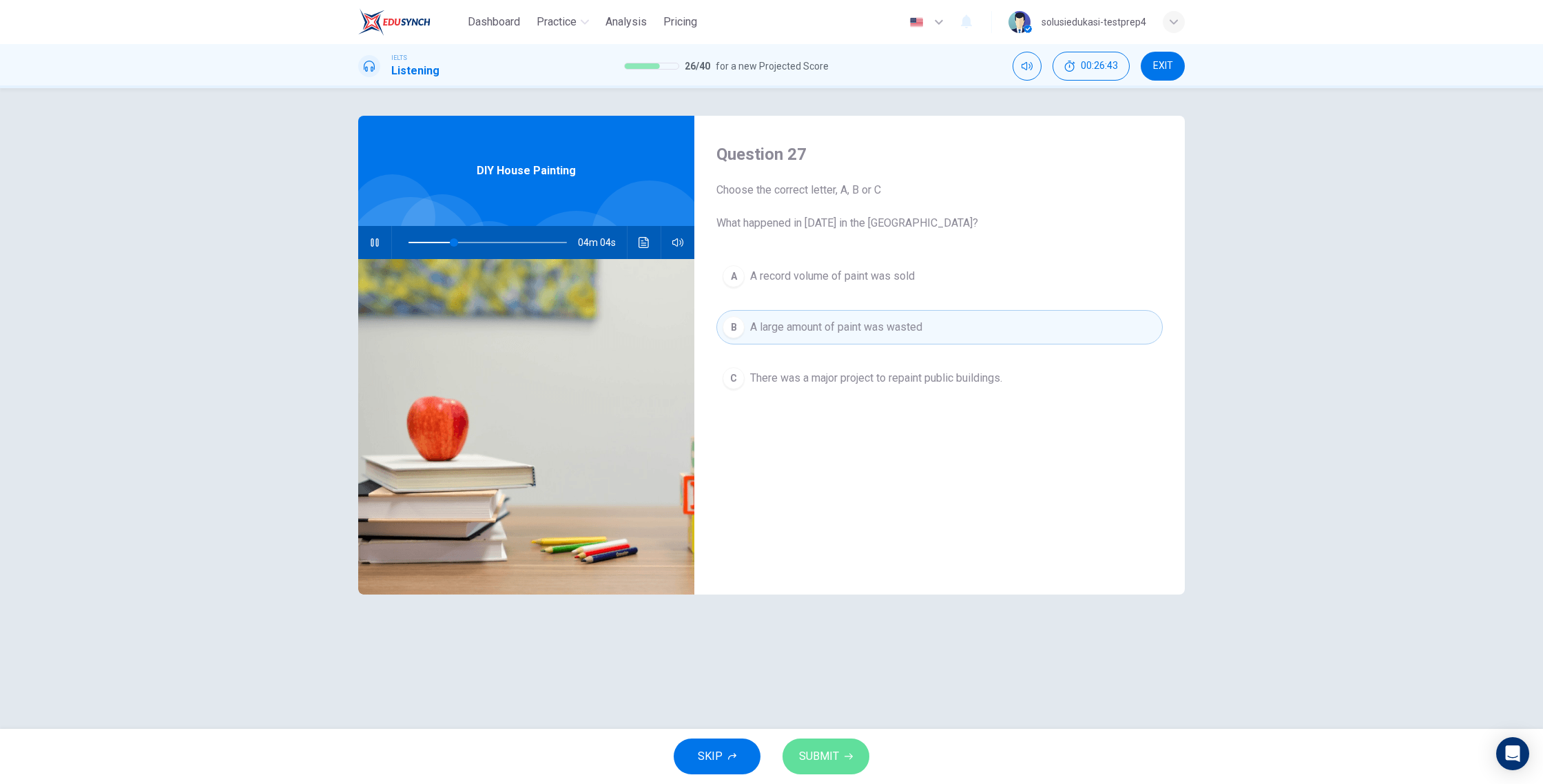
click at [832, 708] on button "SUBMIT" at bounding box center [826, 756] width 87 height 36
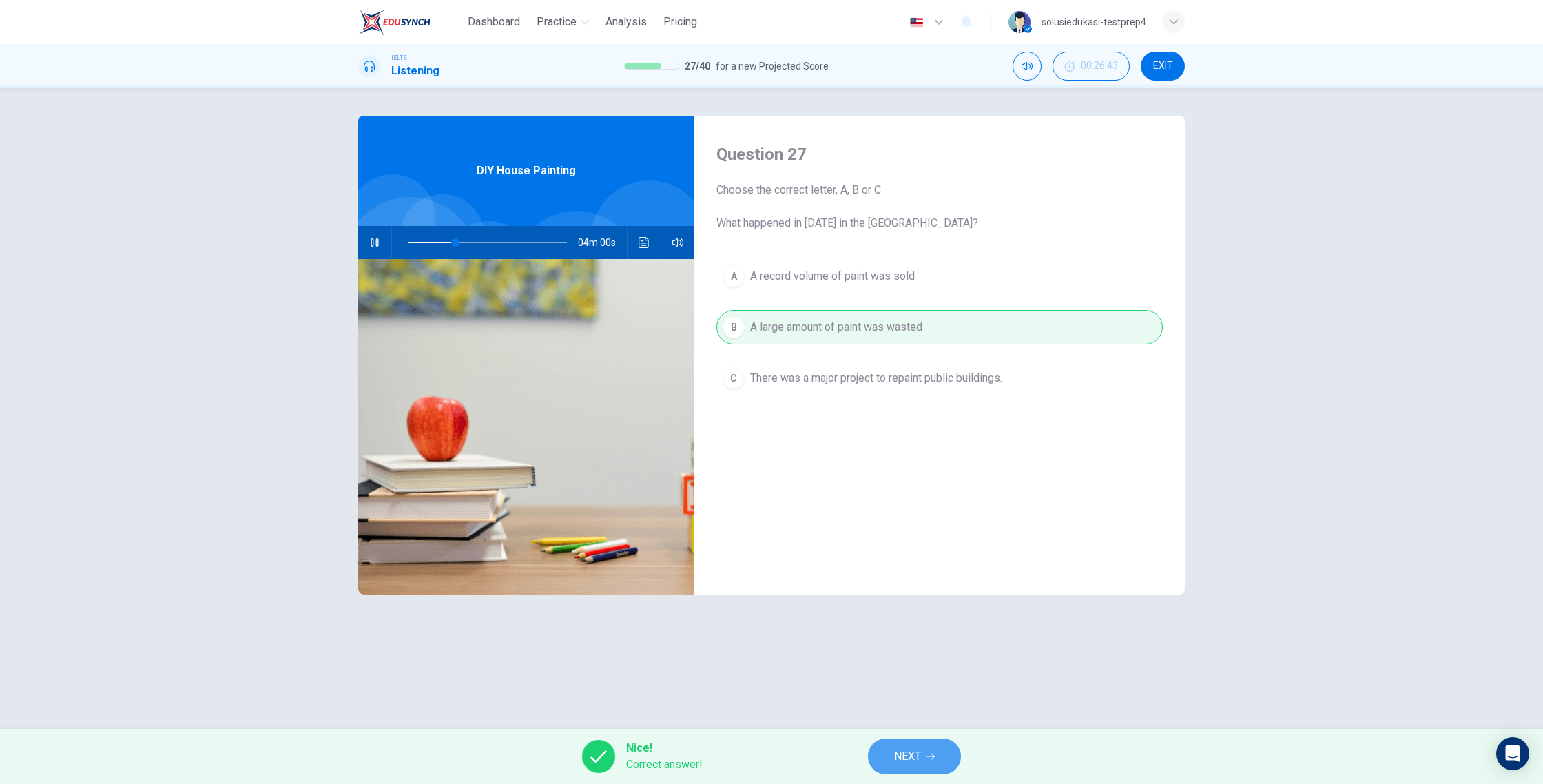
click at [910, 708] on span "NEXT" at bounding box center [907, 756] width 26 height 19
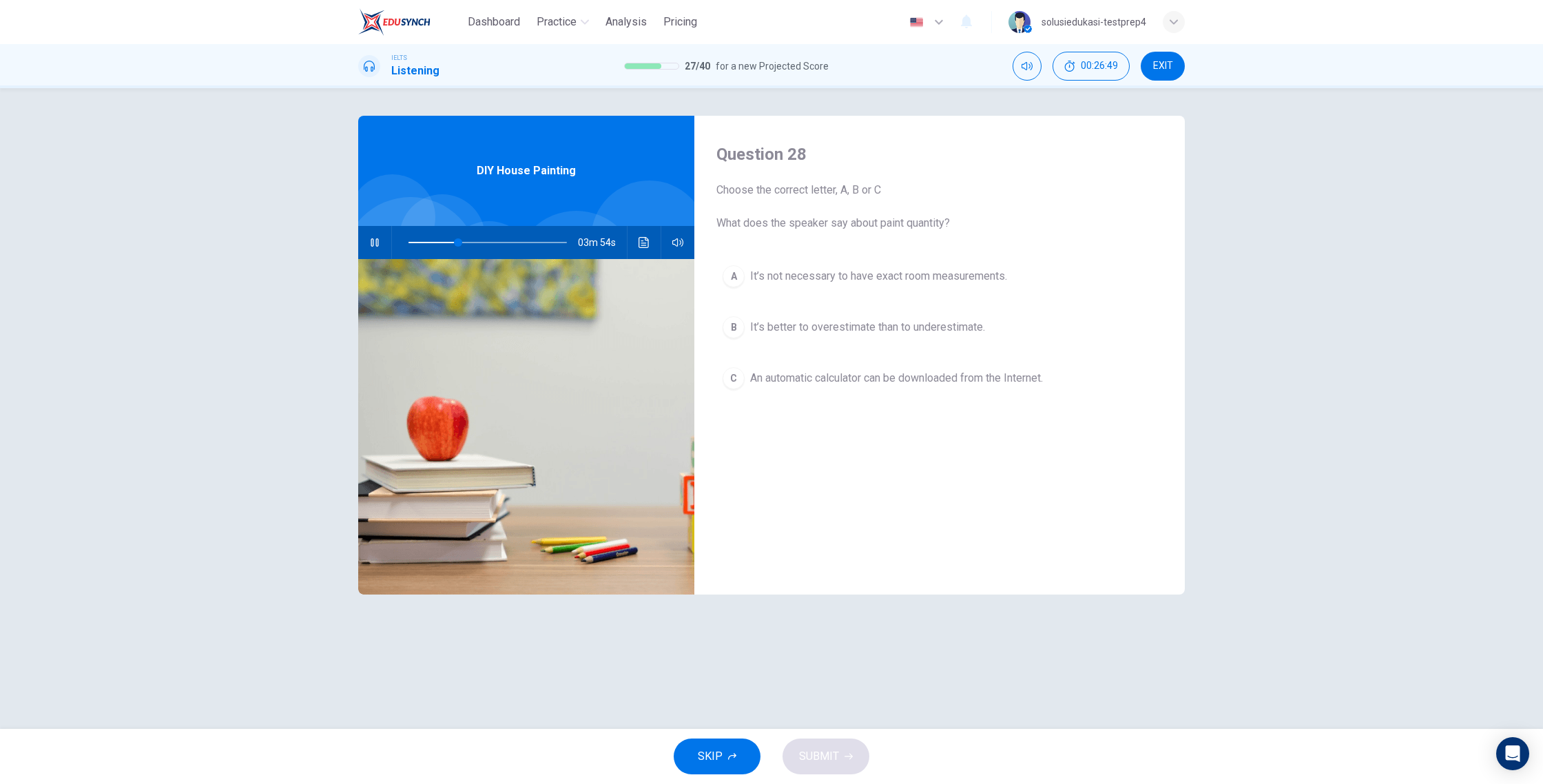
click at [438, 241] on span at bounding box center [488, 242] width 159 height 19
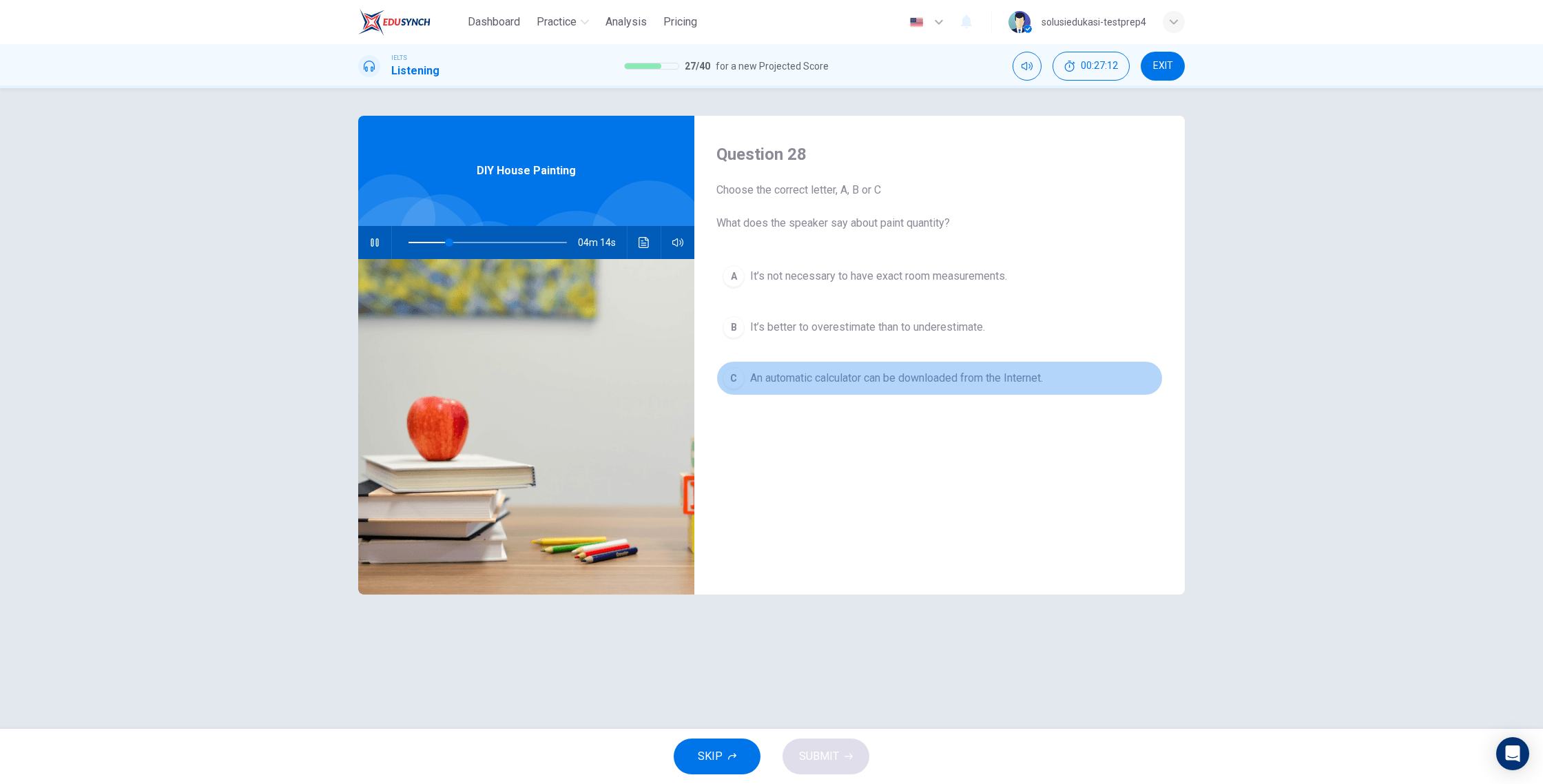
click at [735, 379] on div "C" at bounding box center [733, 377] width 22 height 22
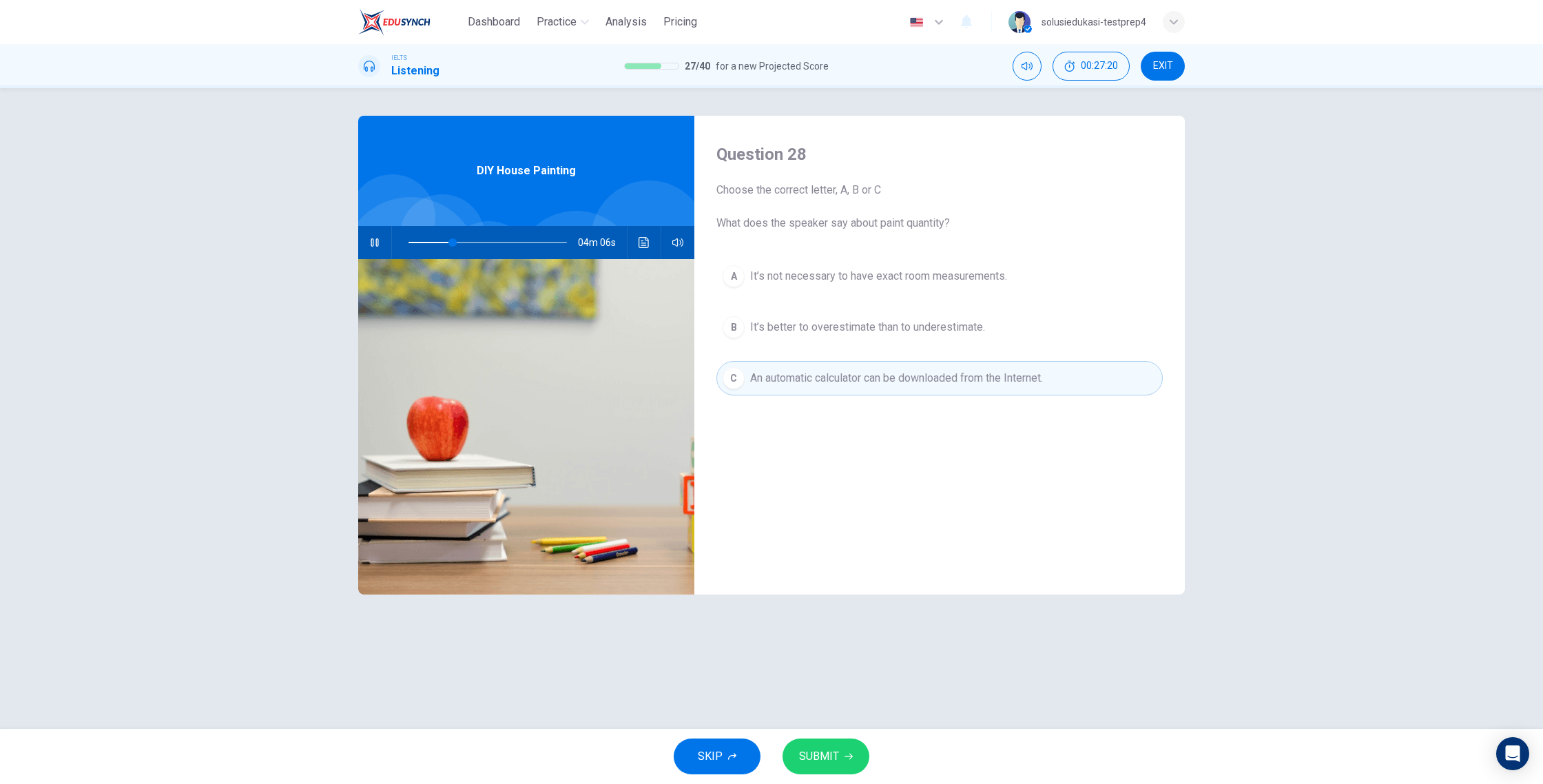
click at [843, 708] on button "SUBMIT" at bounding box center [826, 756] width 87 height 36
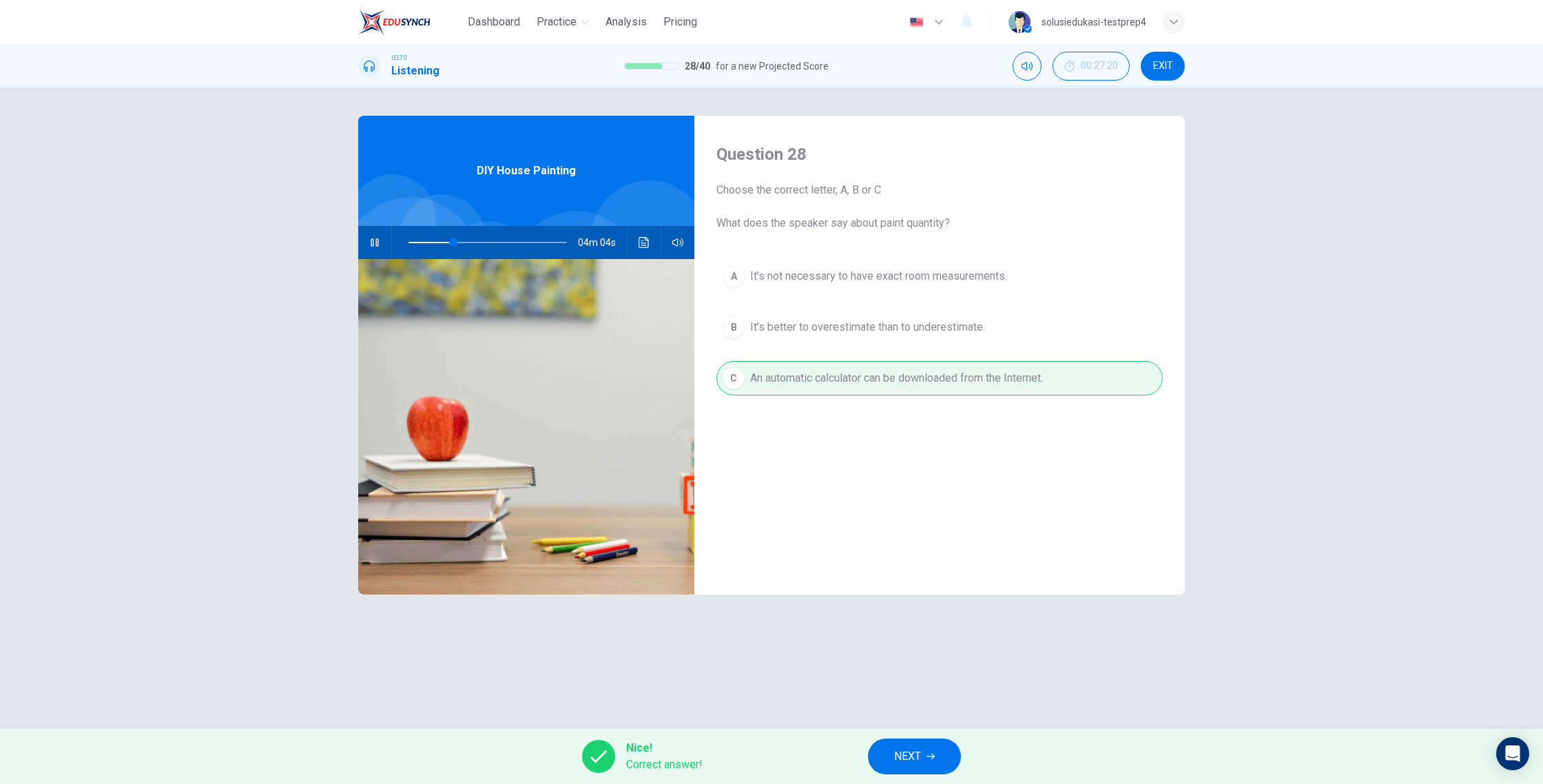
click at [932, 708] on icon "button" at bounding box center [931, 756] width 8 height 8
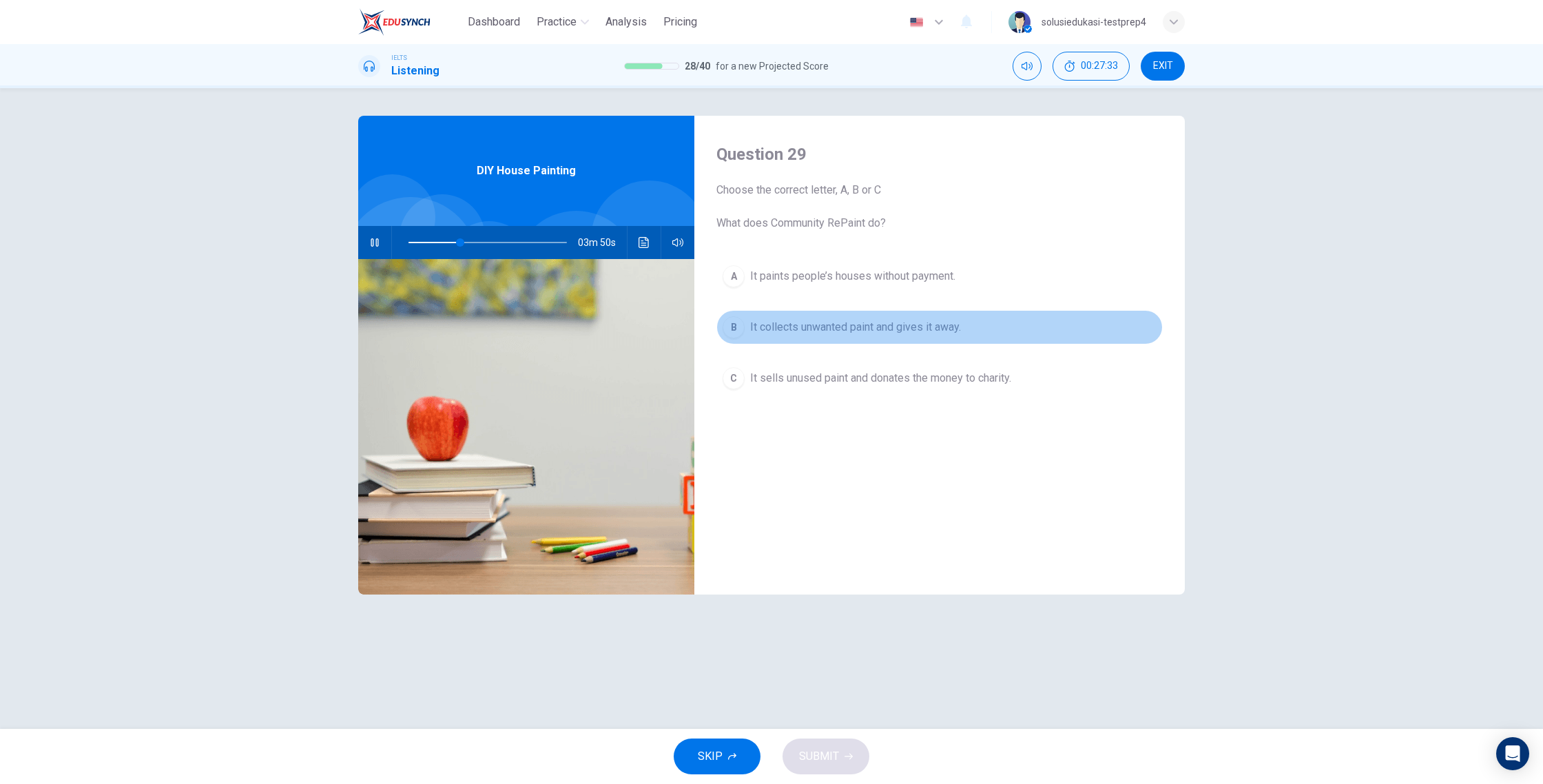
click at [780, 324] on span "It collects unwanted paint and gives it away." at bounding box center [855, 327] width 210 height 17
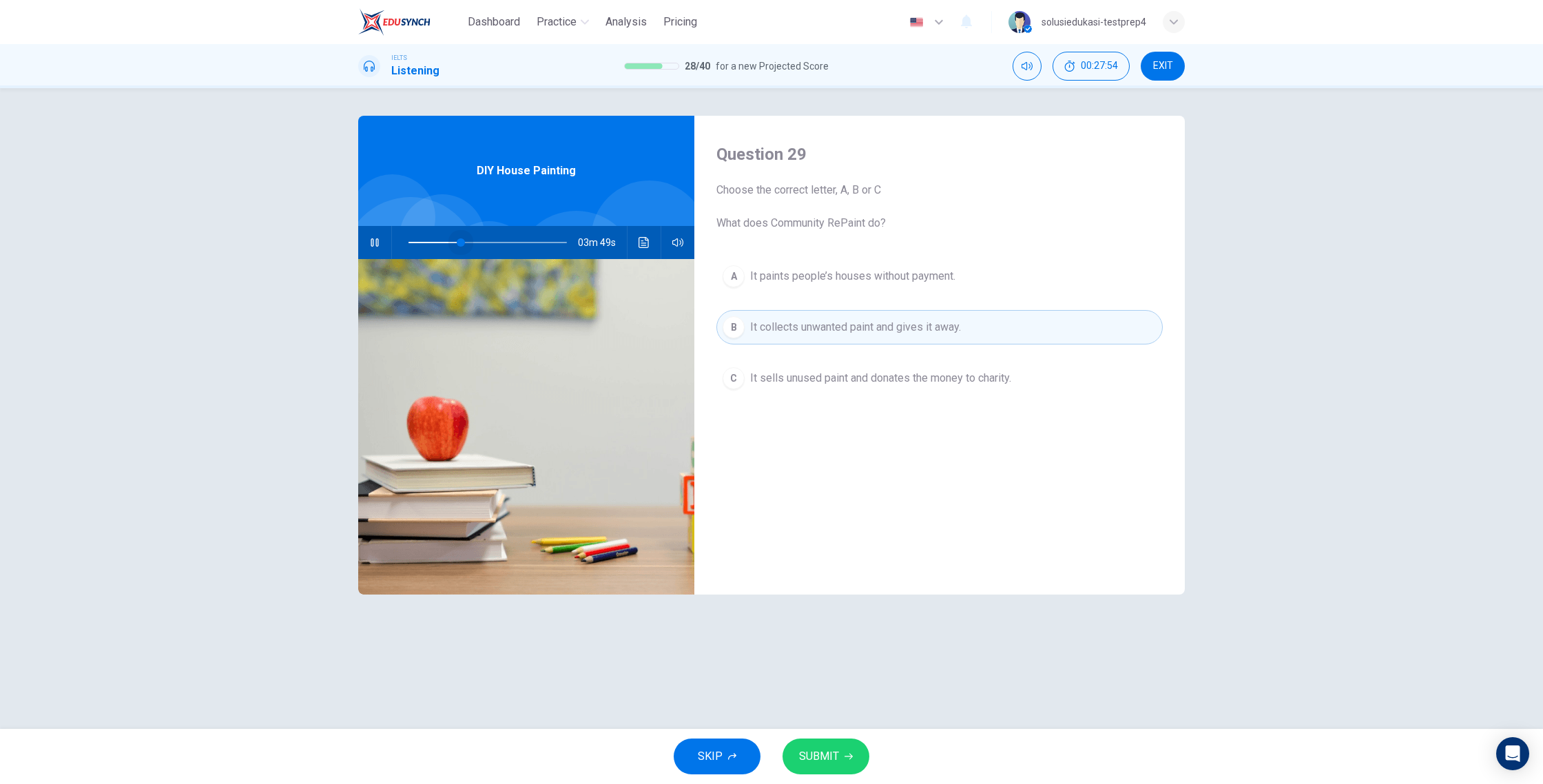
click at [461, 245] on span at bounding box center [461, 242] width 8 height 8
click at [453, 245] on span at bounding box center [452, 242] width 8 height 8
click at [836, 708] on span "SUBMIT" at bounding box center [819, 756] width 40 height 19
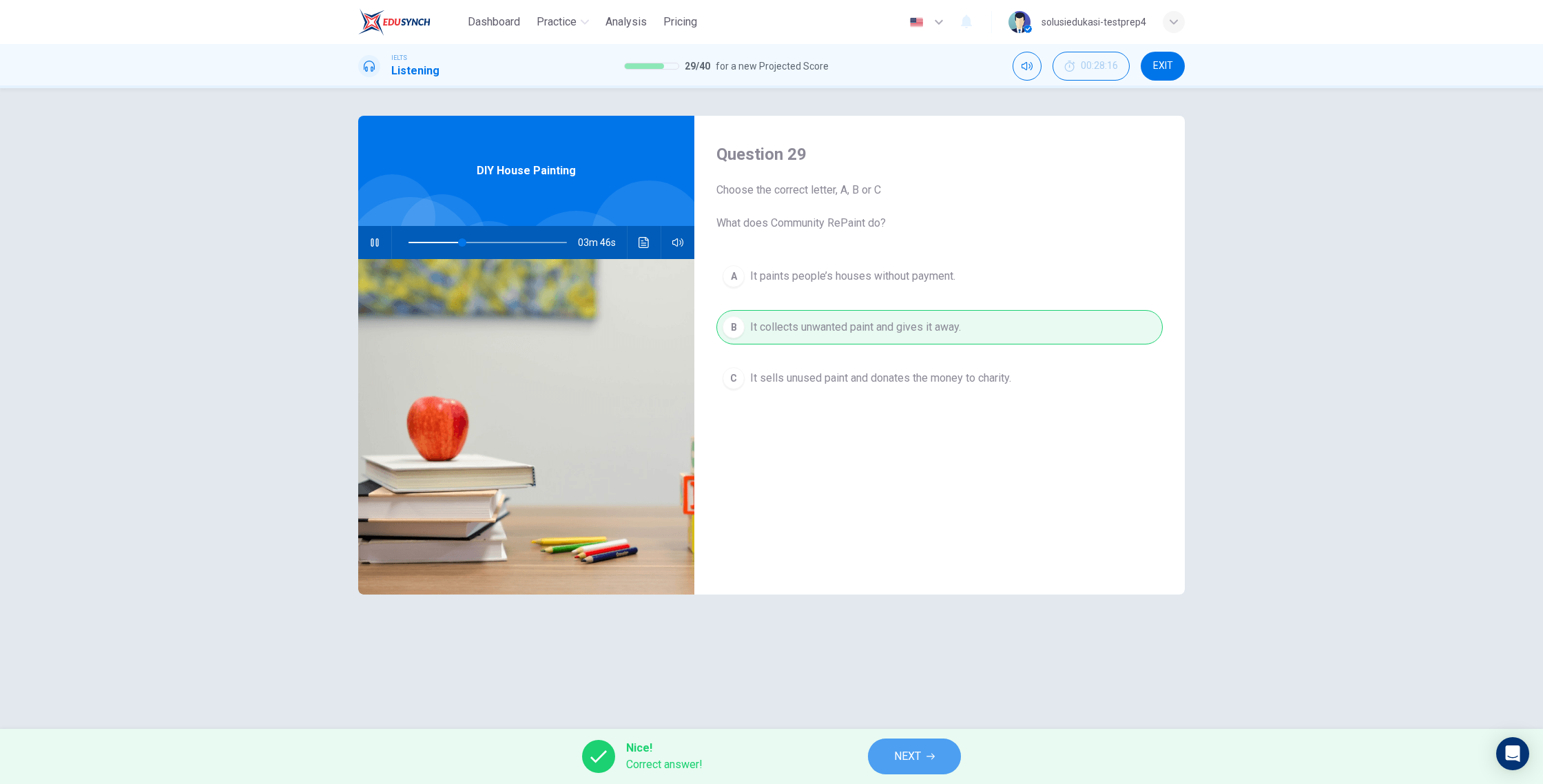
click at [922, 708] on button "NEXT" at bounding box center [914, 756] width 93 height 36
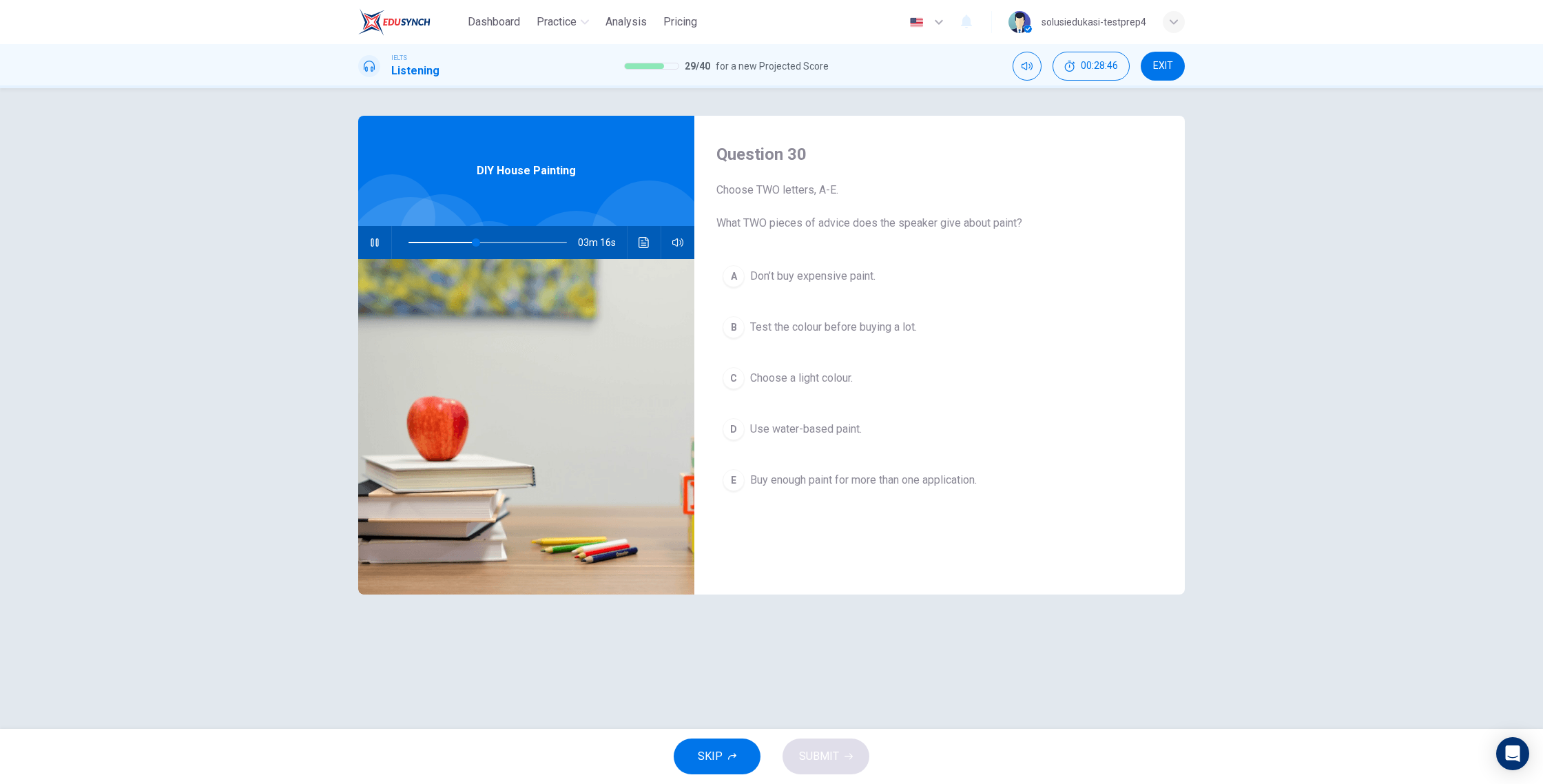
click at [875, 334] on span "Test the colour before buying a lot." at bounding box center [833, 327] width 167 height 17
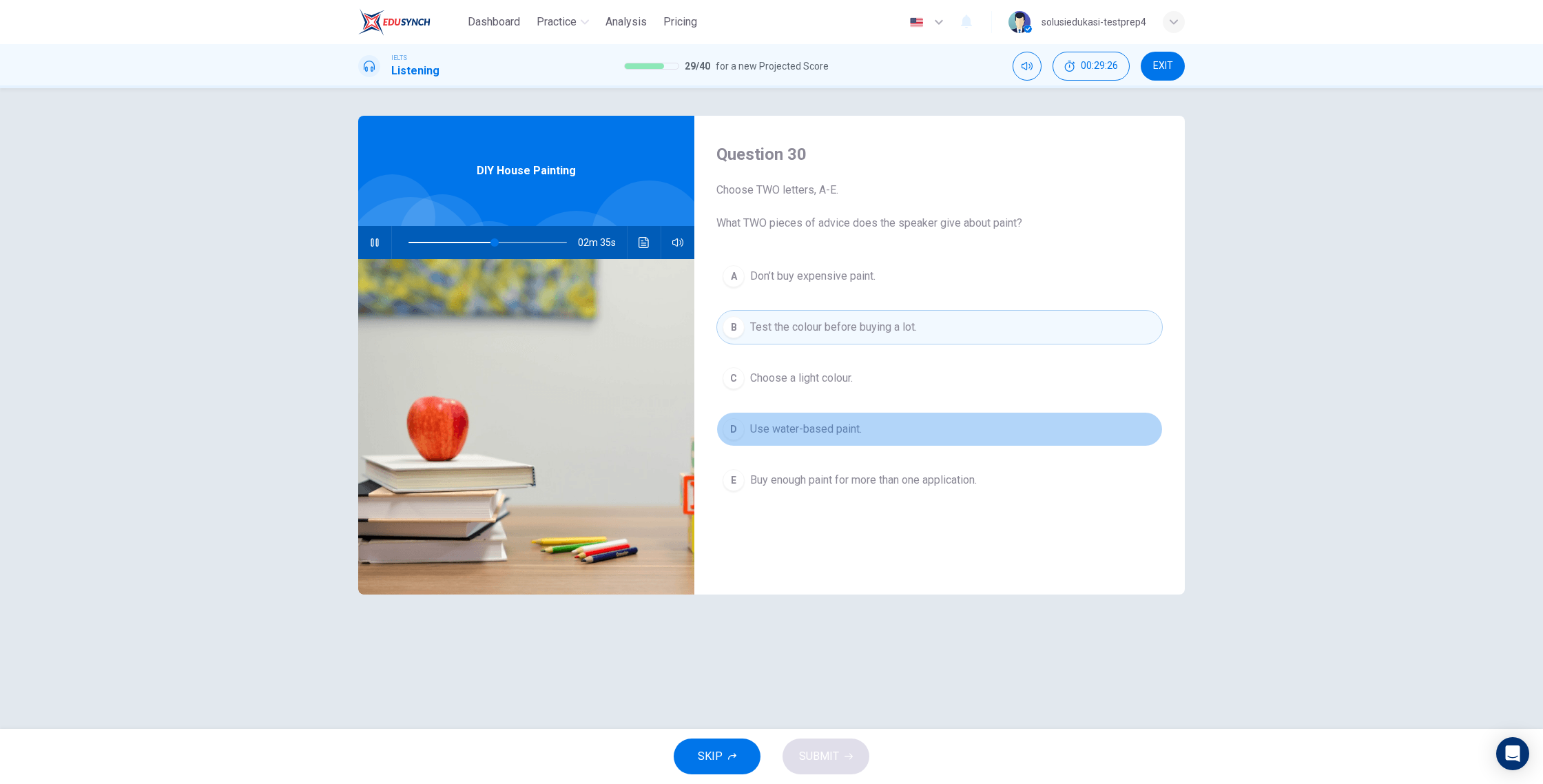
click at [855, 427] on span "Use water-based paint." at bounding box center [806, 429] width 111 height 17
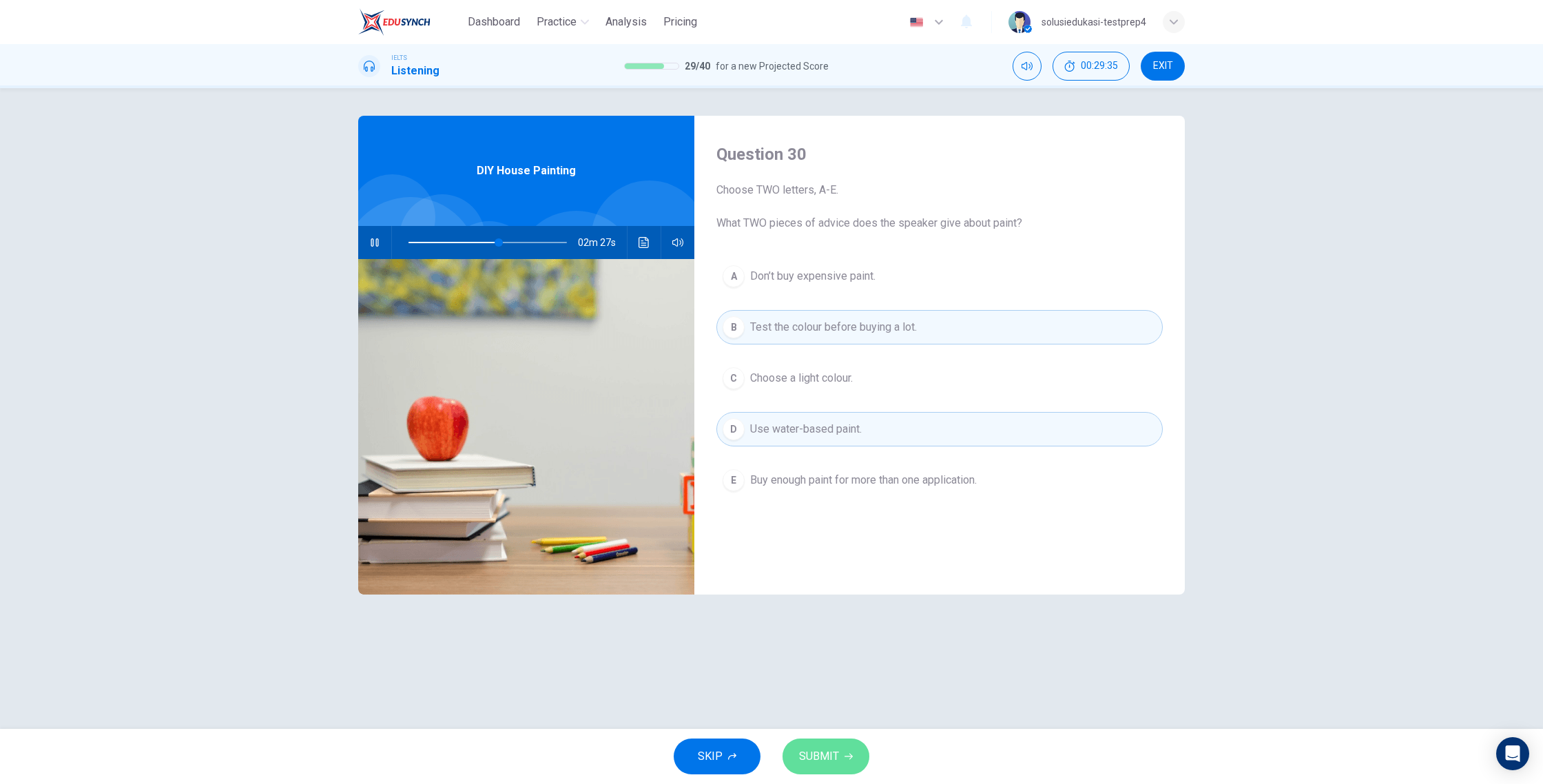
click at [835, 708] on span "SUBMIT" at bounding box center [819, 756] width 40 height 19
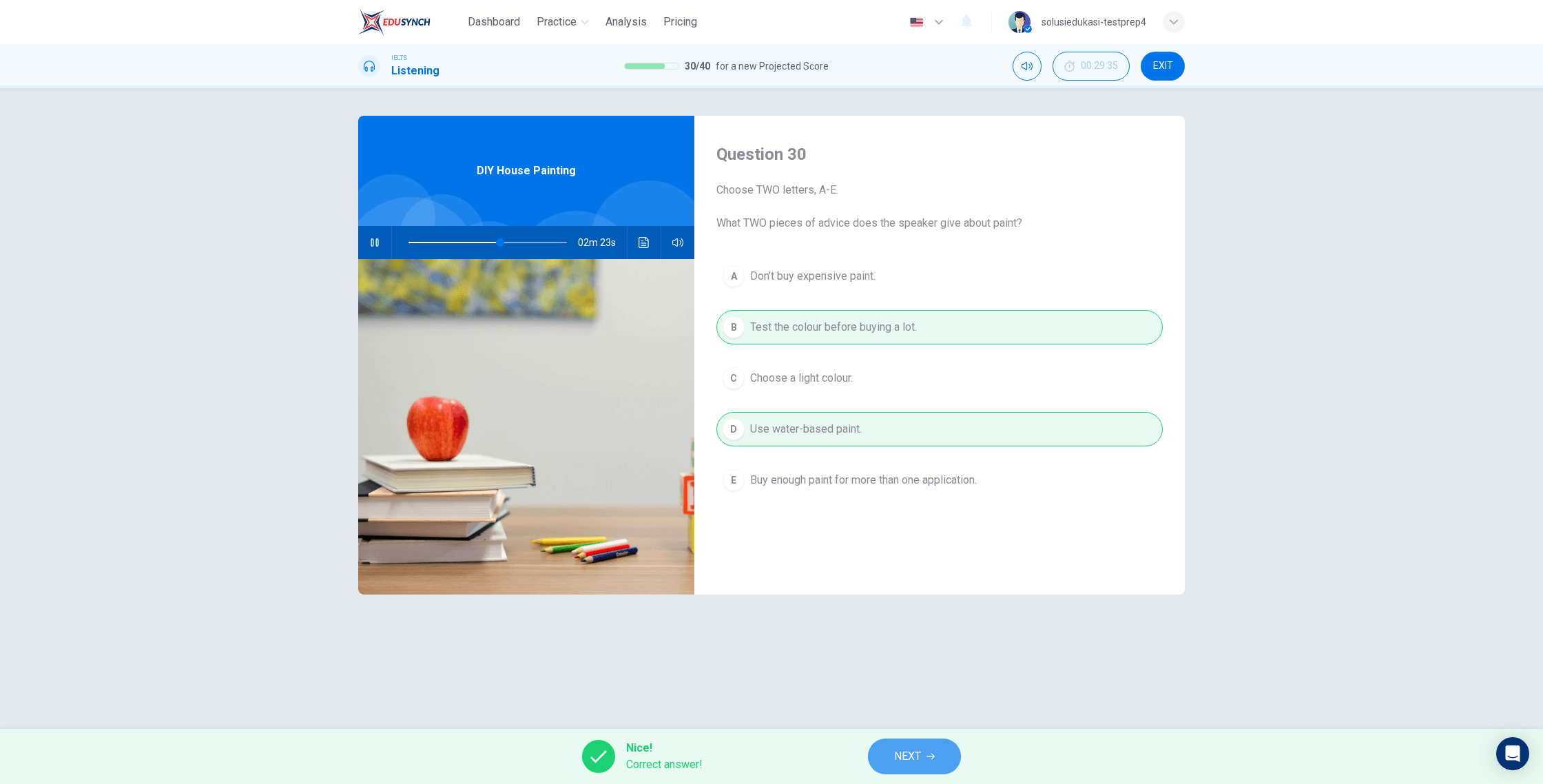
click at [916, 708] on span "NEXT" at bounding box center [907, 756] width 26 height 19
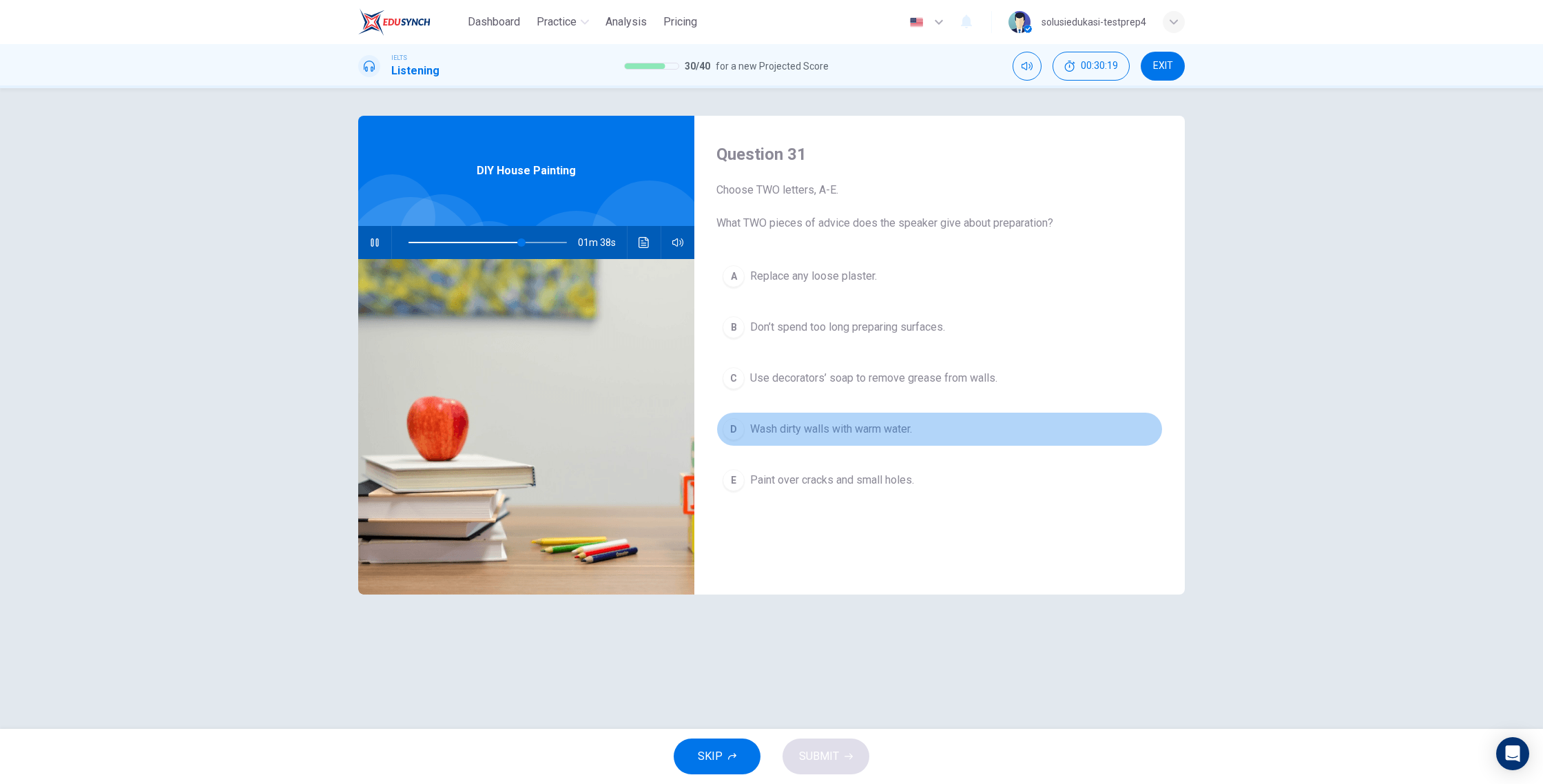
click at [739, 429] on div "D" at bounding box center [733, 428] width 22 height 22
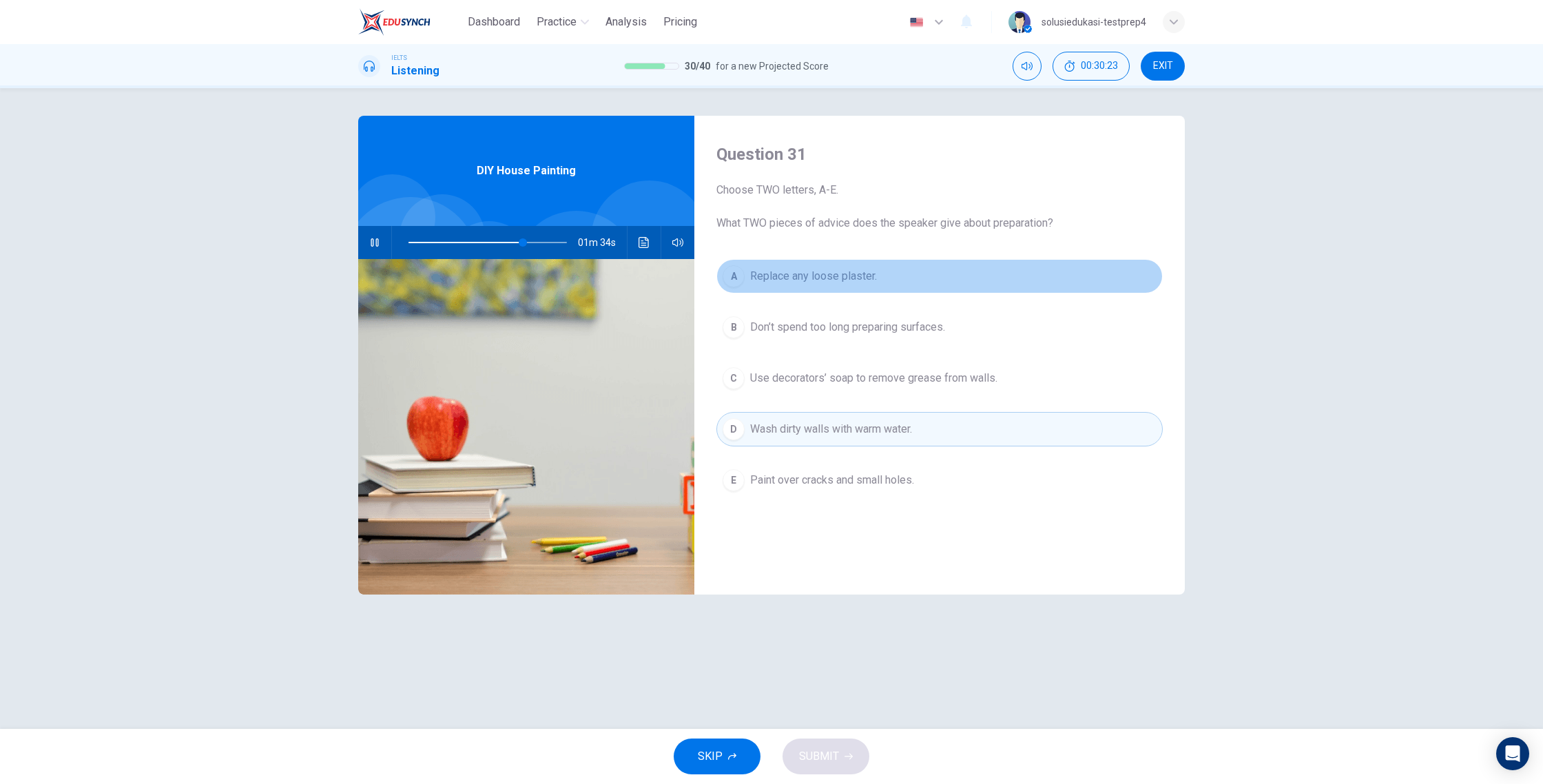
click at [744, 274] on div "A" at bounding box center [733, 275] width 22 height 22
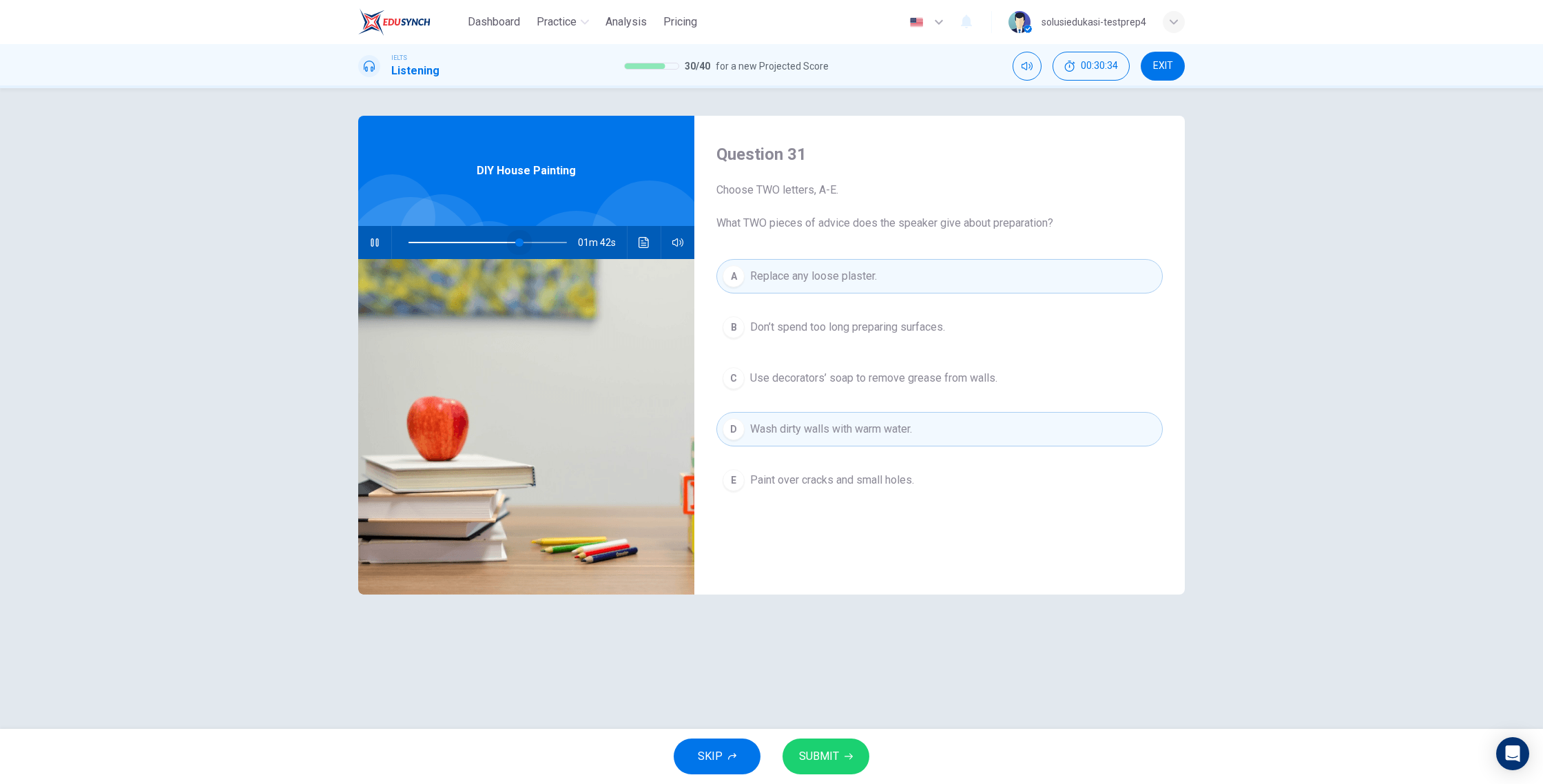
click at [520, 246] on span at bounding box center [519, 242] width 8 height 8
click at [510, 246] on span at bounding box center [510, 242] width 8 height 8
click at [506, 246] on span at bounding box center [510, 242] width 8 height 8
click at [496, 246] on span at bounding box center [497, 242] width 8 height 8
click at [494, 245] on span at bounding box center [497, 242] width 8 height 8
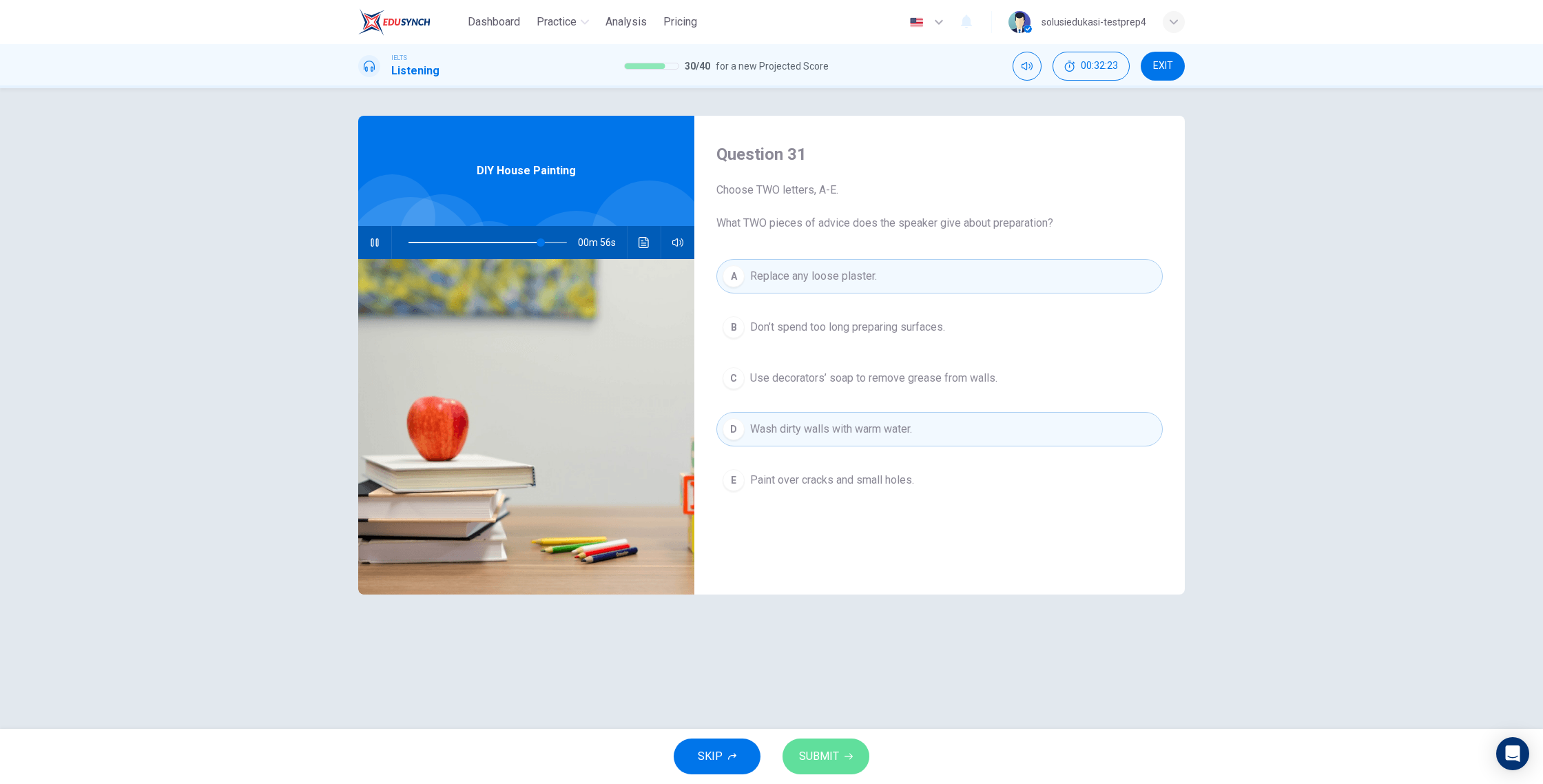
click at [829, 708] on span "SUBMIT" at bounding box center [819, 756] width 40 height 19
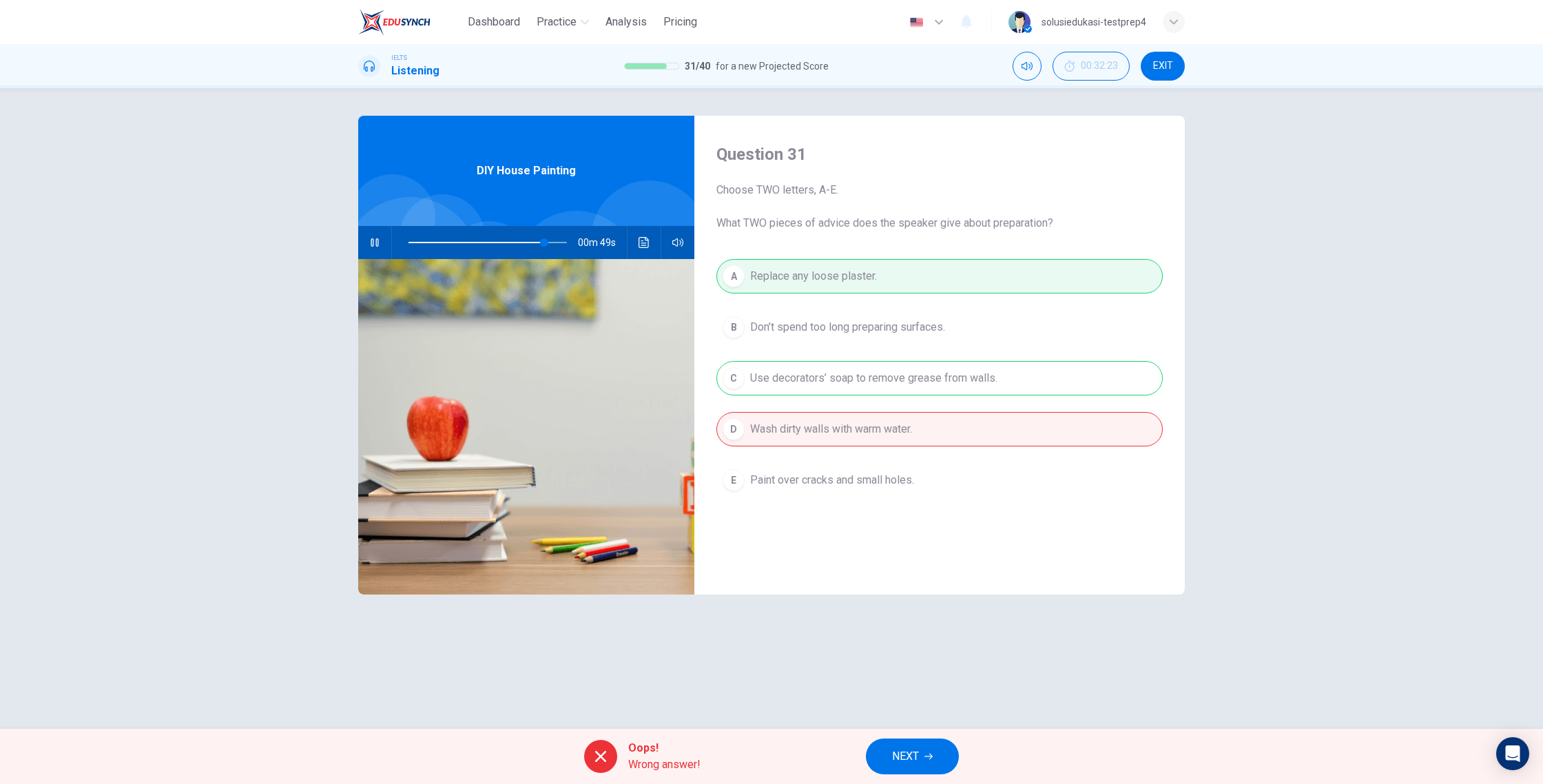
click at [914, 708] on span "NEXT" at bounding box center [905, 756] width 26 height 19
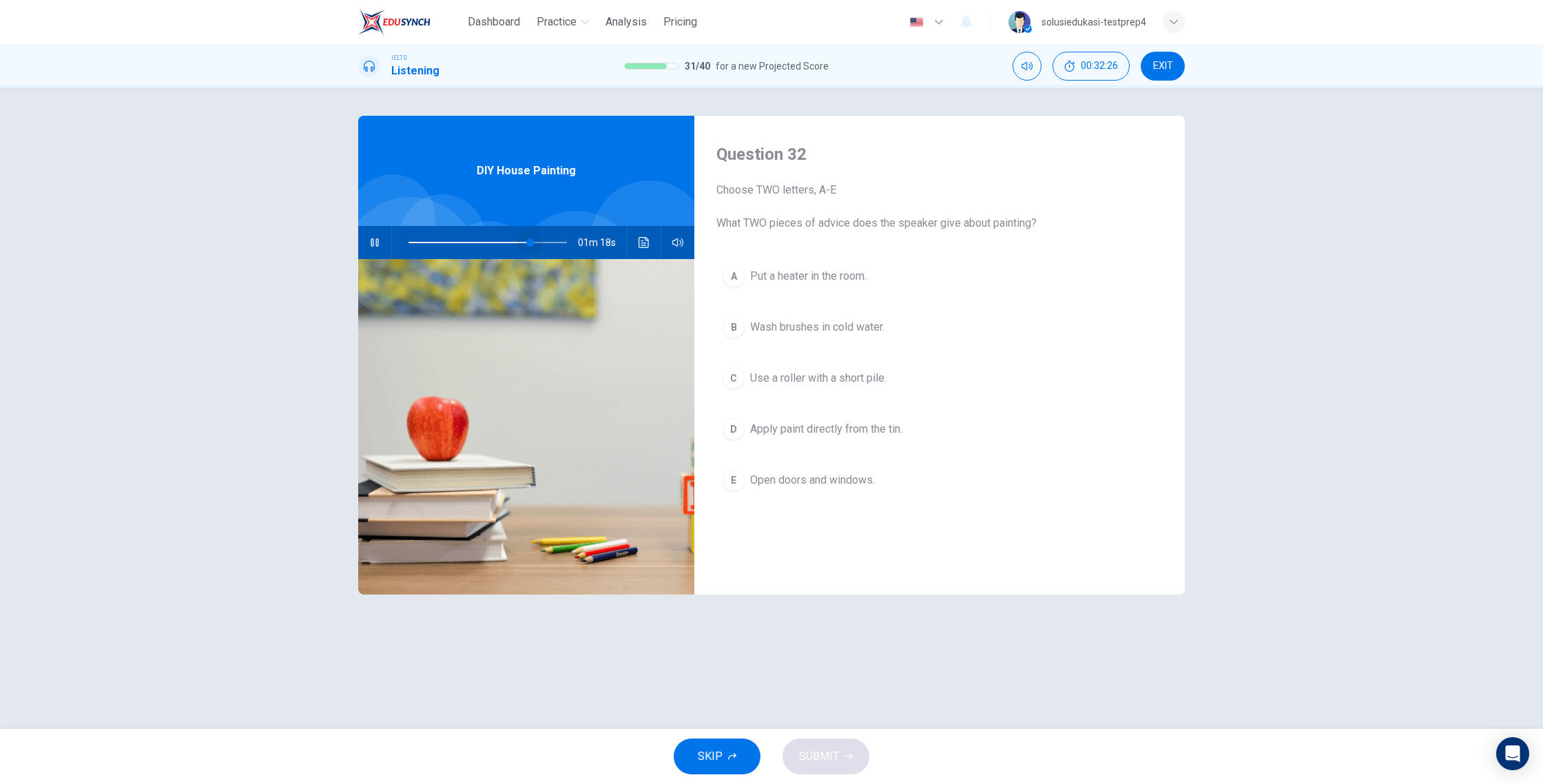
click at [529, 247] on span at bounding box center [488, 242] width 159 height 19
click at [525, 246] on span at bounding box center [528, 242] width 8 height 8
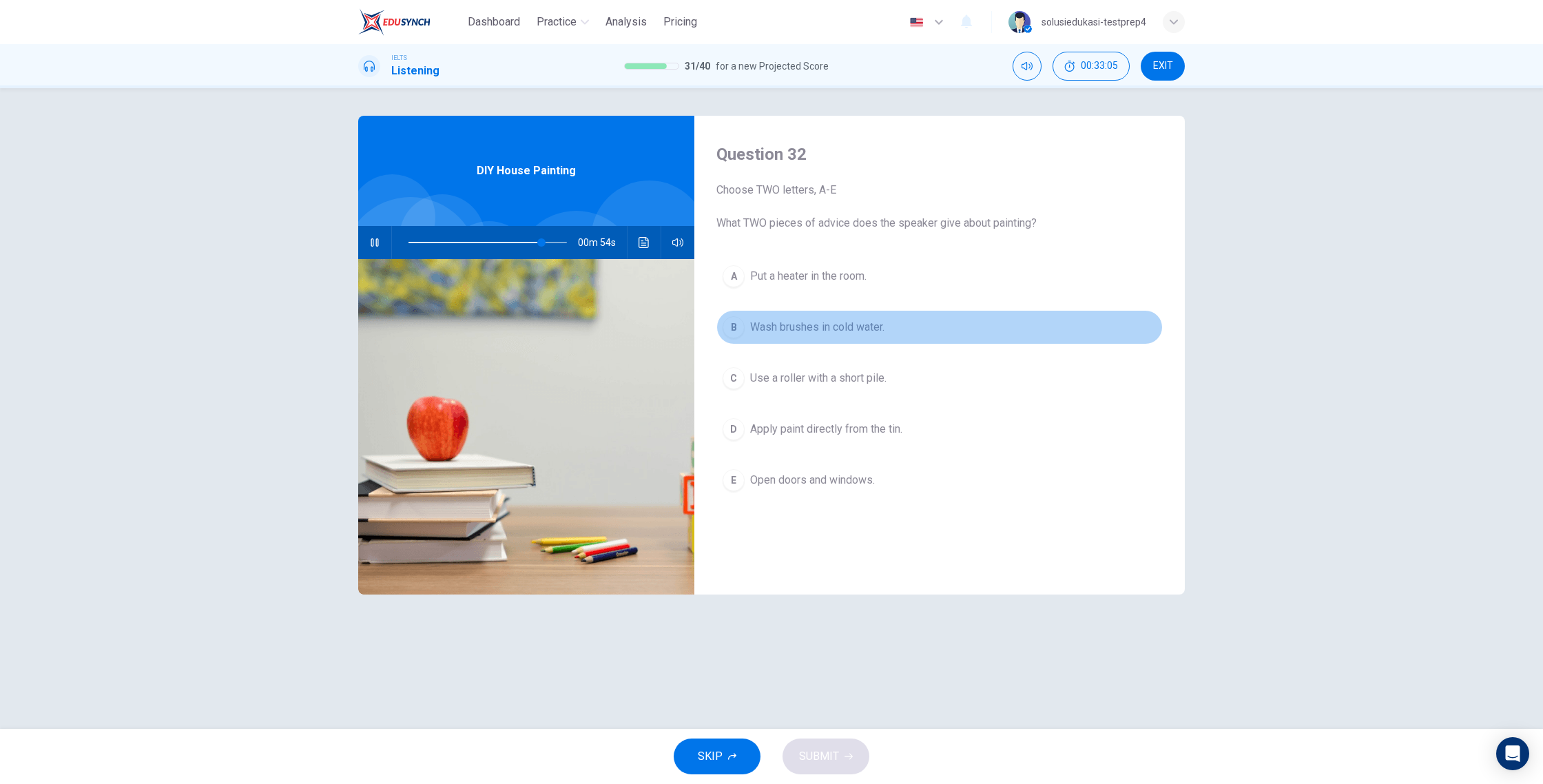
click at [882, 330] on span "Wash brushes in cold water." at bounding box center [817, 327] width 134 height 17
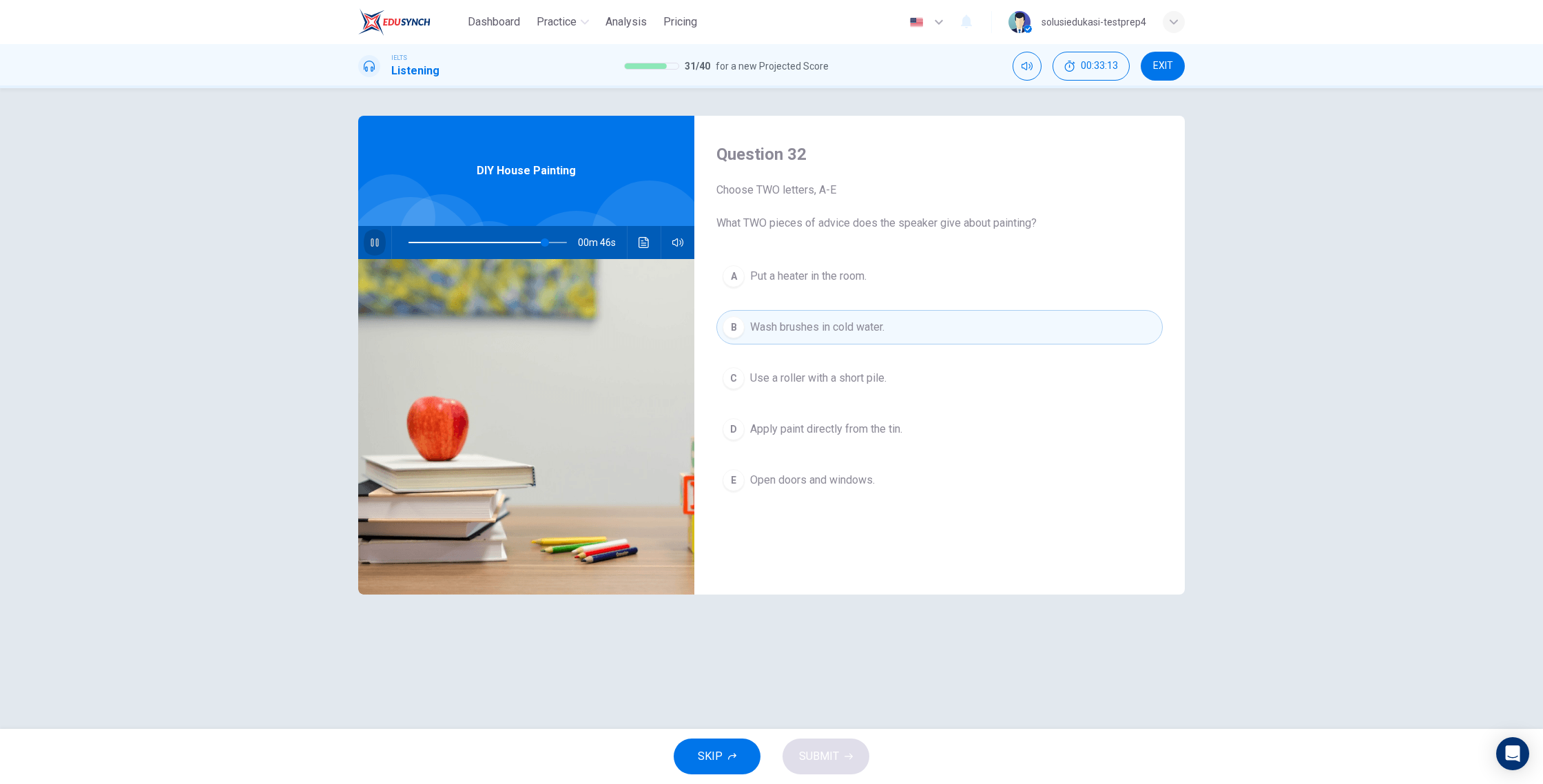
click at [373, 239] on icon "button" at bounding box center [375, 242] width 8 height 8
click at [858, 382] on span "Use a roller with a short pile." at bounding box center [818, 378] width 137 height 17
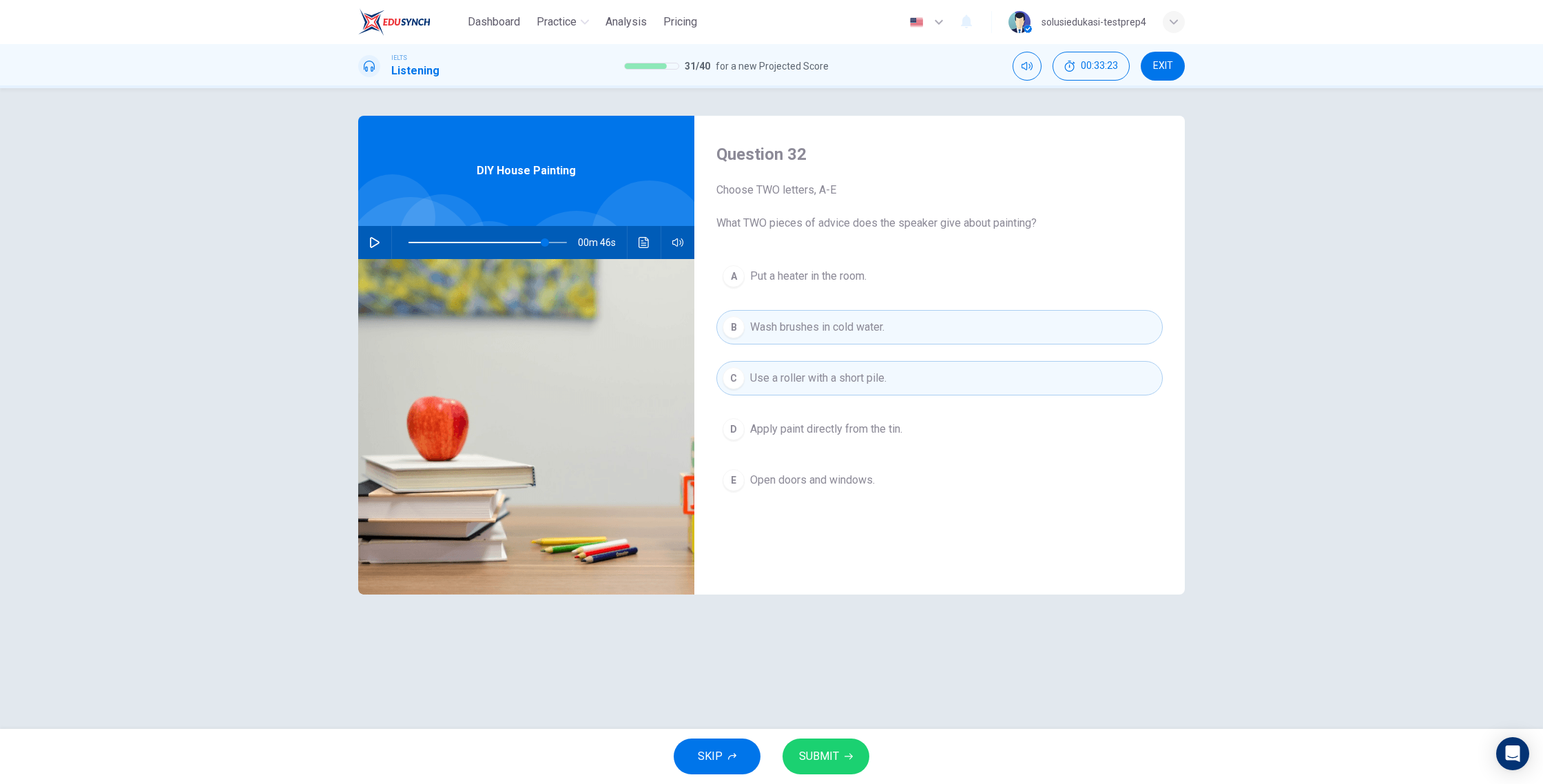
click at [823, 708] on span "SUBMIT" at bounding box center [819, 756] width 40 height 19
type input "86"
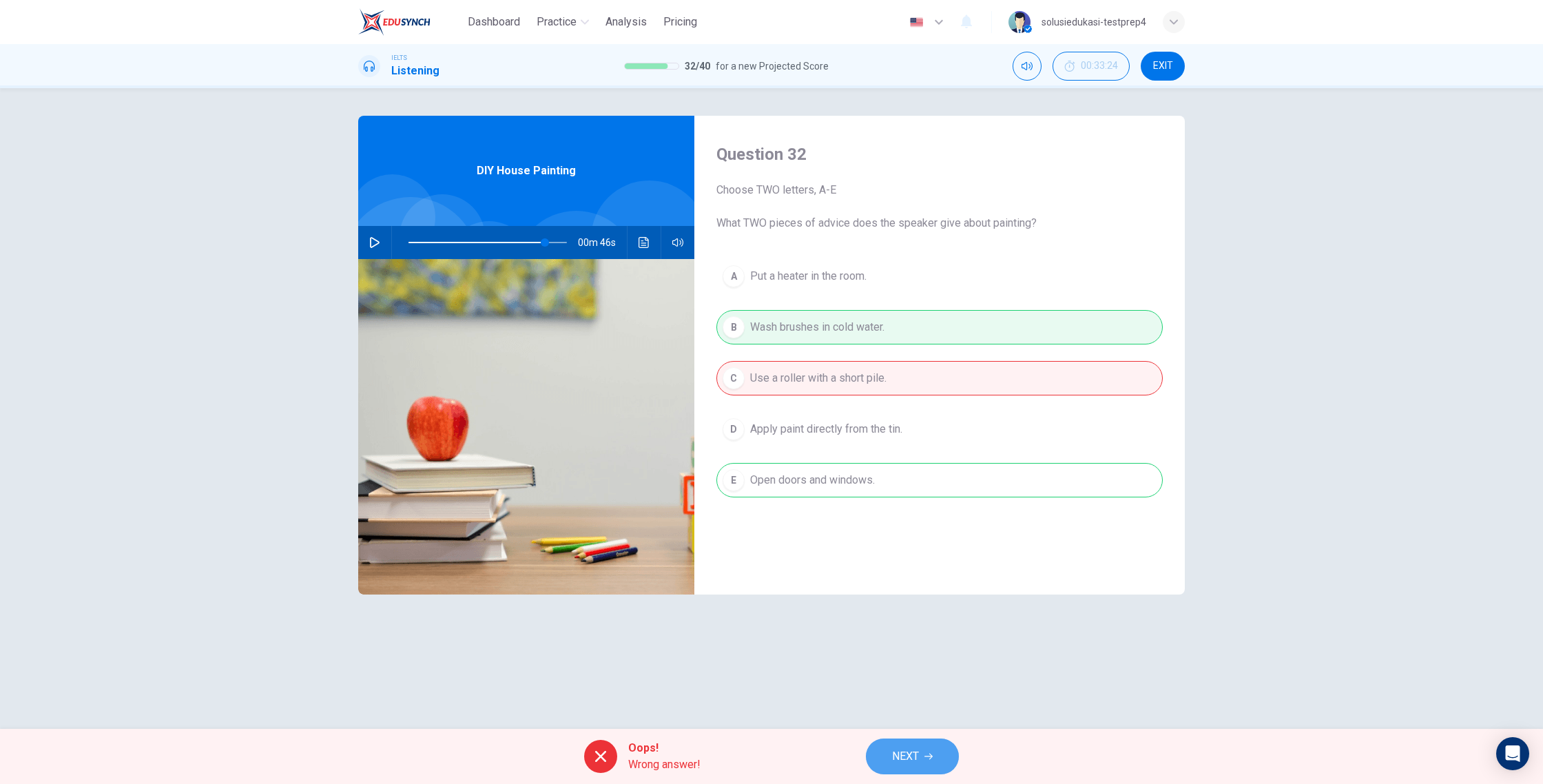
click at [916, 708] on span "NEXT" at bounding box center [905, 756] width 26 height 19
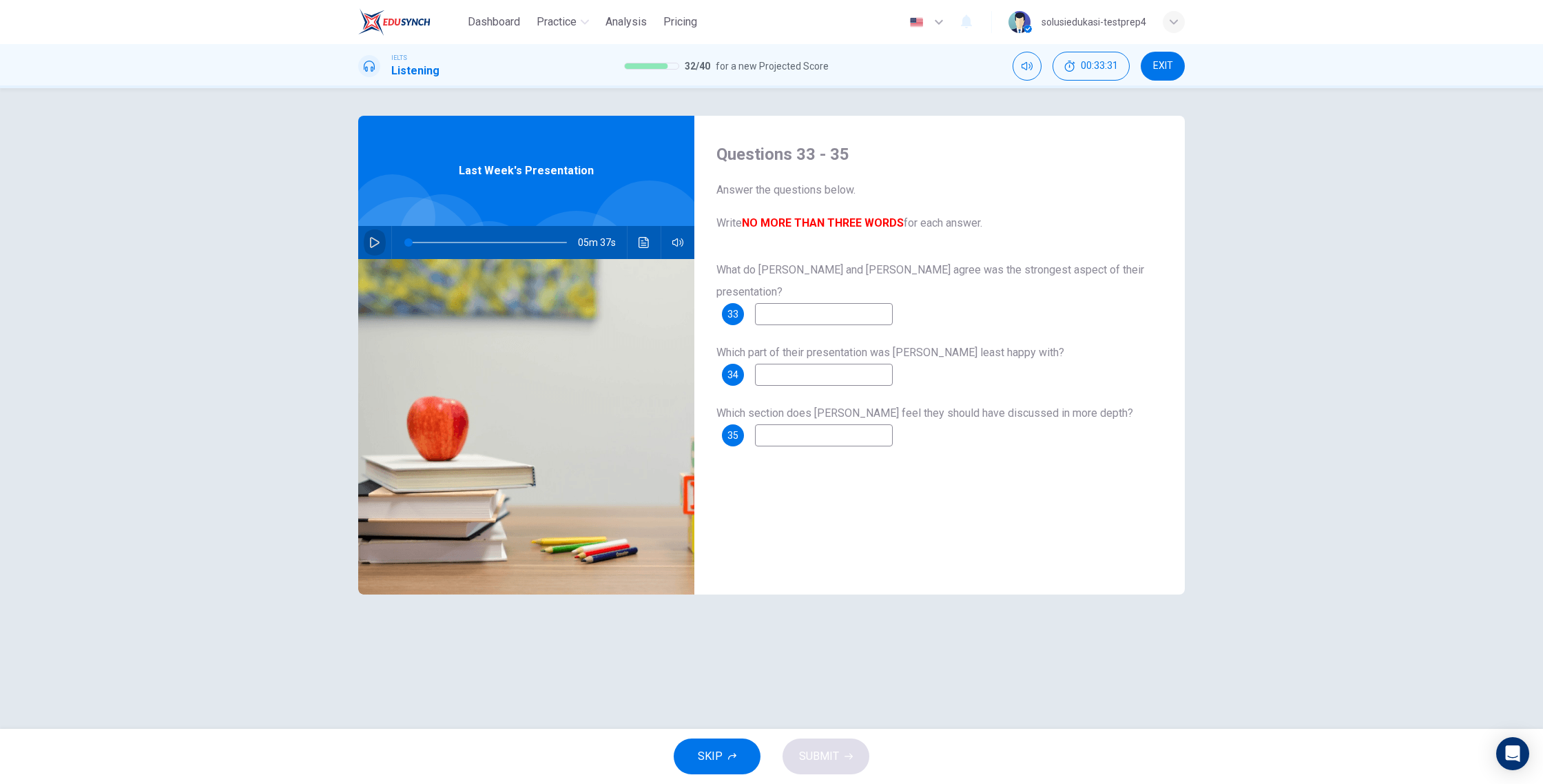
click at [371, 251] on button "button" at bounding box center [374, 242] width 22 height 33
click at [826, 303] on input at bounding box center [824, 313] width 138 height 22
click at [437, 243] on span at bounding box center [488, 242] width 159 height 19
click at [429, 243] on span at bounding box center [428, 242] width 8 height 8
click at [802, 303] on input at bounding box center [824, 313] width 138 height 22
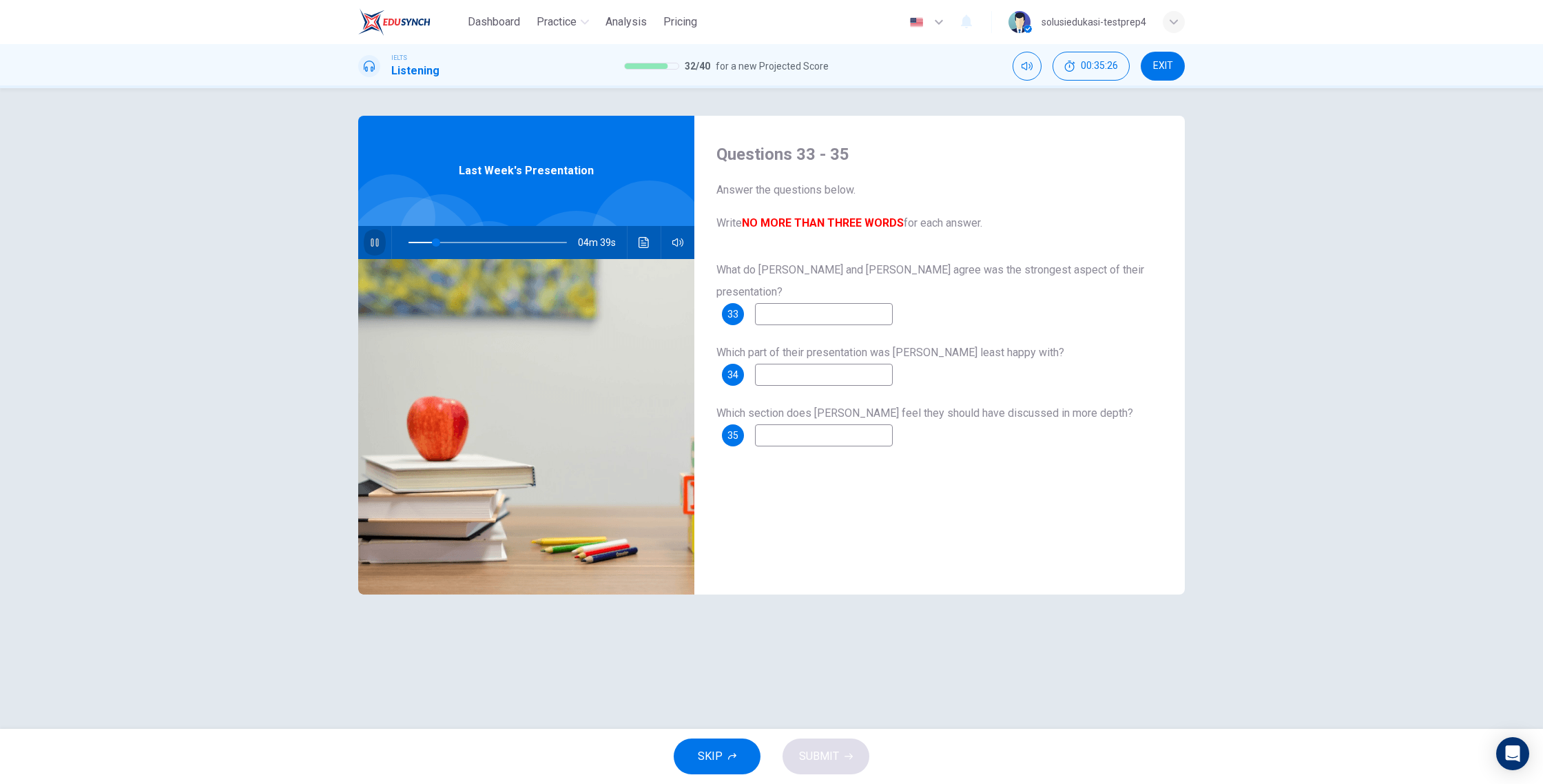
click at [372, 236] on button "button" at bounding box center [374, 242] width 22 height 33
type input "17"
click at [779, 303] on input at bounding box center [824, 313] width 138 height 22
type input "technique"
type input "17"
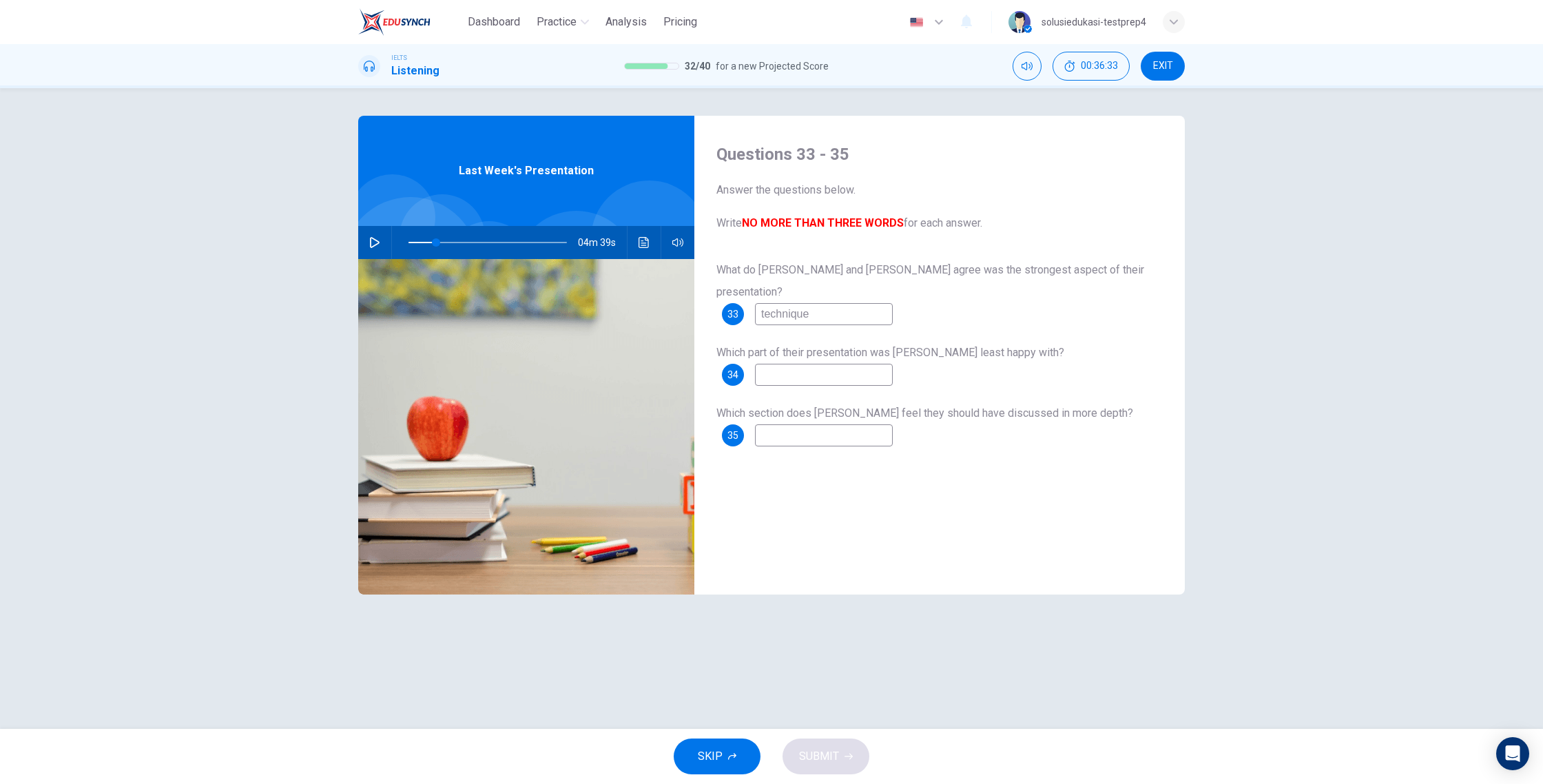
type input "technique"
click at [378, 246] on icon "button" at bounding box center [375, 242] width 11 height 11
click at [818, 425] on input at bounding box center [824, 435] width 138 height 22
type input "58"
type input "stru"
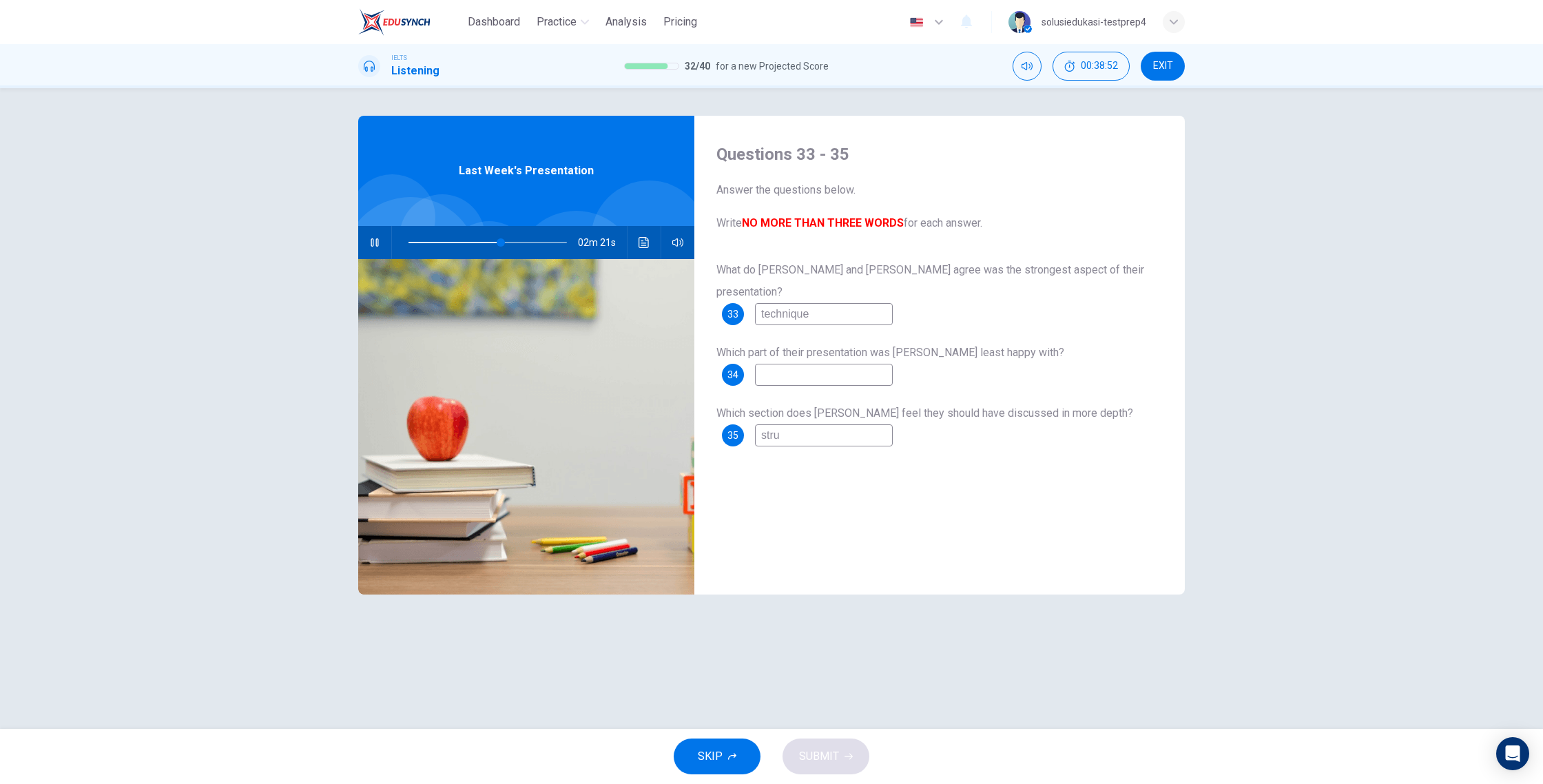
type input "58"
type input "structe"
type input "59"
type input "structe="
type input "59"
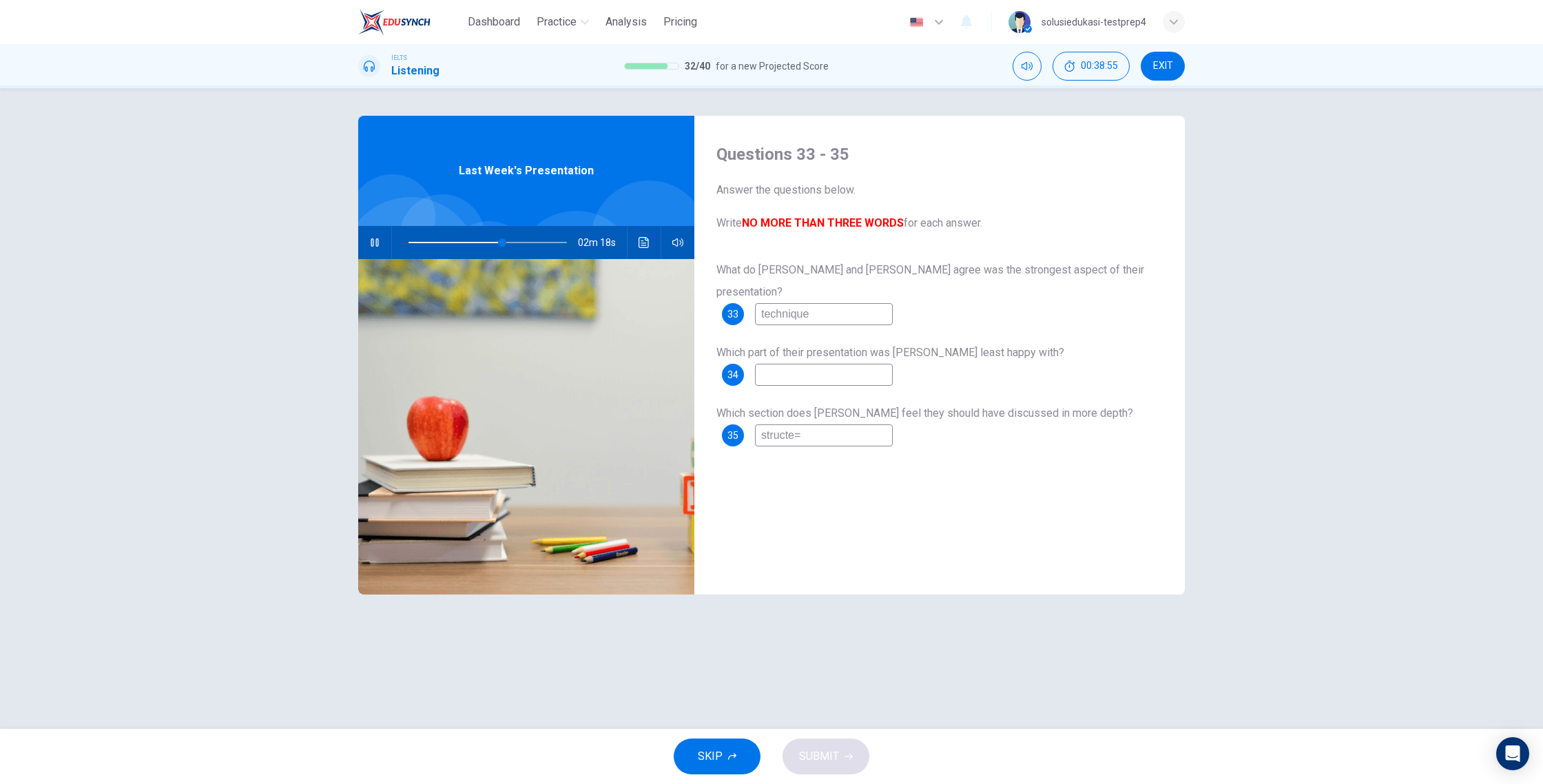
type input "structe"
type input "60"
type input "struct"
type input "60"
type input "structure"
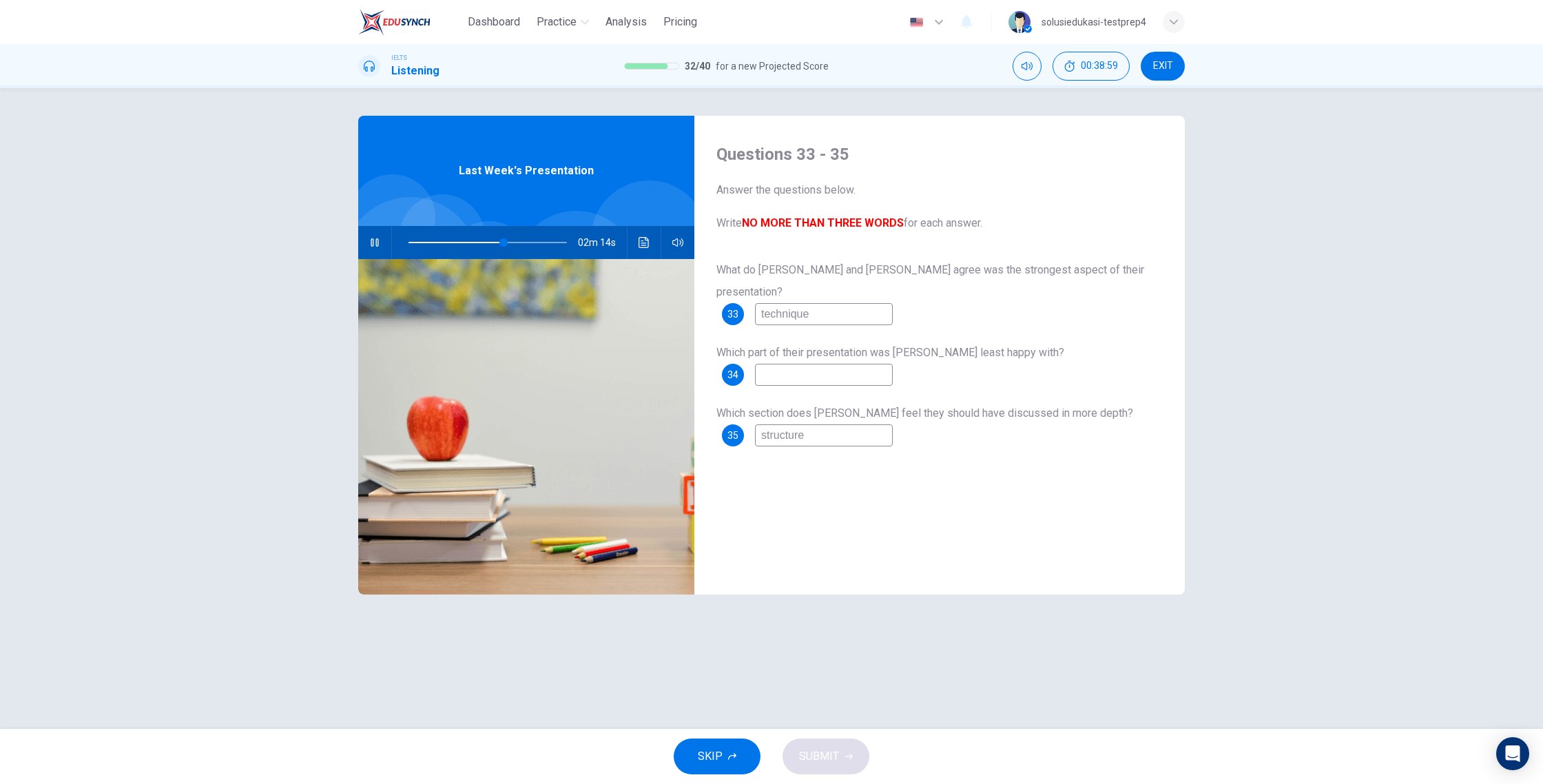
type input "61"
type input "structure"
click at [784, 363] on input at bounding box center [824, 374] width 138 height 22
type input "62"
type input "c"
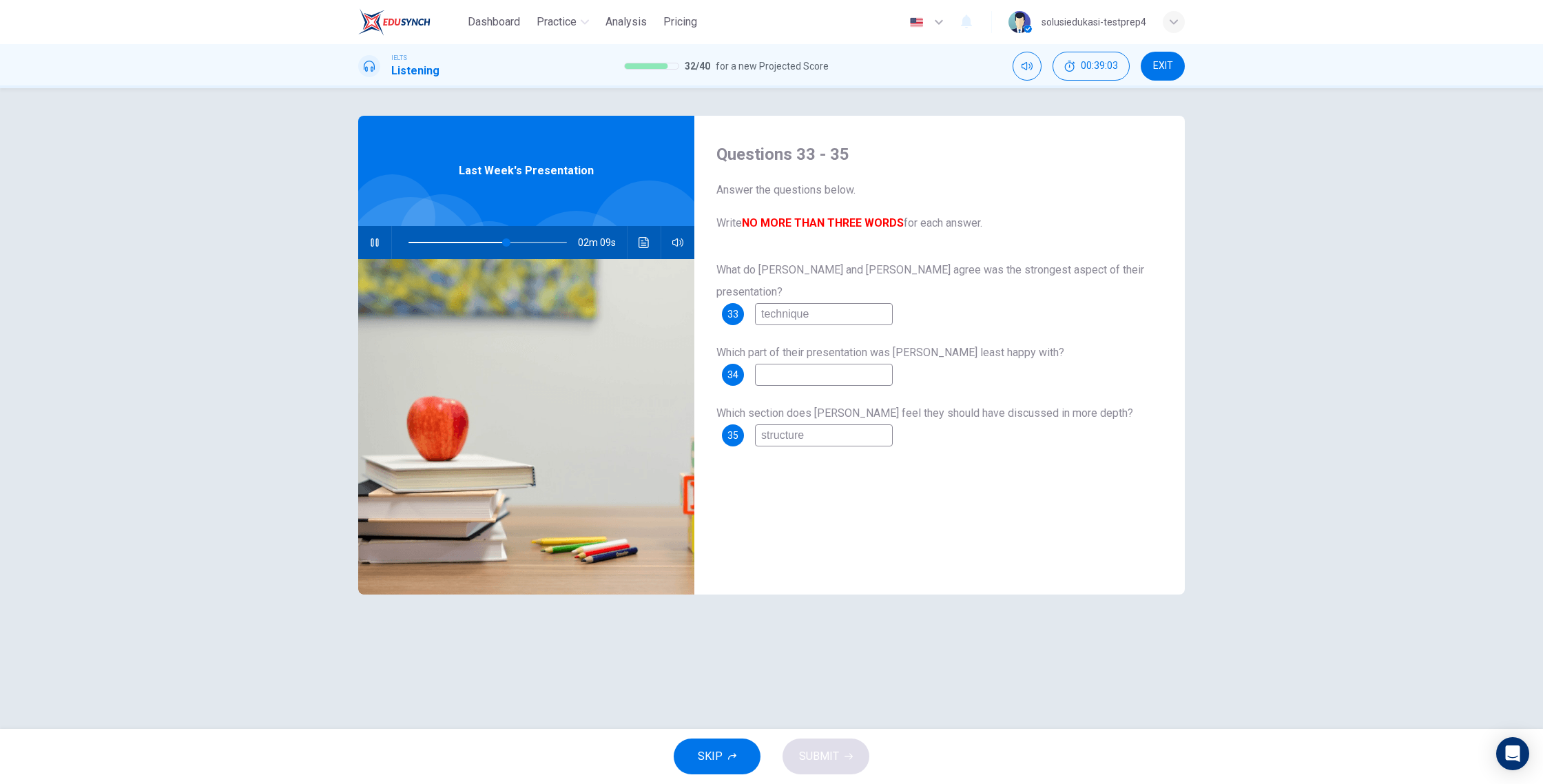
type input "62"
type input "co"
type input "62"
type input "con"
type input "62"
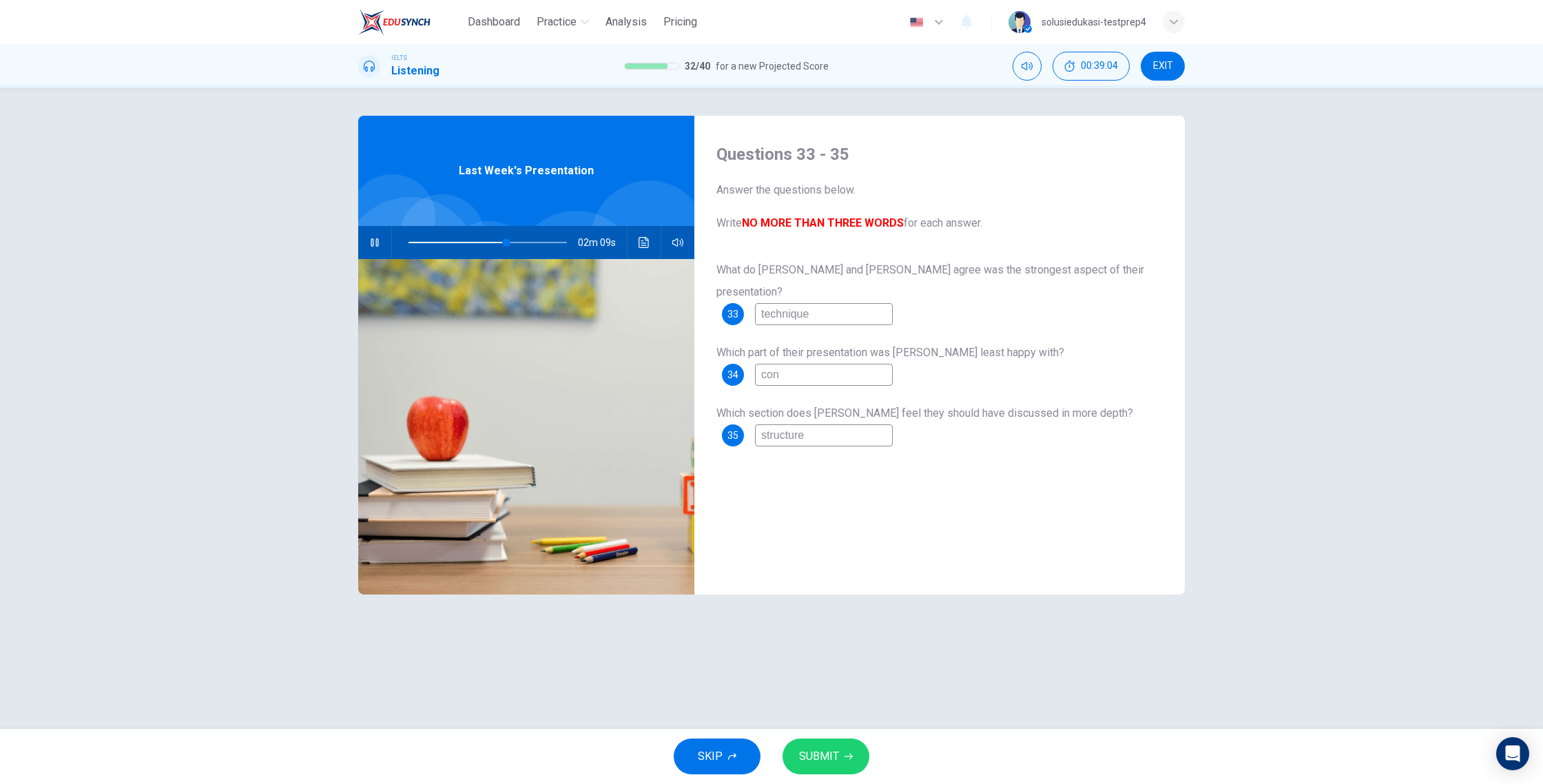
type input "cont"
type input "62"
type input "conte"
type input "62"
type input "conten"
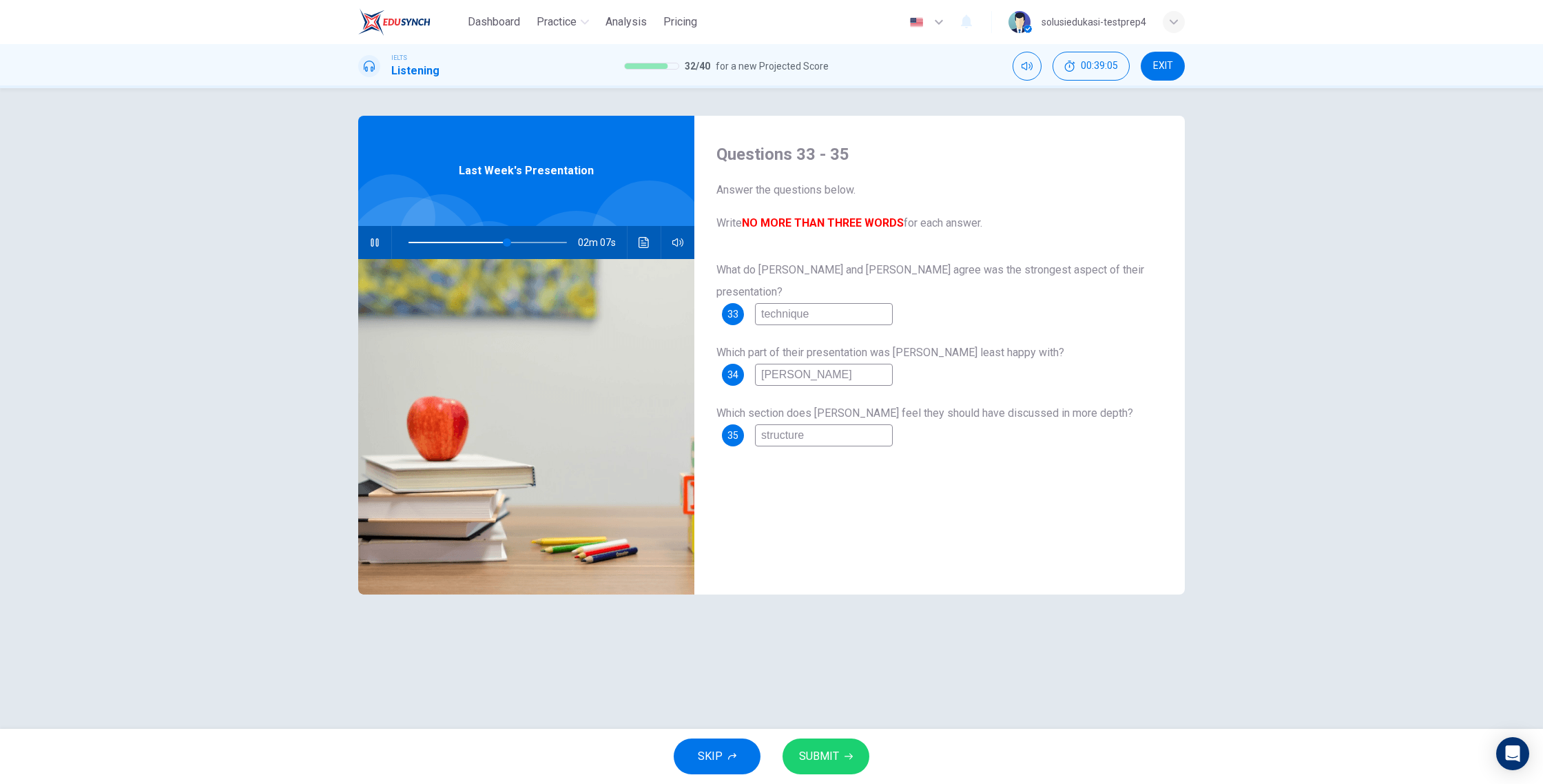
type input "62"
type input "content"
type input "66"
type input "content"
click at [830, 708] on span "SUBMIT" at bounding box center [819, 756] width 40 height 19
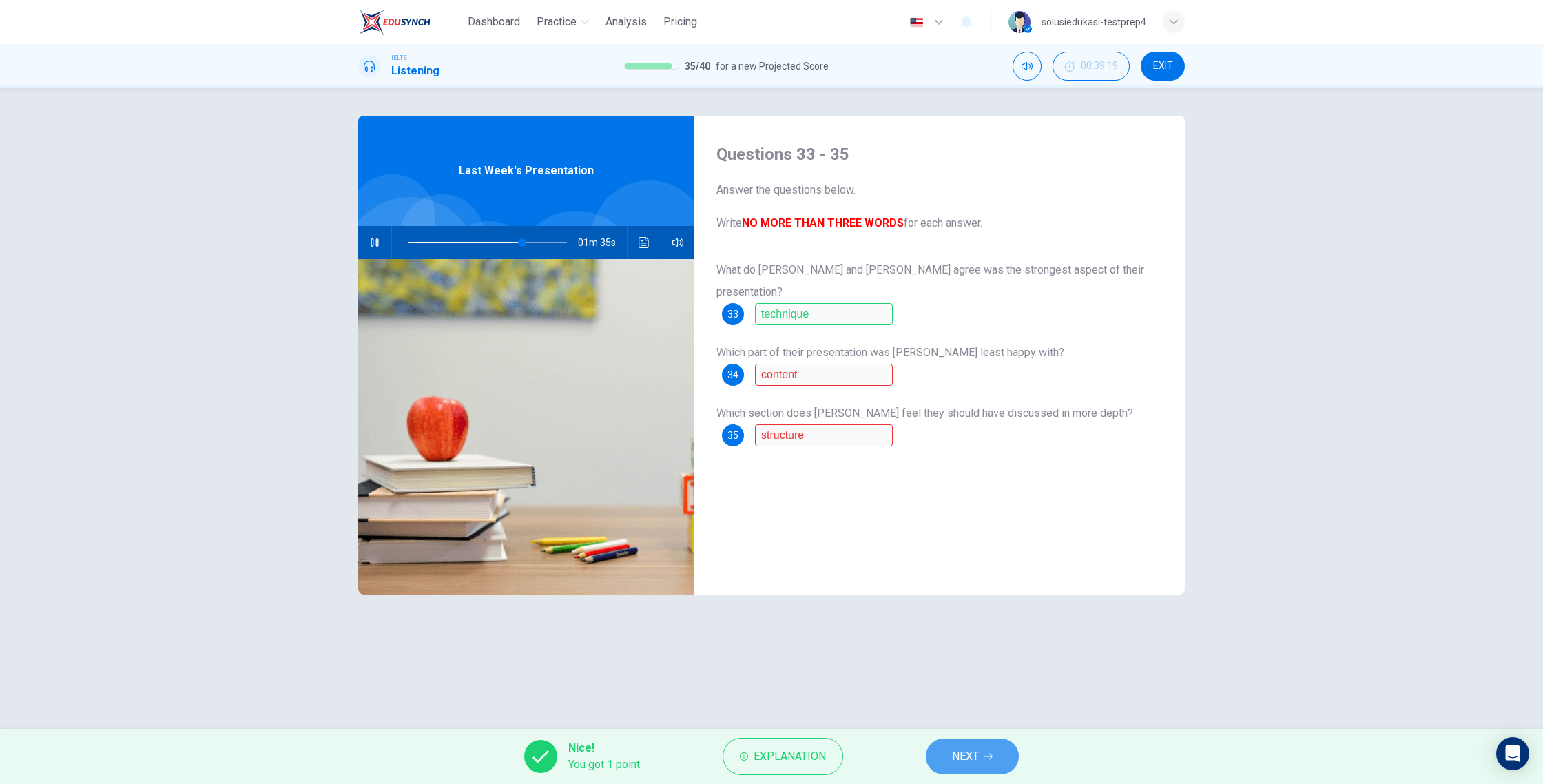
click at [965, 708] on span "NEXT" at bounding box center [965, 756] width 26 height 19
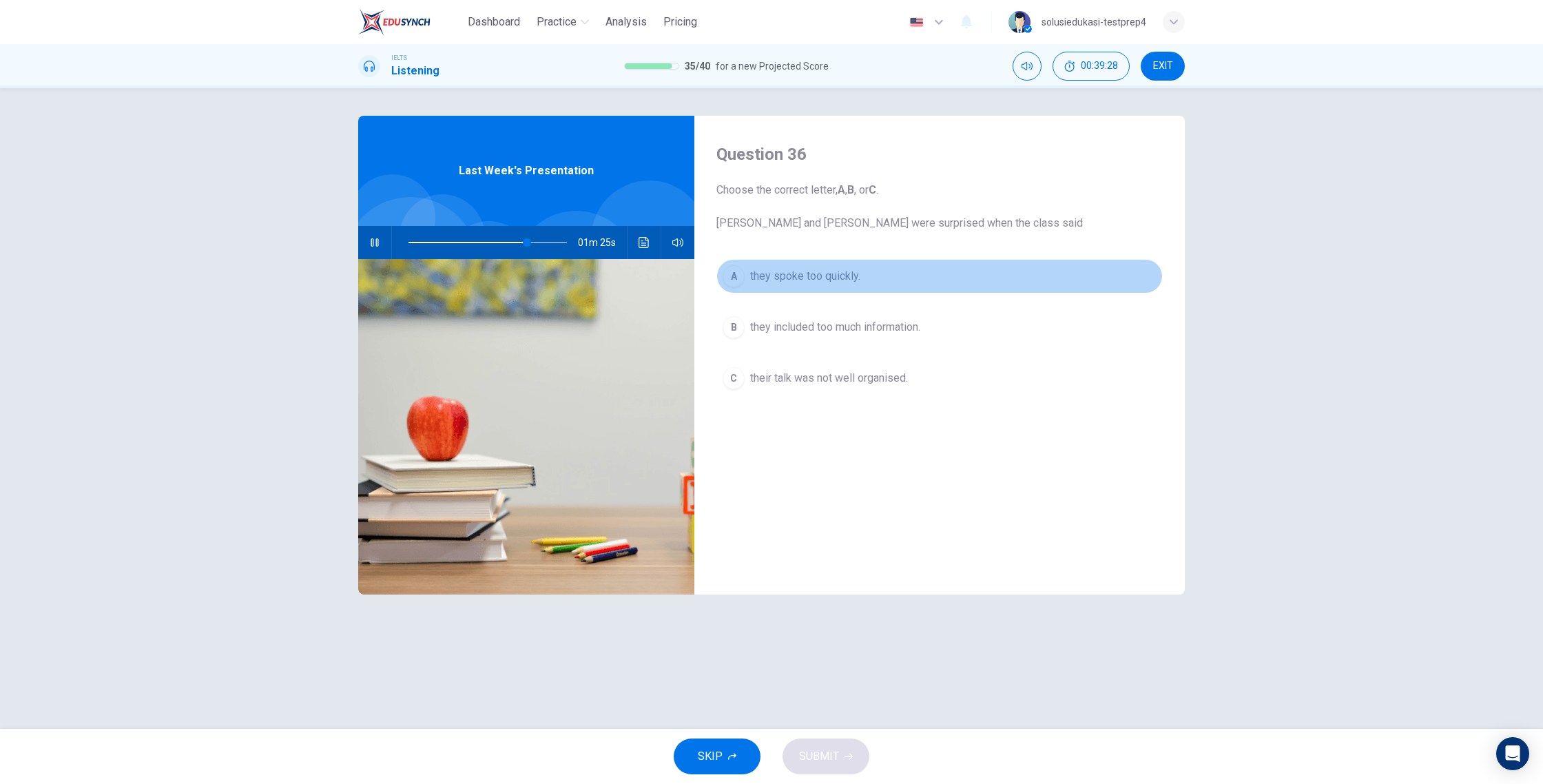
click at [804, 282] on span "they spoke too quickly." at bounding box center [805, 276] width 110 height 17
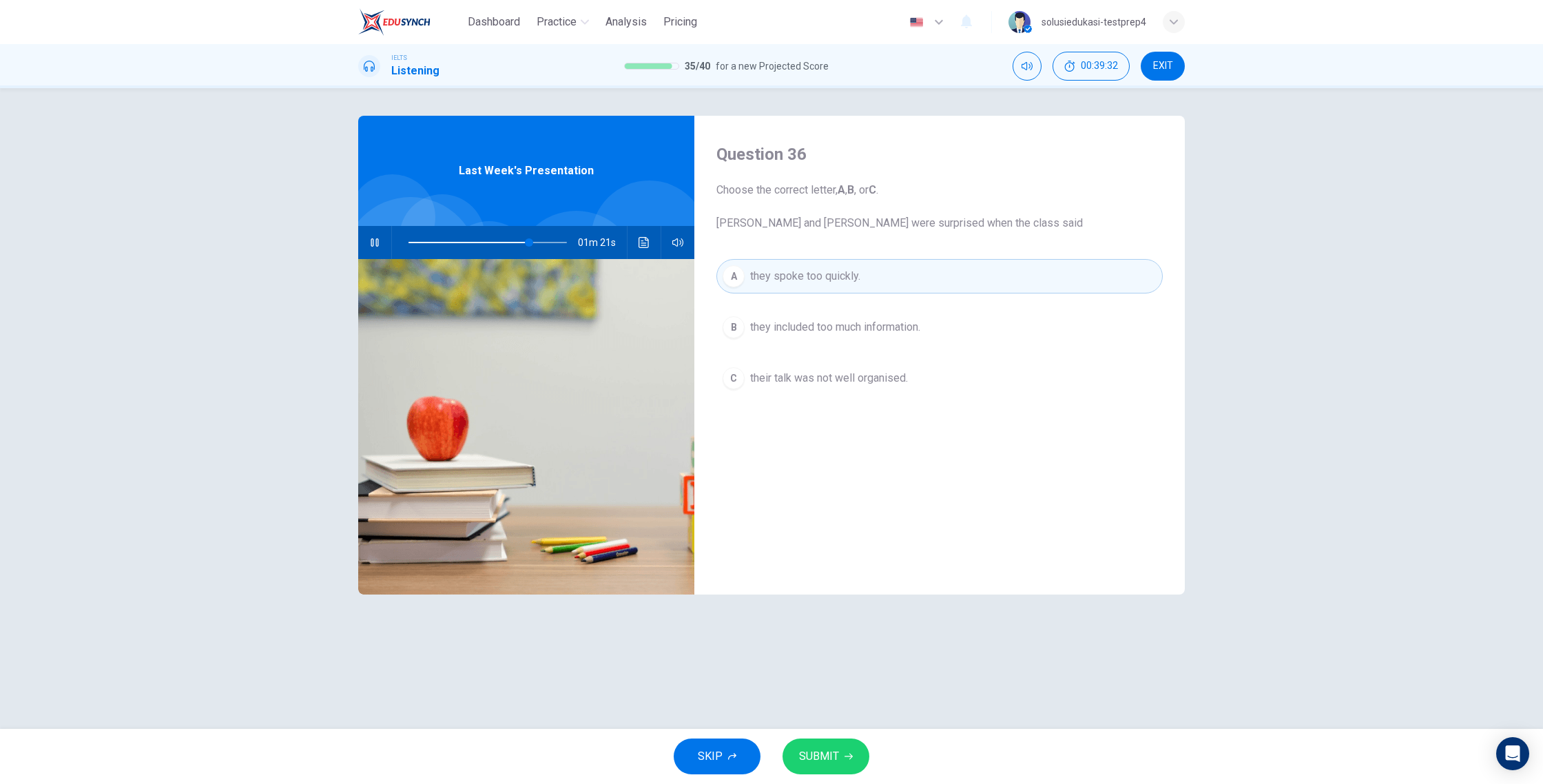
click at [830, 708] on span "SUBMIT" at bounding box center [819, 756] width 40 height 19
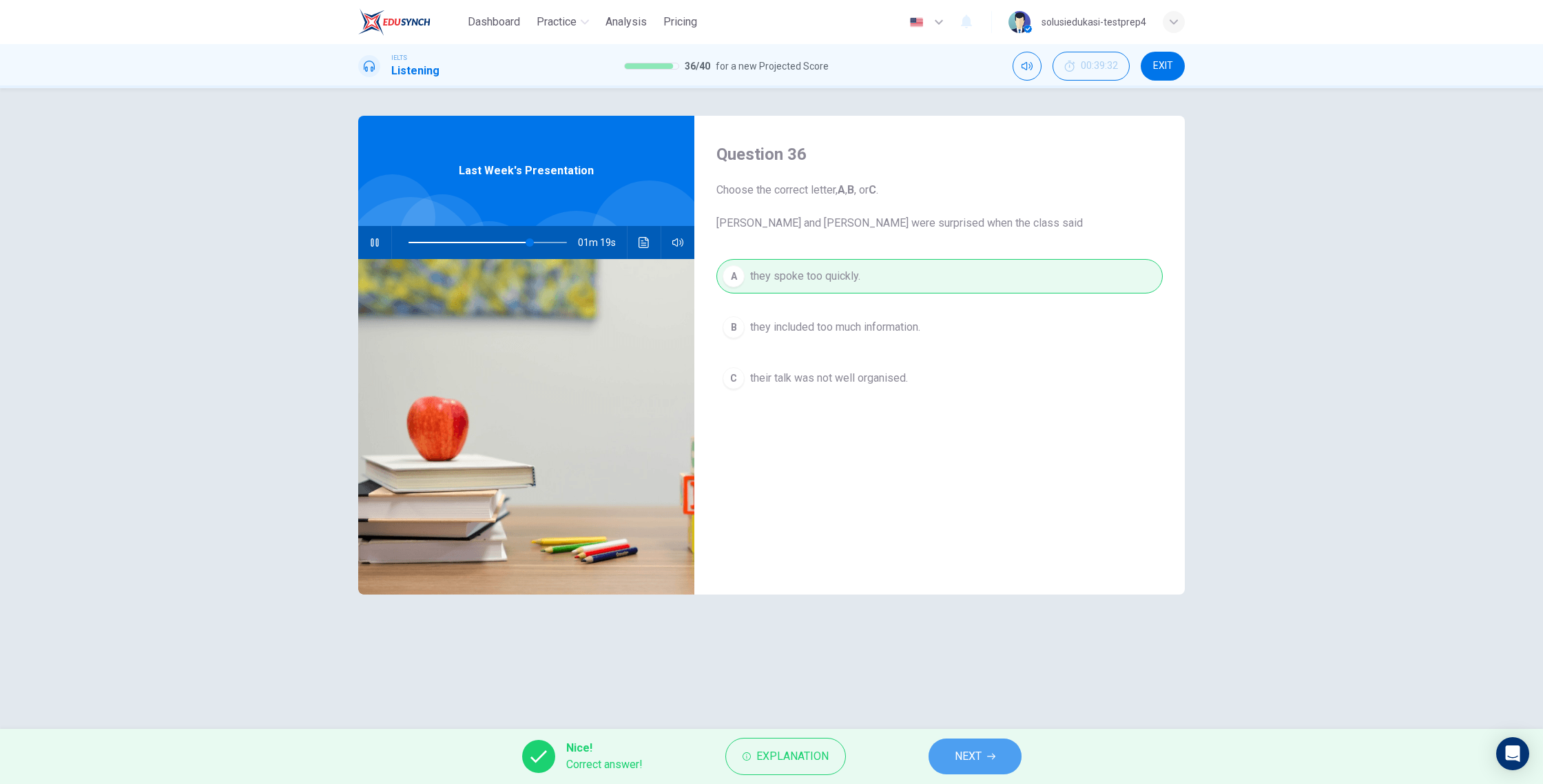
click at [953, 708] on button "NEXT" at bounding box center [975, 756] width 93 height 36
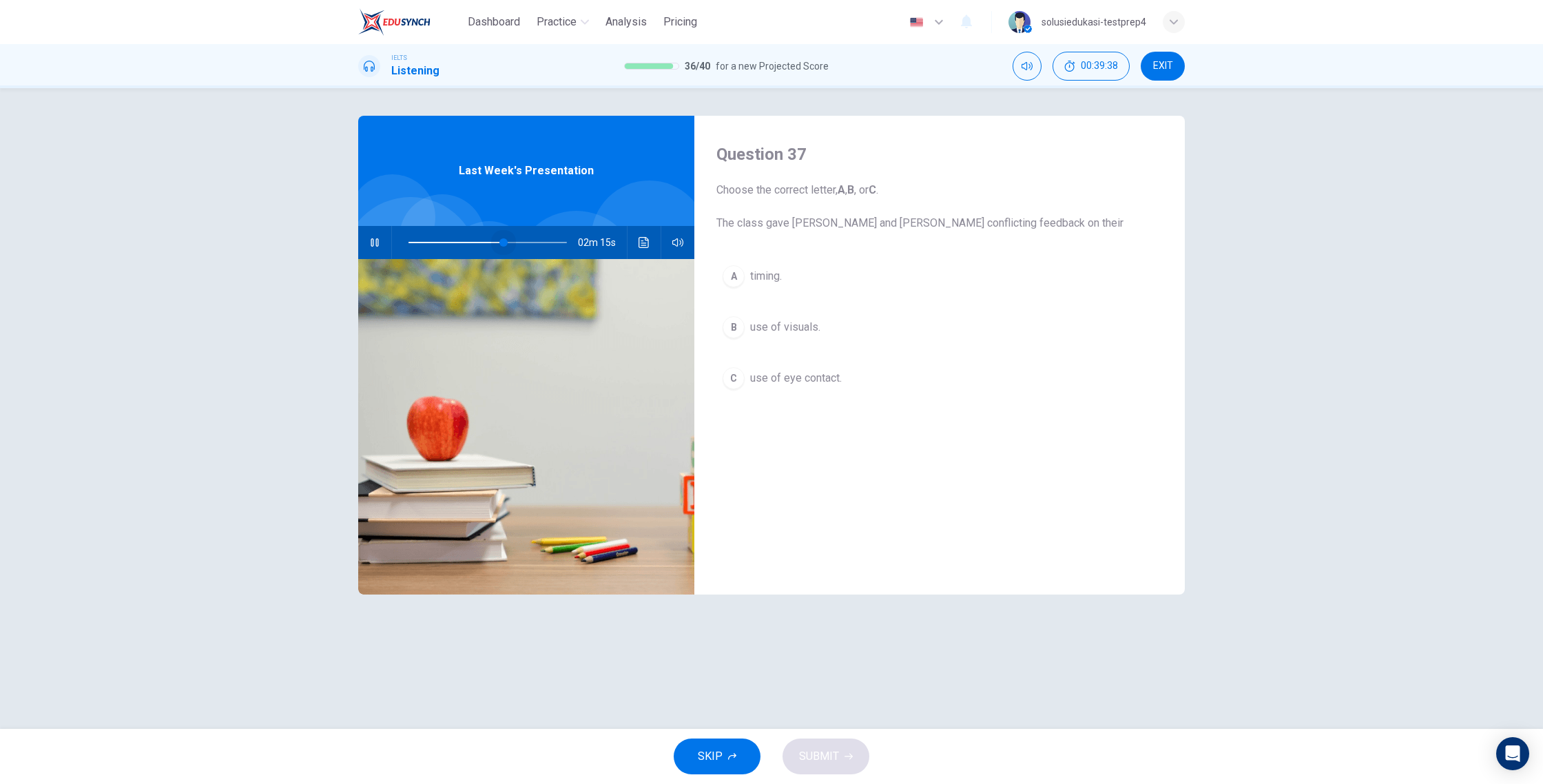
click at [504, 246] on span at bounding box center [488, 242] width 159 height 19
click at [498, 245] on span at bounding box center [497, 242] width 8 height 8
click at [488, 245] on span at bounding box center [487, 242] width 8 height 8
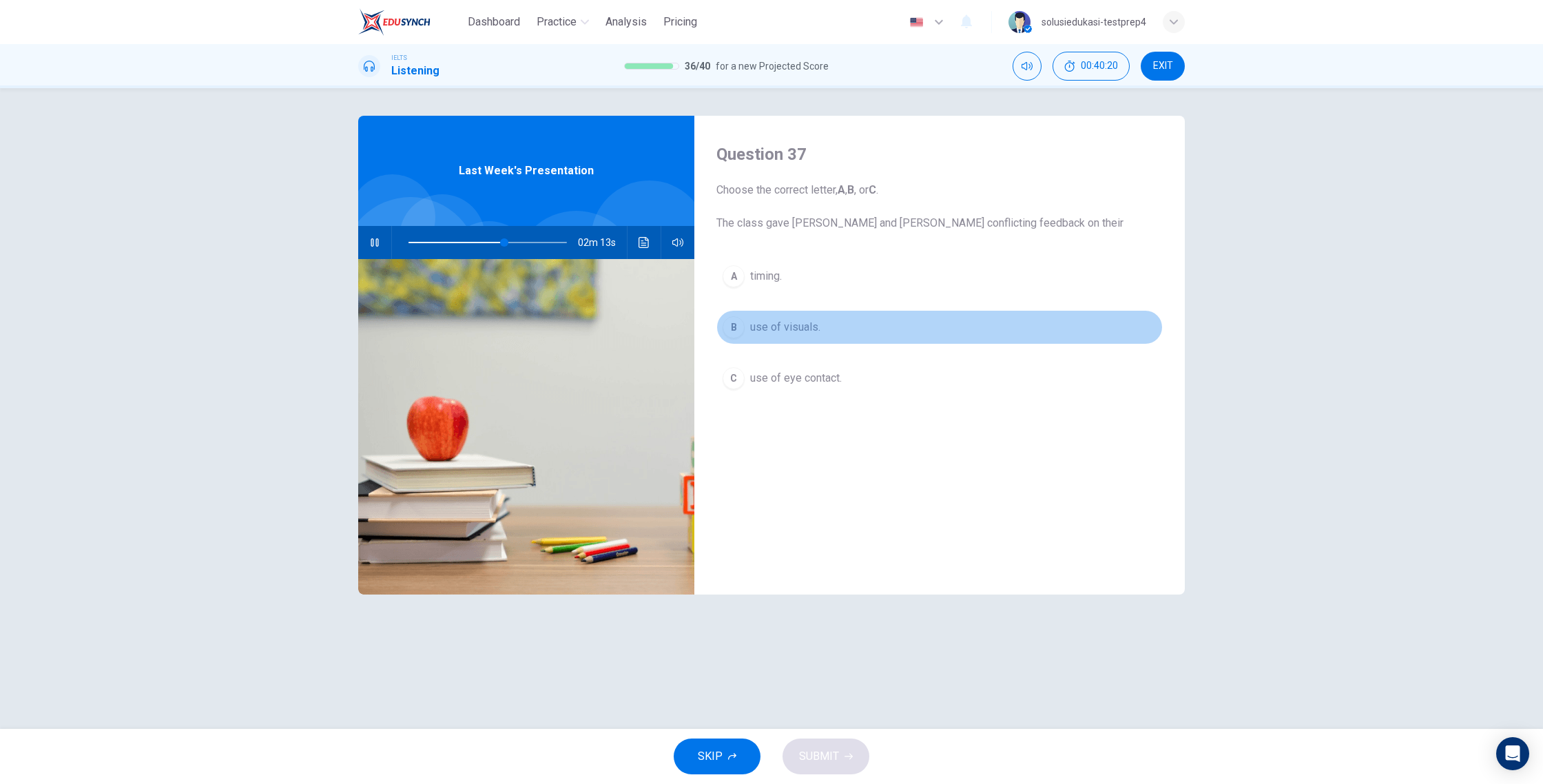
click at [805, 329] on span "use of visuals." at bounding box center [785, 327] width 70 height 17
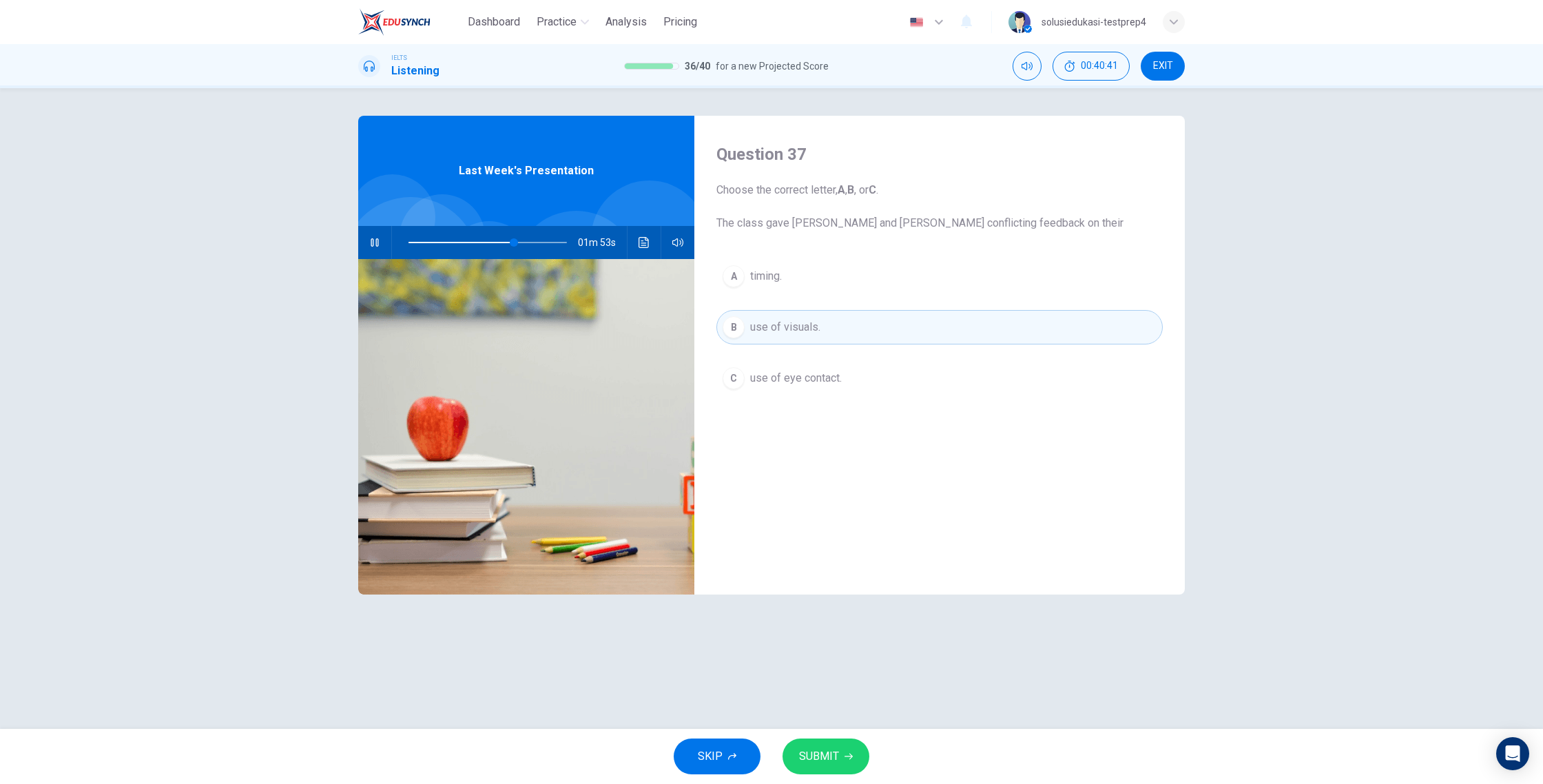
click at [777, 276] on span "timing." at bounding box center [766, 276] width 32 height 17
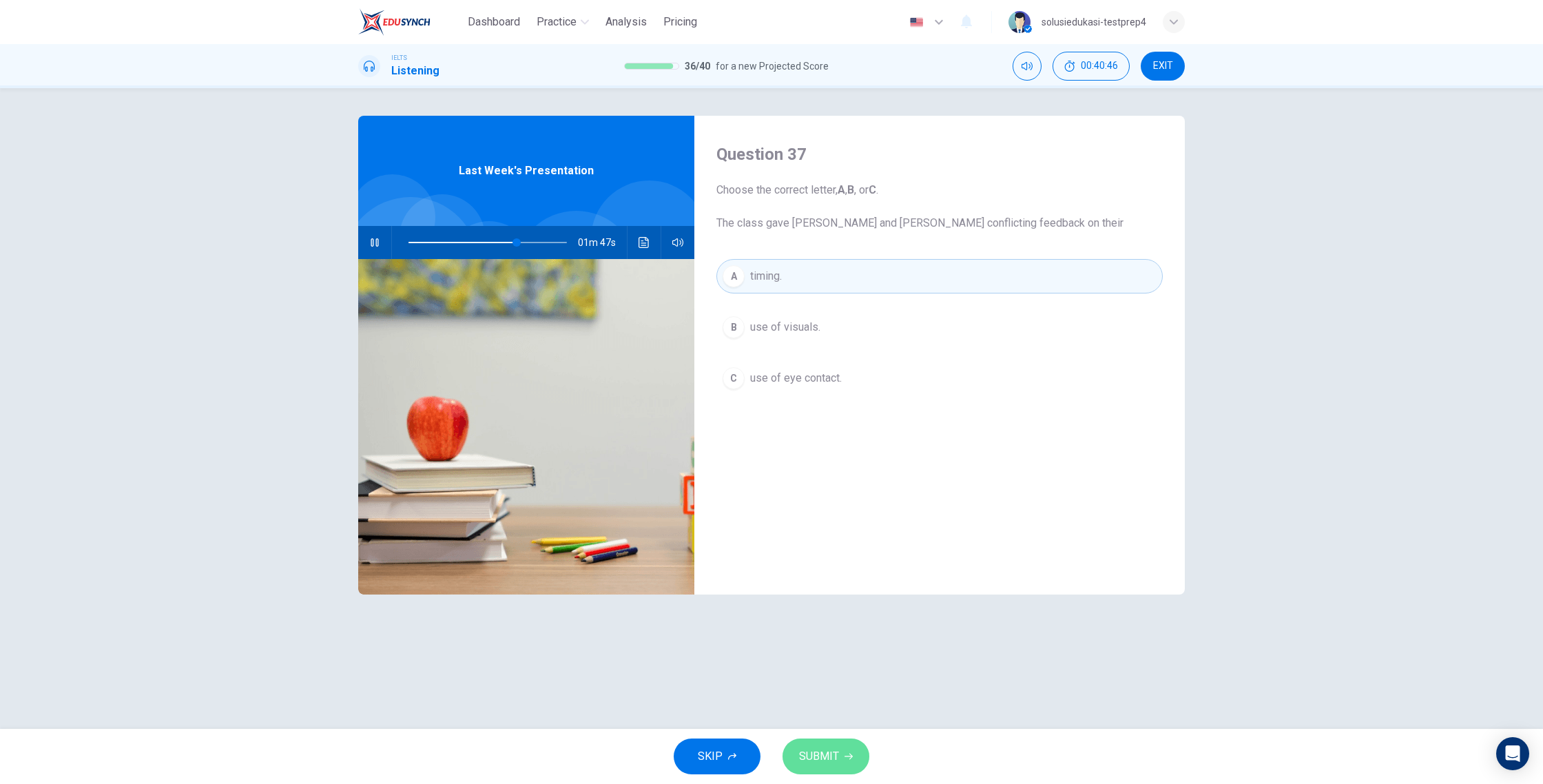
click at [847, 708] on icon "button" at bounding box center [848, 756] width 8 height 8
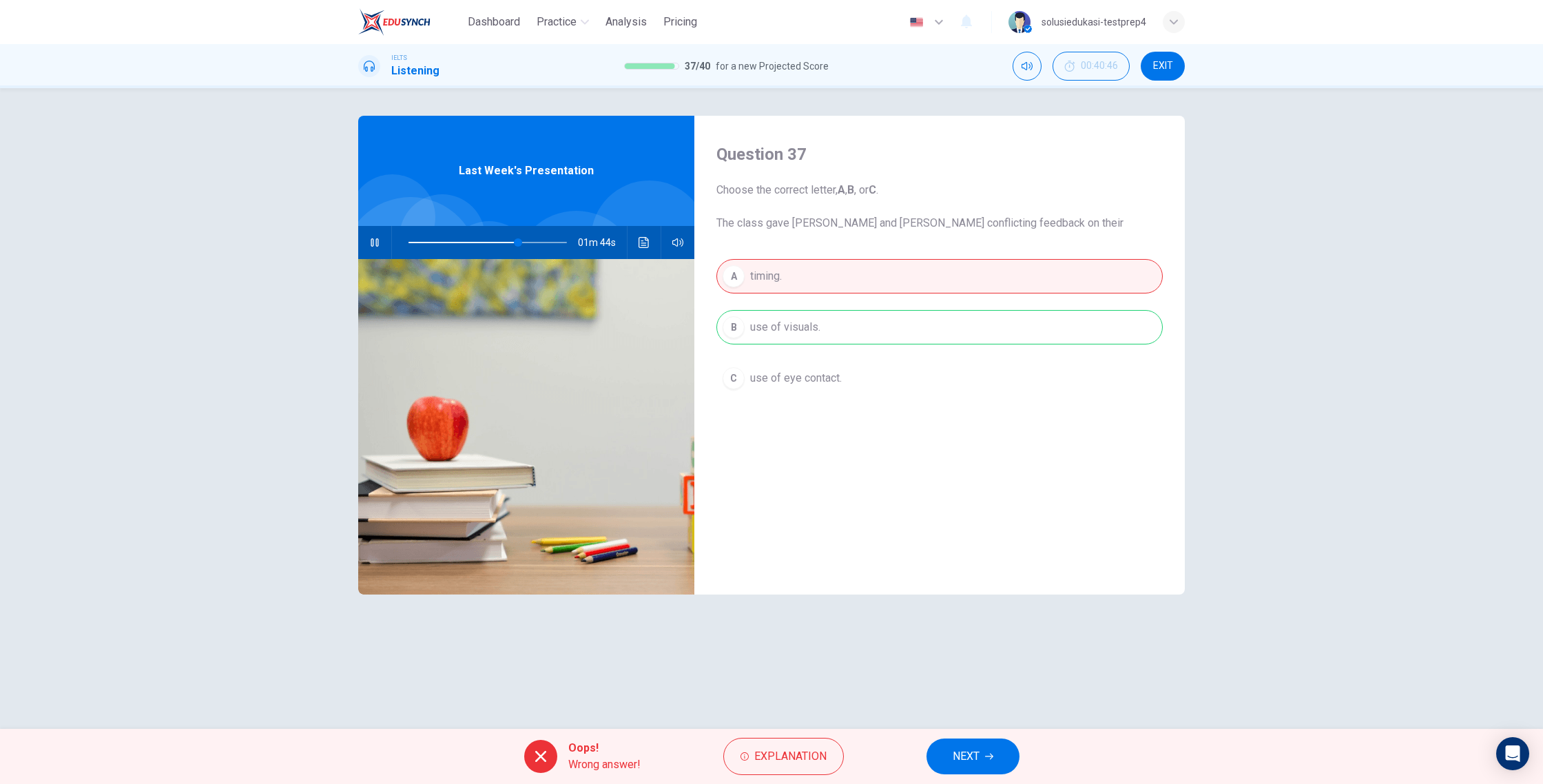
click at [965, 708] on span "NEXT" at bounding box center [965, 756] width 26 height 19
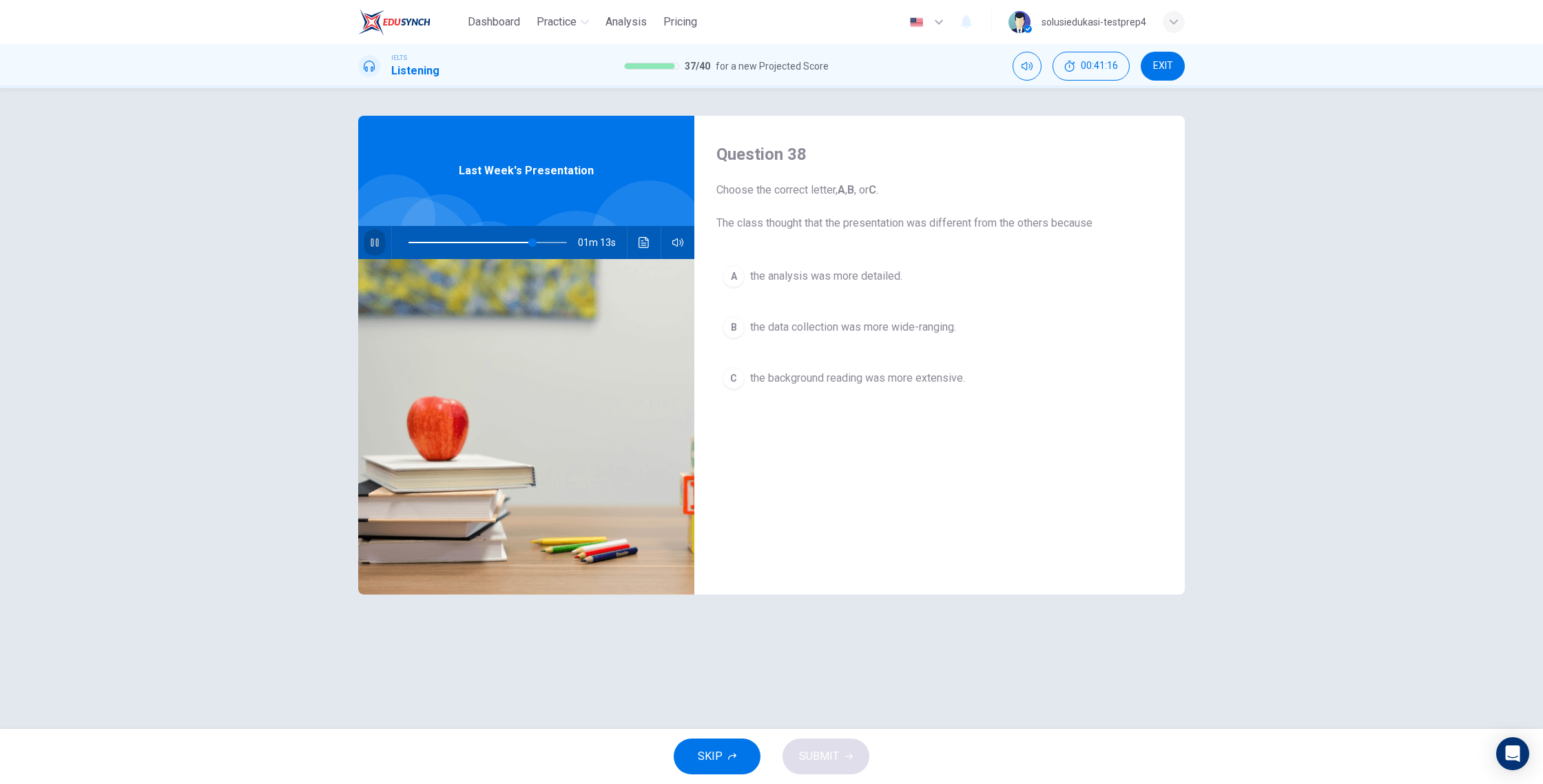
click at [373, 242] on icon "button" at bounding box center [375, 242] width 8 height 8
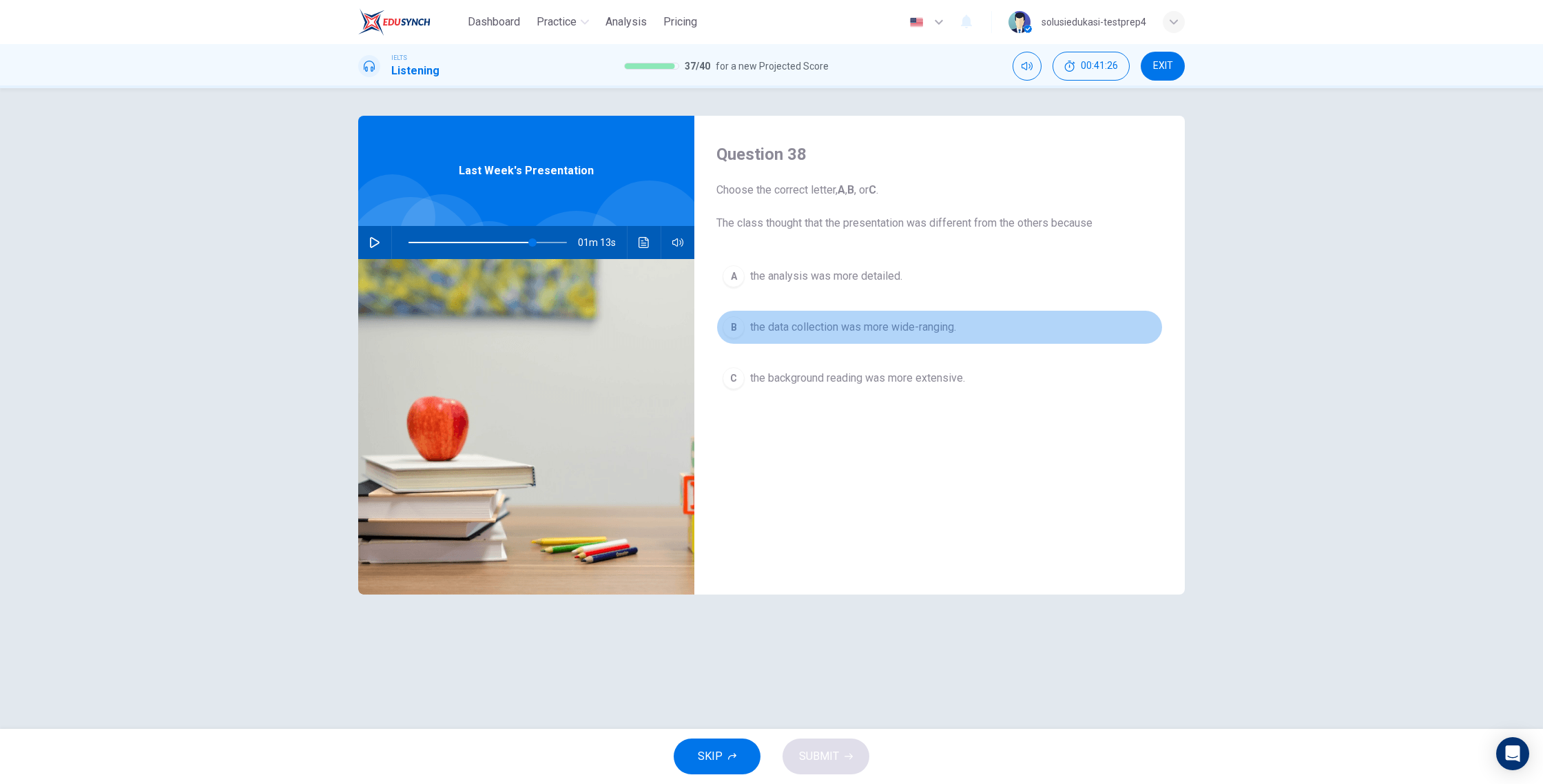
drag, startPoint x: 800, startPoint y: 324, endPoint x: 810, endPoint y: 331, distance: 12.2
click at [801, 325] on span "the data collection was more wide-ranging." at bounding box center [853, 327] width 206 height 17
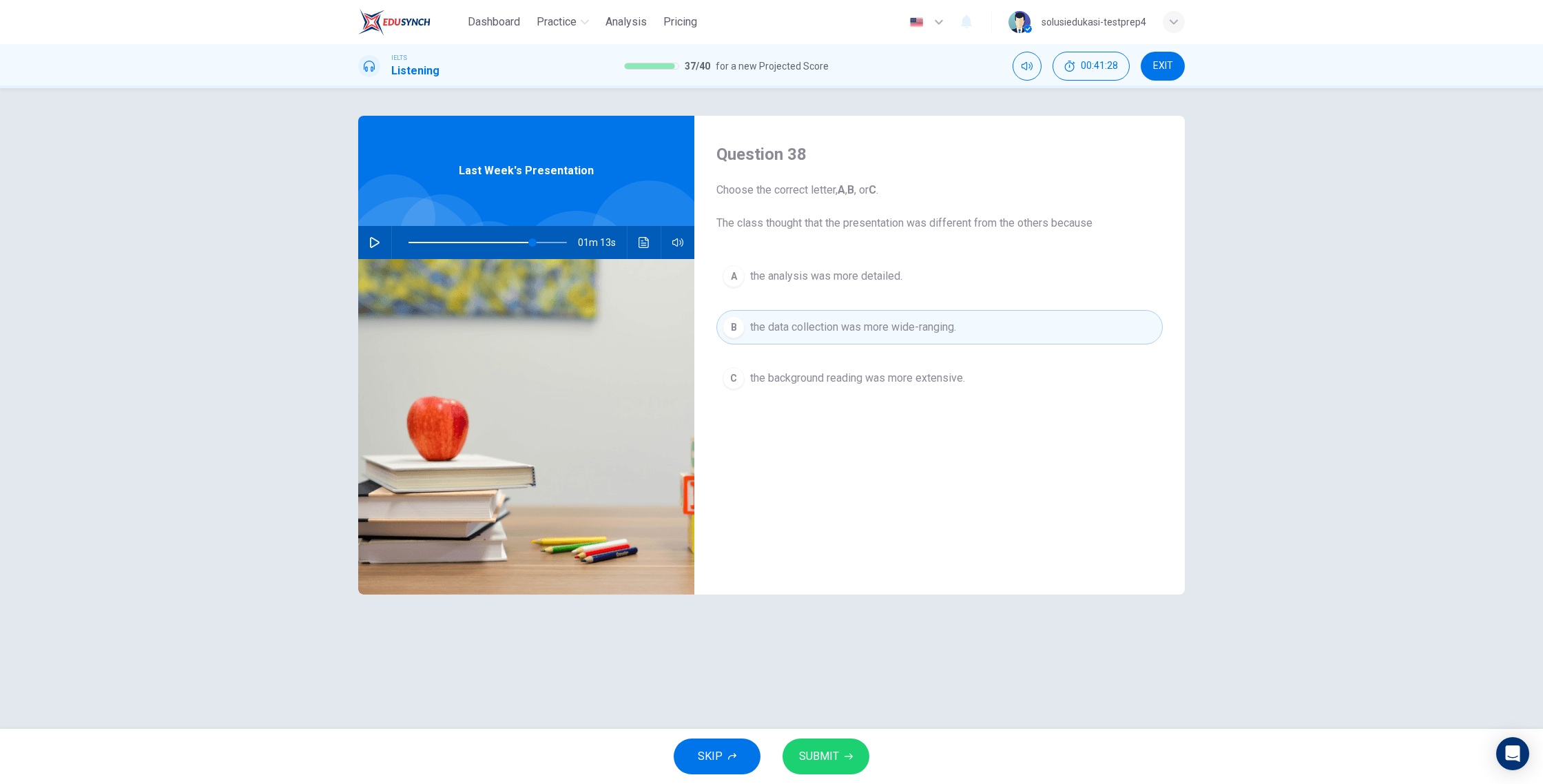
click at [817, 708] on span "SUBMIT" at bounding box center [819, 756] width 40 height 19
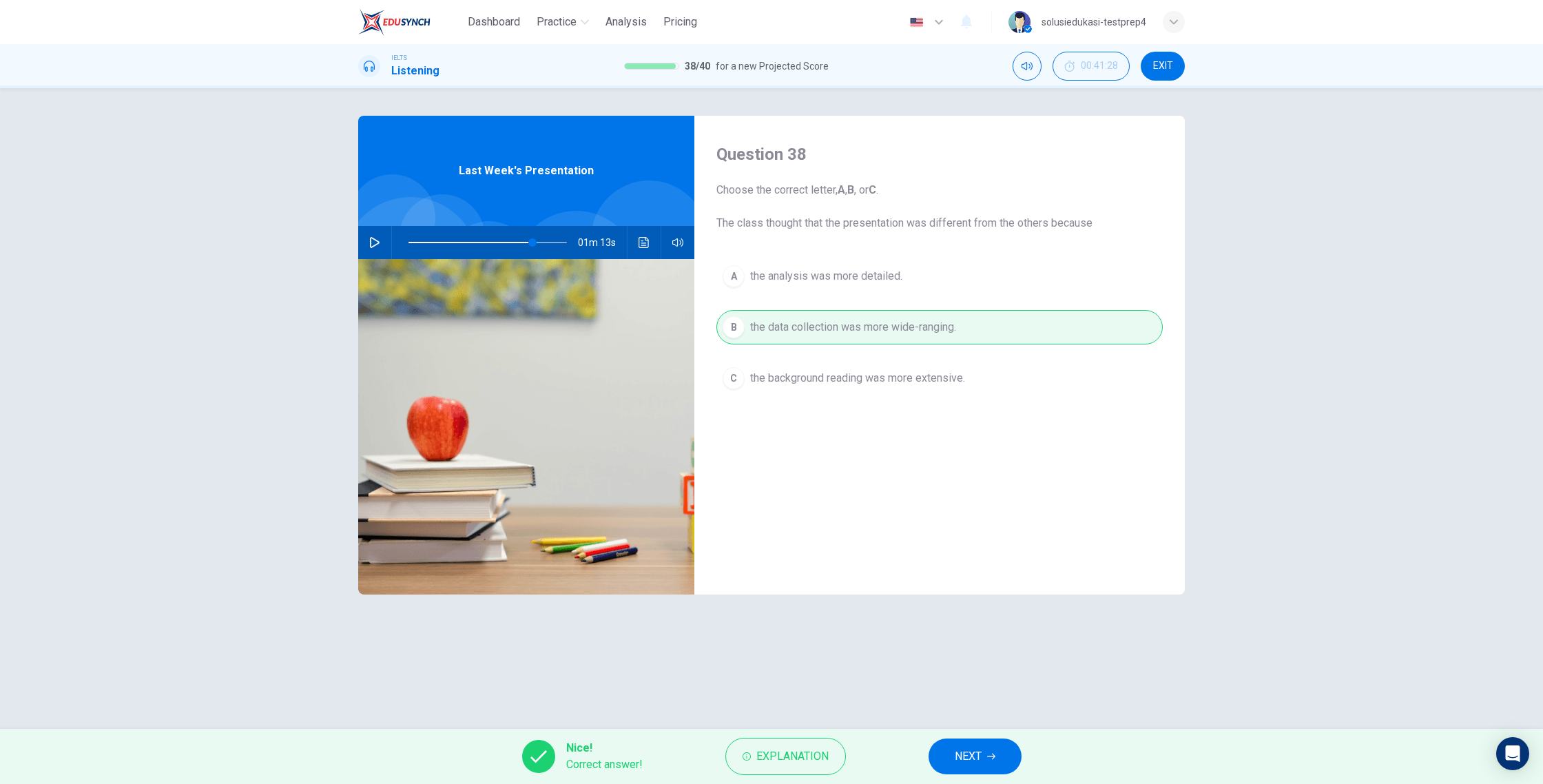
click at [978, 708] on span "NEXT" at bounding box center [968, 756] width 26 height 19
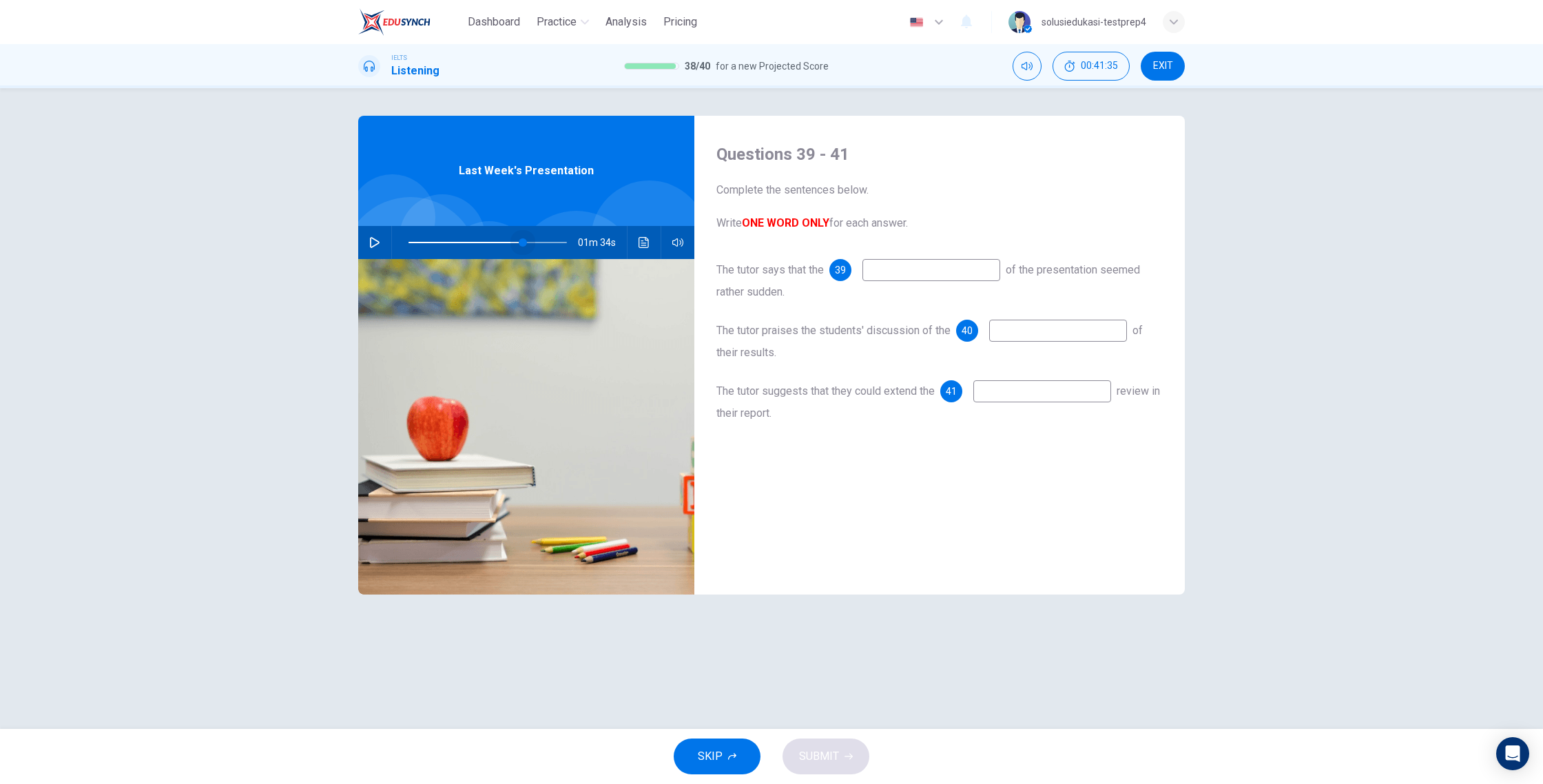
click at [524, 246] on span at bounding box center [523, 242] width 8 height 8
click at [514, 246] on span at bounding box center [514, 242] width 8 height 8
click at [492, 246] on span at bounding box center [488, 242] width 159 height 19
click at [495, 244] on span at bounding box center [491, 242] width 8 height 8
click at [383, 246] on button "button" at bounding box center [374, 242] width 22 height 33
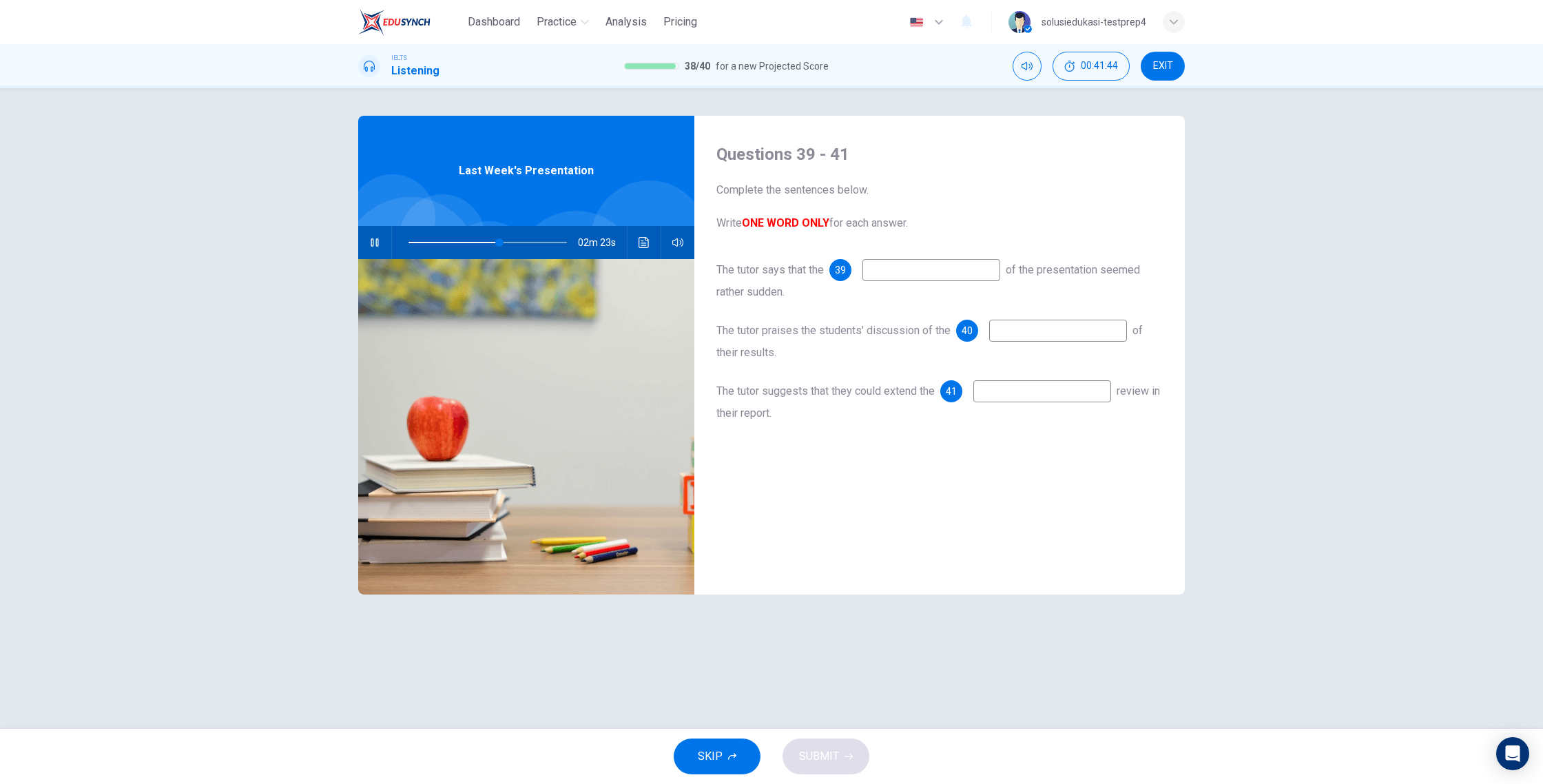
click at [964, 269] on input at bounding box center [931, 269] width 138 height 22
click at [638, 248] on button "Click to see the audio transcription" at bounding box center [644, 242] width 22 height 33
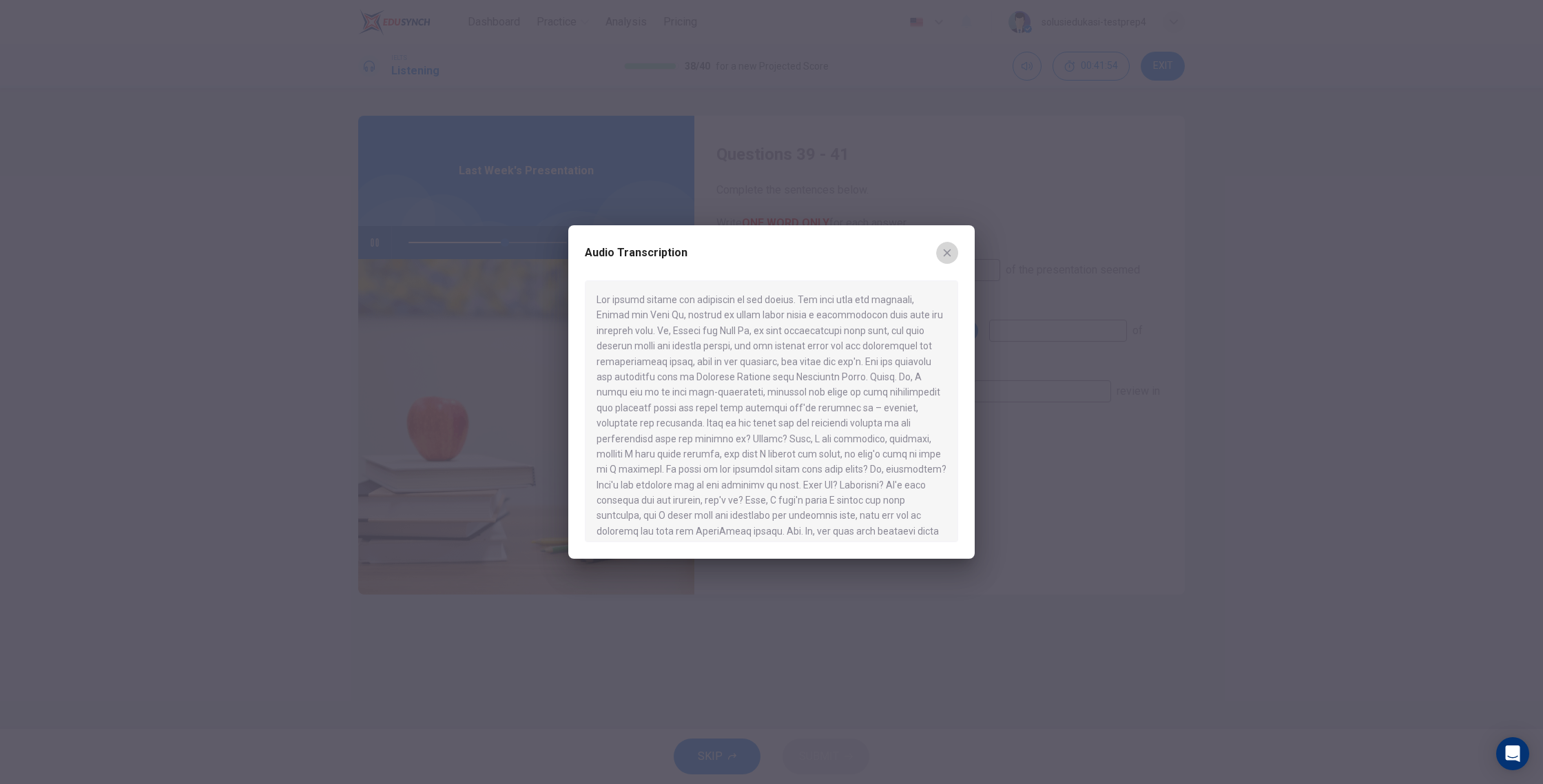
click at [945, 251] on icon "button" at bounding box center [948, 253] width 11 height 11
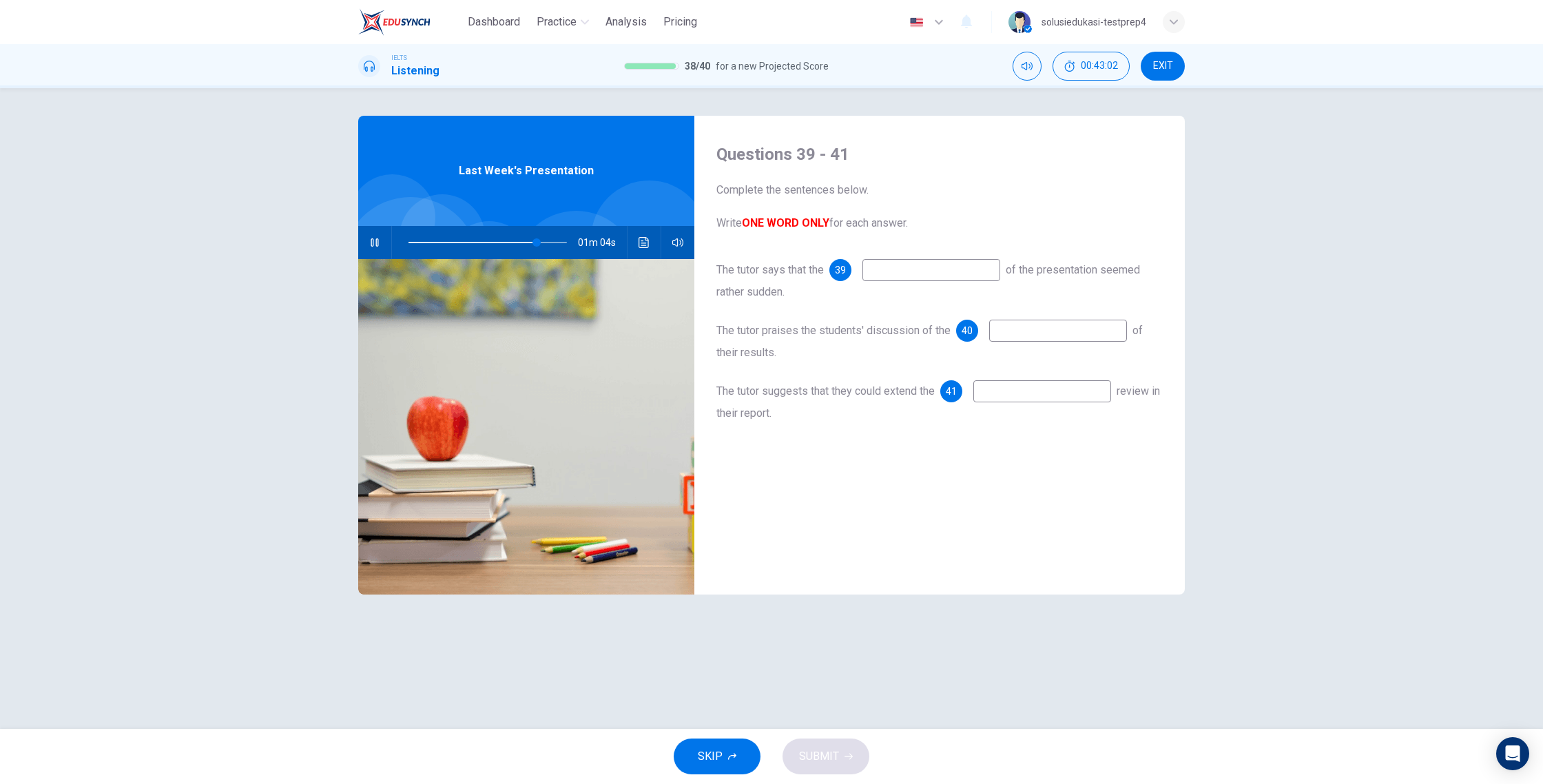
click at [374, 245] on icon "button" at bounding box center [375, 242] width 11 height 11
click at [374, 245] on icon "button" at bounding box center [375, 242] width 9 height 11
click at [1015, 337] on input at bounding box center [1058, 330] width 138 height 22
click at [1032, 389] on input at bounding box center [1042, 391] width 138 height 22
click at [556, 242] on span at bounding box center [488, 242] width 159 height 19
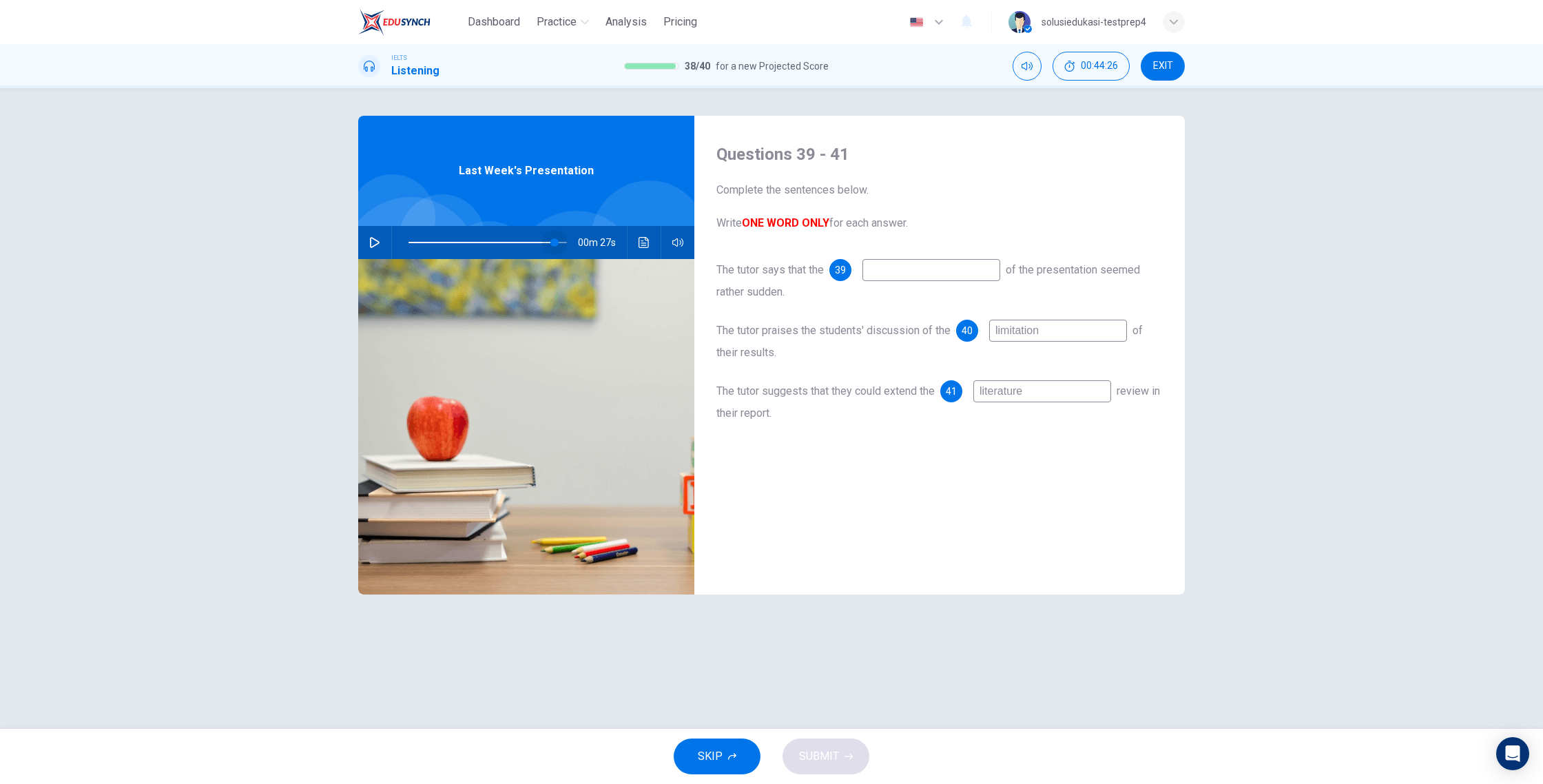
click at [553, 243] on span at bounding box center [554, 242] width 8 height 8
click at [552, 243] on span at bounding box center [551, 242] width 8 height 8
click at [551, 243] on span at bounding box center [551, 242] width 8 height 8
click at [550, 244] on span at bounding box center [549, 242] width 8 height 8
click at [547, 245] on span at bounding box center [549, 242] width 8 height 8
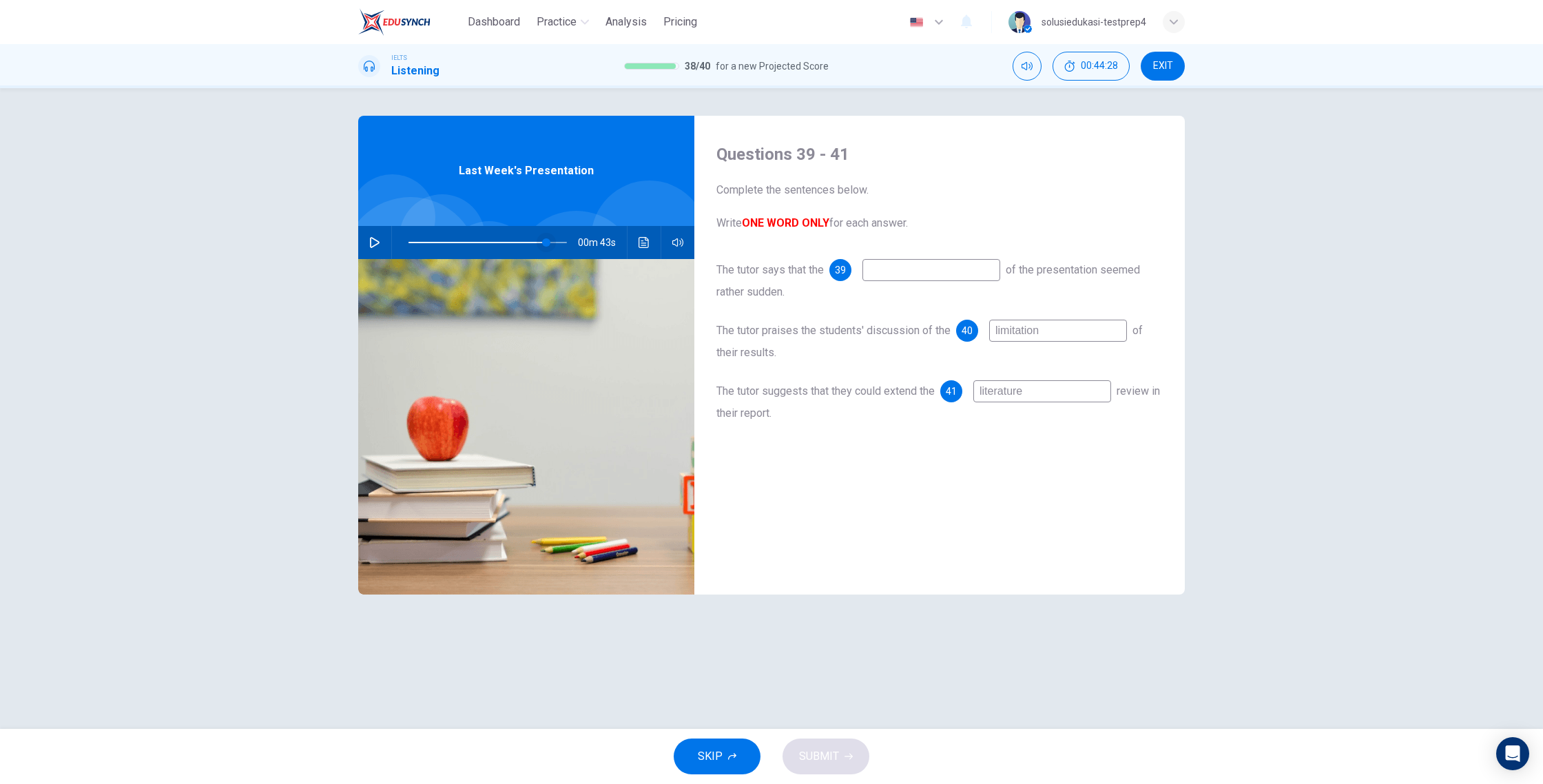
click at [545, 244] on span at bounding box center [545, 242] width 8 height 8
click at [541, 245] on span at bounding box center [545, 242] width 8 height 8
click at [372, 248] on button "button" at bounding box center [374, 242] width 22 height 33
click at [909, 273] on input at bounding box center [931, 269] width 138 height 22
click at [376, 250] on button "button" at bounding box center [374, 242] width 22 height 33
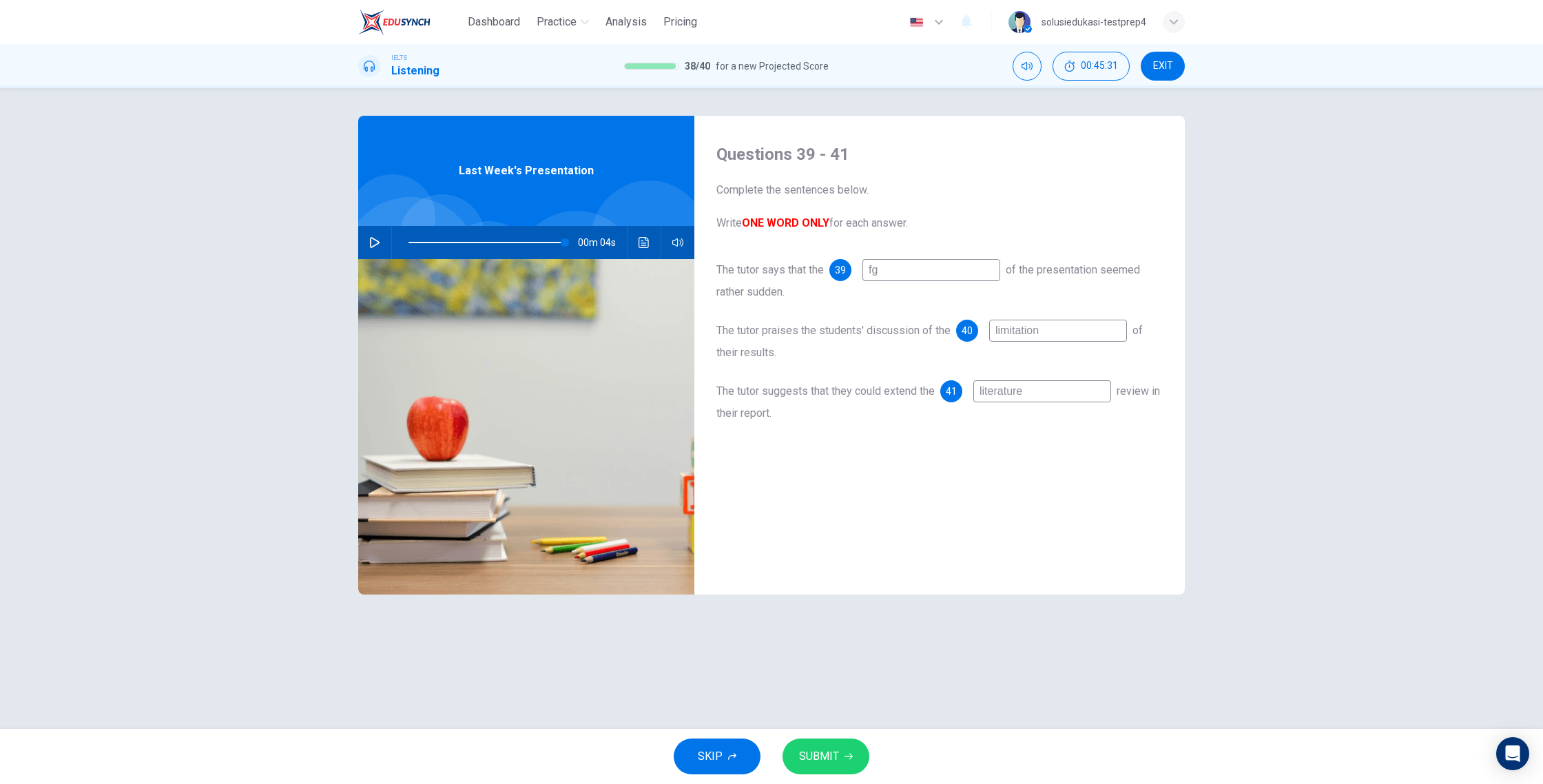
click at [836, 708] on span "SUBMIT" at bounding box center [819, 756] width 40 height 19
